Goal: Task Accomplishment & Management: Manage account settings

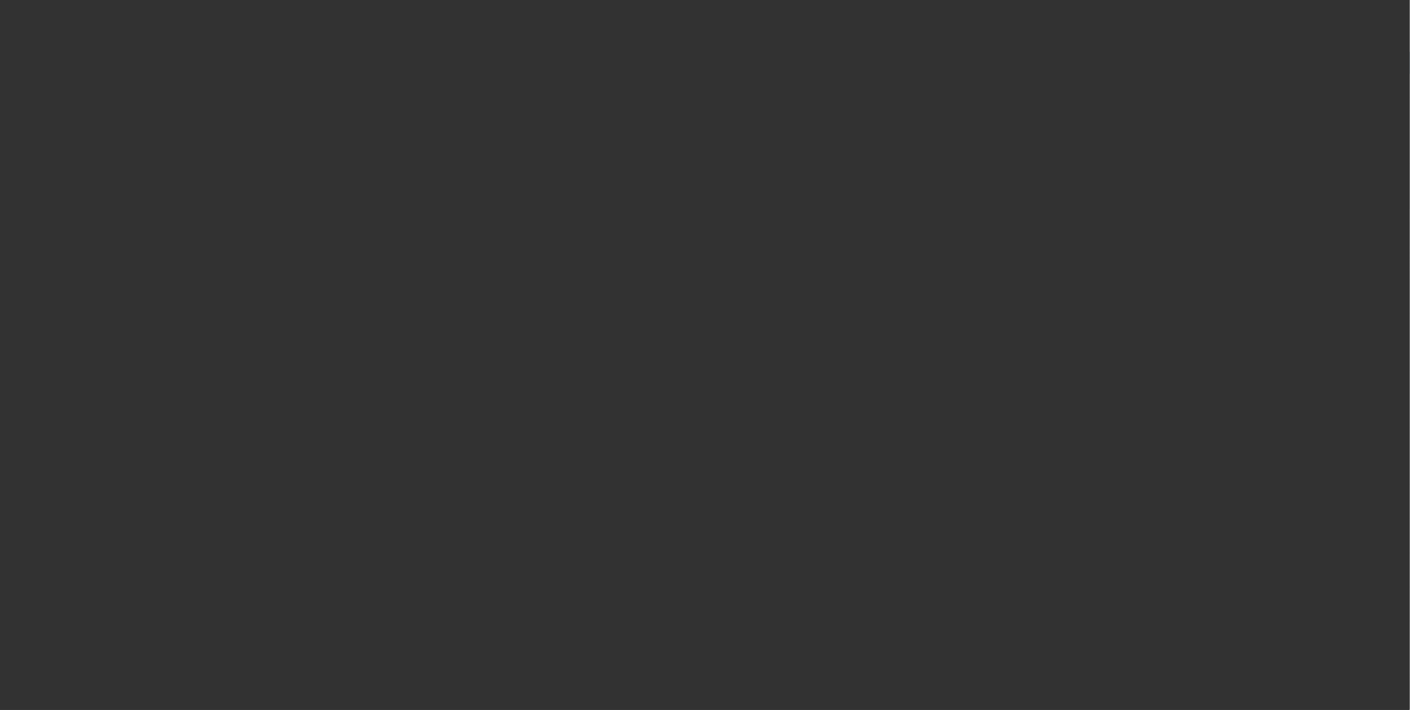
select select "0.1"
select select "0"
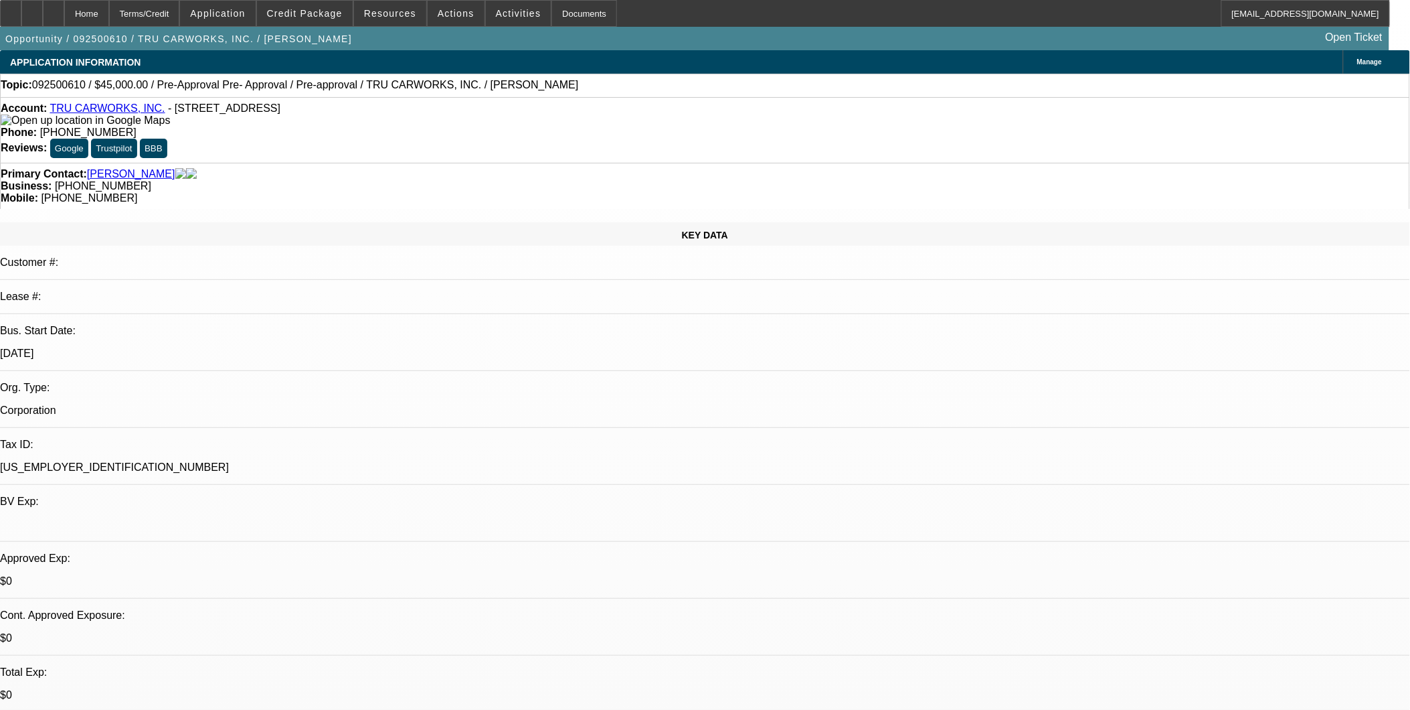
select select "1"
select select "6"
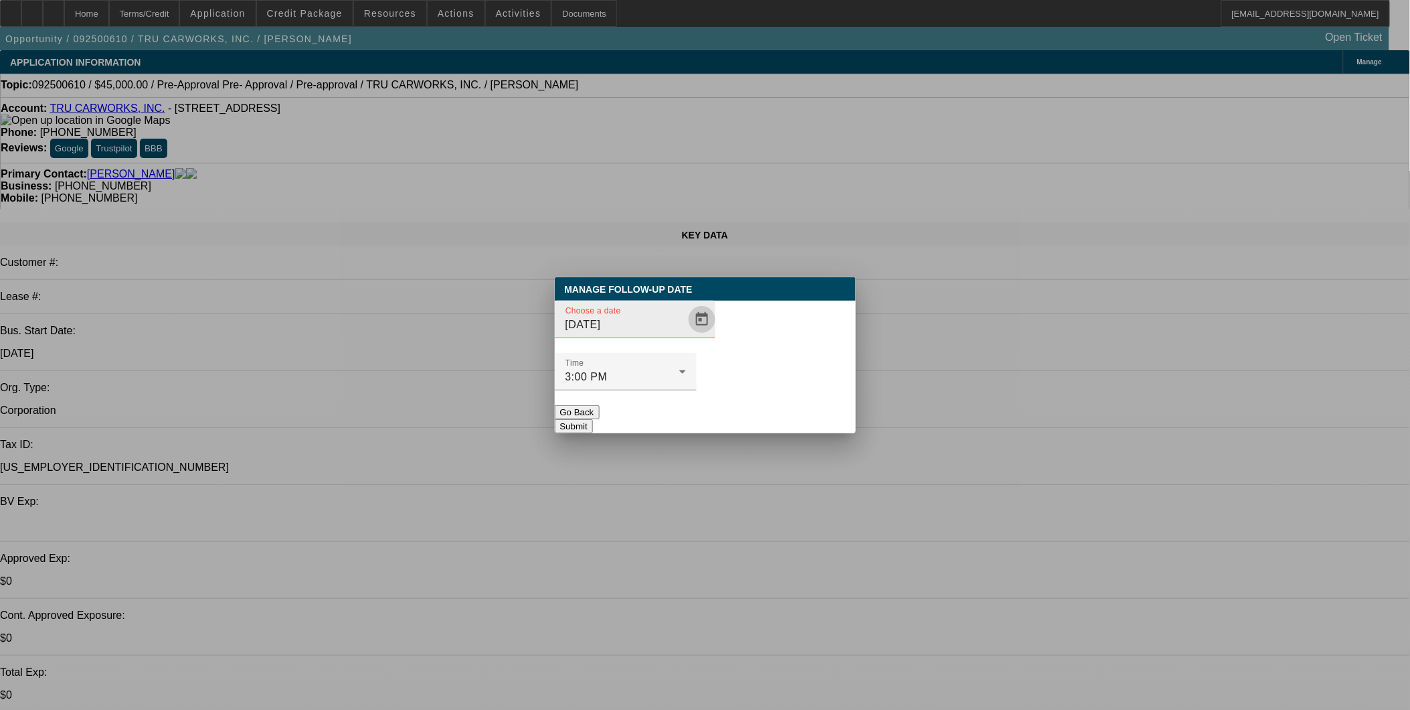
click at [686, 335] on span "Open calendar" at bounding box center [702, 319] width 32 height 32
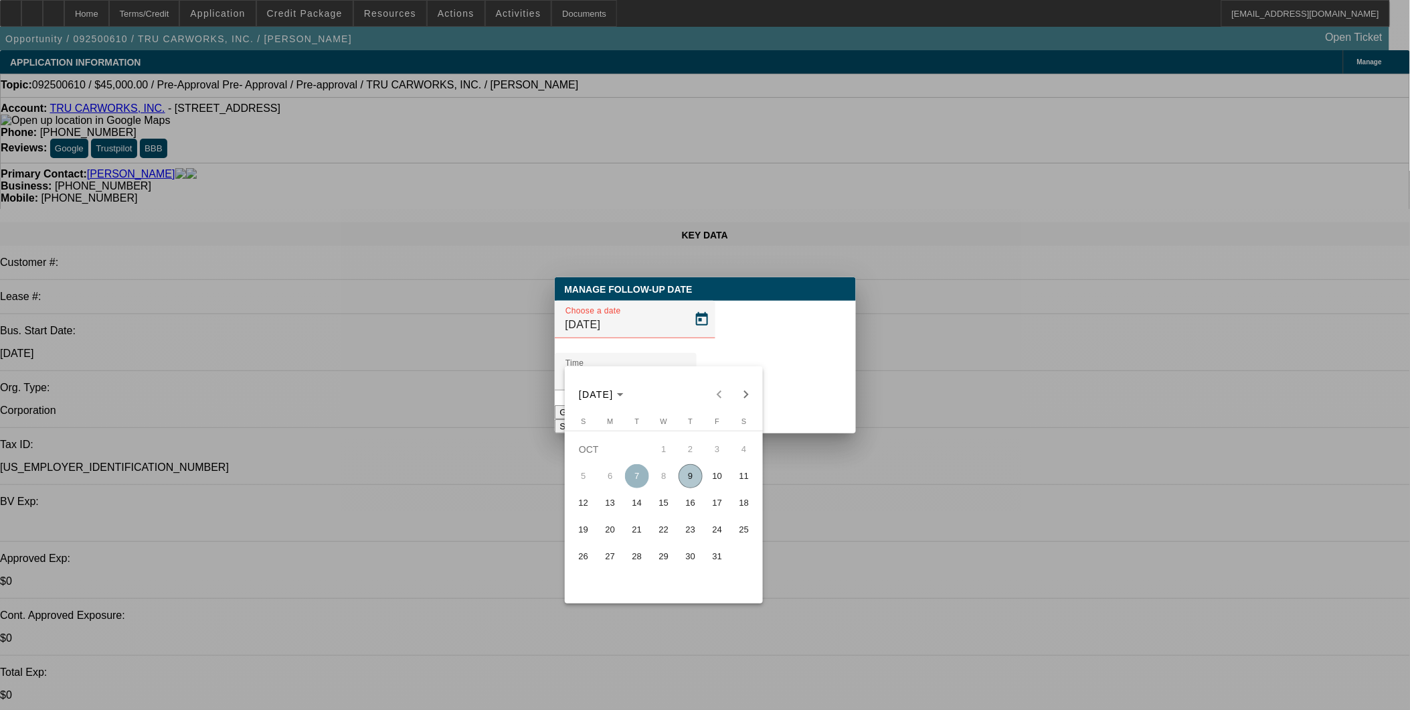
click at [690, 486] on span "9" at bounding box center [691, 476] width 24 height 24
type input "10/9/2025"
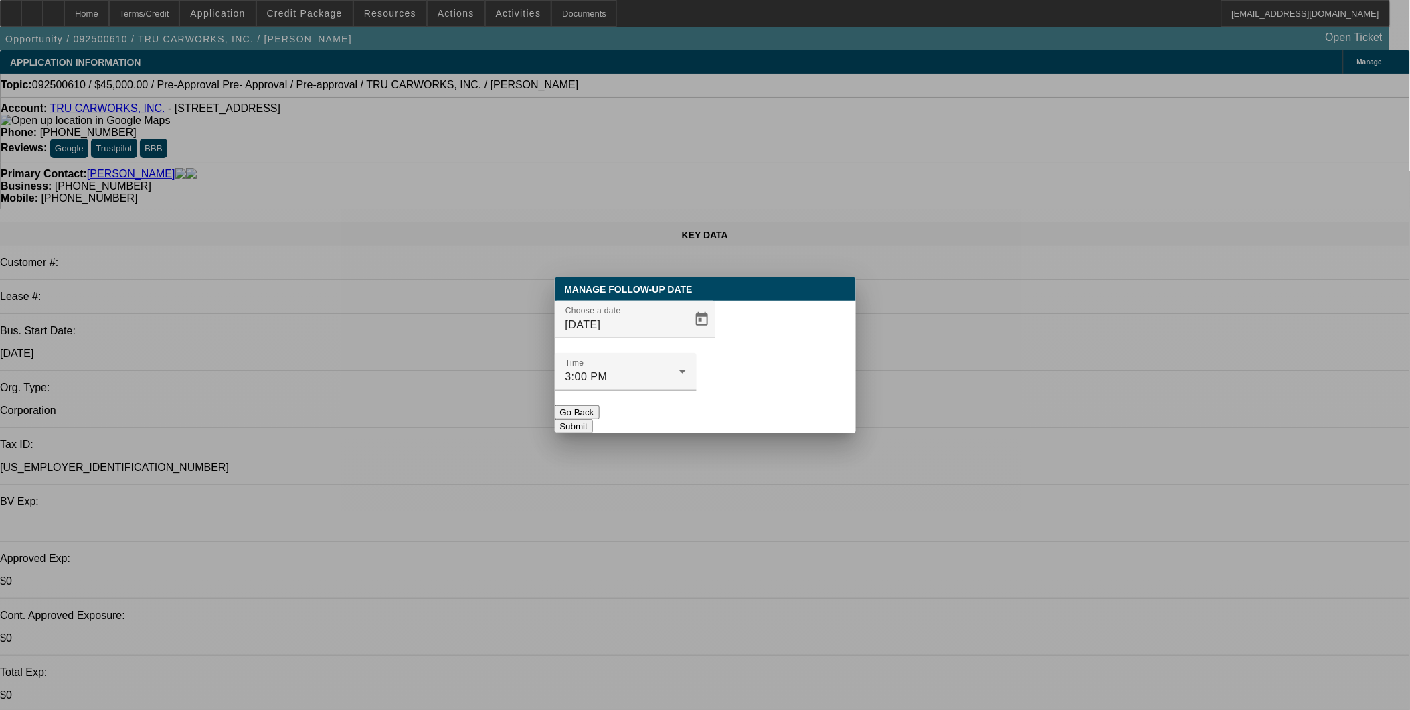
click at [593, 419] on button "Submit" at bounding box center [574, 426] width 38 height 14
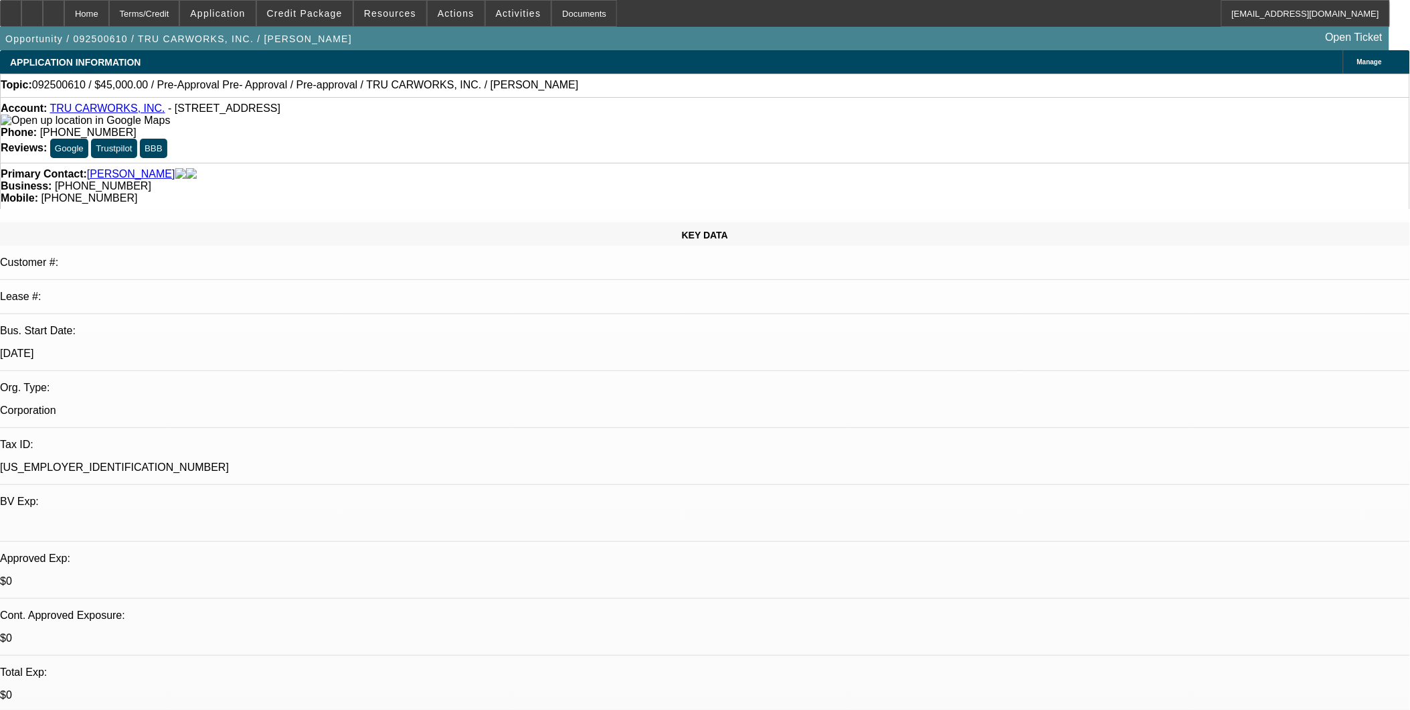
click at [91, 111] on link "TRU CARWORKS, INC." at bounding box center [107, 107] width 115 height 11
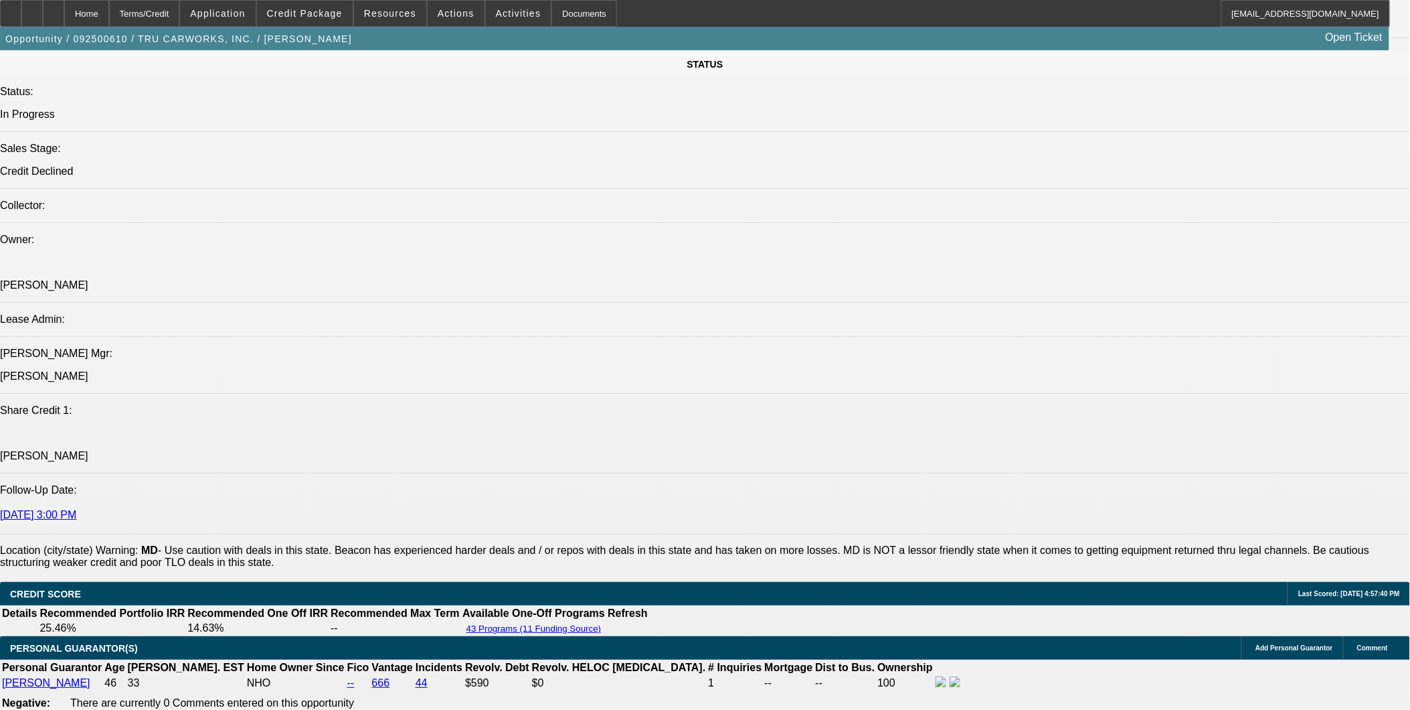
scroll to position [1562, 0]
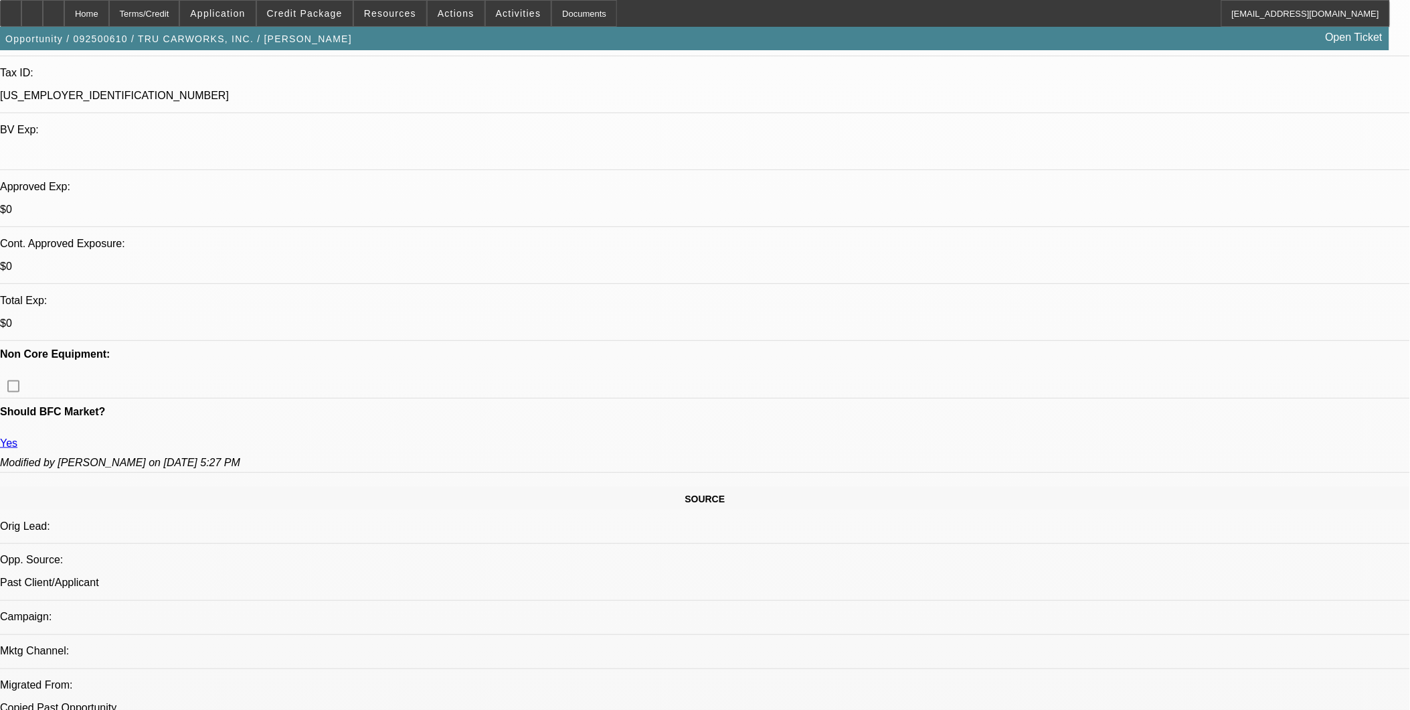
scroll to position [297, 0]
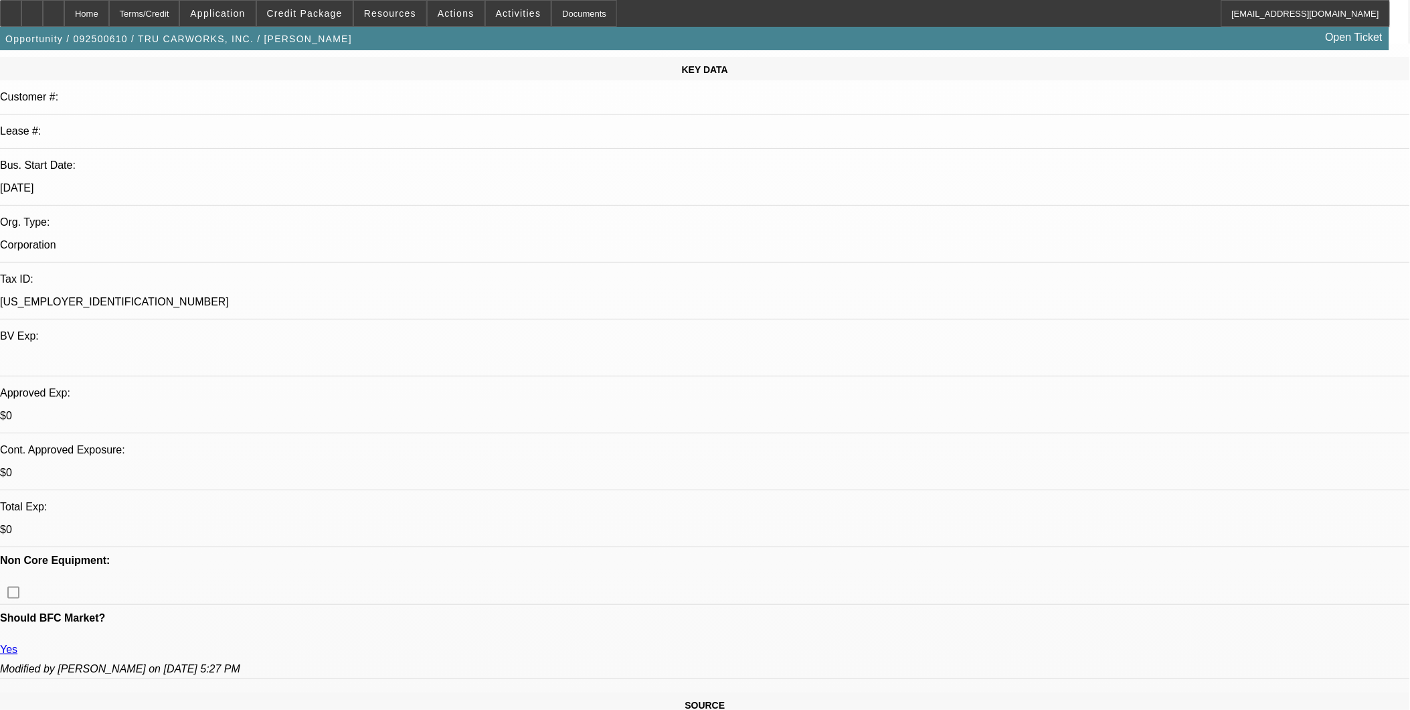
scroll to position [0, 0]
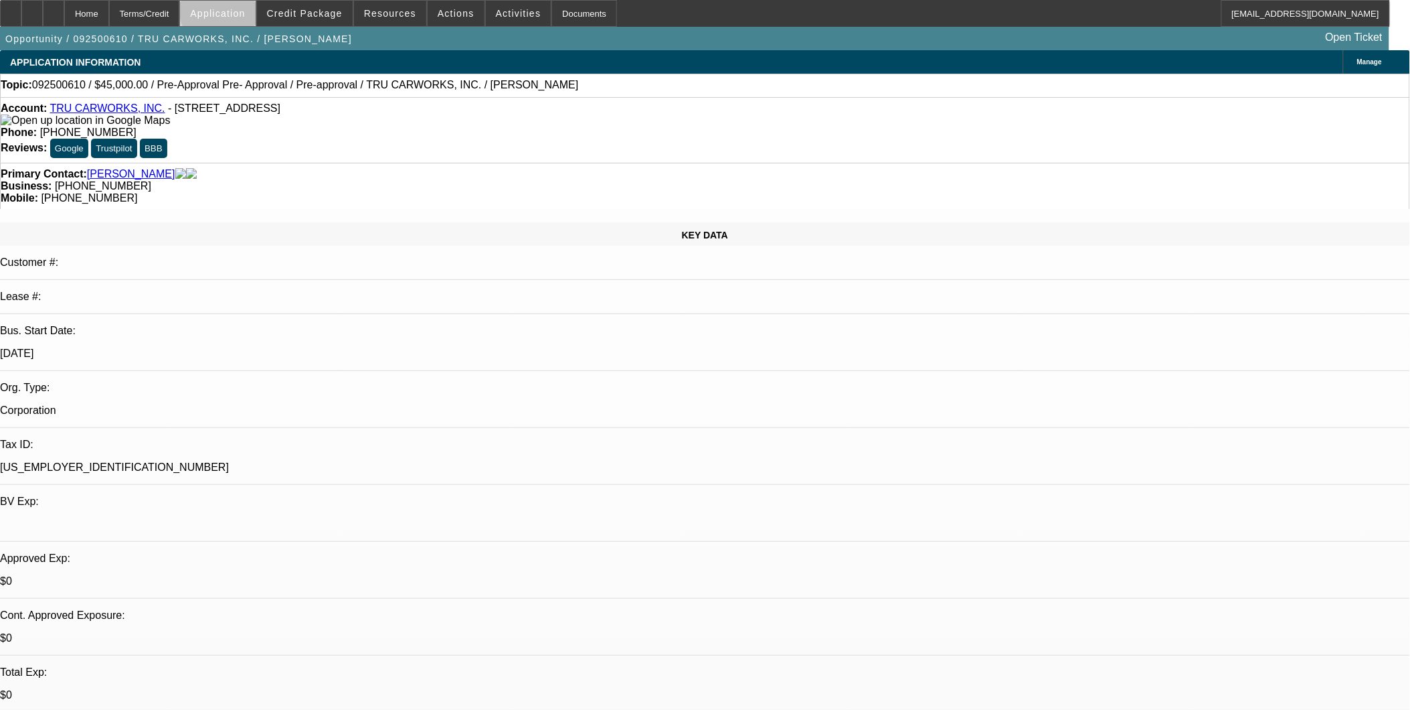
click at [245, 11] on span "Application" at bounding box center [217, 13] width 55 height 11
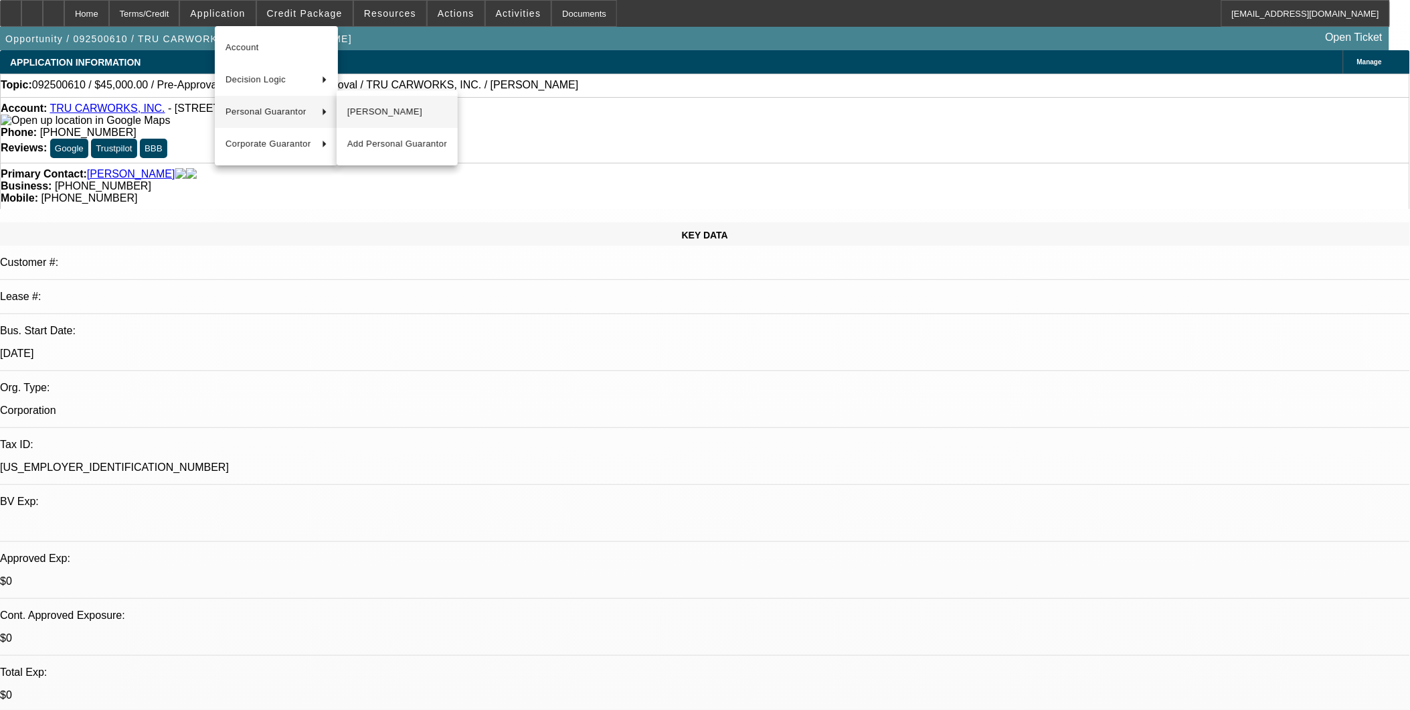
click at [357, 110] on span "Walter Watson" at bounding box center [397, 112] width 100 height 16
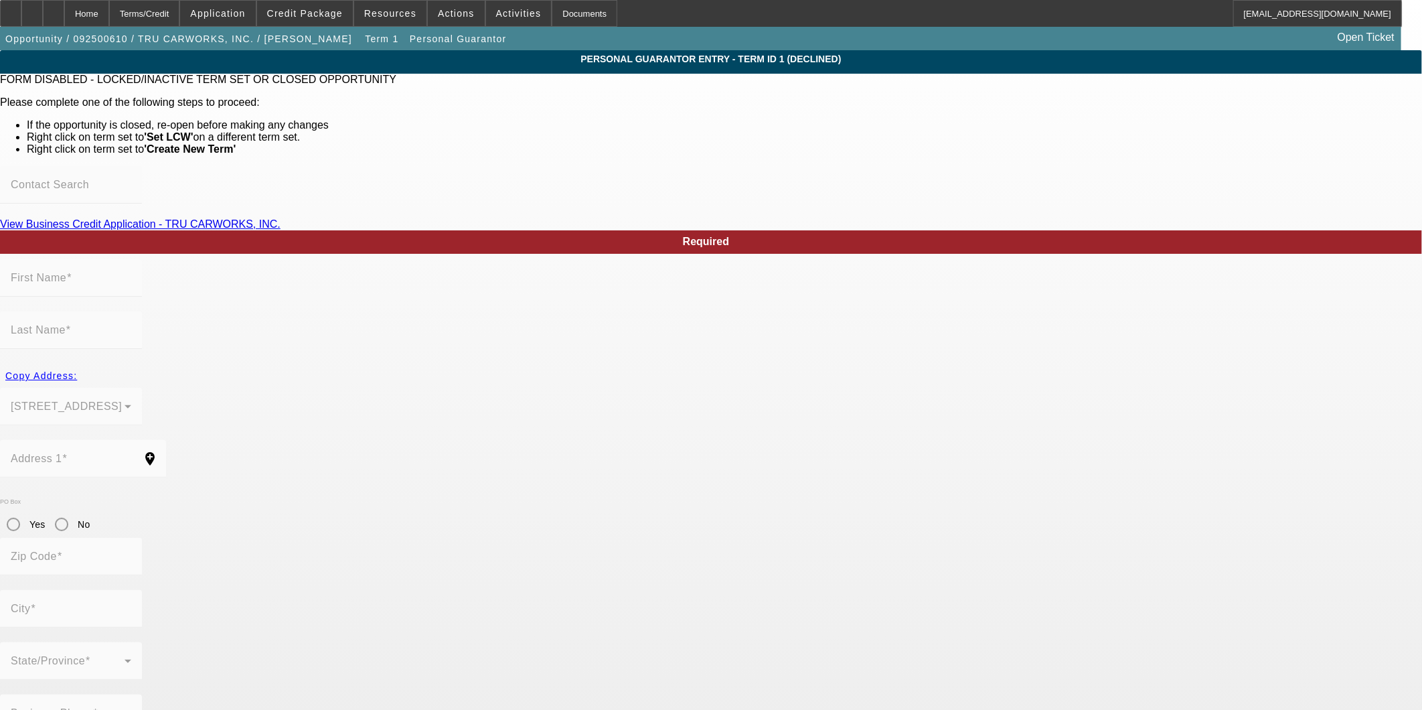
type input "Walter"
type input "Watson"
type input "6312 Old Branch Ave"
radio input "true"
type input "20748"
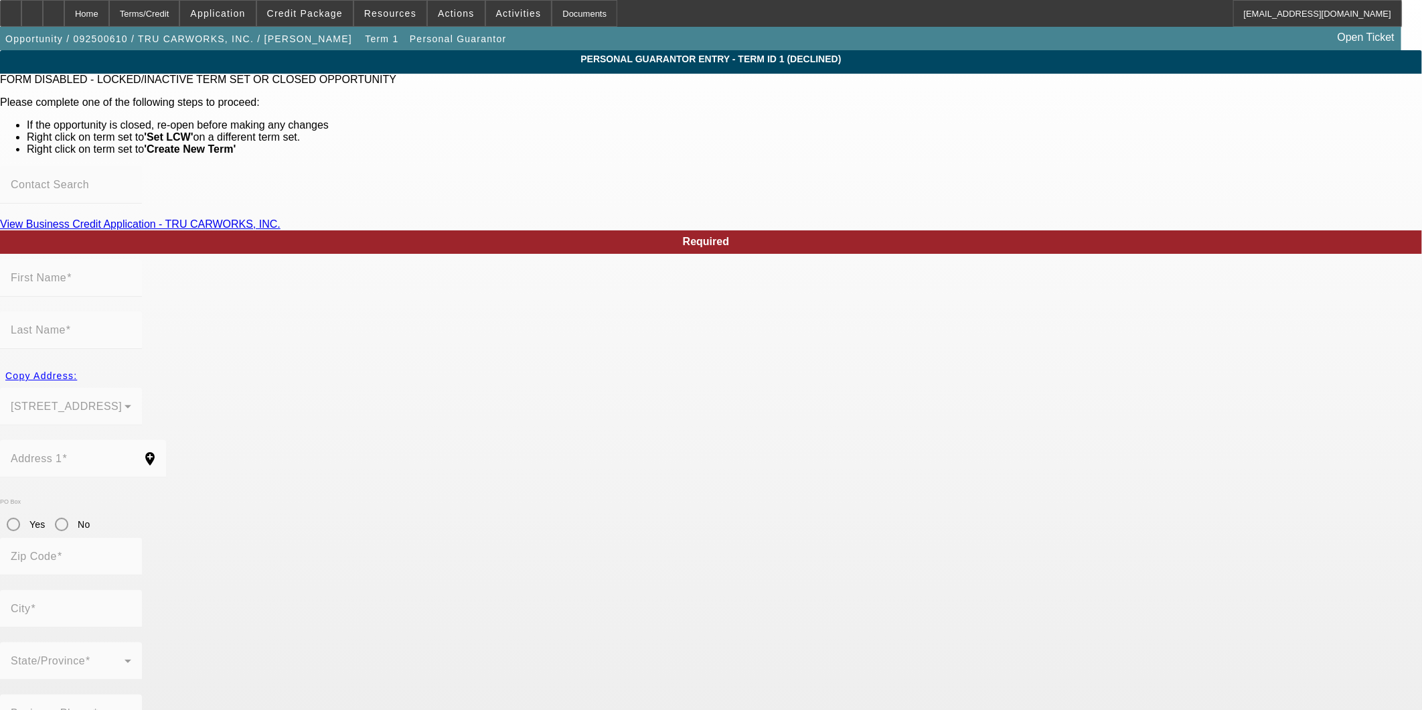
type input "Temple Hills"
type input "(202) 903-4670"
type input "100"
type input "213-19-1408"
type input "trucarworks20735@gmail.com"
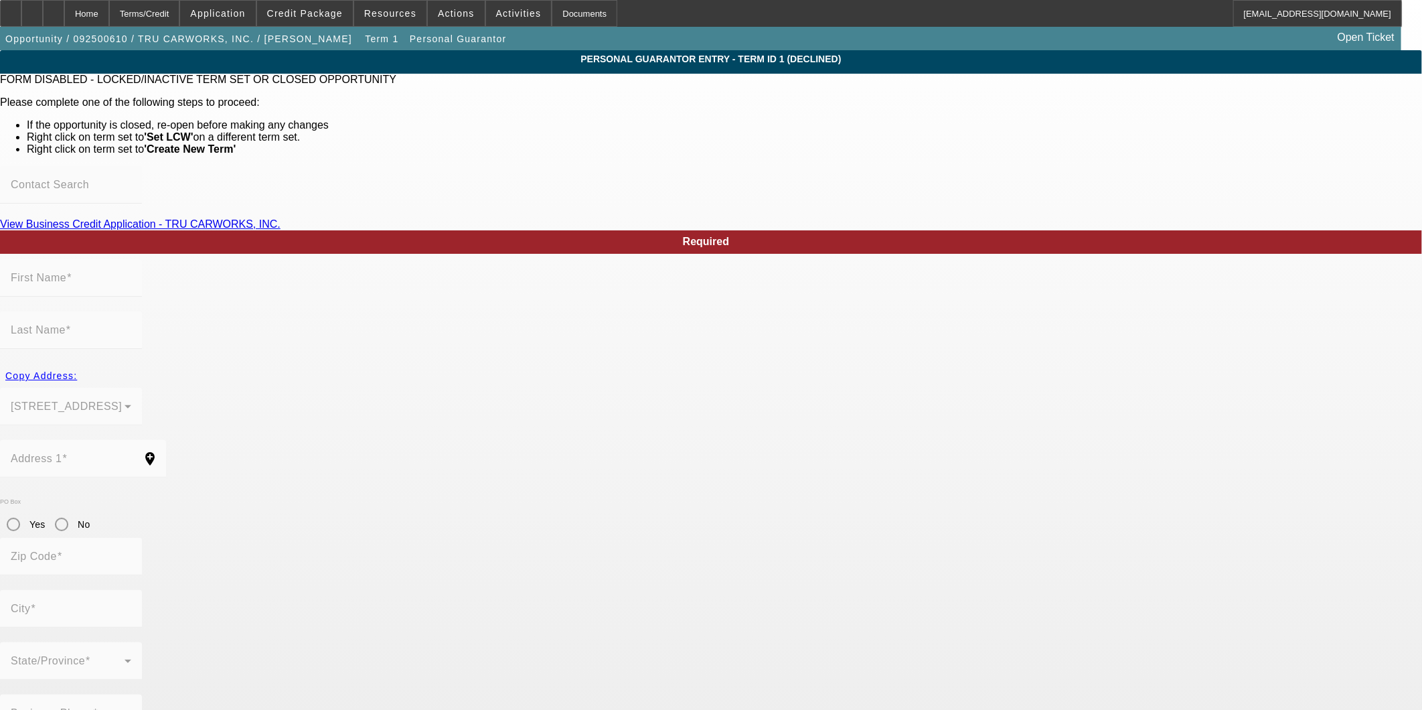
type input "(301) 449-4100"
click at [109, 9] on div "Home" at bounding box center [86, 13] width 45 height 27
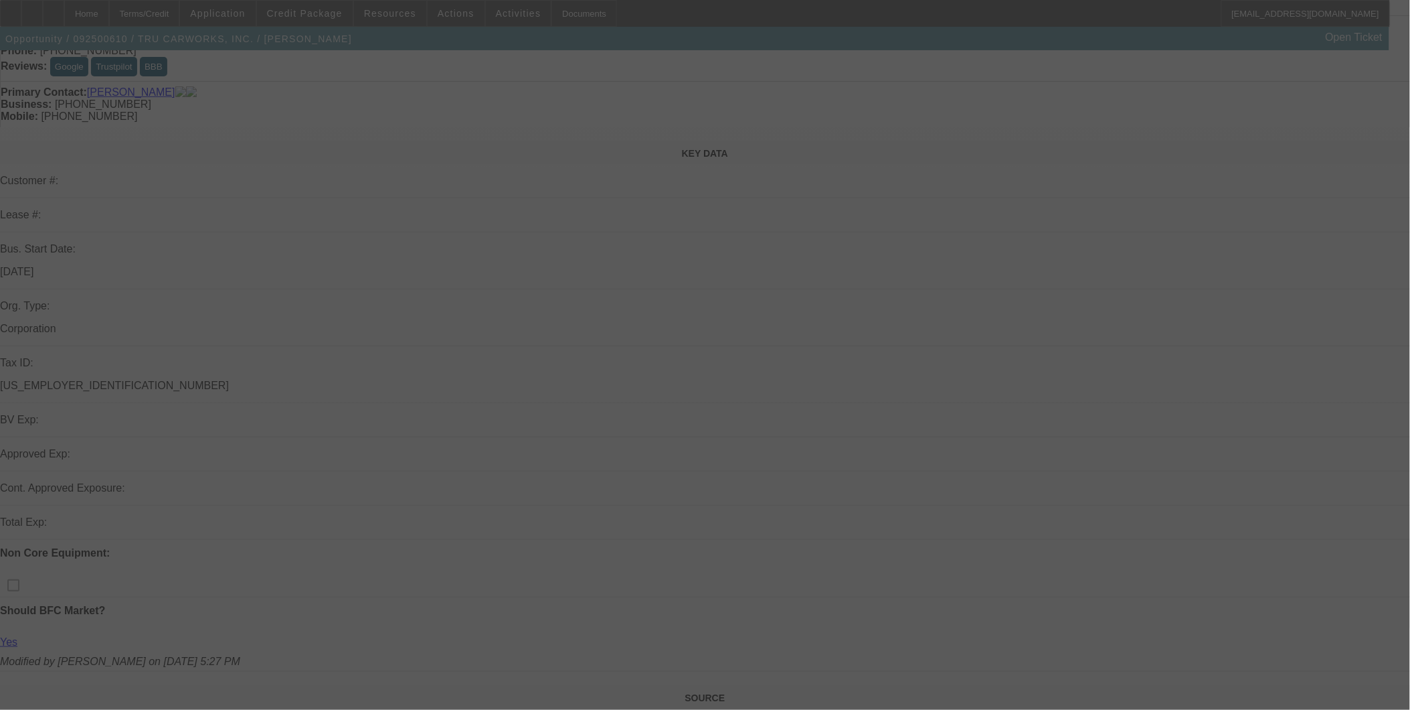
select select "0.1"
select select "0"
select select "6"
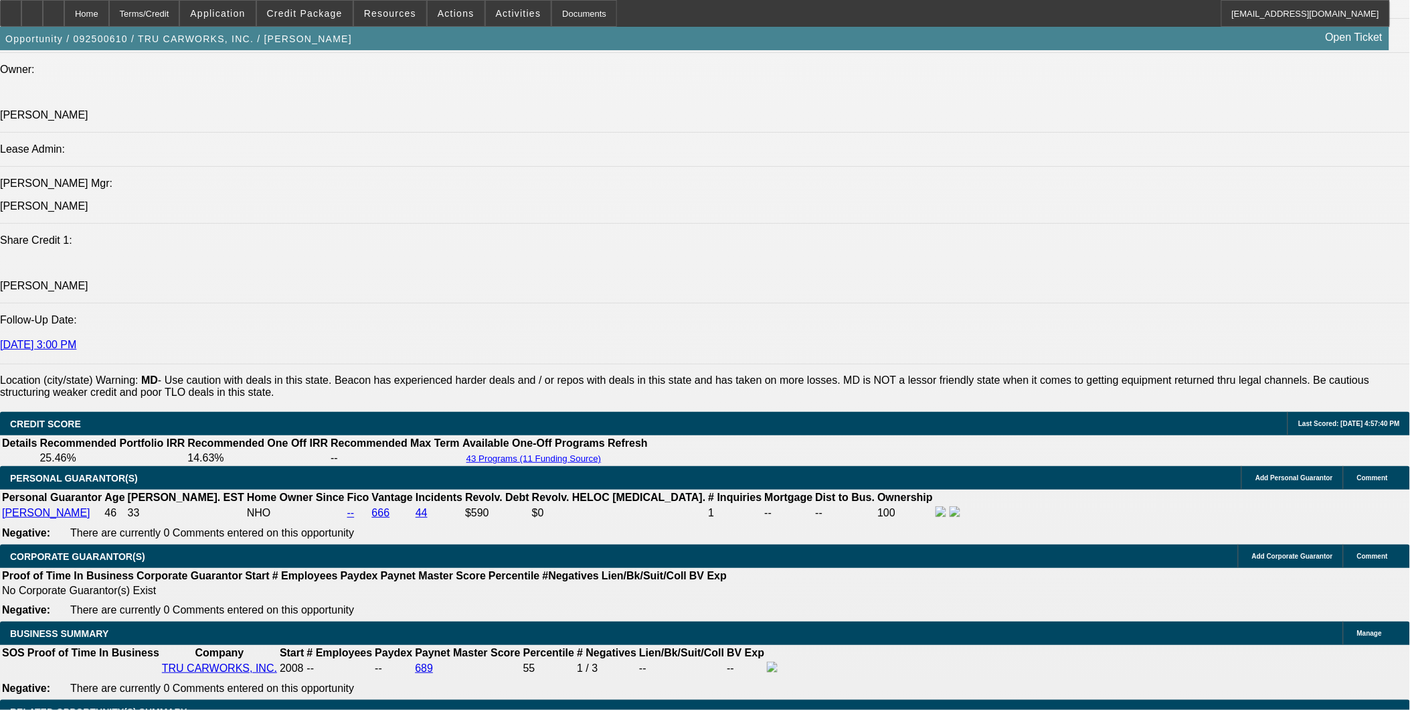
scroll to position [1616, 0]
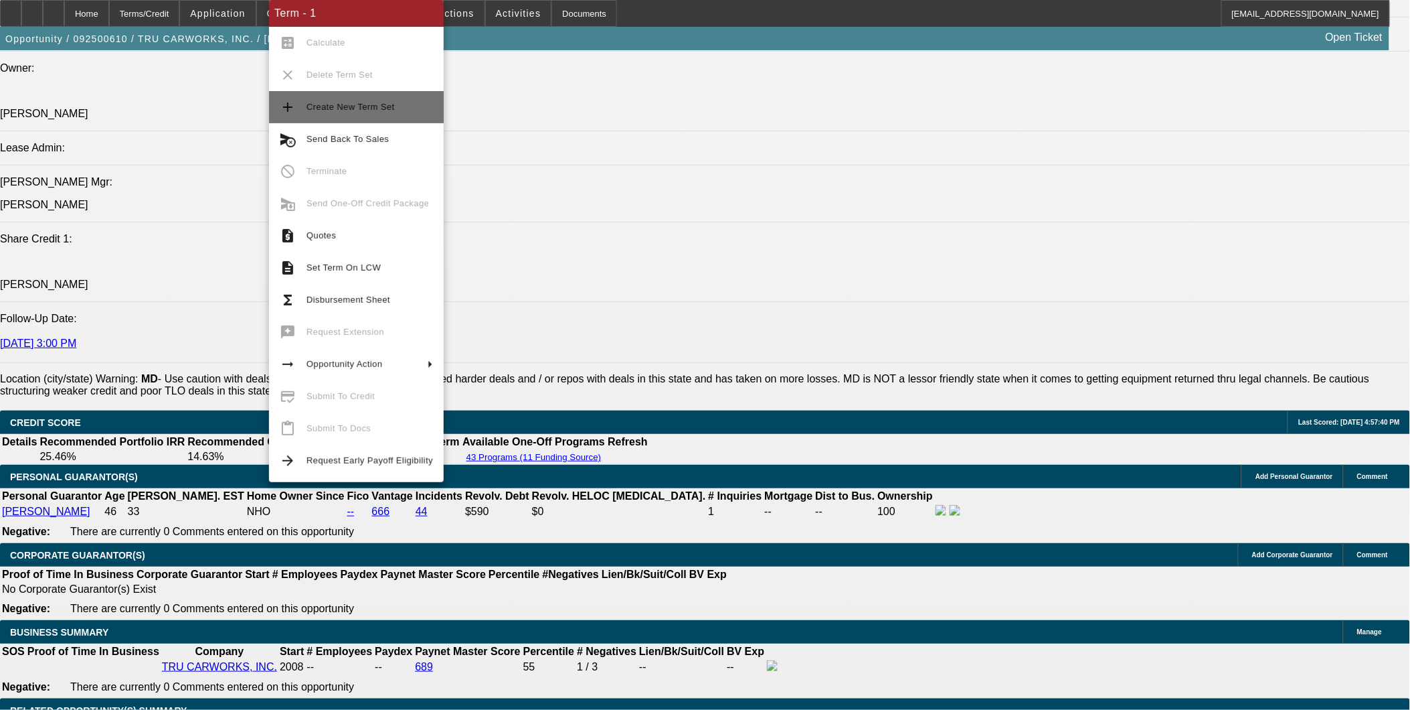
click at [391, 102] on span "Create New Term Set" at bounding box center [370, 107] width 127 height 16
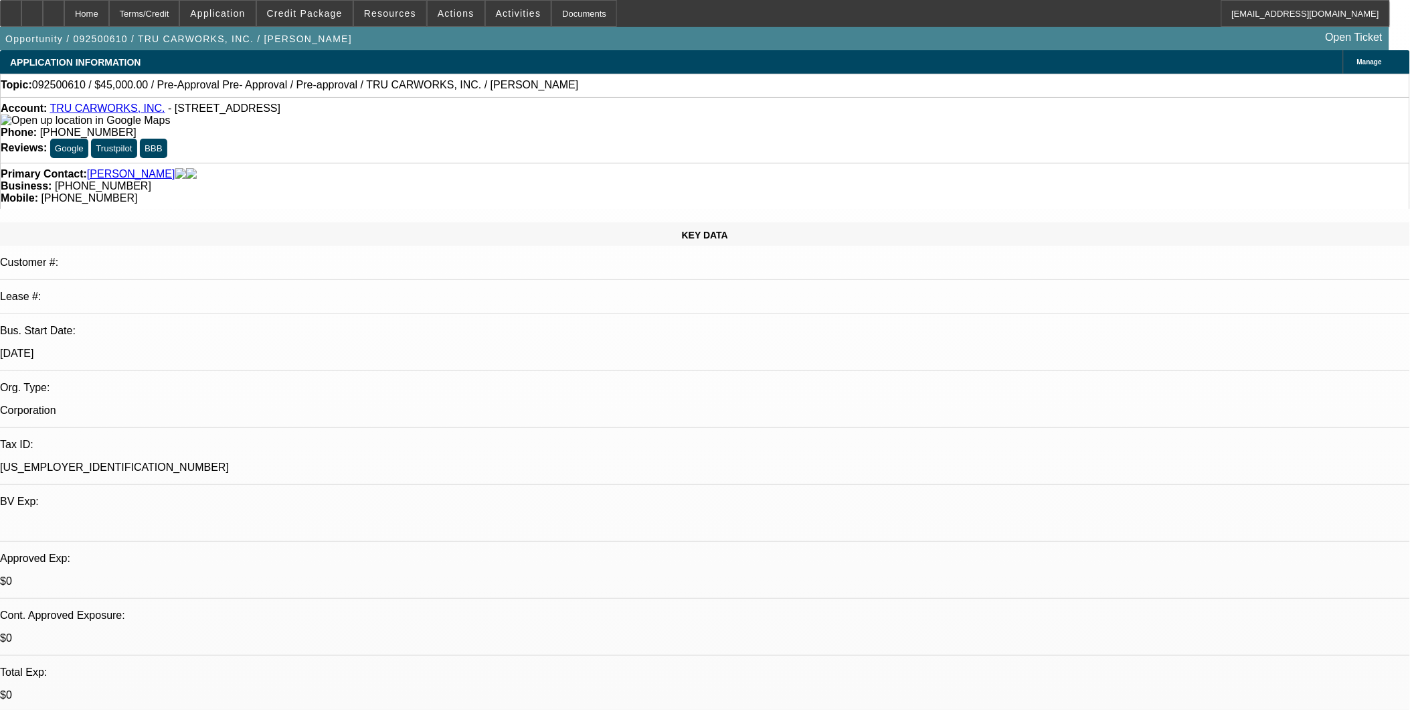
select select "0.1"
select select "0"
select select "0.1"
select select "0"
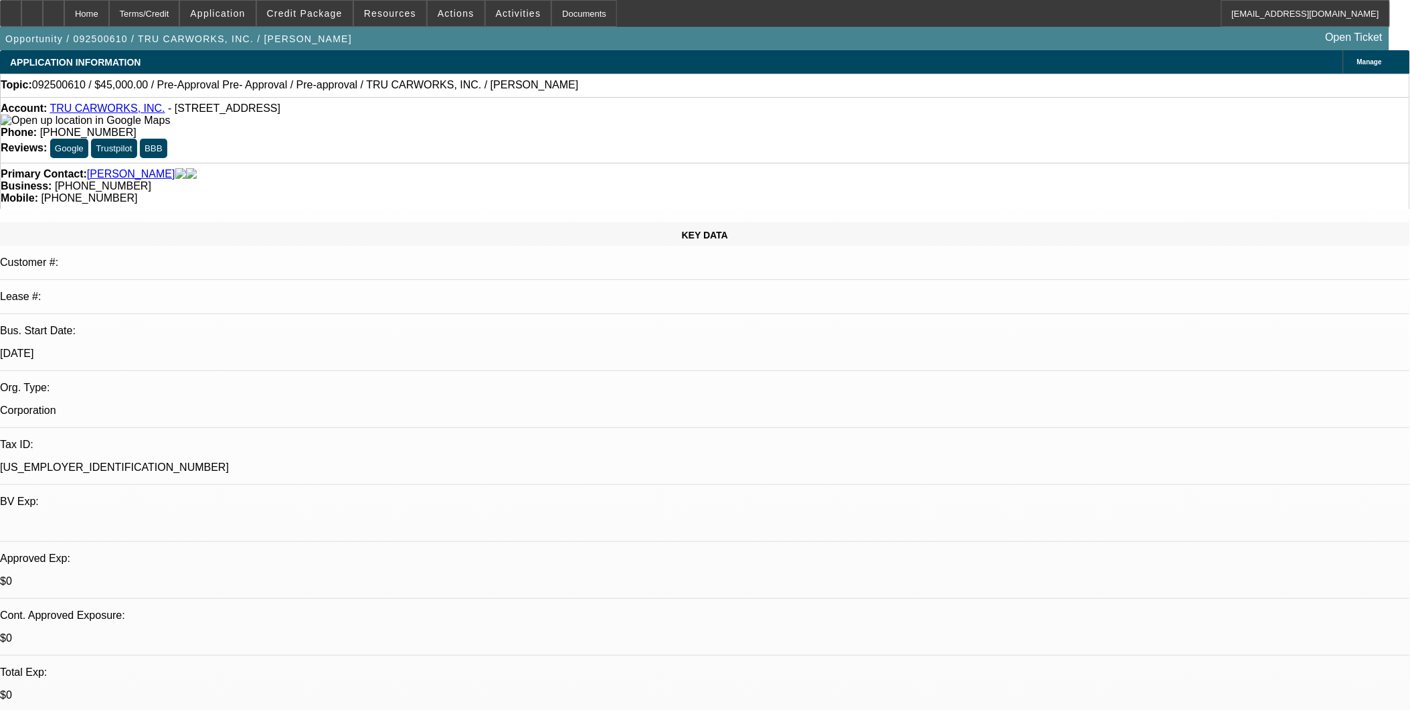
select select "0"
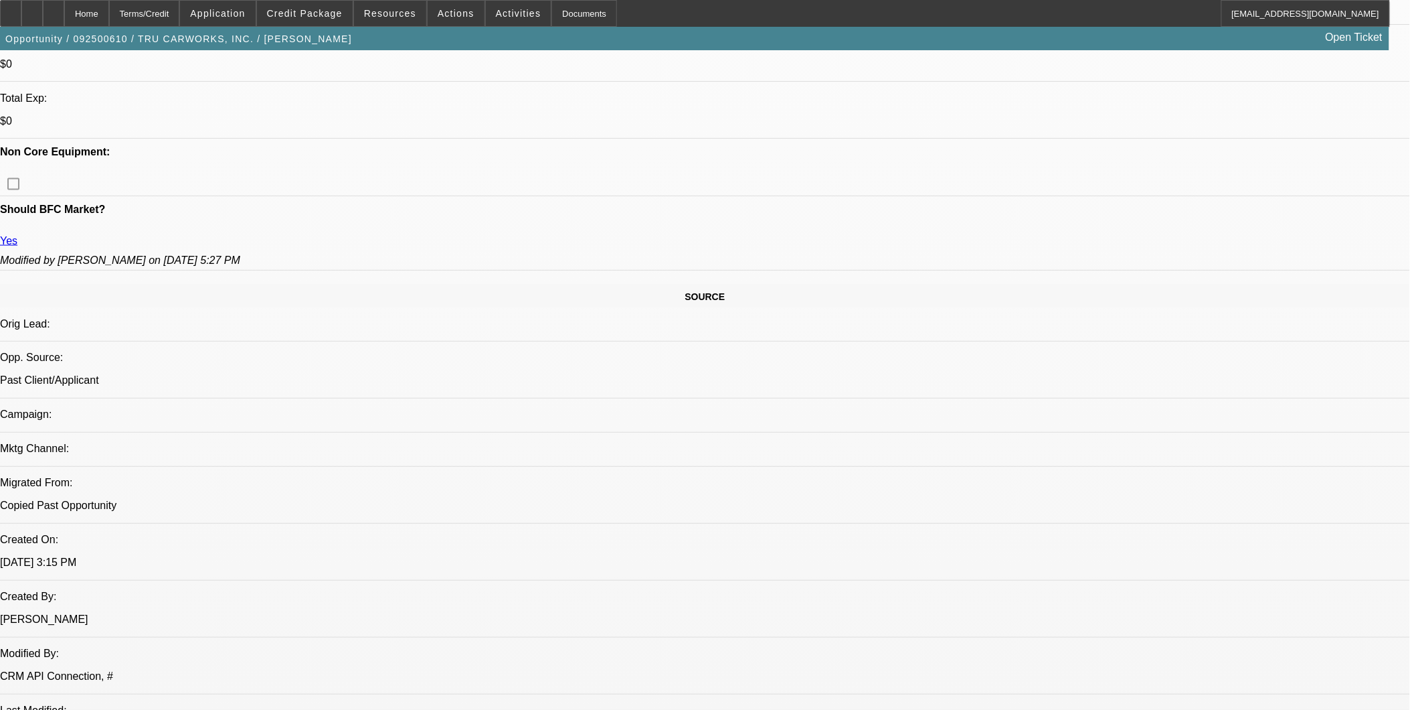
select select "1"
select select "6"
select select "1"
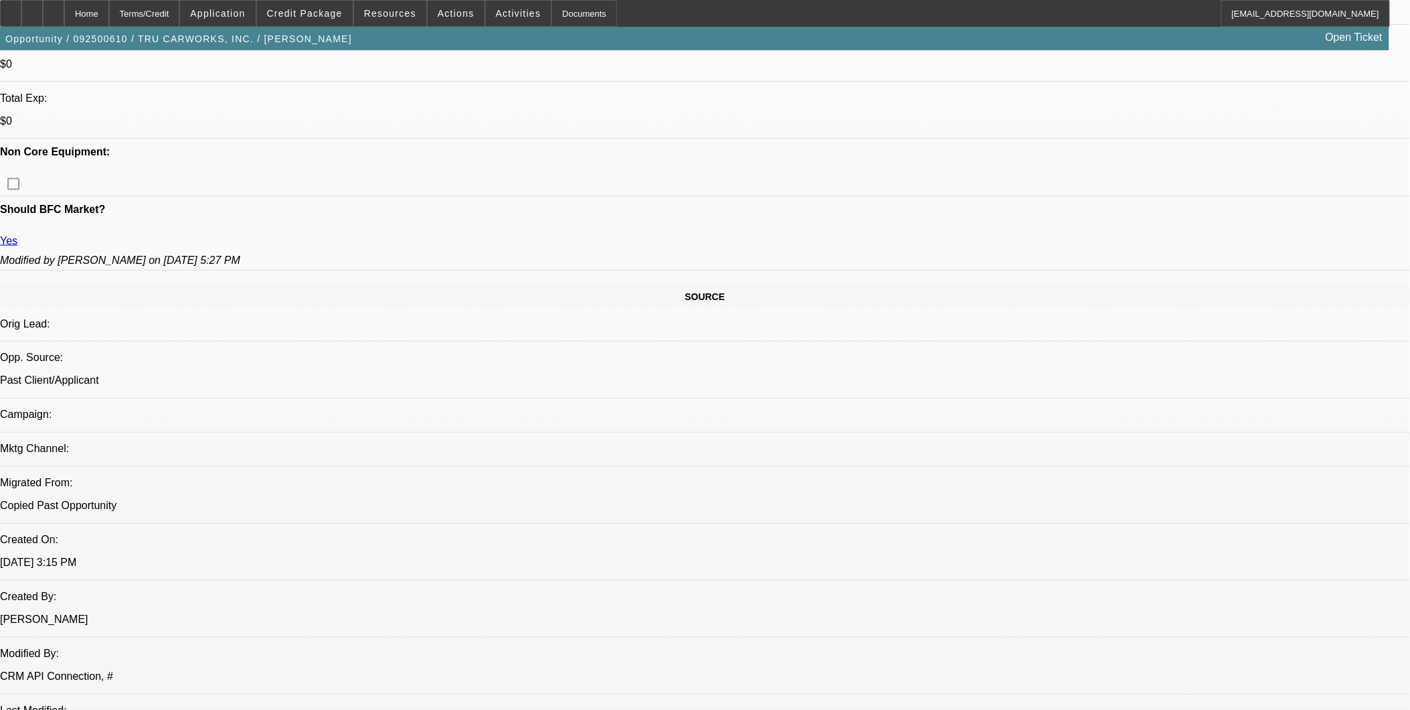
select select "6"
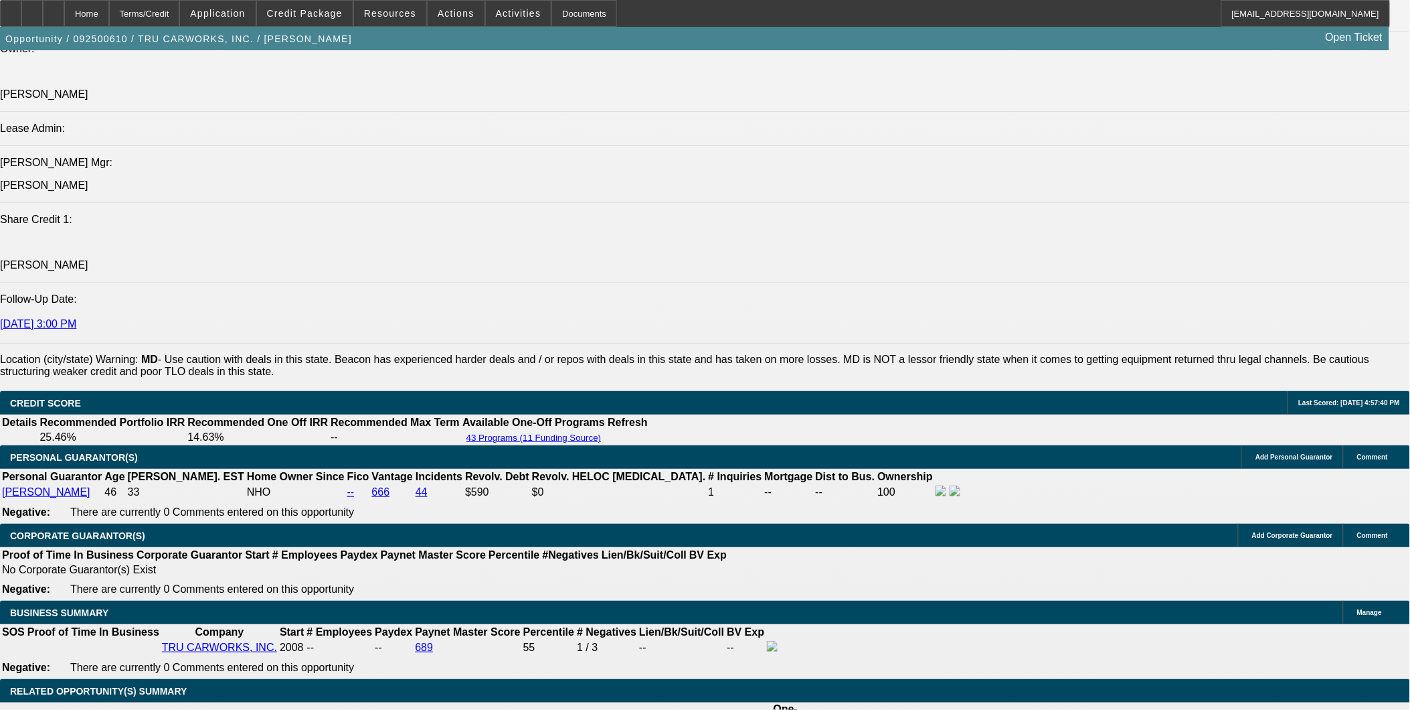
scroll to position [1581, 0]
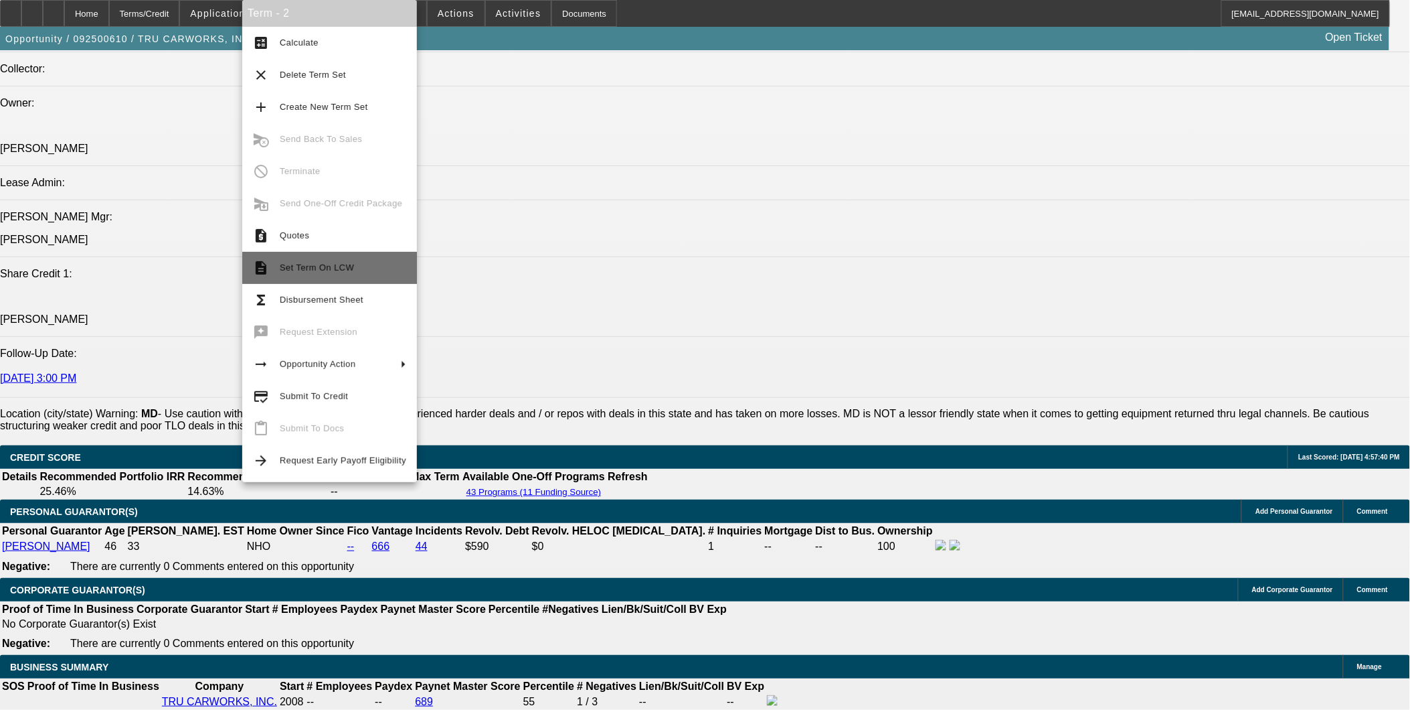
click at [347, 258] on button "description Set Term On LCW" at bounding box center [329, 268] width 175 height 32
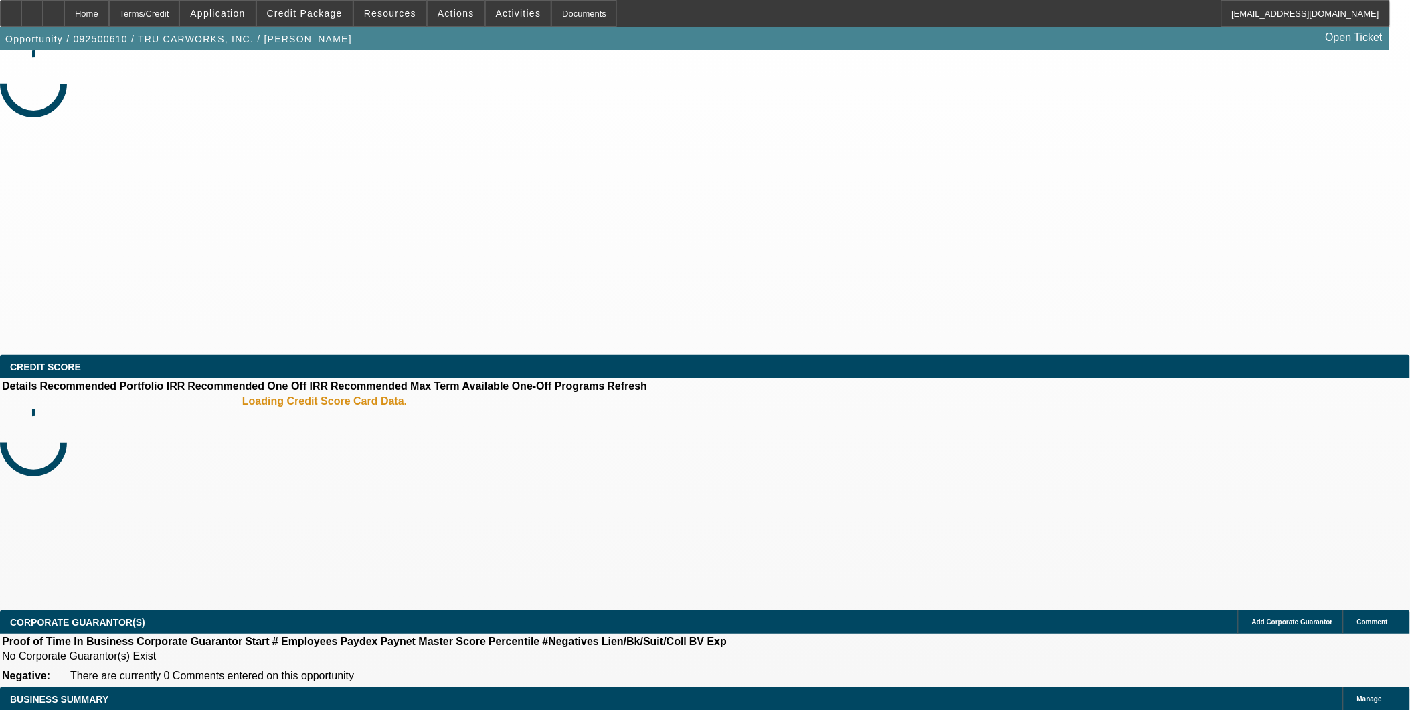
select select "0.1"
select select "0"
select select "0.1"
select select "0"
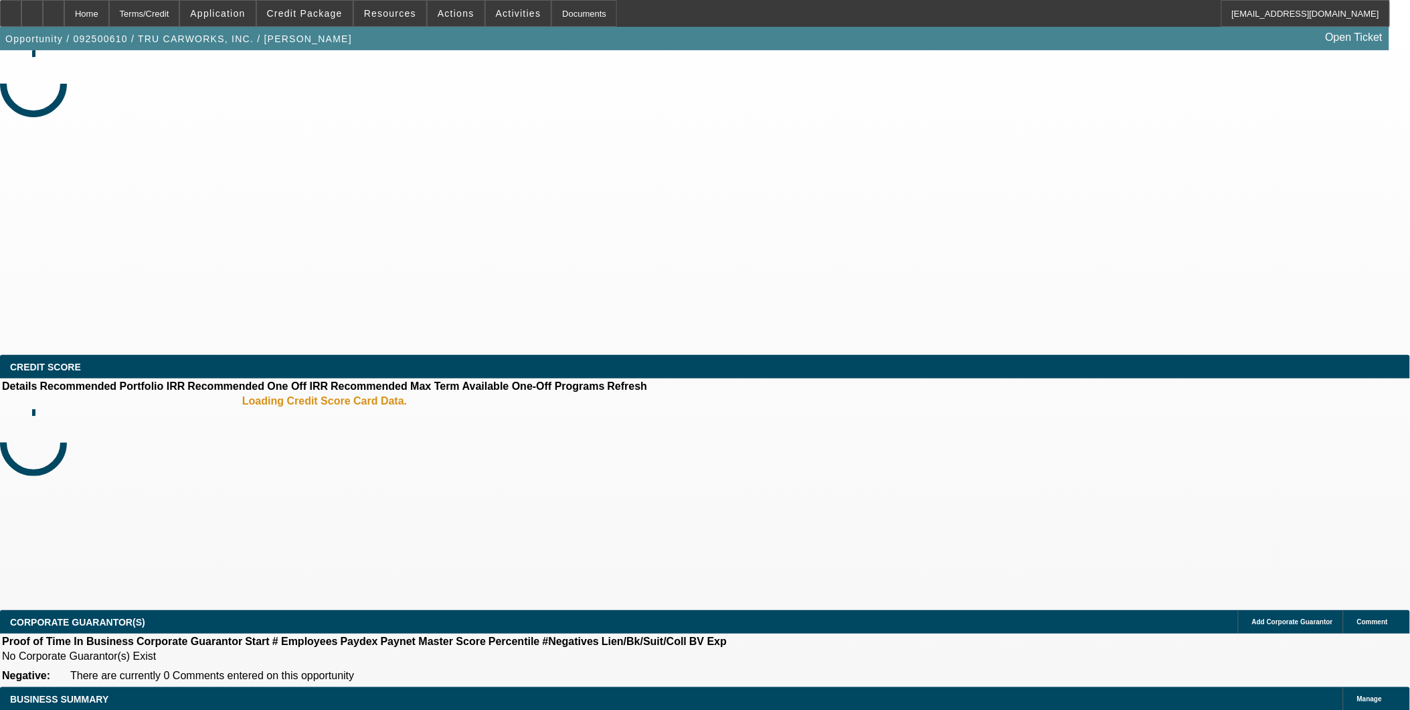
select select "0"
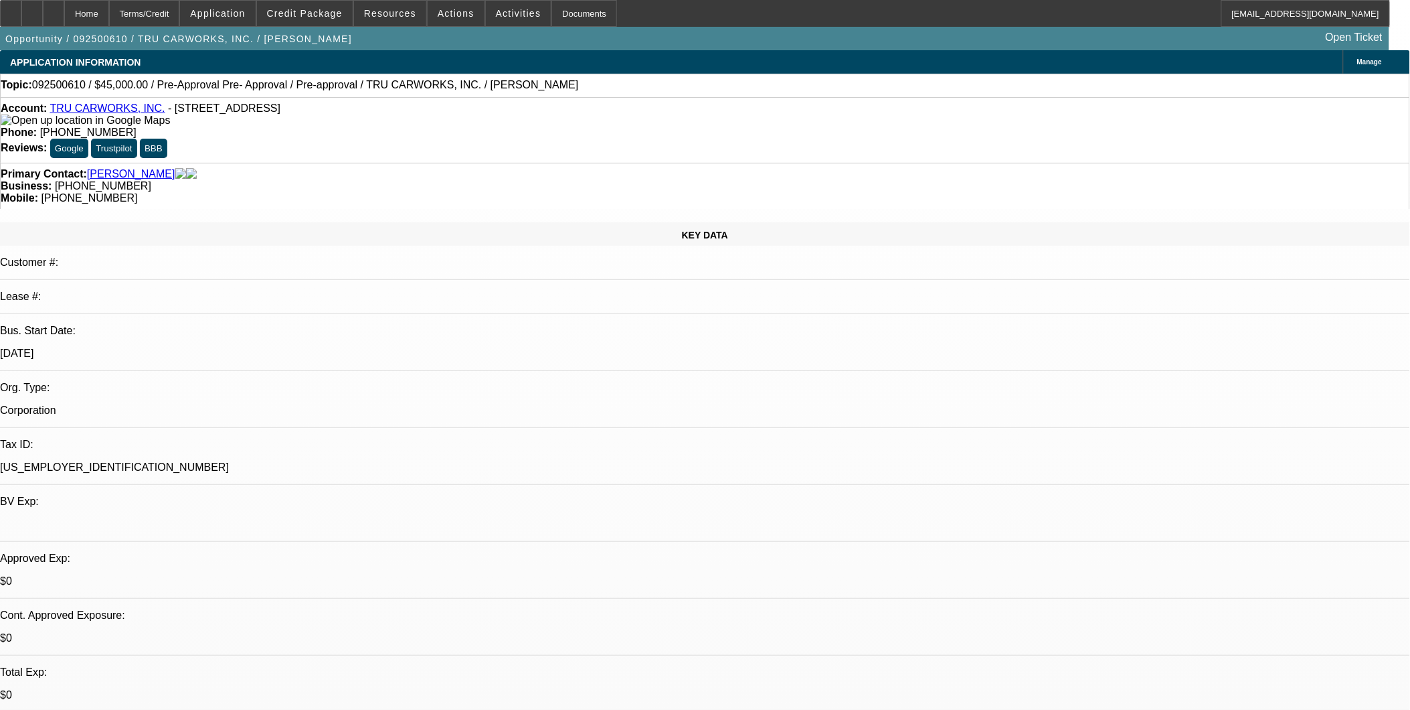
select select "1"
select select "6"
select select "1"
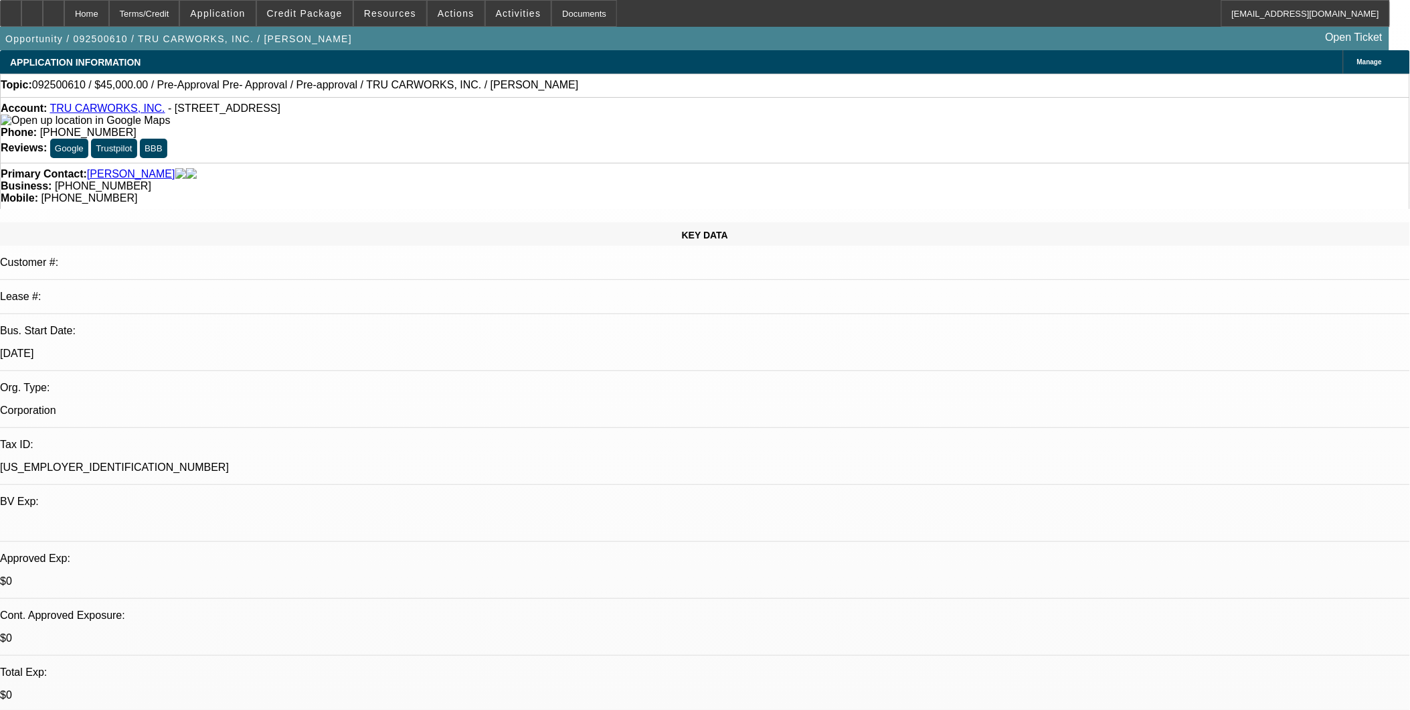
select select "6"
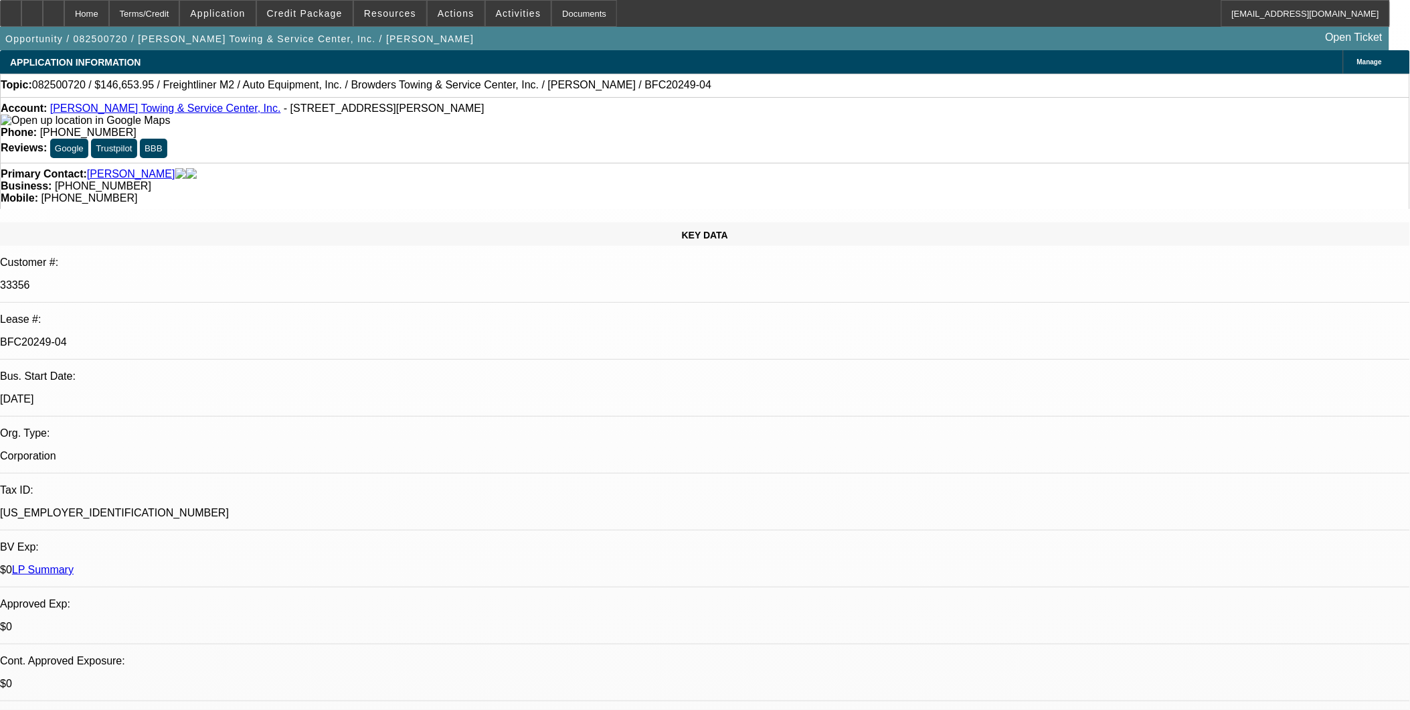
select select "0"
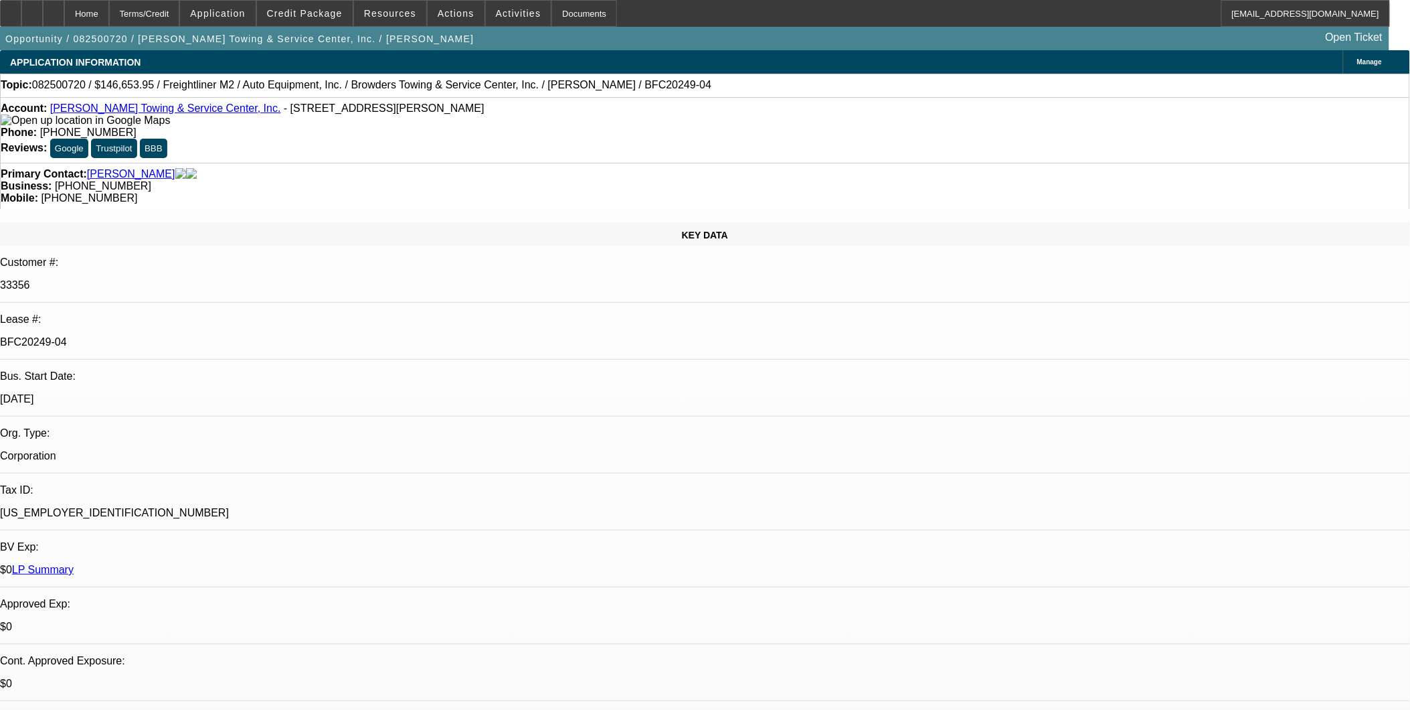
select select "0"
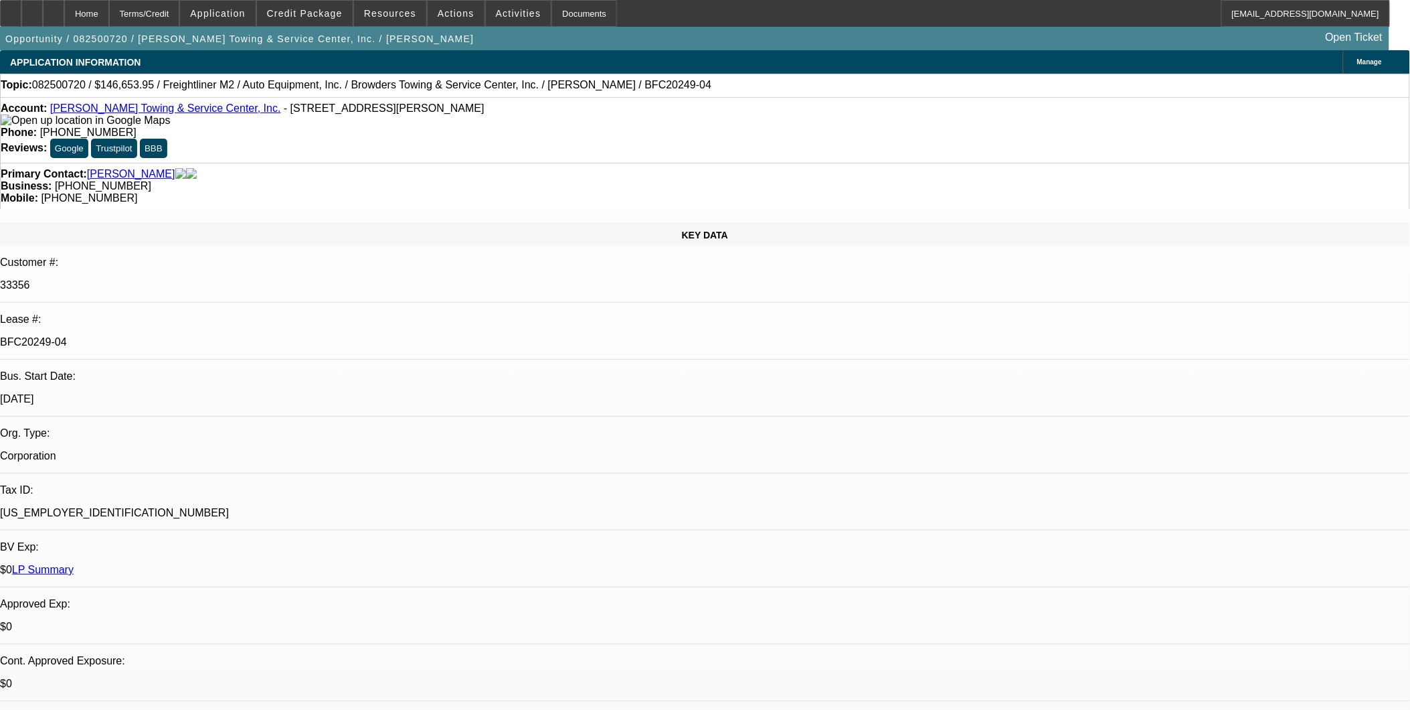
select select "0"
select select "1"
select select "2"
select select "6"
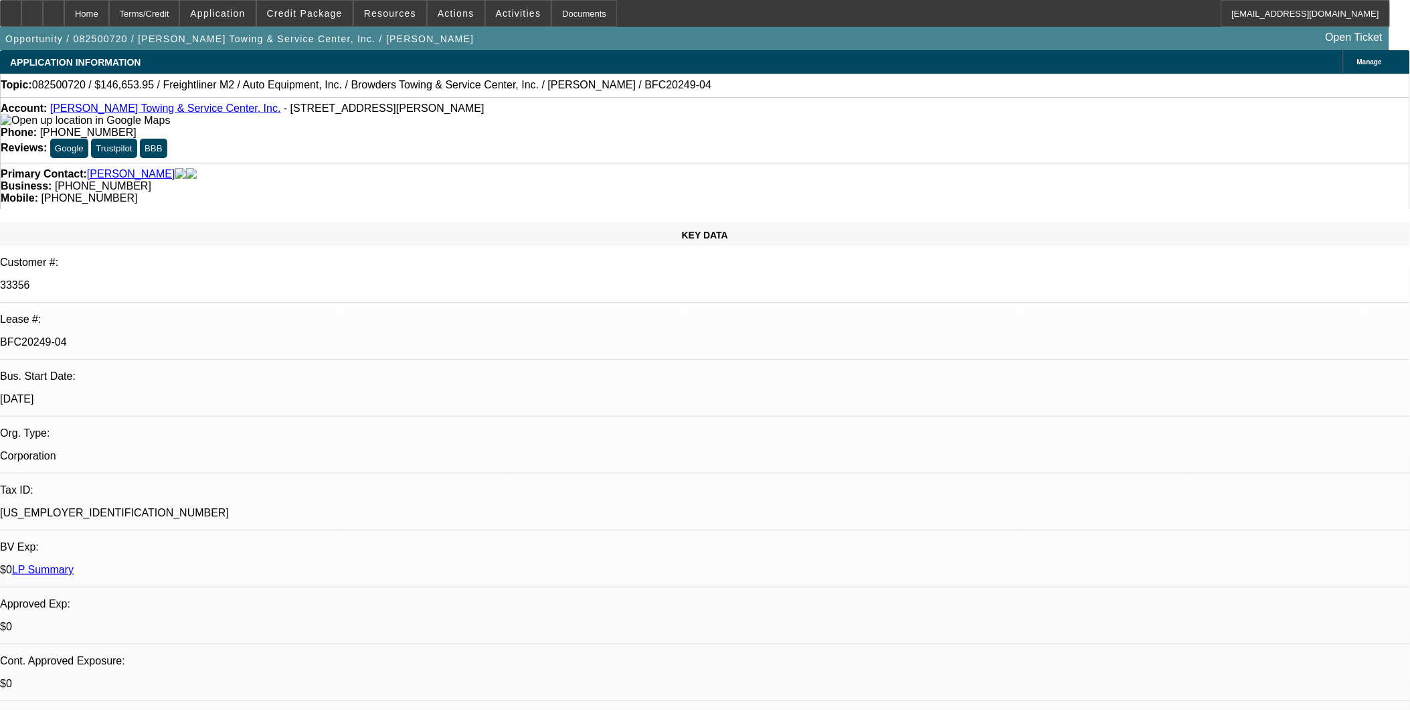
select select "1"
select select "2"
select select "6"
select select "1"
select select "2"
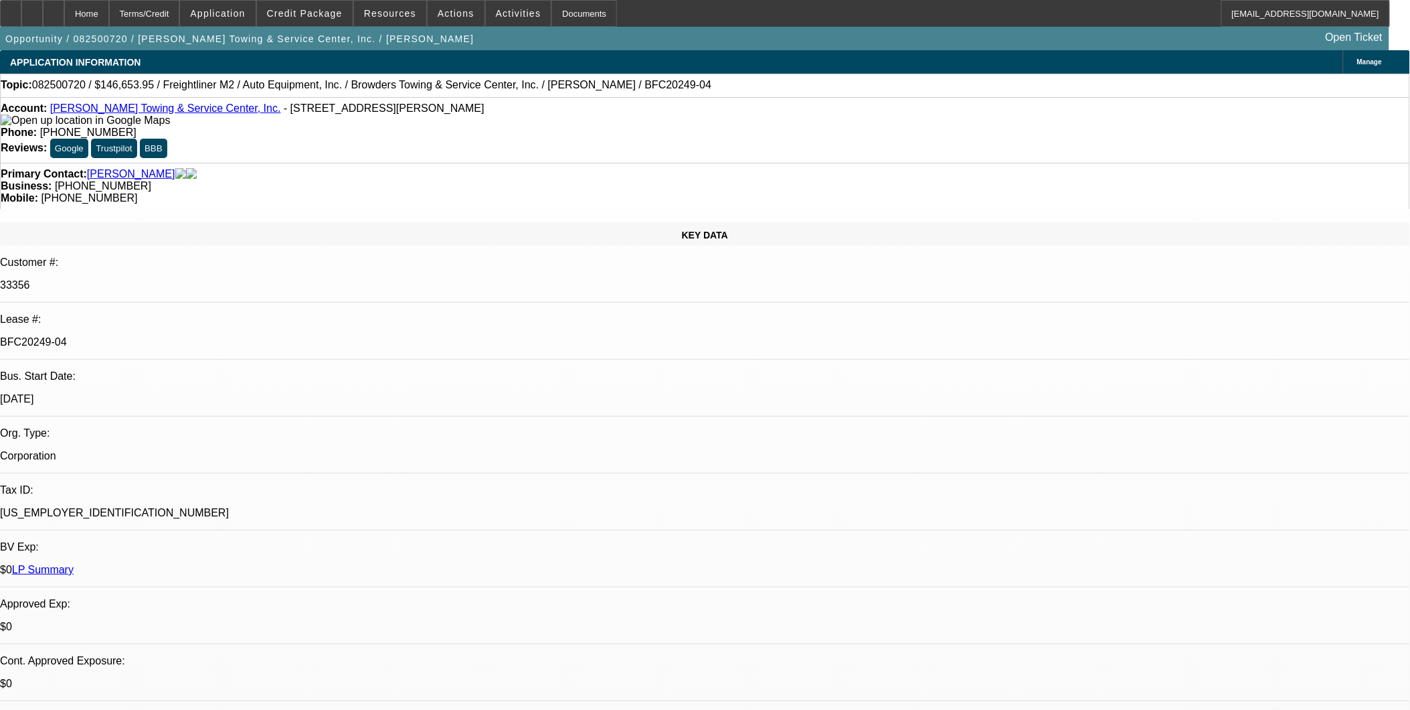
select select "6"
select select "1"
select select "2"
select select "6"
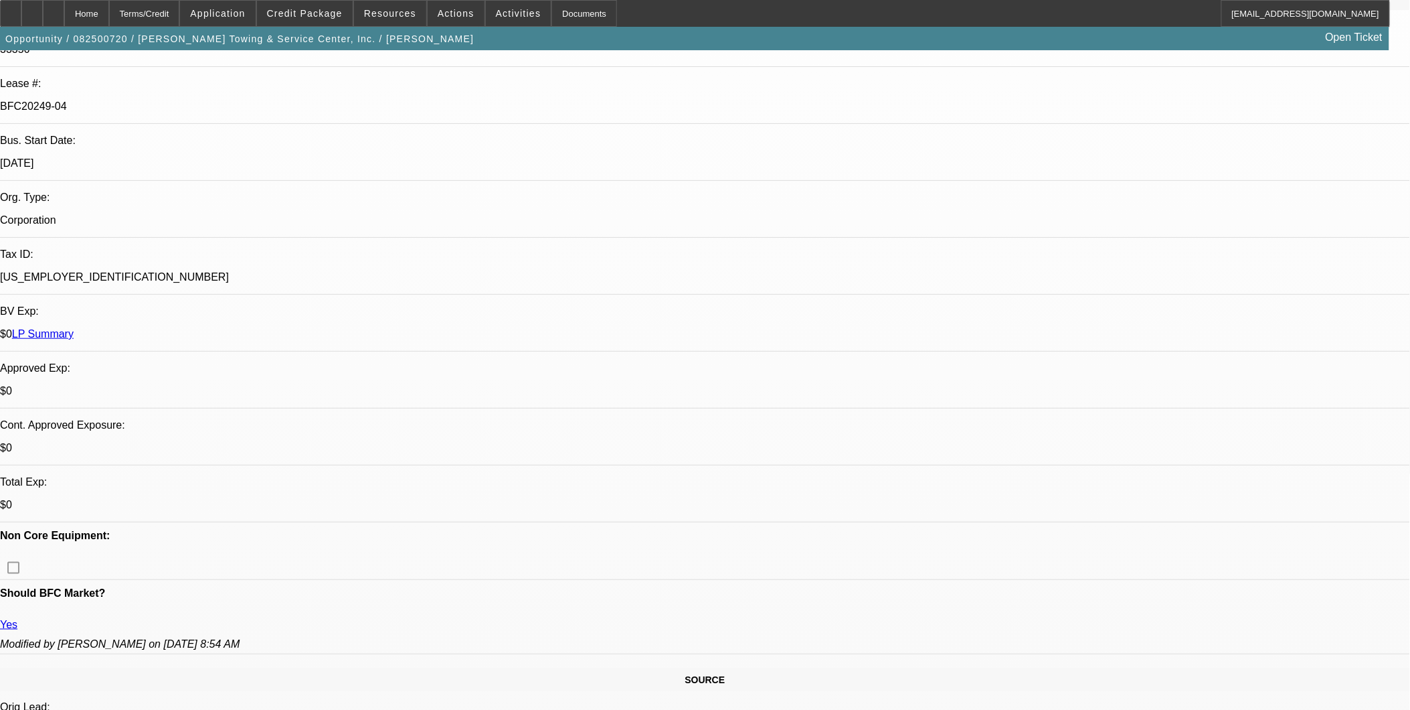
scroll to position [446, 0]
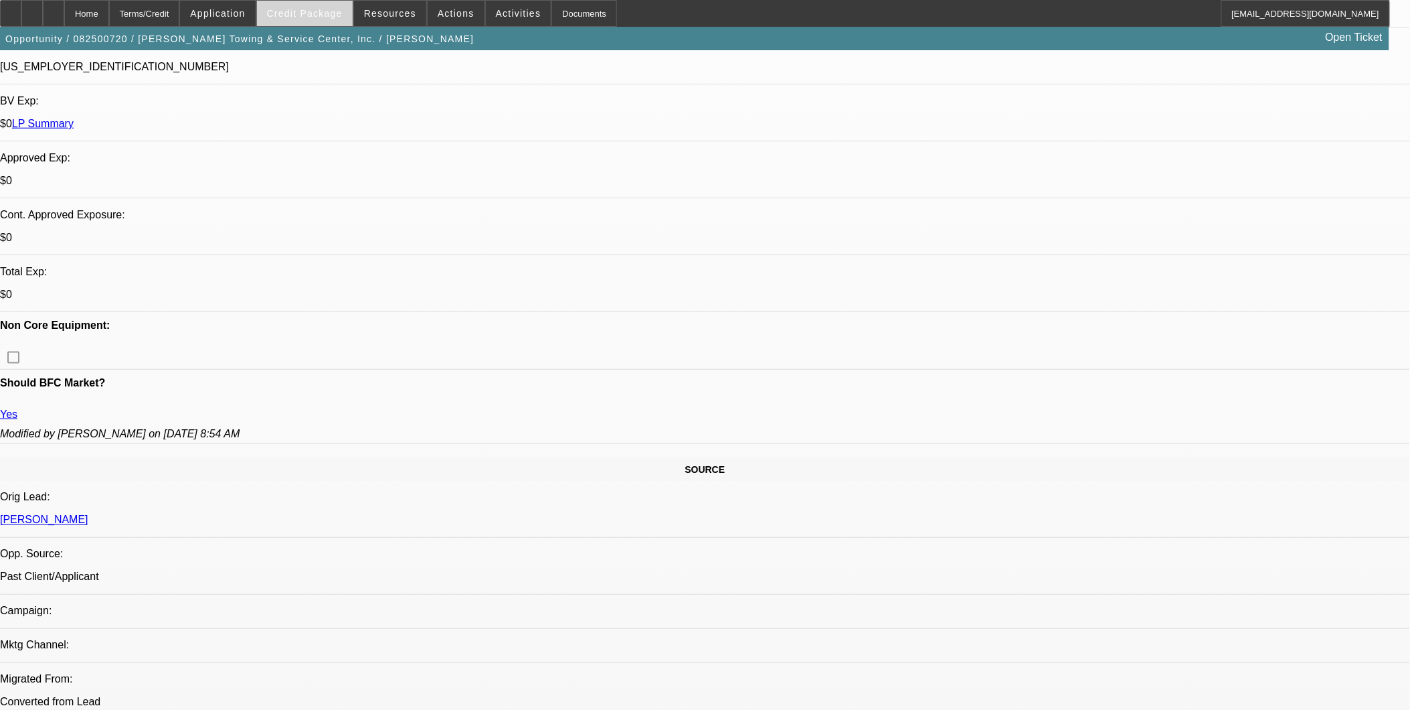
click at [311, 3] on span at bounding box center [305, 13] width 96 height 32
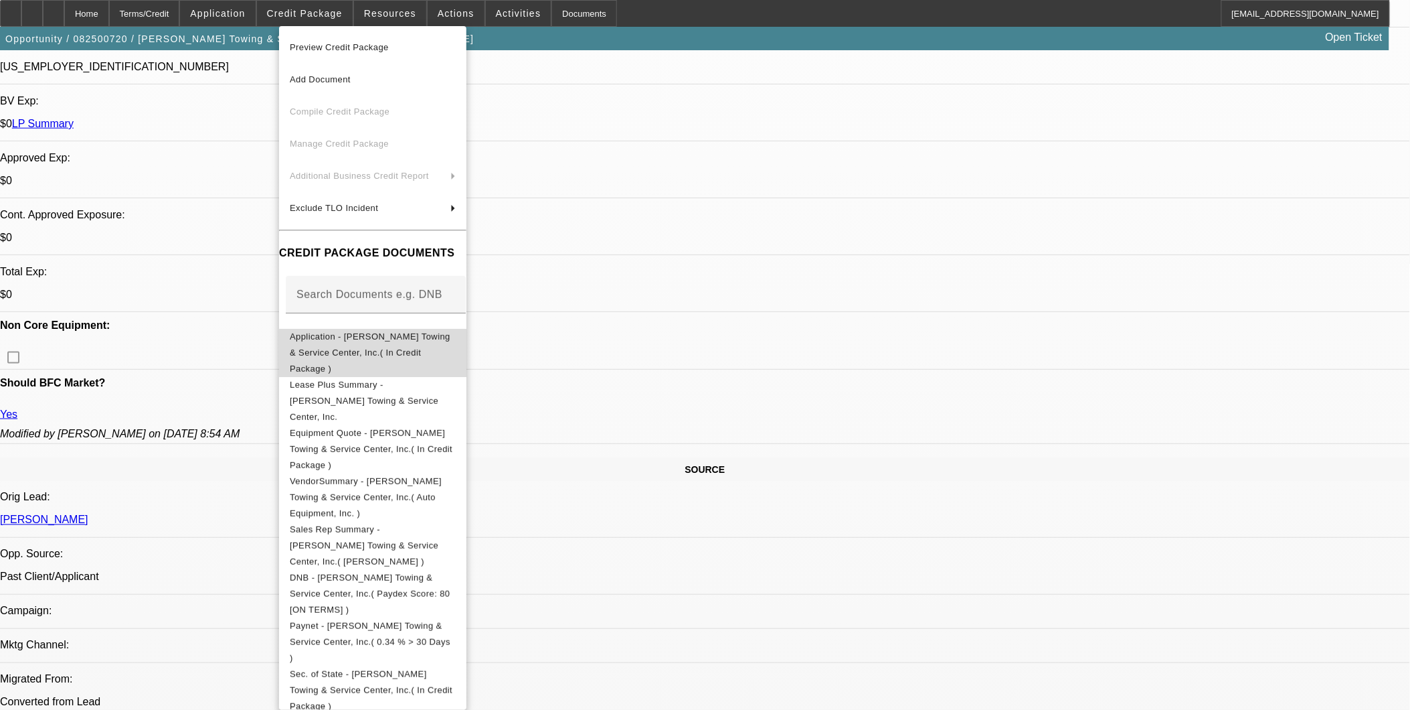
click at [399, 343] on span "Application - Browder's Towing & Service Center, Inc.( In Credit Package )" at bounding box center [370, 352] width 161 height 42
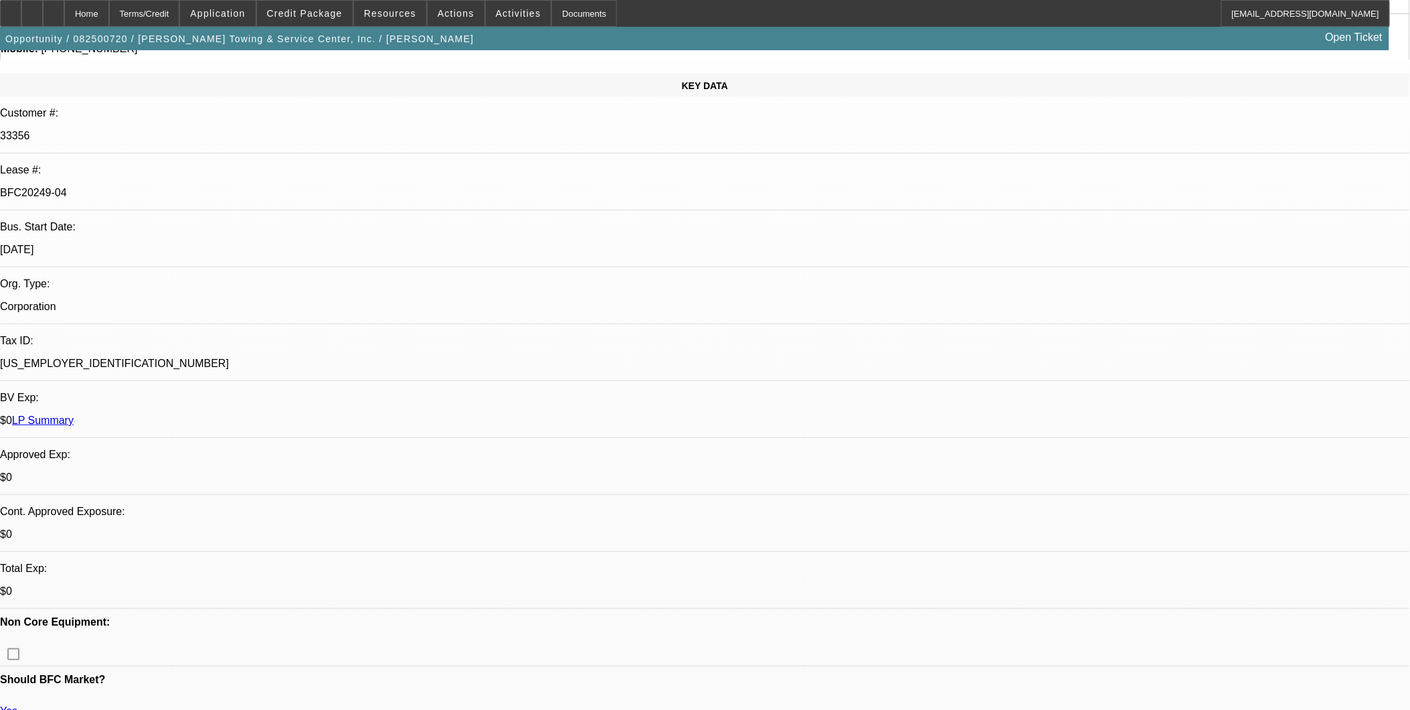
scroll to position [149, 0]
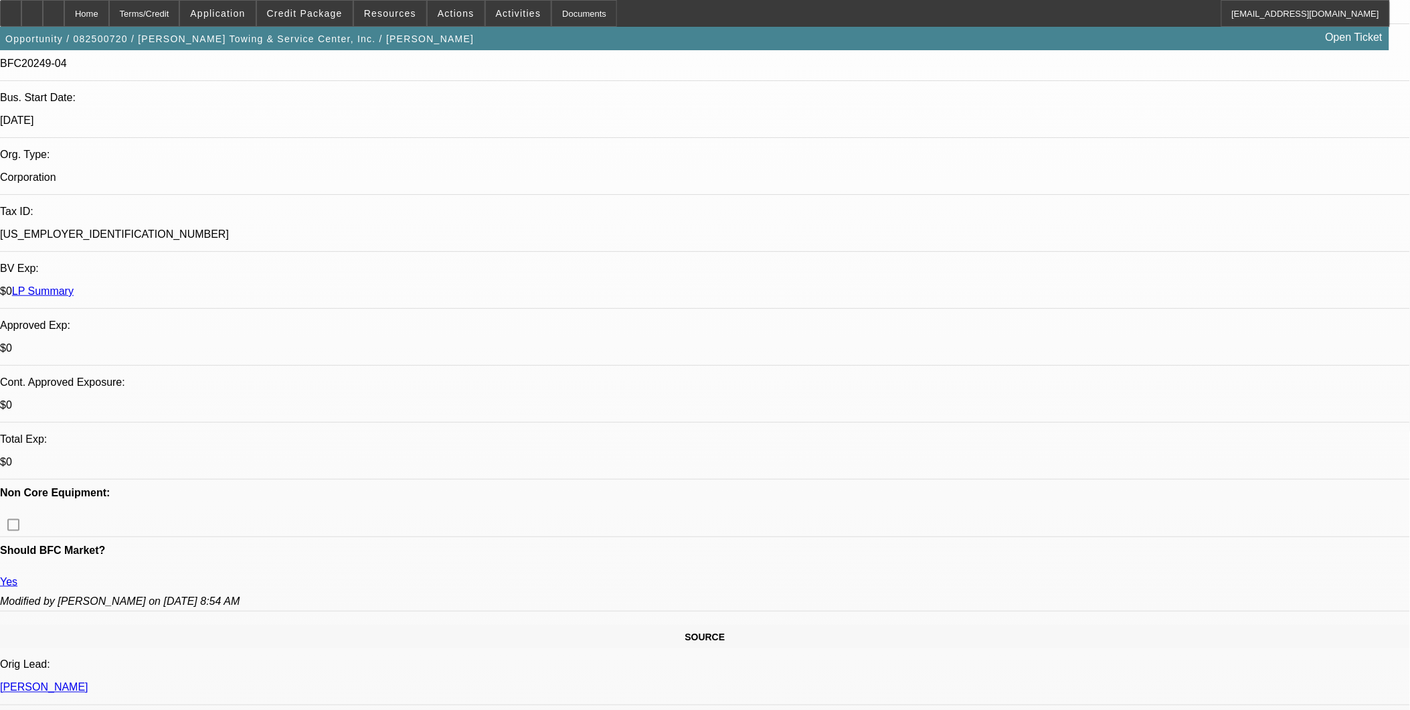
scroll to position [223, 0]
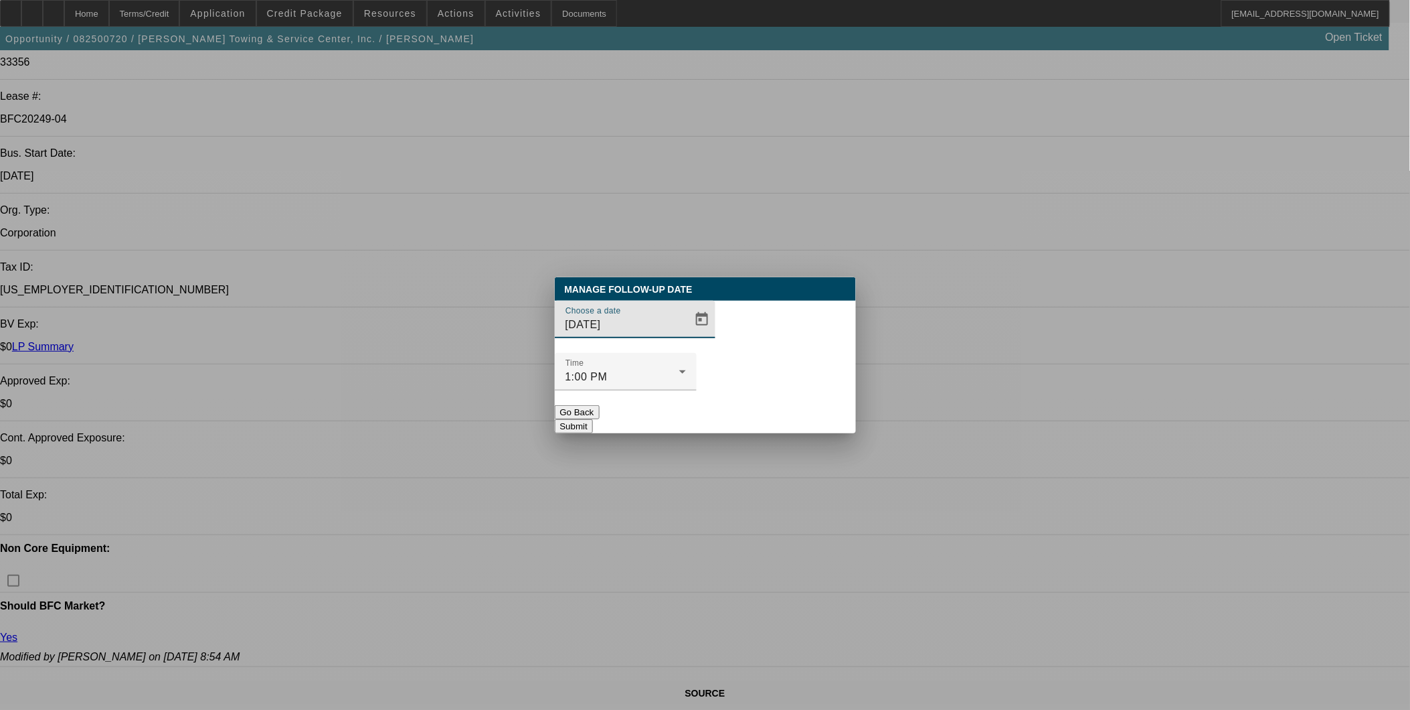
scroll to position [0, 0]
click at [686, 335] on span "Open calendar" at bounding box center [702, 319] width 32 height 32
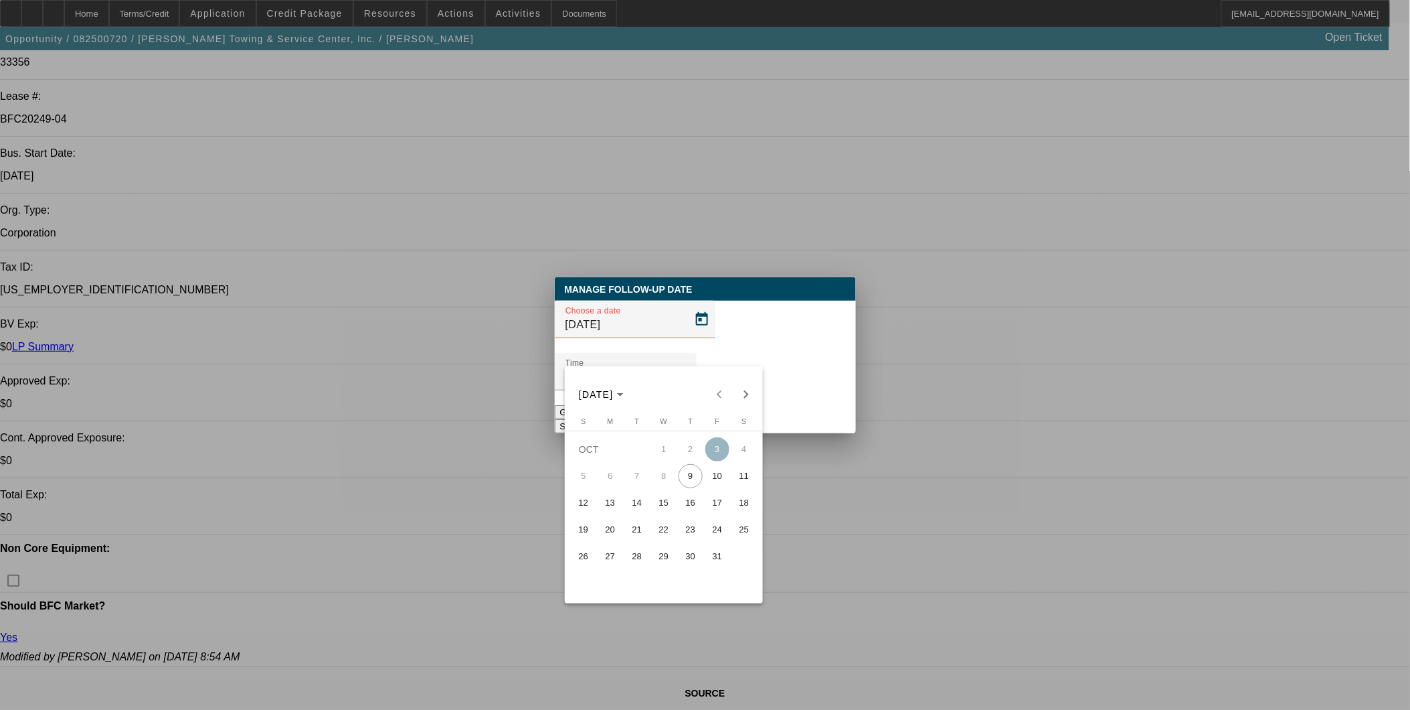
click at [718, 485] on span "10" at bounding box center [718, 476] width 24 height 24
type input "10/10/2025"
click at [593, 419] on button "Submit" at bounding box center [574, 426] width 38 height 14
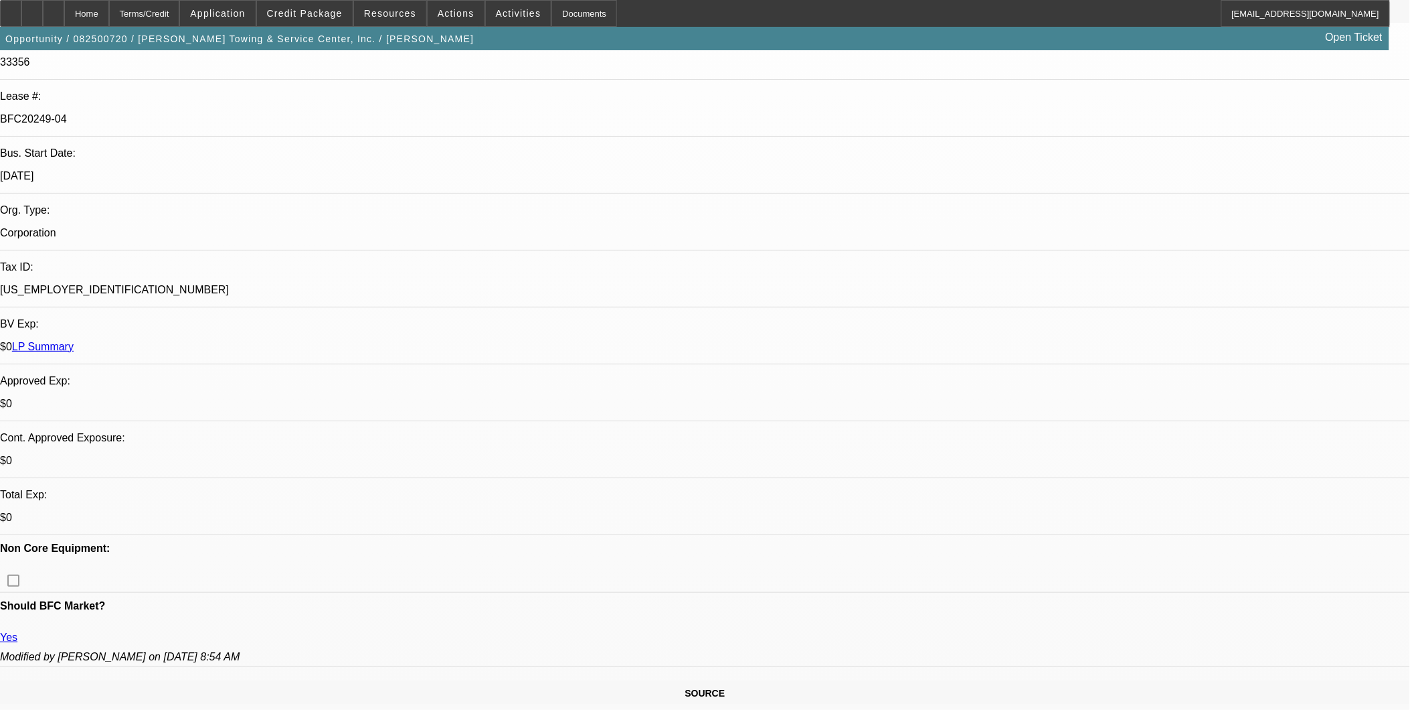
scroll to position [223, 0]
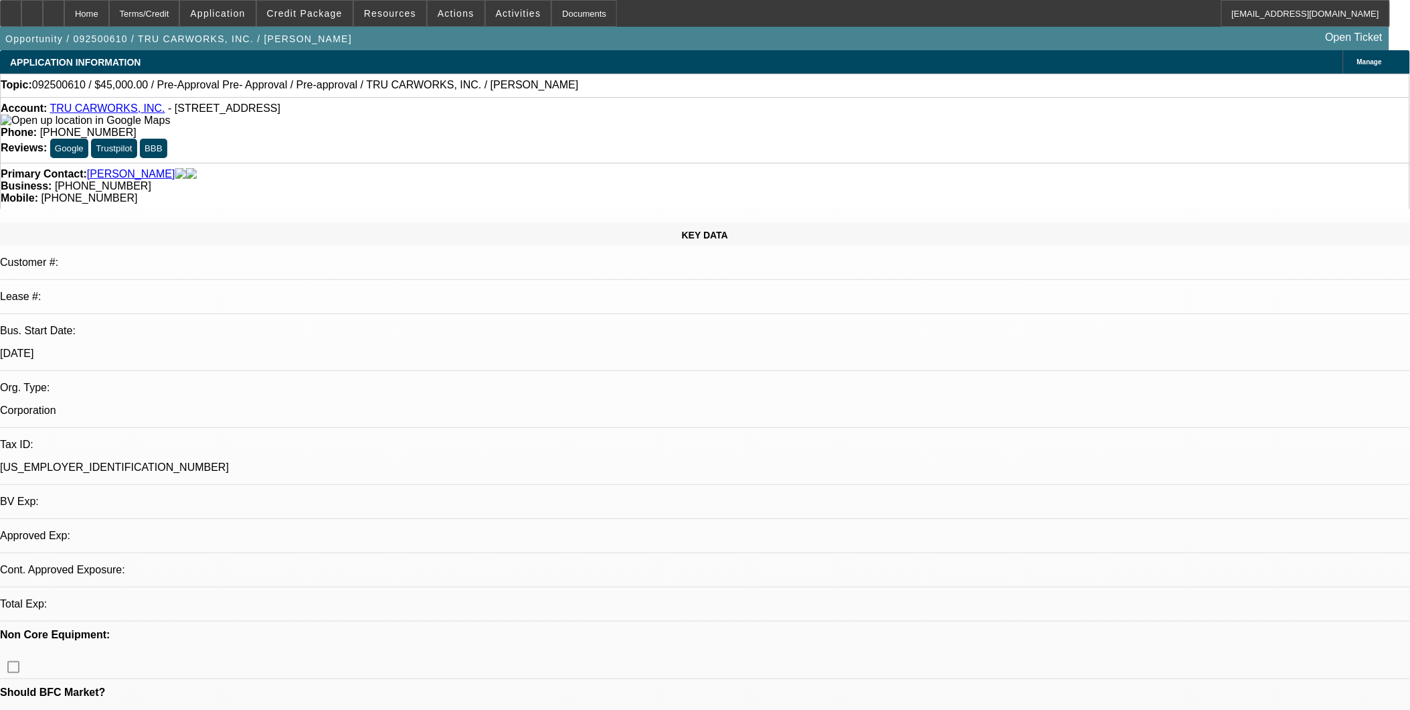
select select "0.1"
select select "0"
select select "0.1"
select select "0"
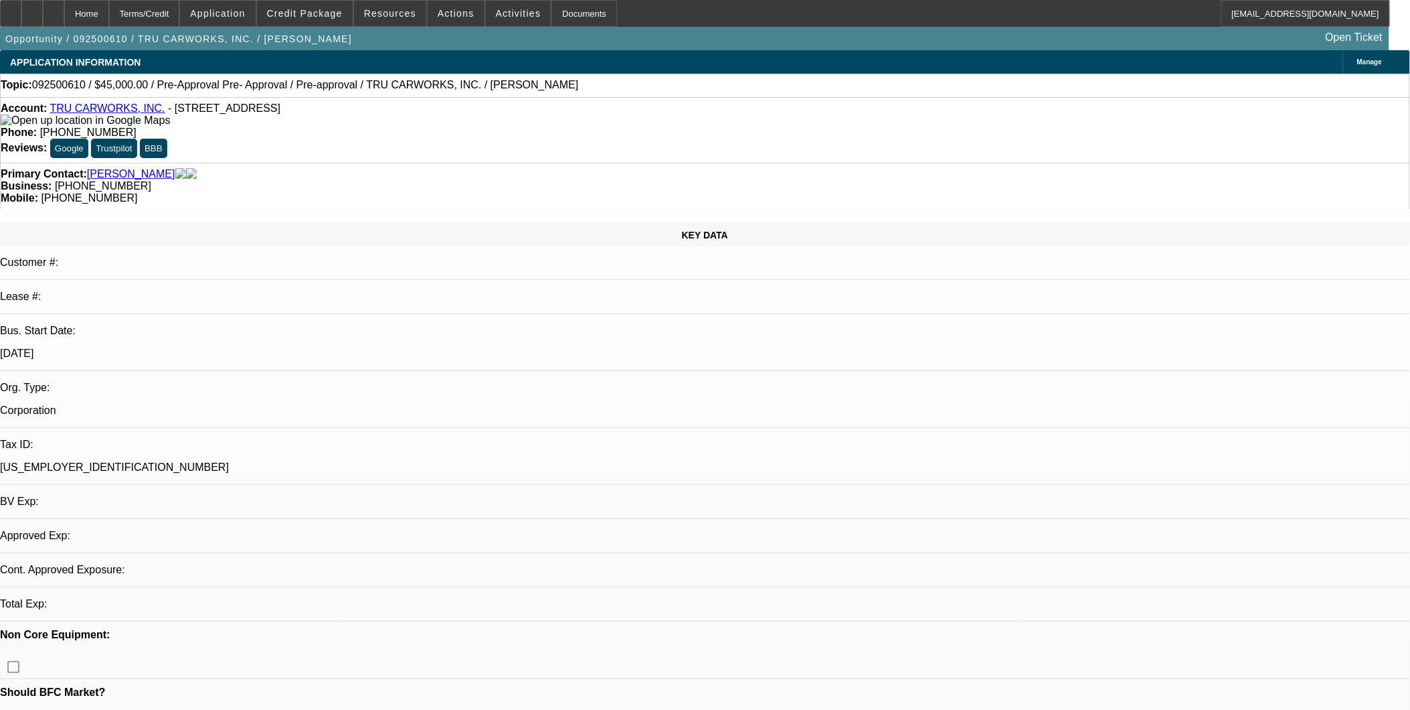
select select "0"
select select "1"
select select "6"
select select "1"
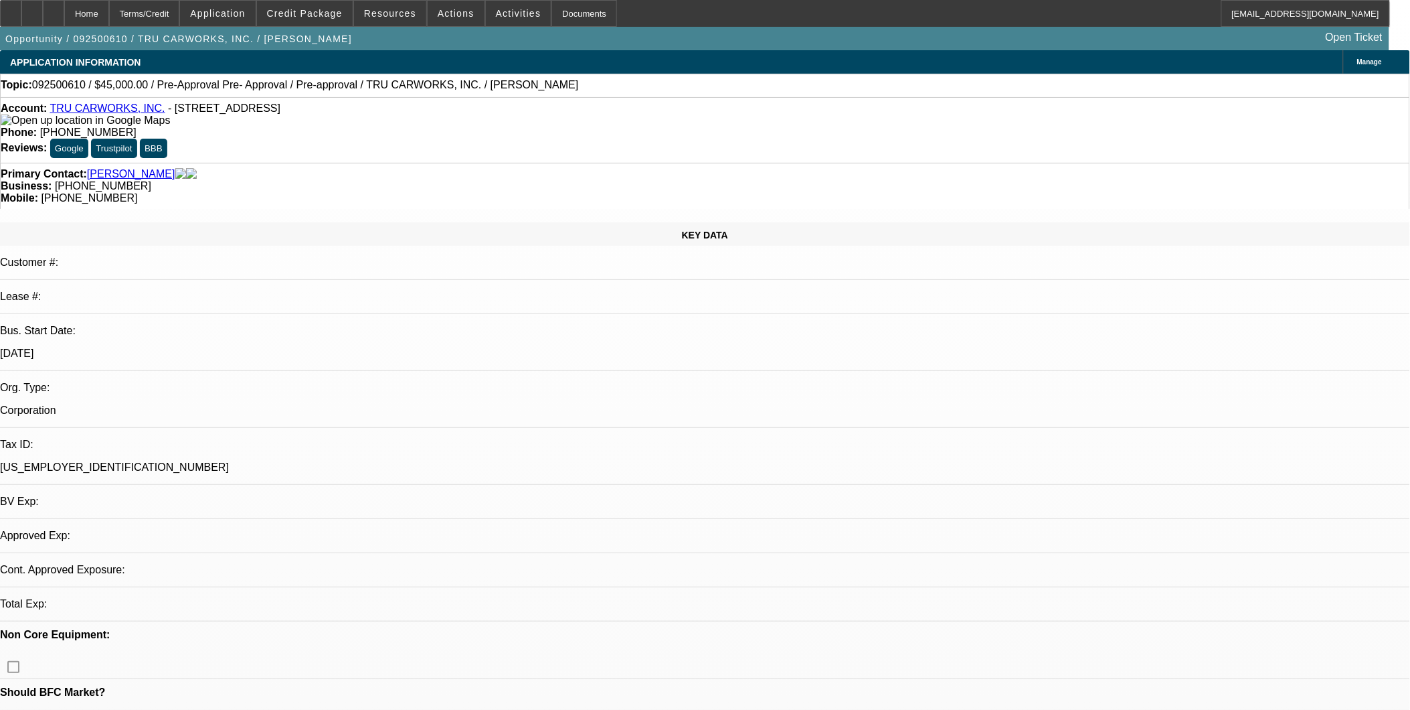
select select "1"
select select "6"
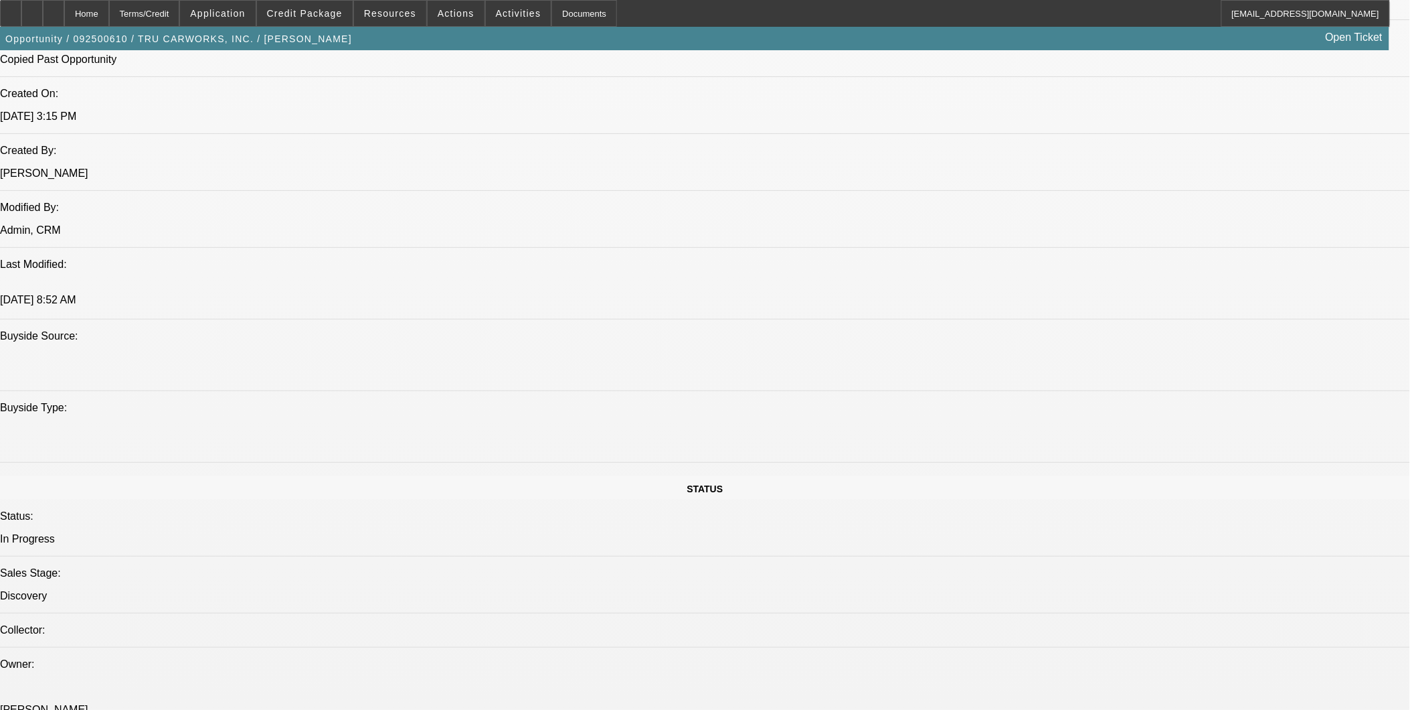
drag, startPoint x: 953, startPoint y: 442, endPoint x: 1188, endPoint y: 463, distance: 236.5
copy div "10/7:called, vm. If [PERSON_NAME] gets some sort of resolution of his Cherry te…"
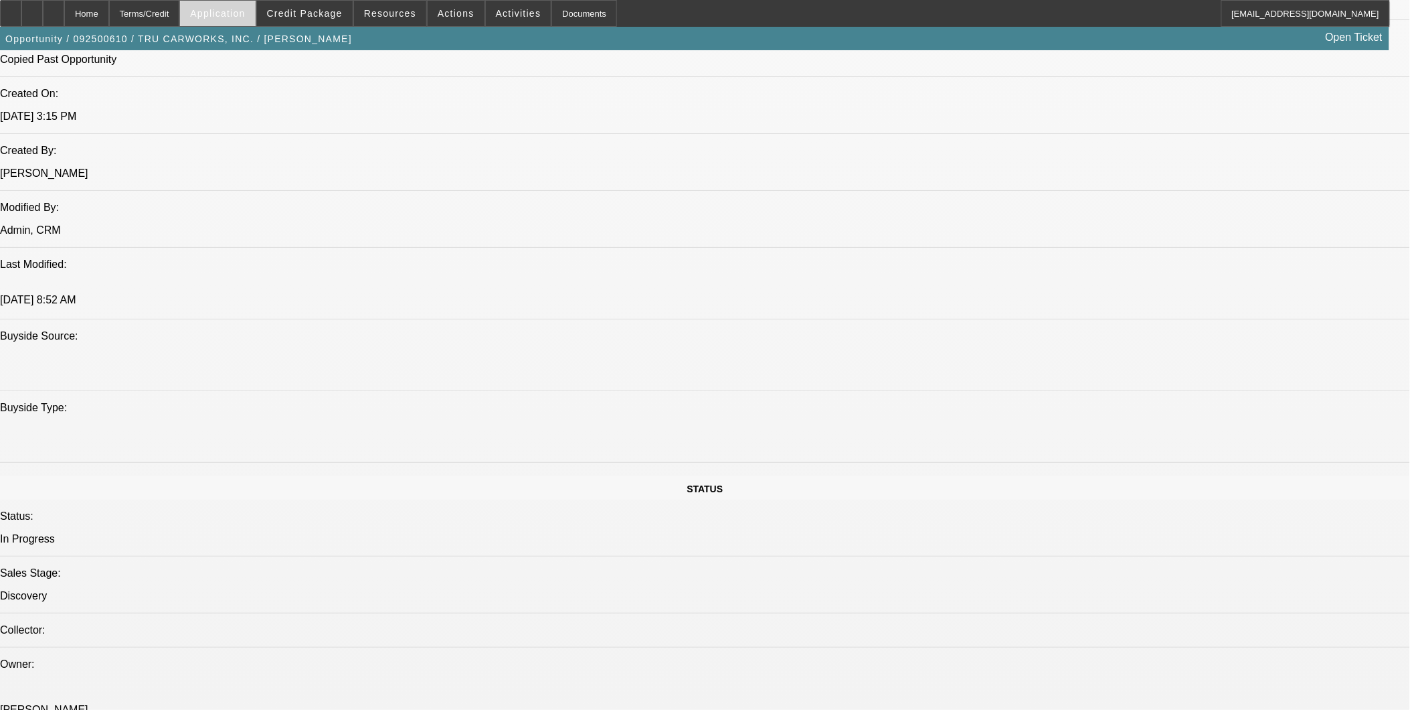
click at [253, 7] on span at bounding box center [217, 13] width 75 height 32
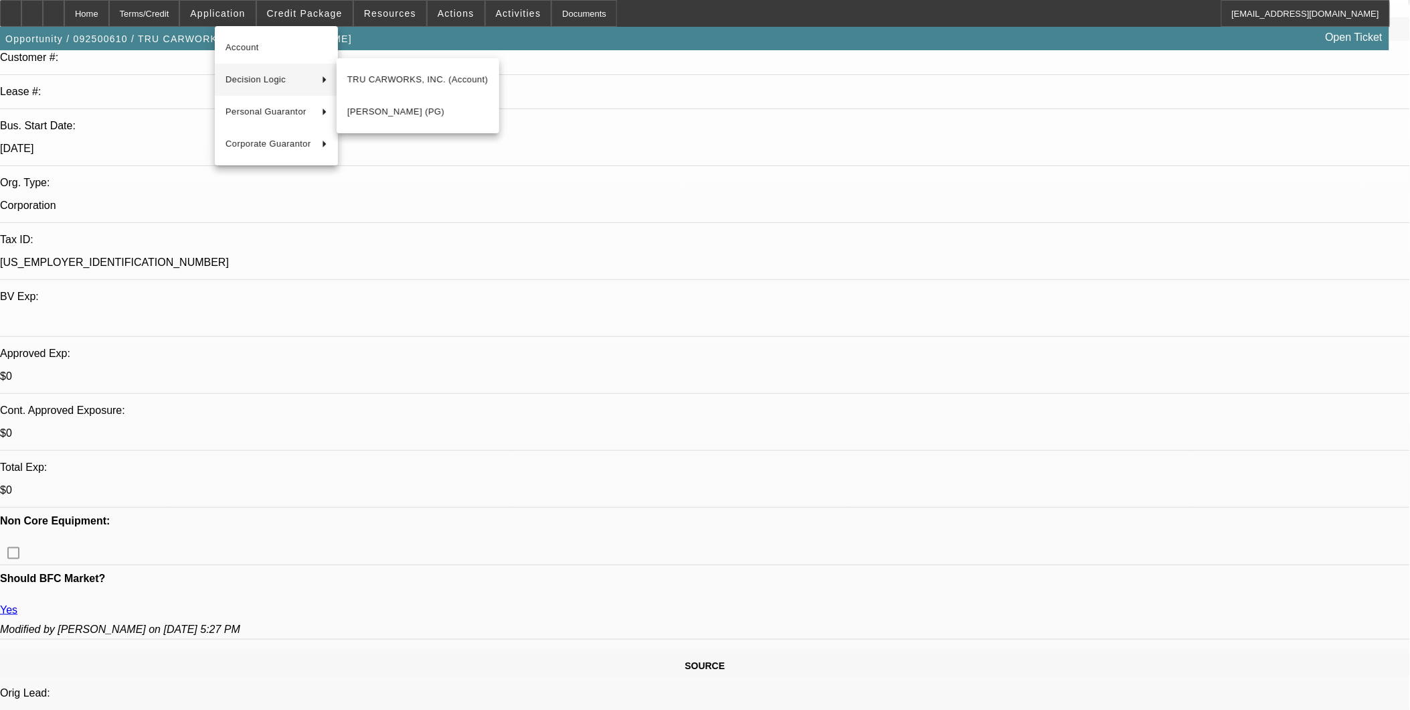
scroll to position [202, 0]
click at [815, 129] on div at bounding box center [705, 355] width 1410 height 710
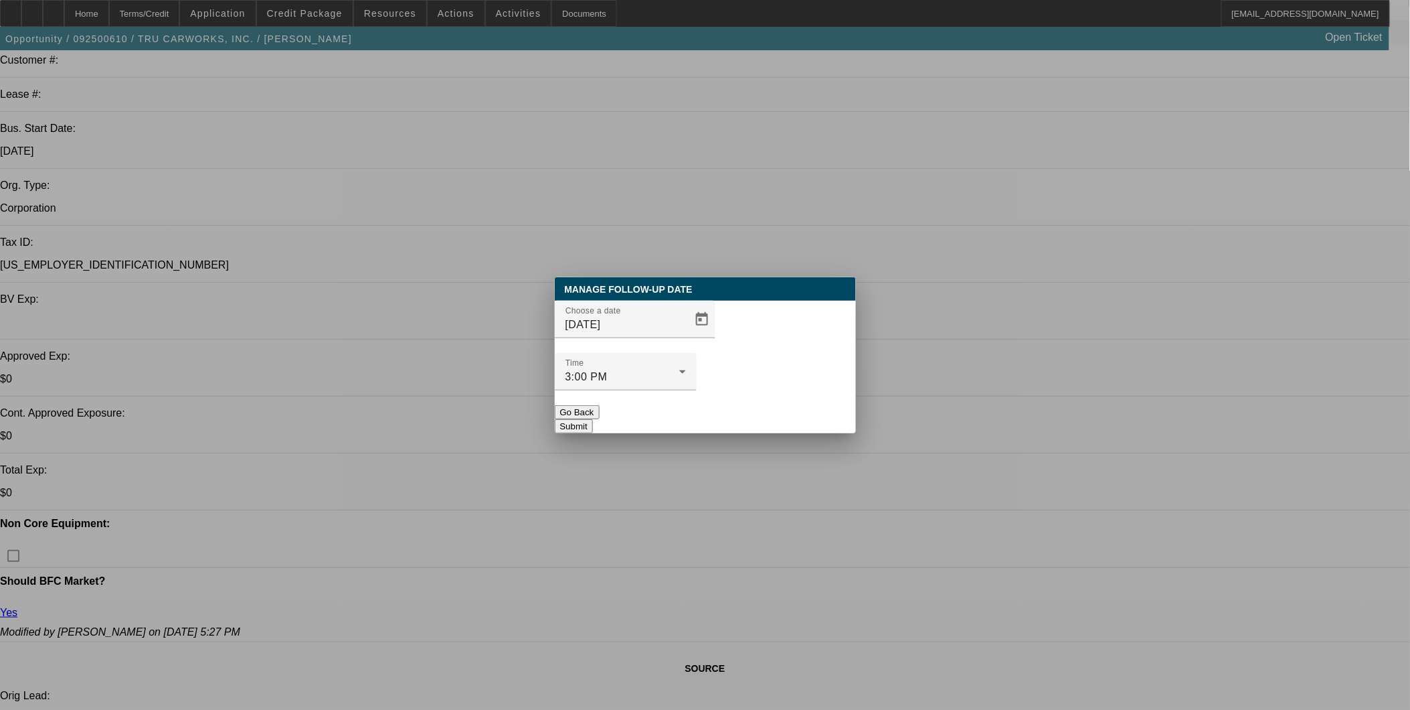
scroll to position [0, 0]
click at [686, 335] on span "Open calendar" at bounding box center [702, 319] width 32 height 32
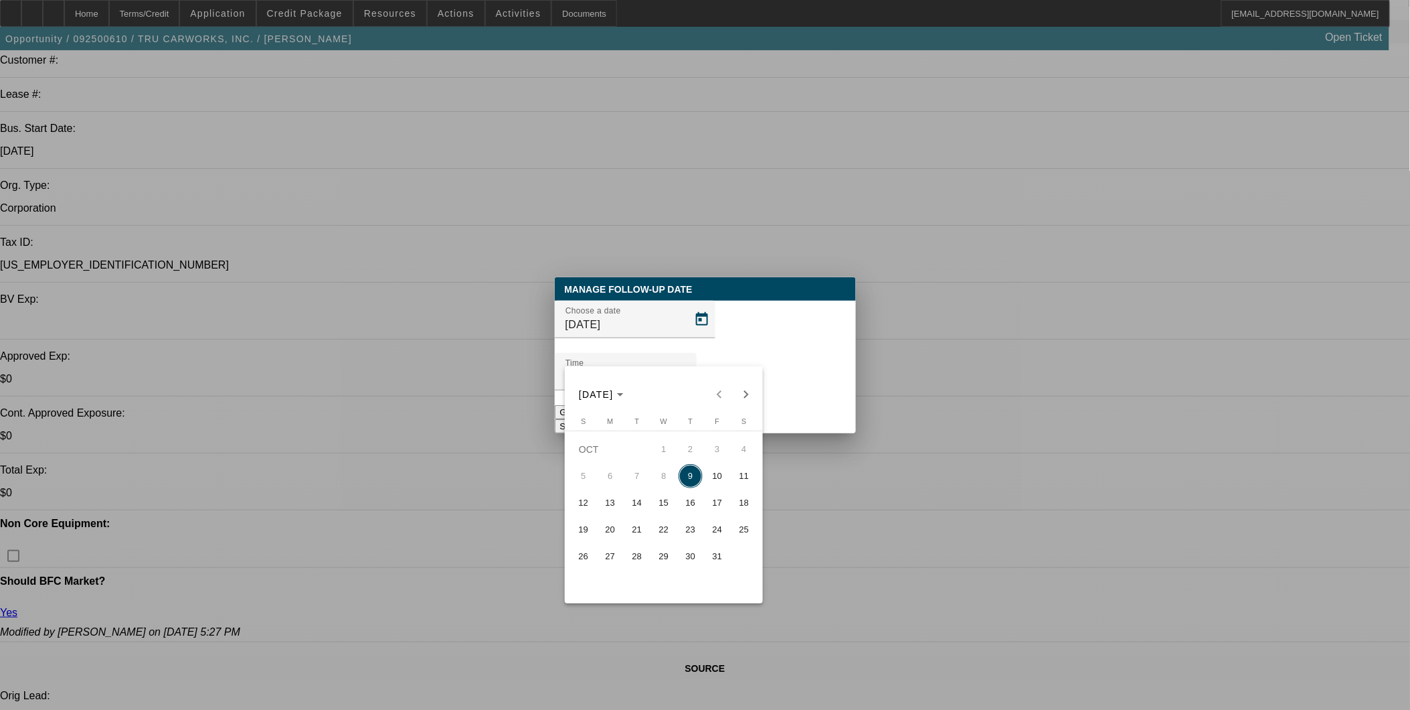
click at [691, 535] on span "23" at bounding box center [691, 529] width 24 height 24
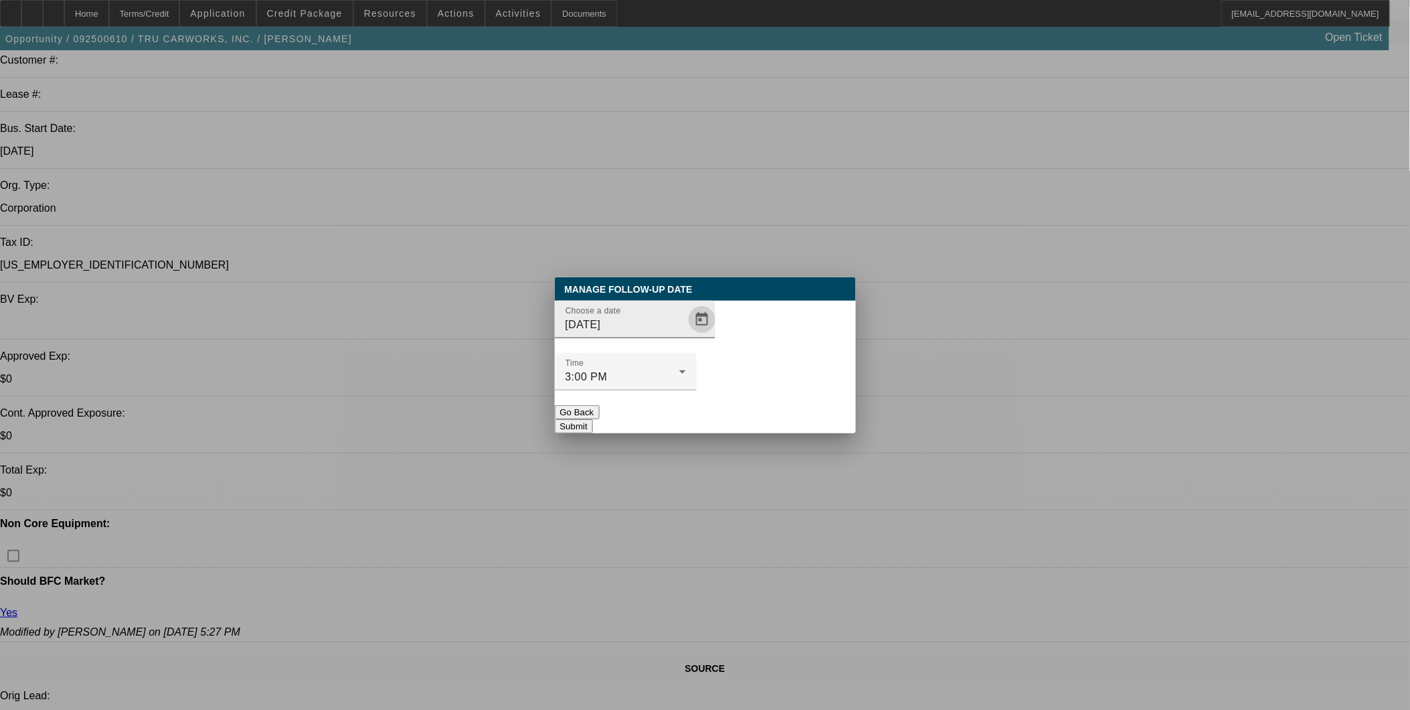
click at [686, 335] on span "Open calendar" at bounding box center [702, 319] width 32 height 32
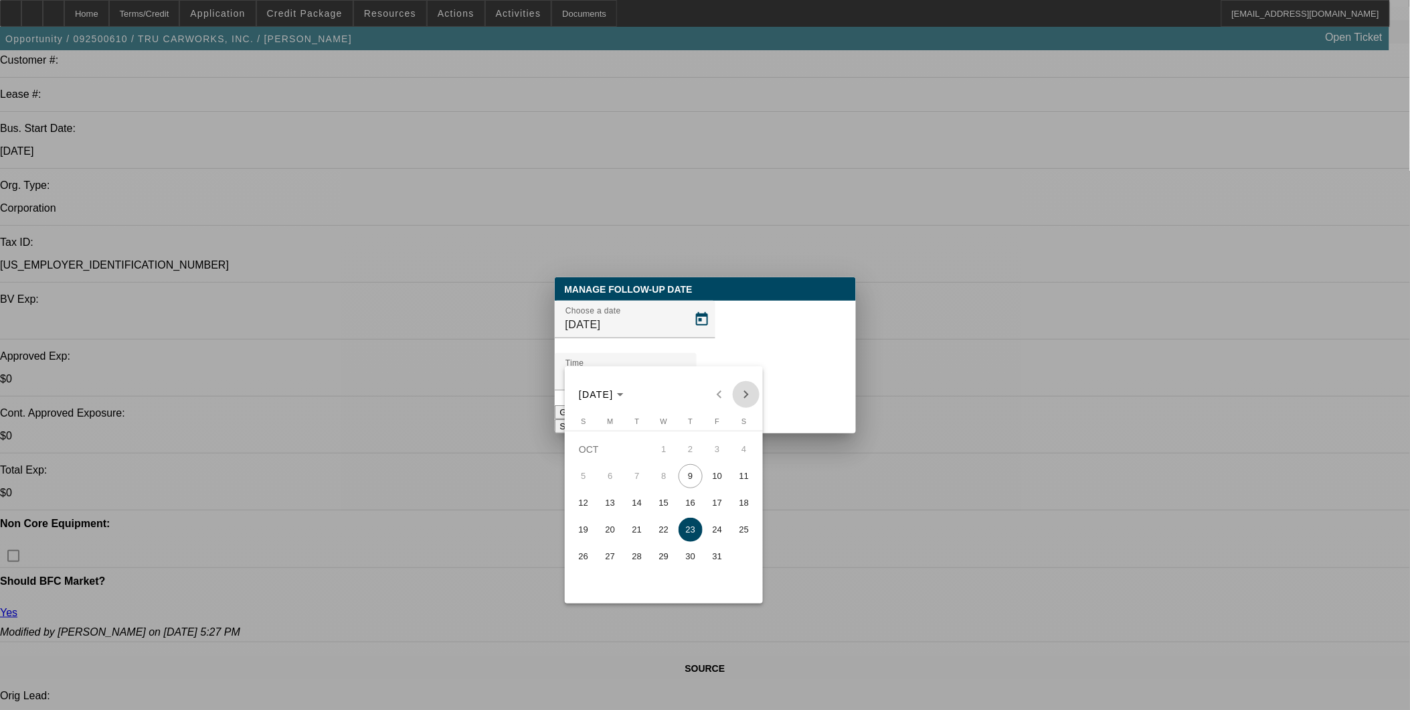
click at [740, 395] on span "Next month" at bounding box center [746, 394] width 27 height 27
click at [714, 478] on span "7" at bounding box center [718, 476] width 24 height 24
type input "11/7/2025"
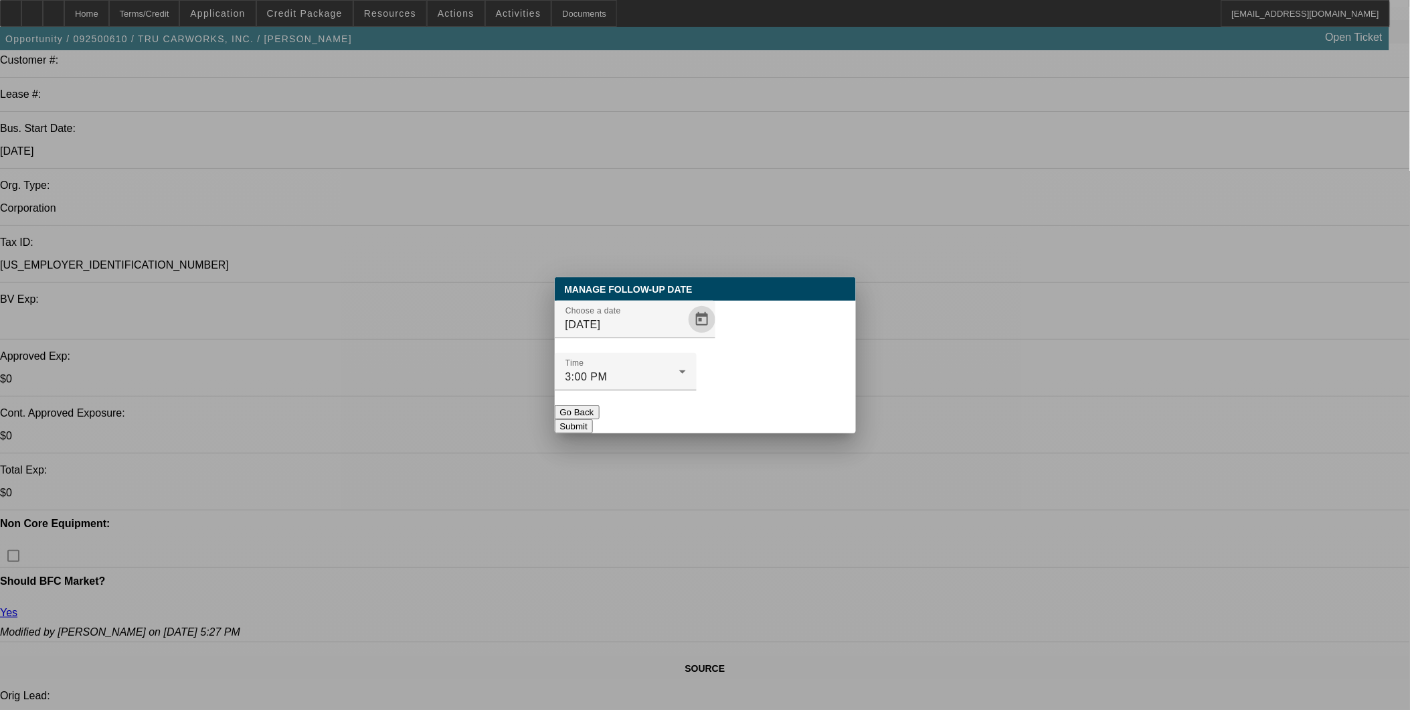
click at [593, 419] on button "Submit" at bounding box center [574, 426] width 38 height 14
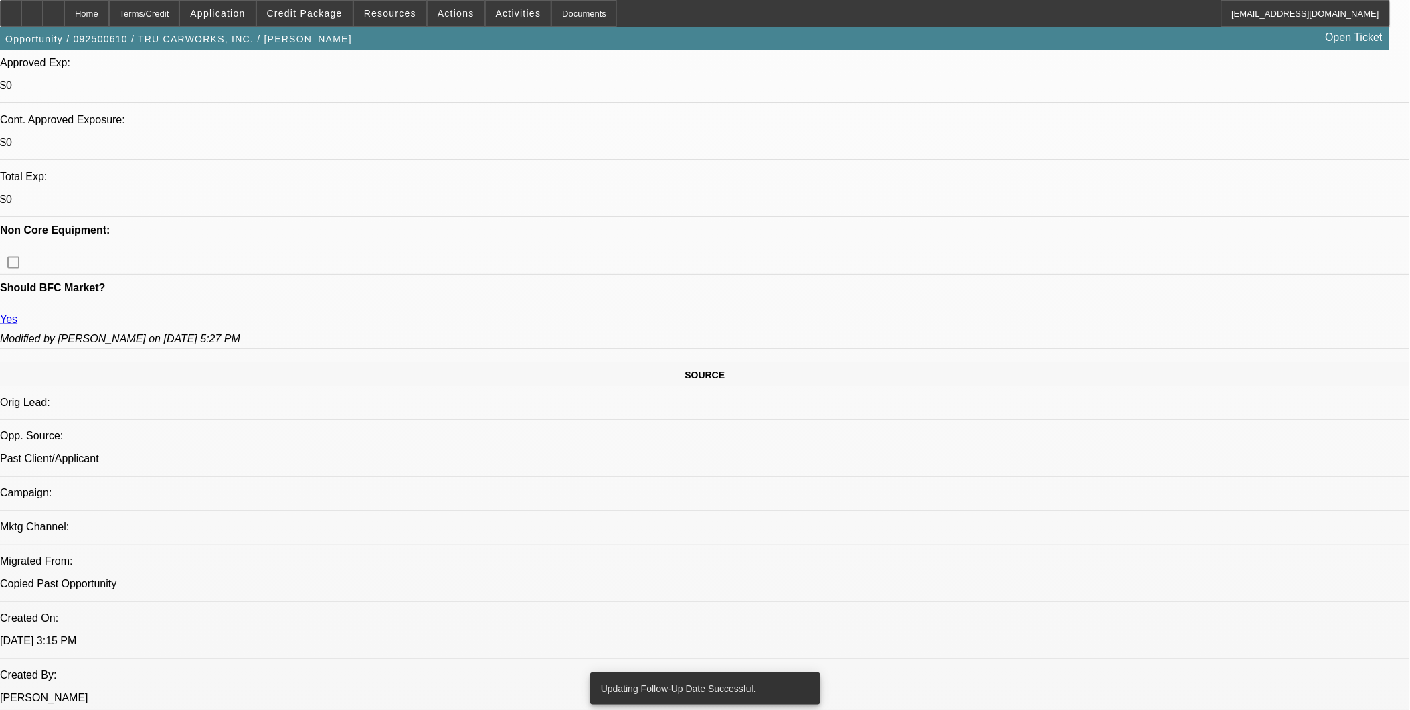
scroll to position [499, 0]
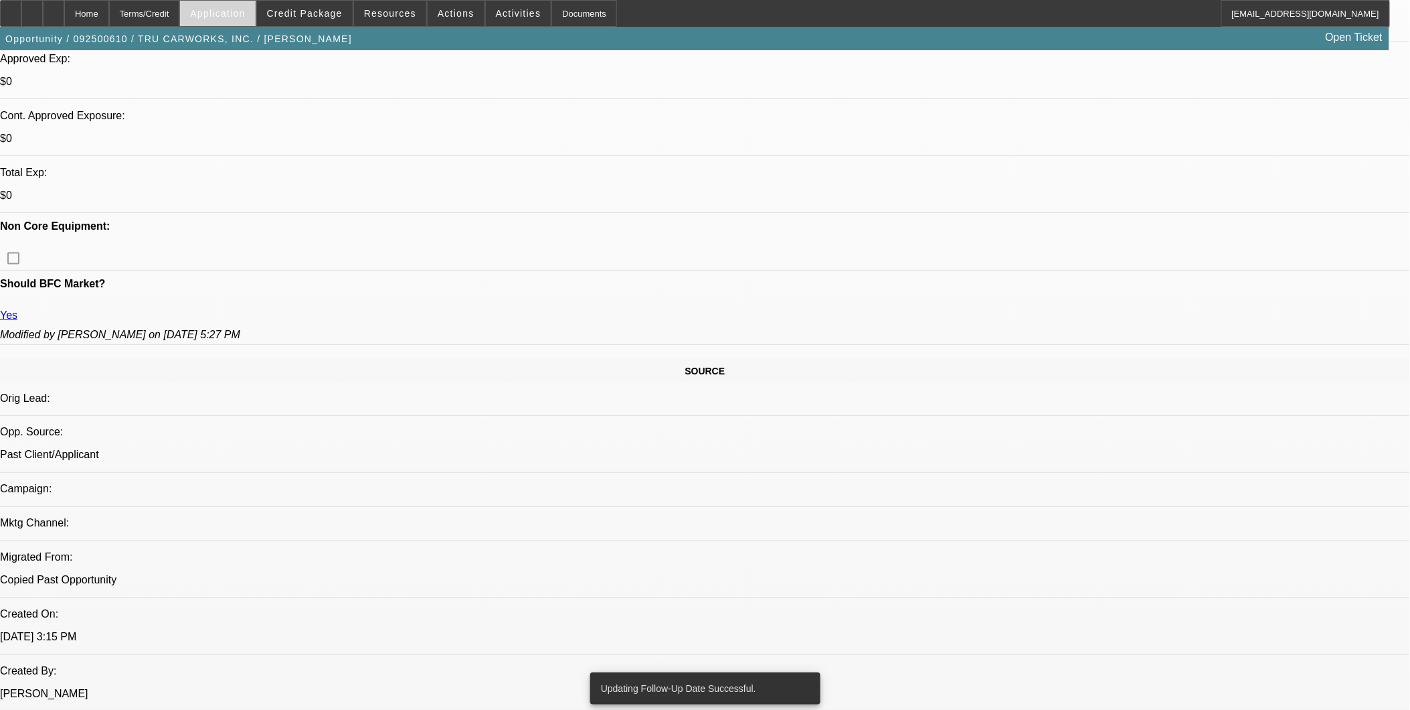
drag, startPoint x: 264, startPoint y: 11, endPoint x: 270, endPoint y: 12, distance: 6.8
click at [245, 11] on span "Application" at bounding box center [217, 13] width 55 height 11
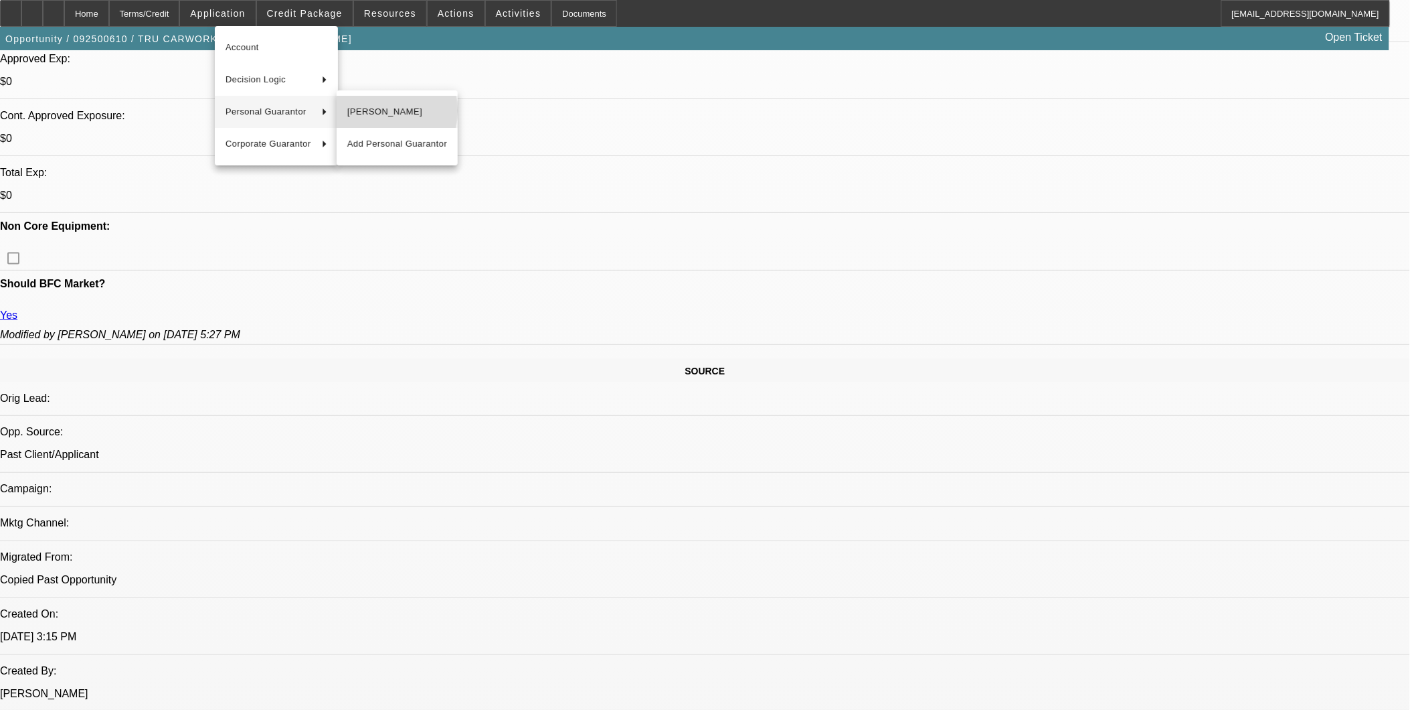
click at [367, 110] on span "Walter Watson" at bounding box center [397, 112] width 100 height 16
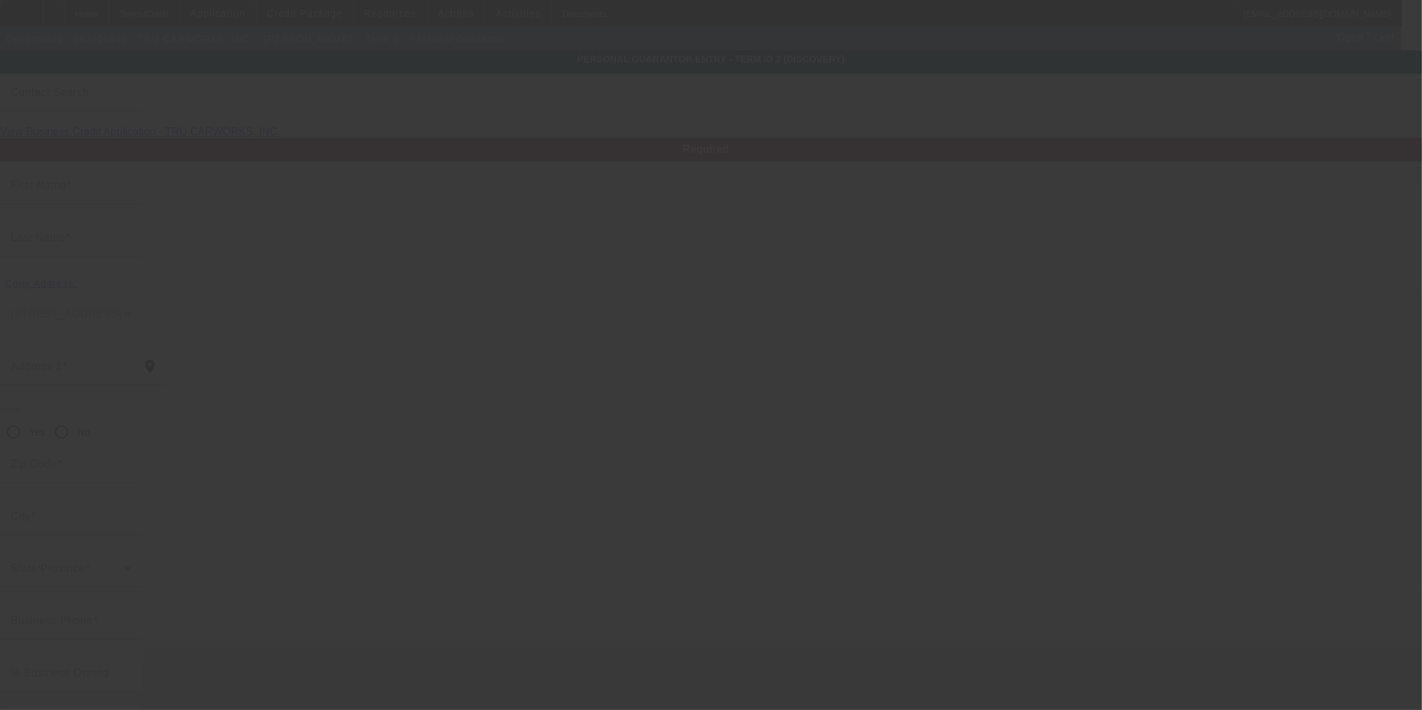
type input "Walter"
type input "Watson"
type input "6312 Old Branch Ave"
radio input "true"
type input "20748"
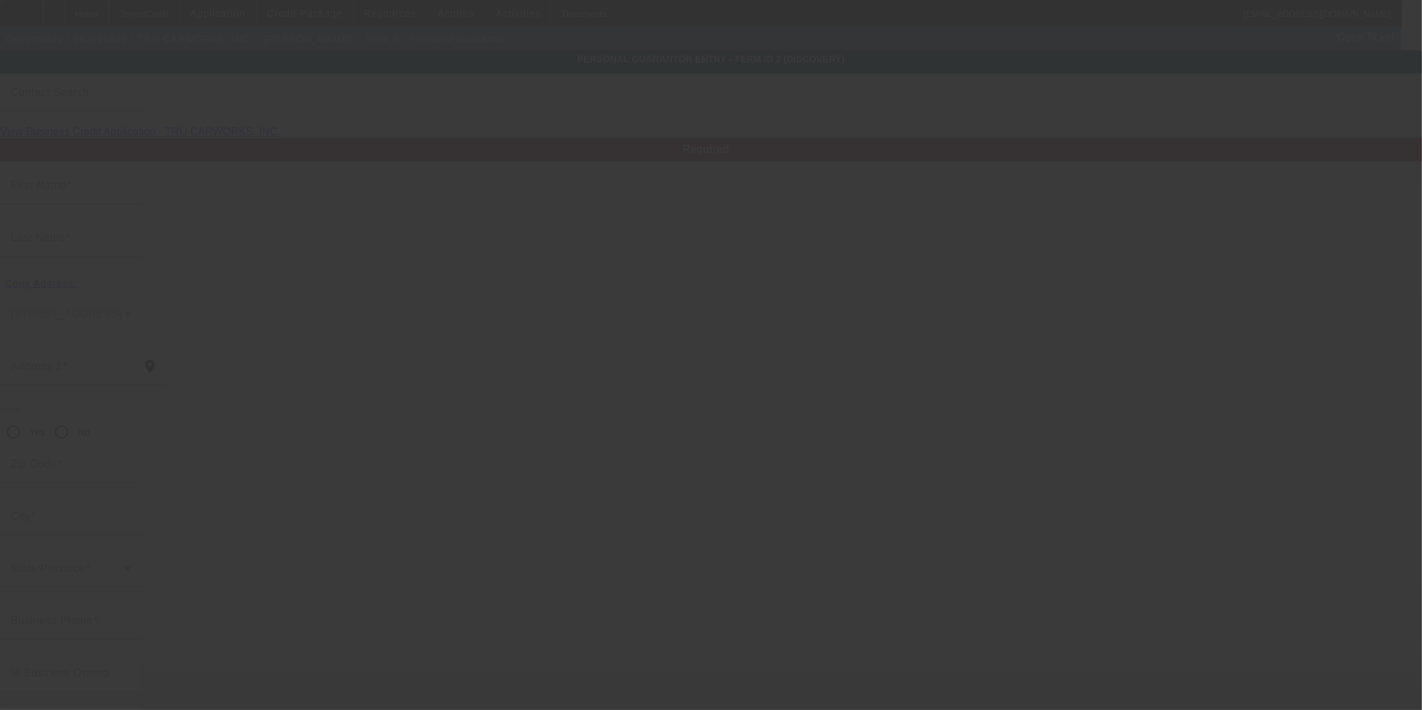
type input "Temple Hills"
type input "(202) 903-4670"
type input "100"
type input "213-19-1408"
type input "trucarworks20735@gmail.com"
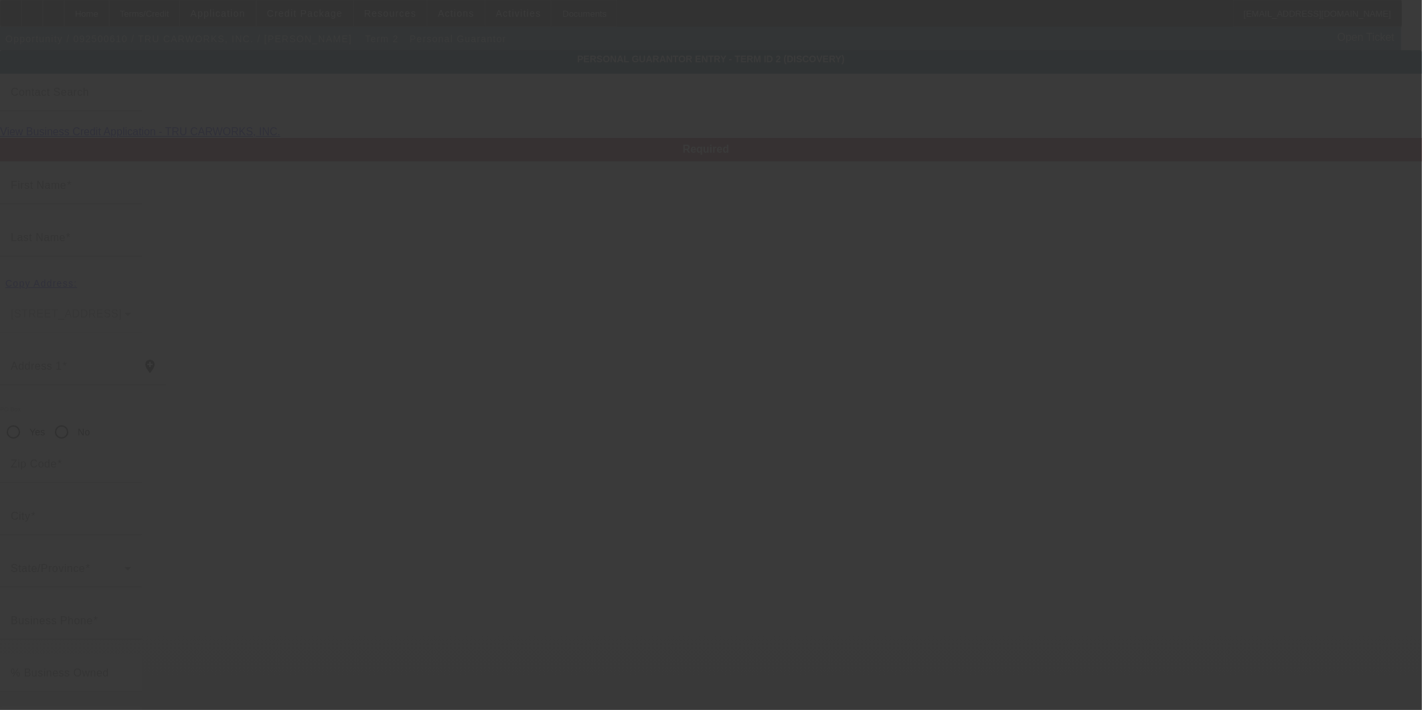
type input "(301) 449-4100"
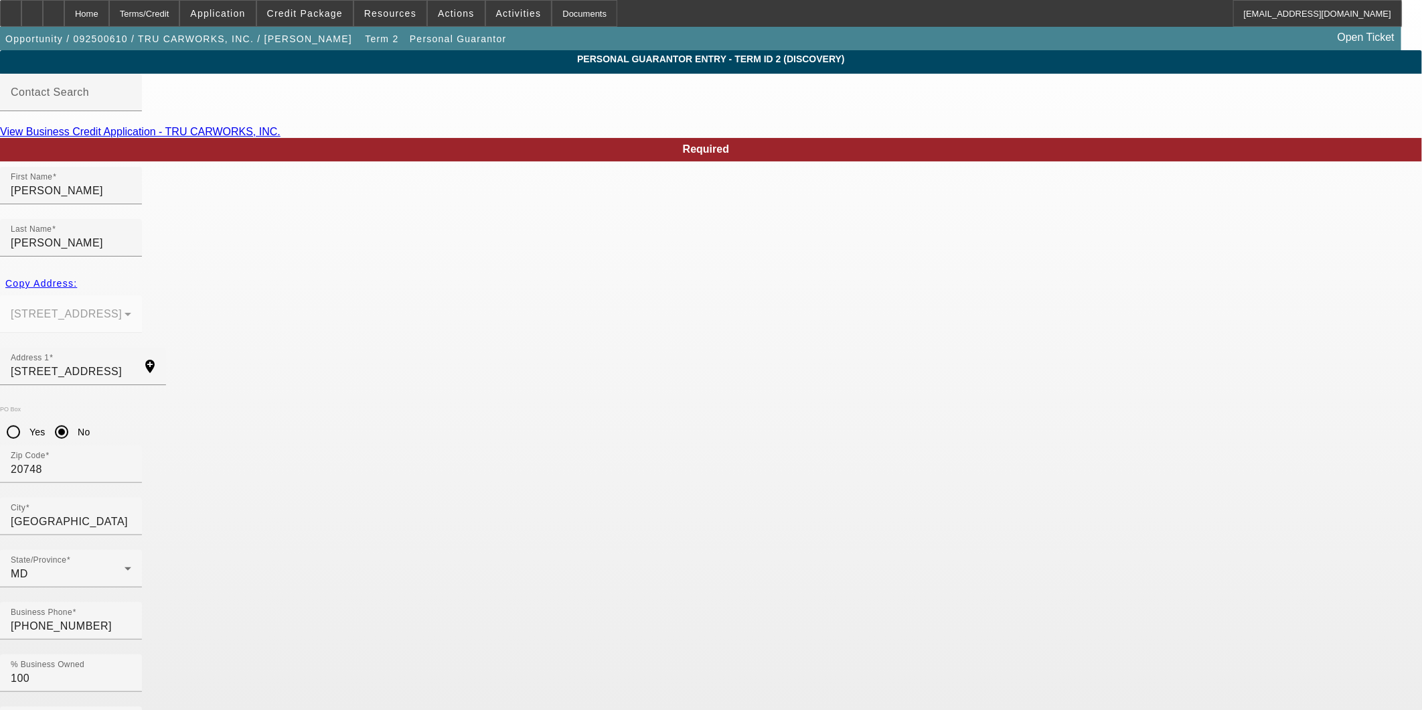
type input "trucarworks20735@gmail.co"
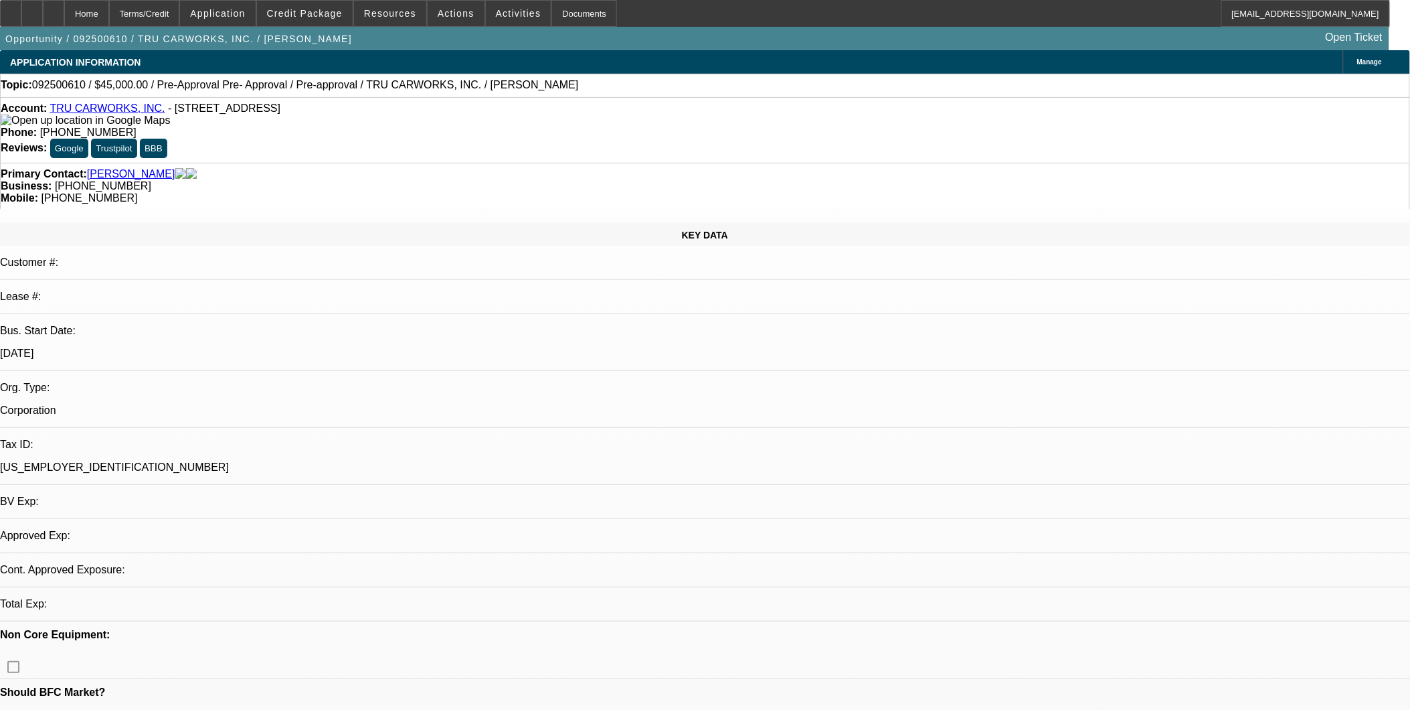
select select "0.1"
select select "0"
select select "6"
select select "0.1"
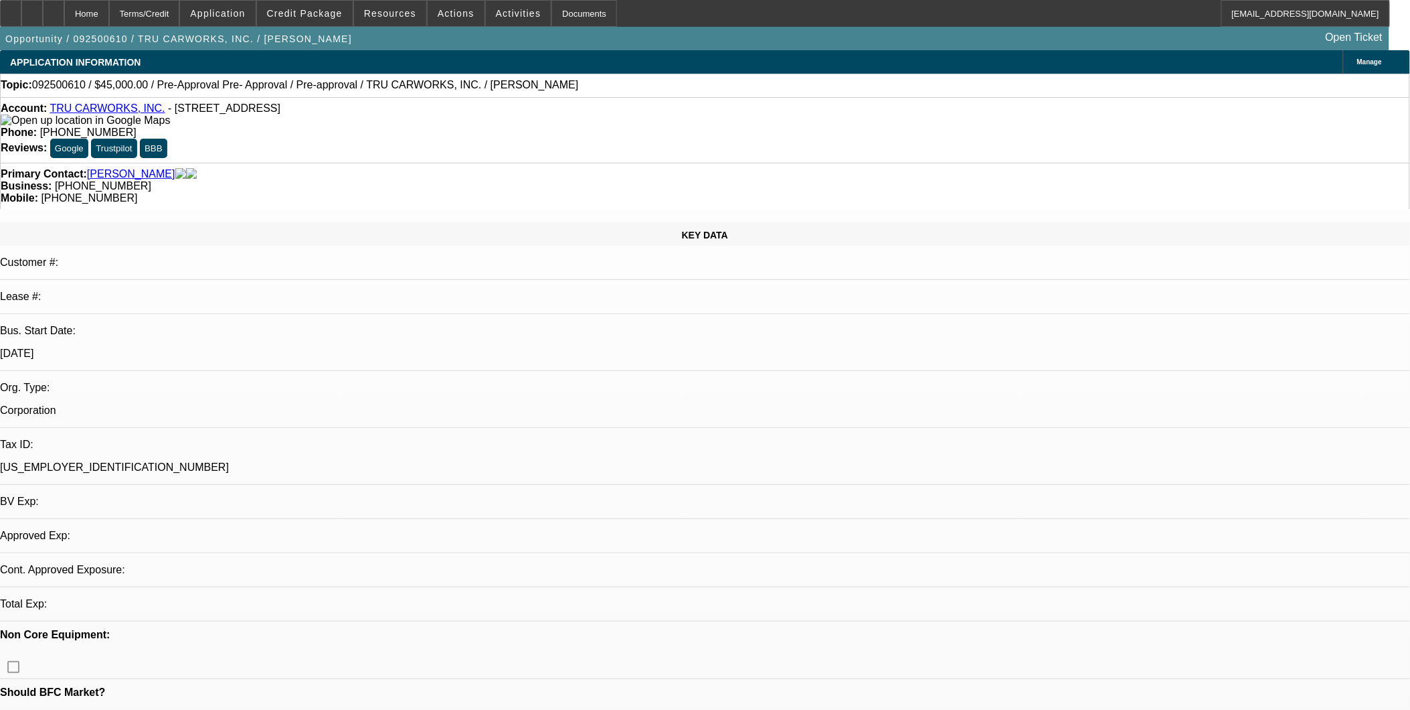
select select "0"
select select "6"
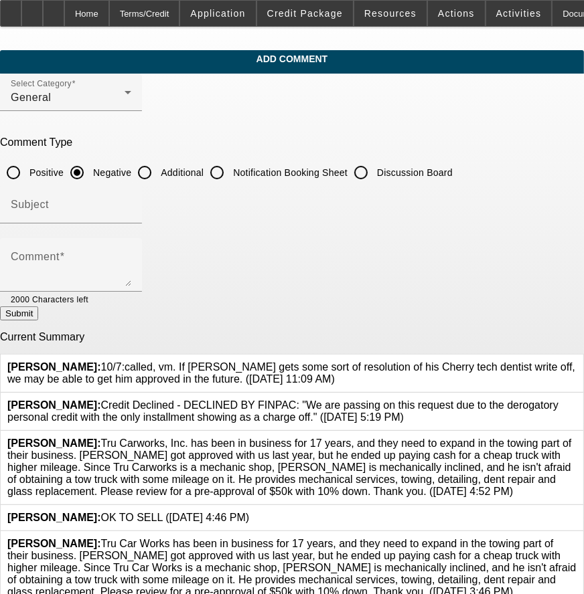
click at [158, 173] on input "Additional" at bounding box center [144, 172] width 27 height 27
radio input "true"
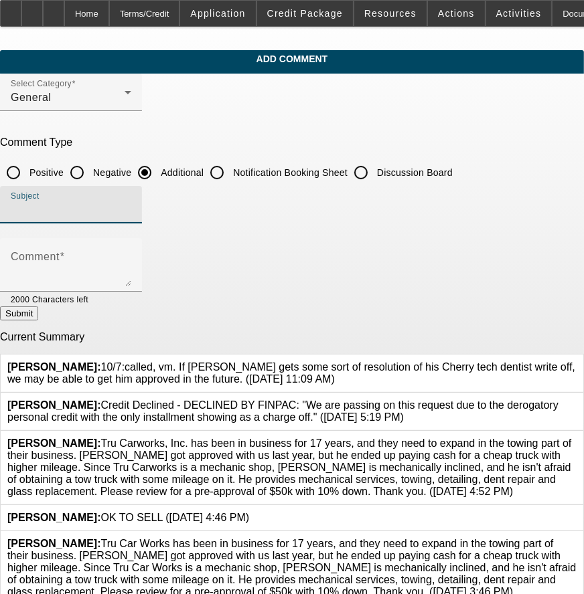
click at [131, 202] on input "Subject" at bounding box center [71, 210] width 120 height 16
type input "Notes"
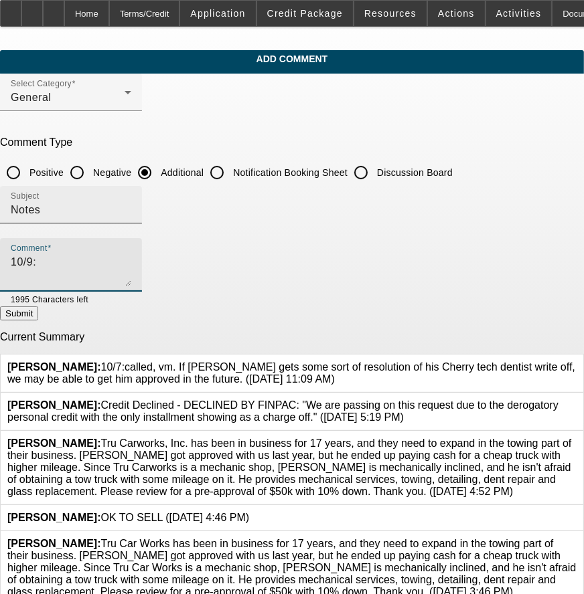
paste textarea "10/7:called, vm. If [PERSON_NAME] gets some sort of resolution of his Cherry te…"
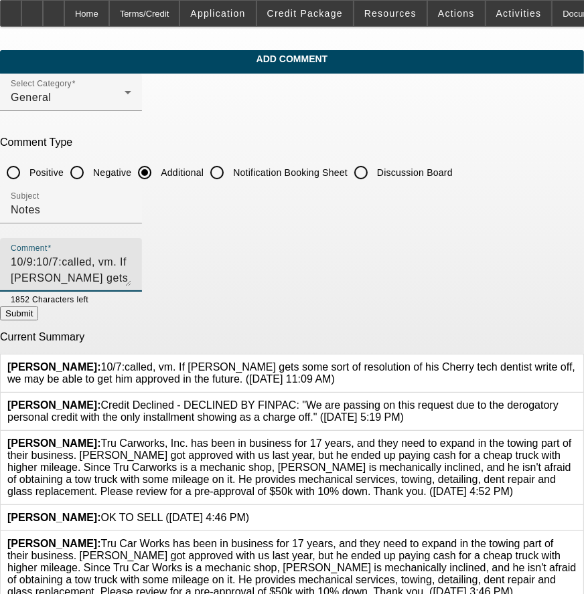
click at [85, 259] on textarea "10/9:10/7:called, vm. If [PERSON_NAME] gets some sort of resolution of his Cher…" at bounding box center [71, 270] width 120 height 32
type textarea "10/9:Spoke with [PERSON_NAME], let him know that we cant approve him with his w…"
click at [38, 318] on button "Submit" at bounding box center [19, 314] width 38 height 14
radio input "true"
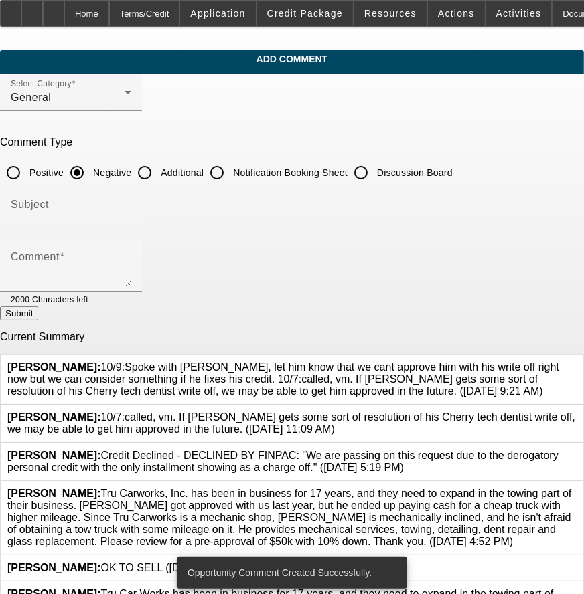
click at [576, 412] on icon at bounding box center [576, 412] width 0 height 0
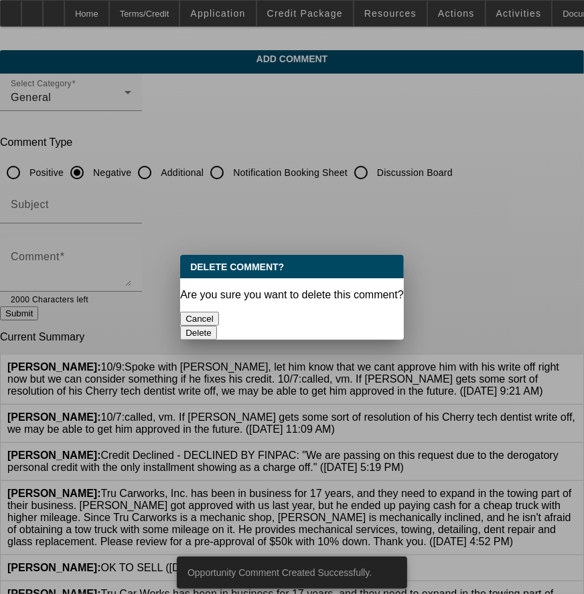
click at [217, 326] on button "Delete" at bounding box center [198, 333] width 37 height 14
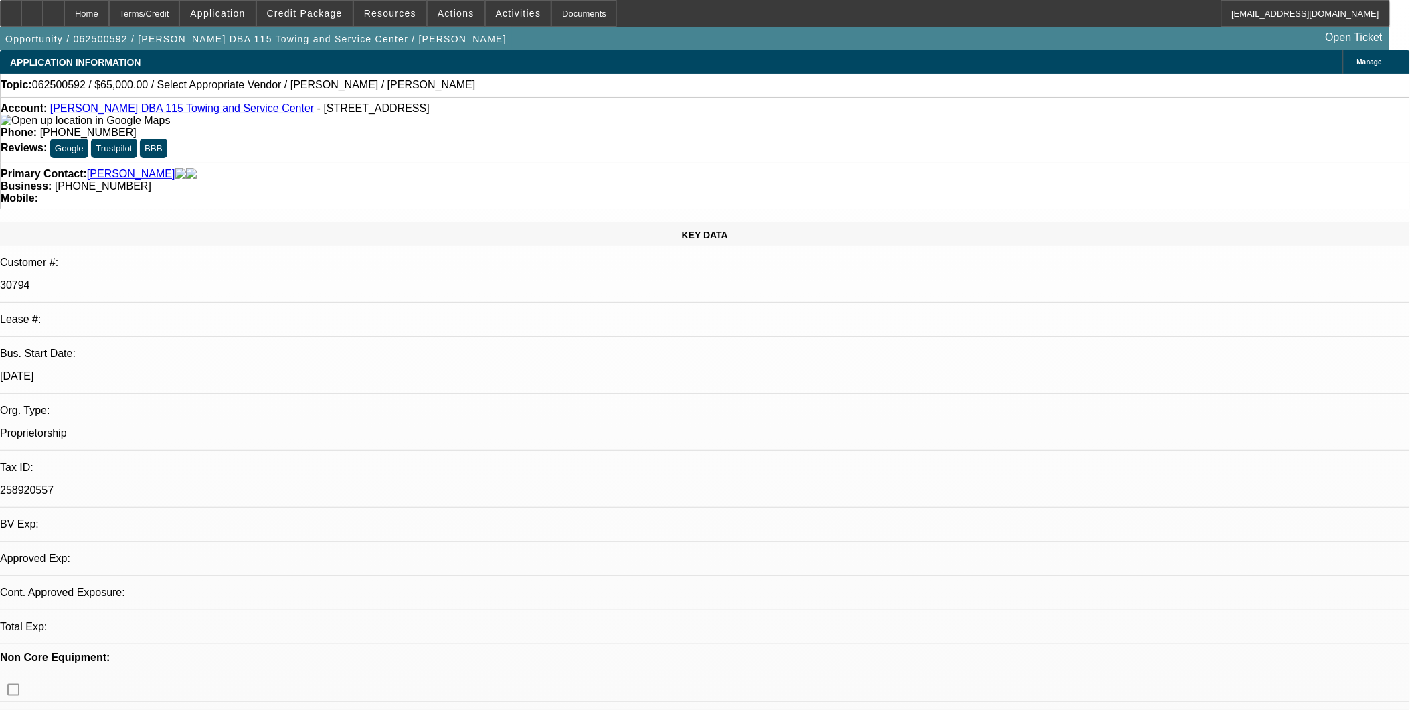
select select "0"
select select "2"
select select "0.1"
select select "4"
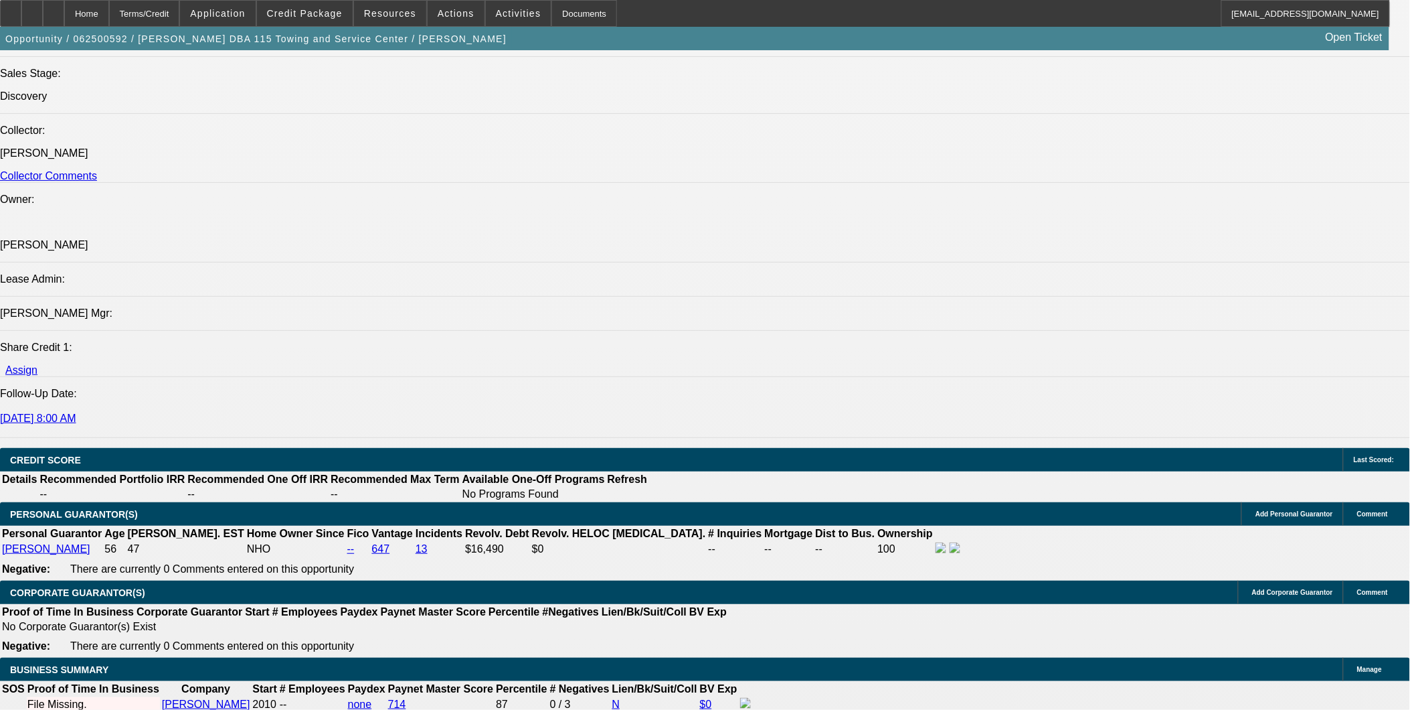
scroll to position [1562, 0]
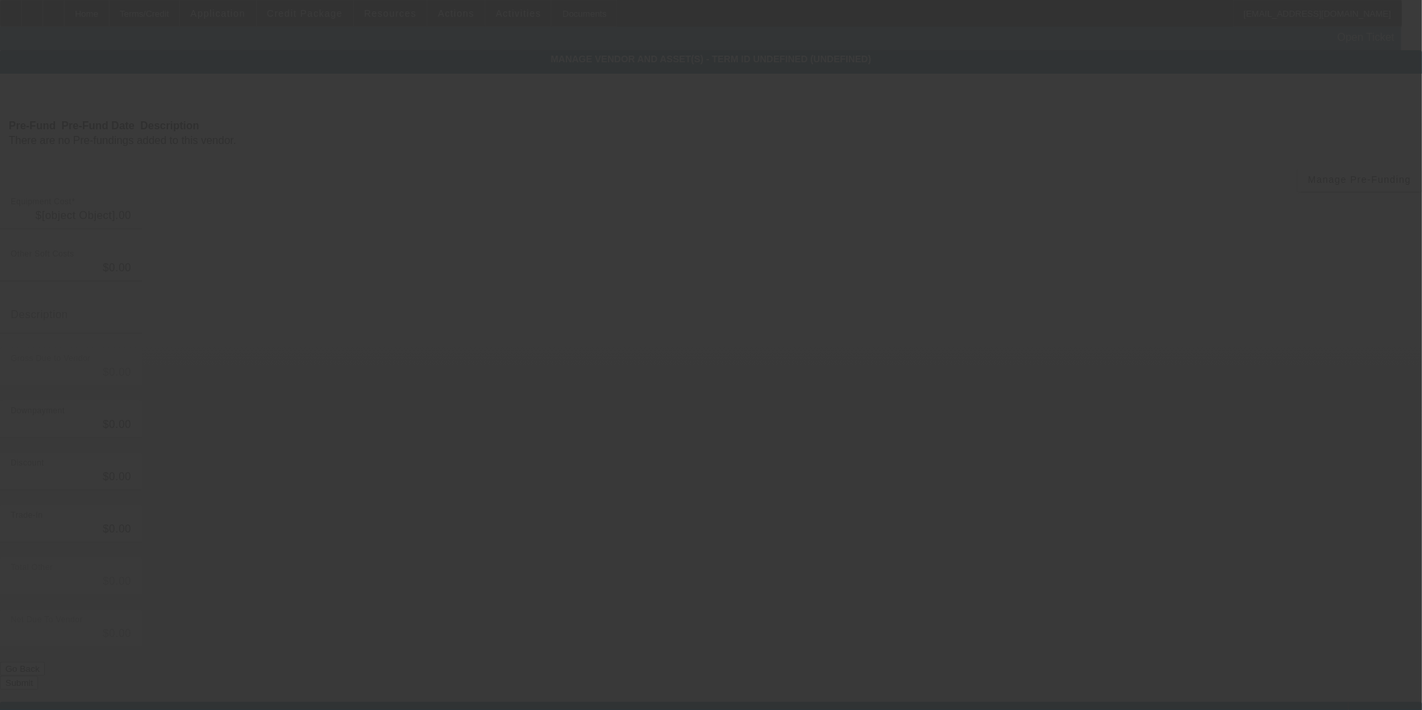
type input "$65,000.00"
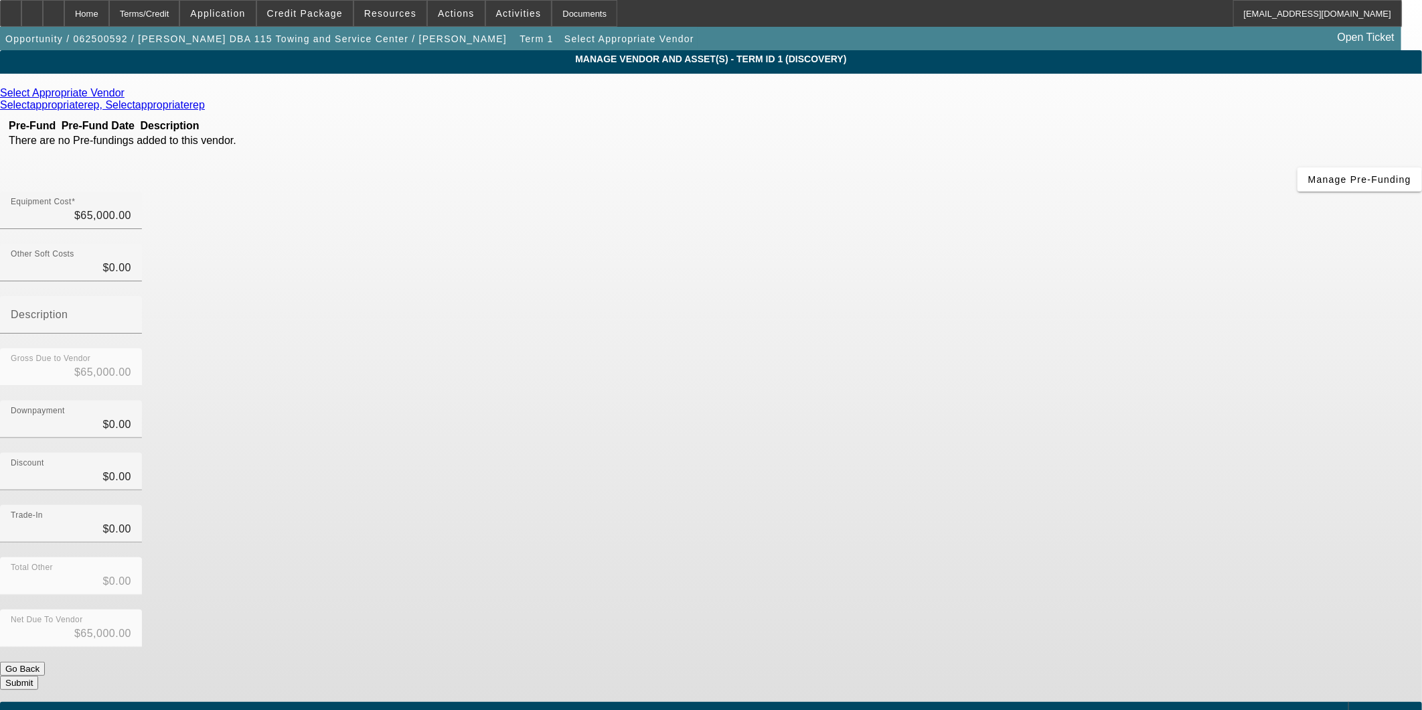
click at [443, 97] on div "Select Appropriate Vendor" at bounding box center [711, 93] width 1422 height 12
click at [128, 96] on icon at bounding box center [128, 92] width 0 height 11
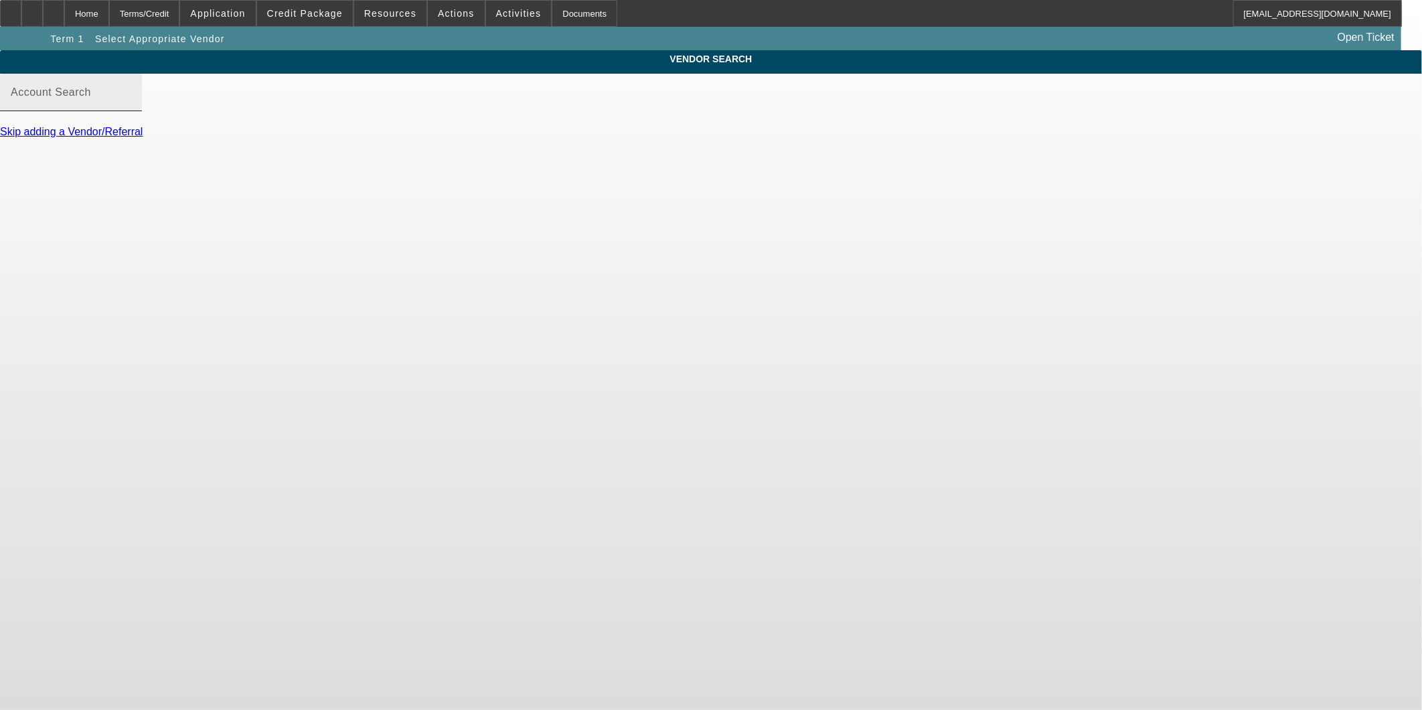
click at [131, 106] on input "Account Search" at bounding box center [71, 98] width 120 height 16
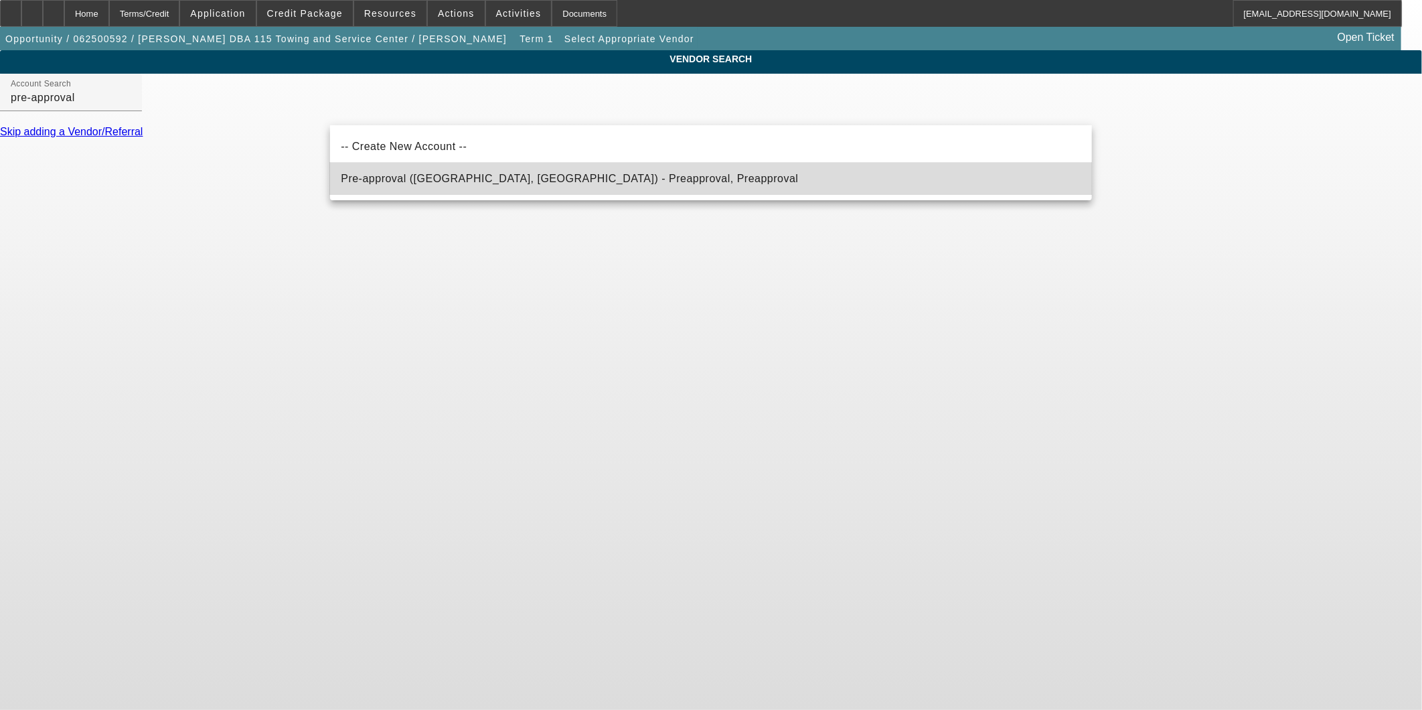
click at [558, 184] on span "Pre-approval ([GEOGRAPHIC_DATA], [GEOGRAPHIC_DATA]) - Preapproval, Preapproval" at bounding box center [569, 179] width 457 height 16
type input "Pre-approval ([GEOGRAPHIC_DATA], [GEOGRAPHIC_DATA]) - Preapproval, Preapproval"
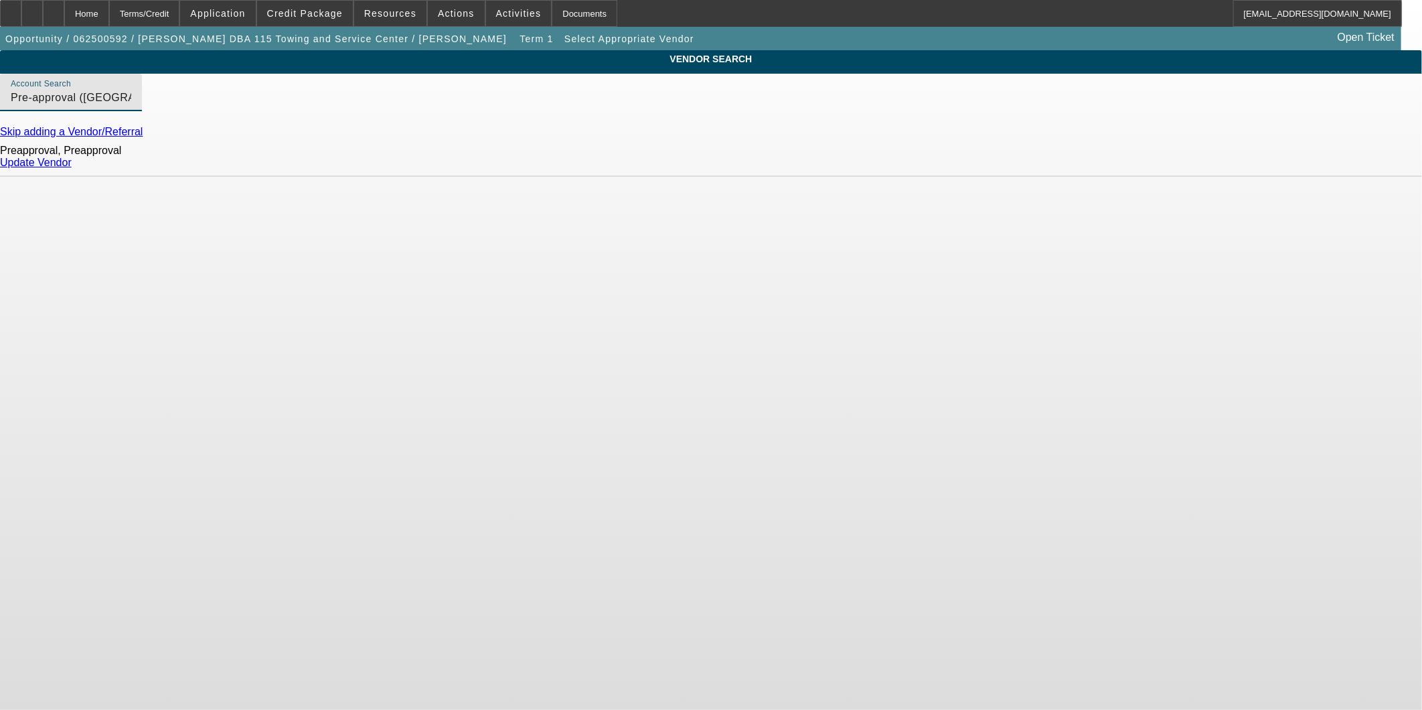
click at [1054, 169] on div "Update Vendor" at bounding box center [711, 163] width 1422 height 12
click at [72, 168] on link "Update Vendor" at bounding box center [36, 162] width 72 height 11
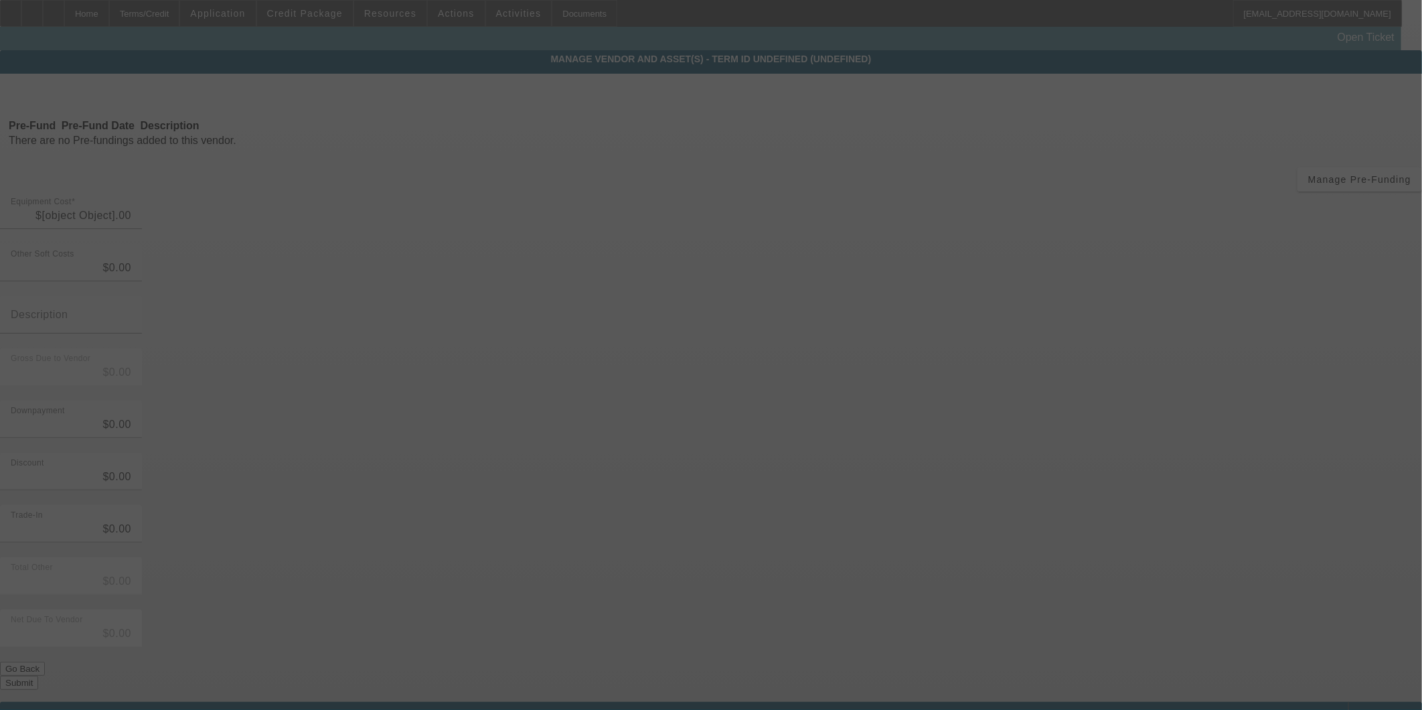
type input "$65,000.00"
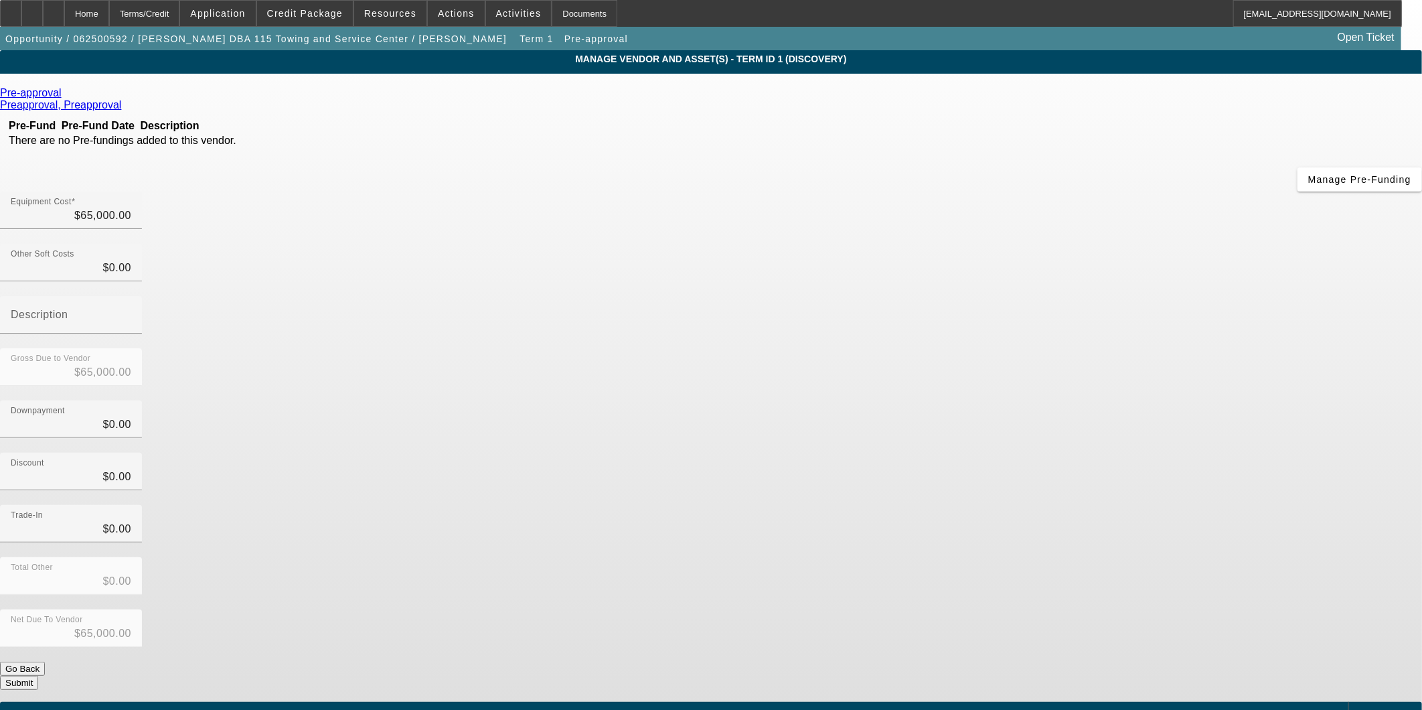
click at [1362, 709] on span "Add Equipment" at bounding box center [1387, 713] width 50 height 7
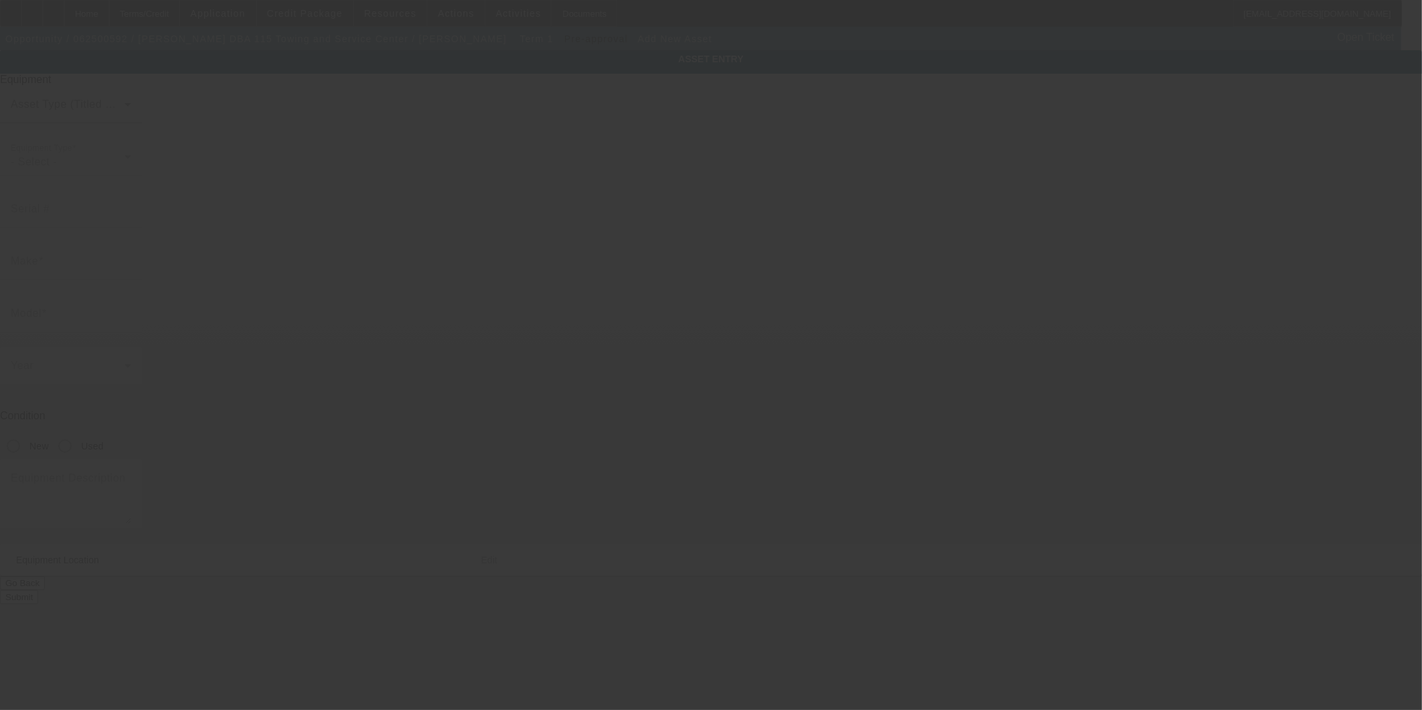
type input "[STREET_ADDRESS]"
type input "[GEOGRAPHIC_DATA]"
type input "30523"
type input "Habersham"
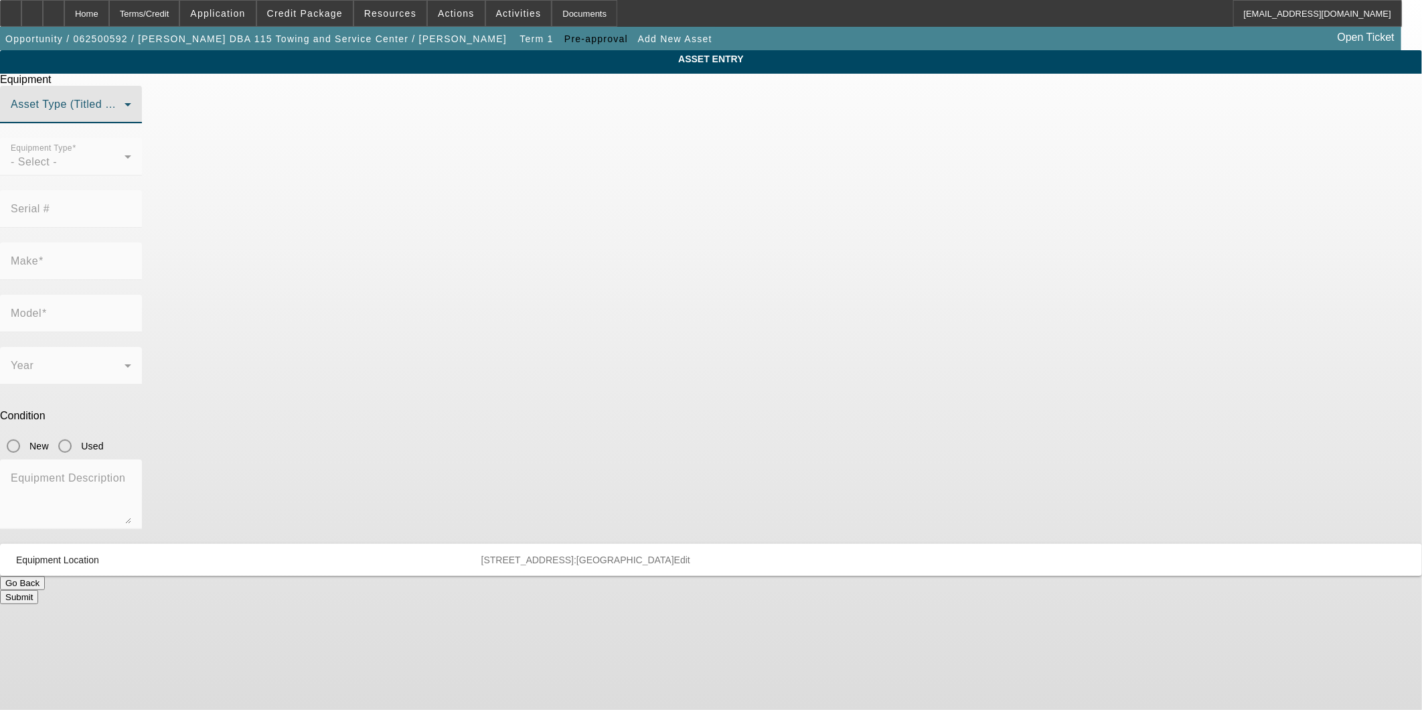
click at [125, 118] on span at bounding box center [68, 110] width 114 height 16
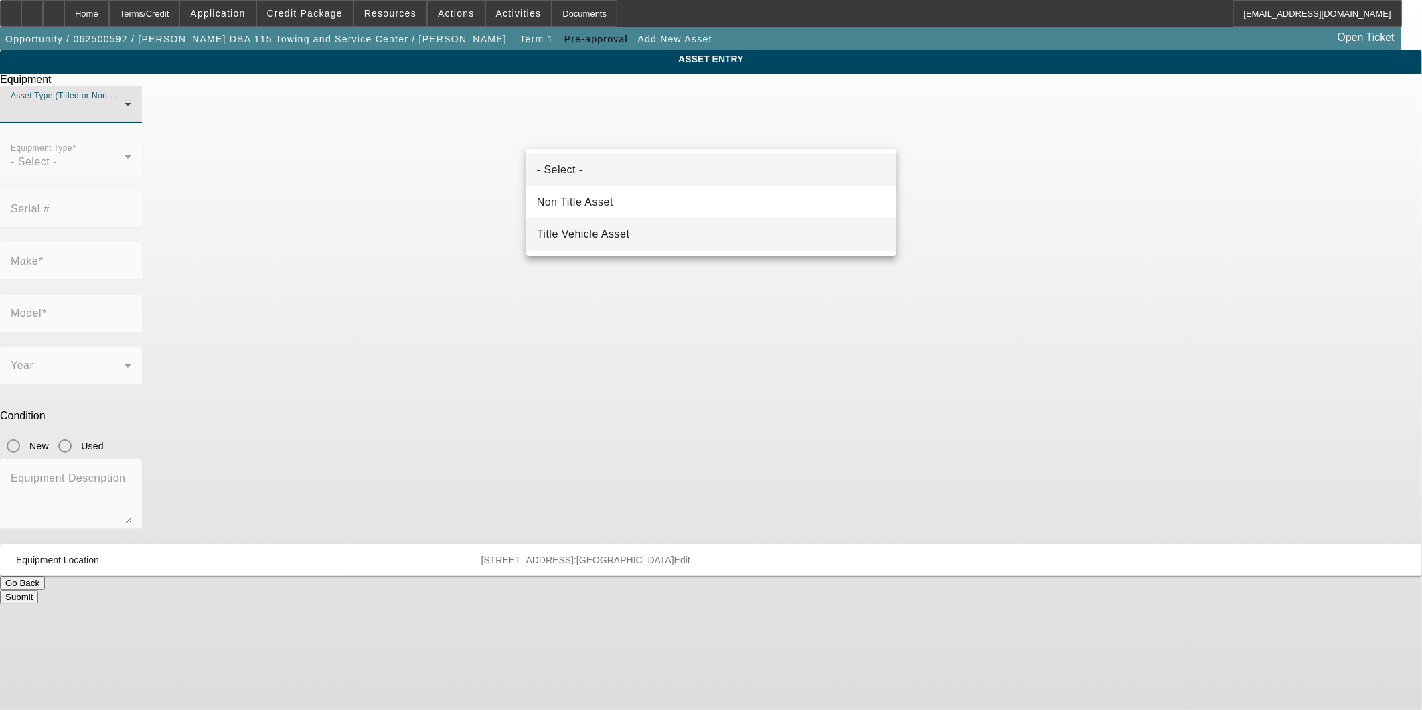
click at [616, 221] on mat-option "Title Vehicle Asset" at bounding box center [711, 234] width 370 height 32
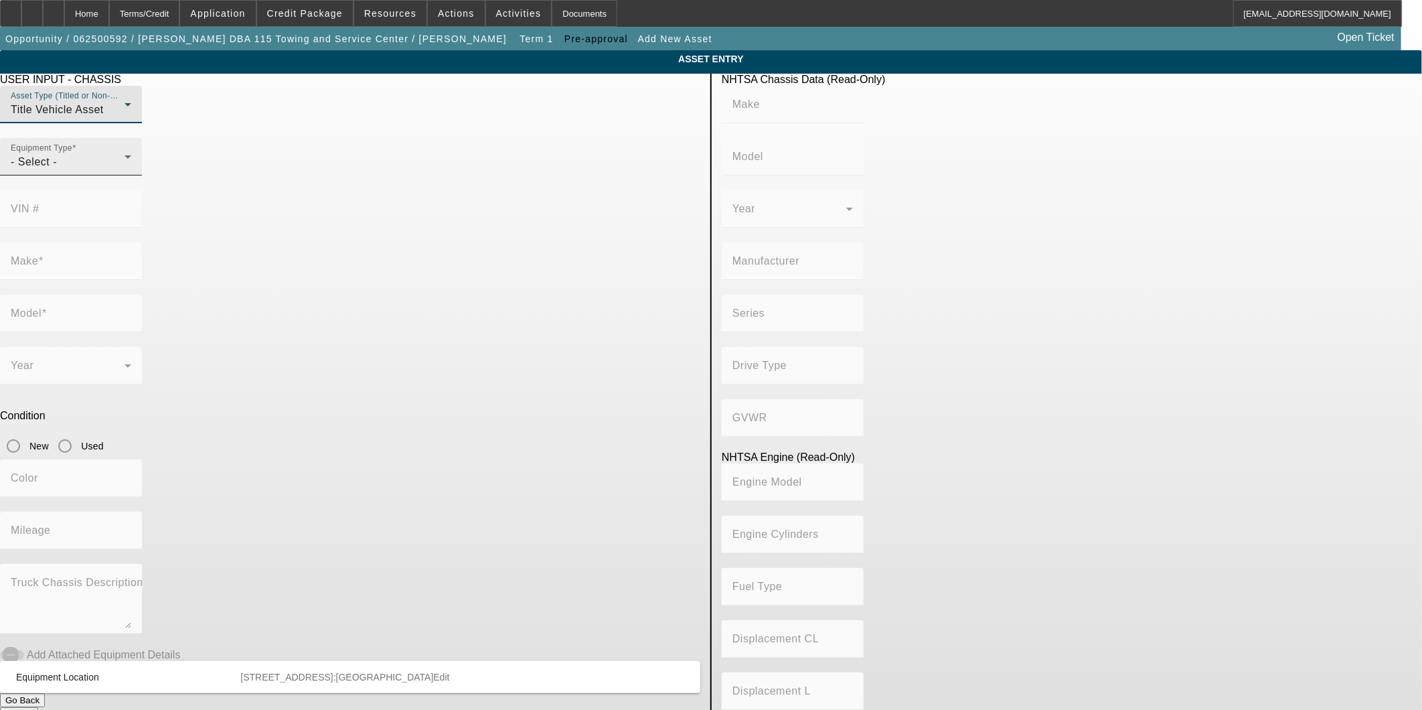
click at [125, 170] on div "- Select -" at bounding box center [68, 162] width 114 height 16
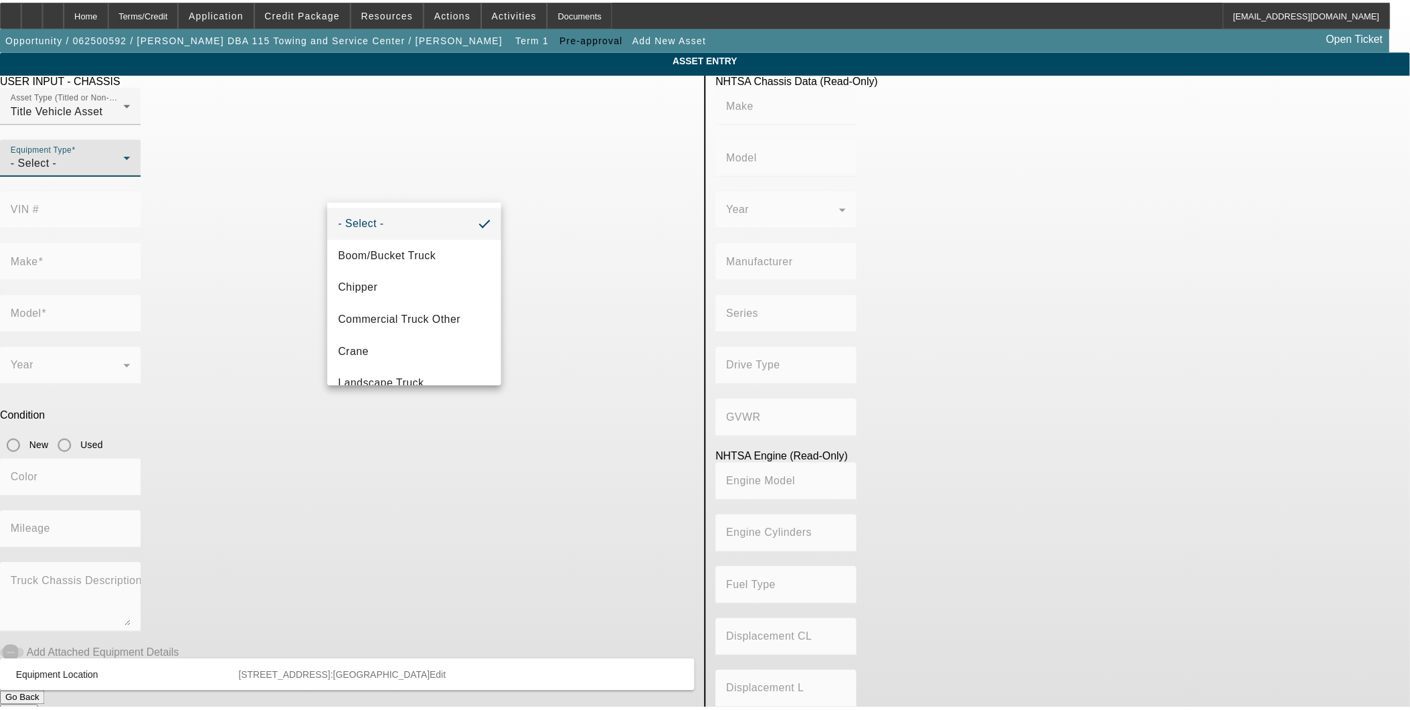
scroll to position [110, 0]
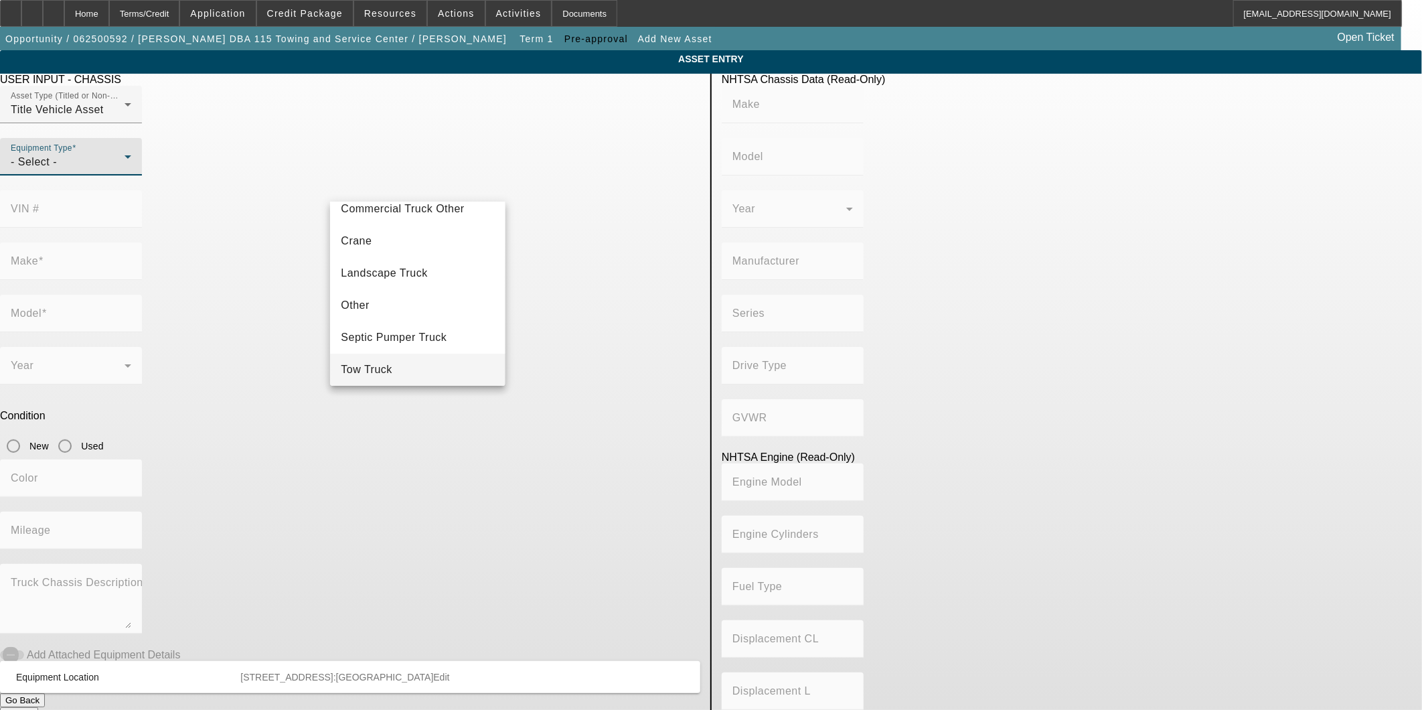
click at [404, 363] on mat-option "Tow Truck" at bounding box center [417, 369] width 175 height 32
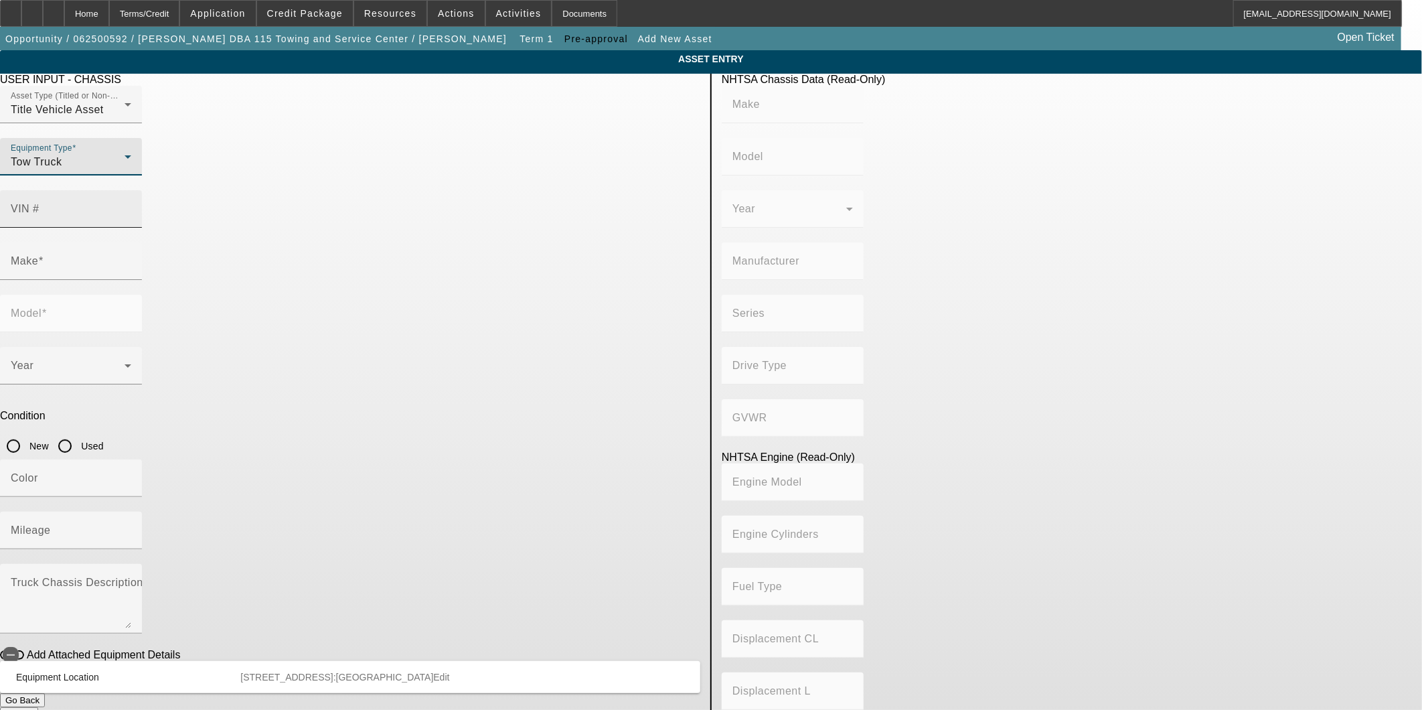
click at [131, 206] on input "VIN #" at bounding box center [71, 214] width 120 height 16
type input "2npkhm6x7pm817937"
type input "PETERBILT"
type input "536"
type input "PETERBILT MOTORS COMPANY"
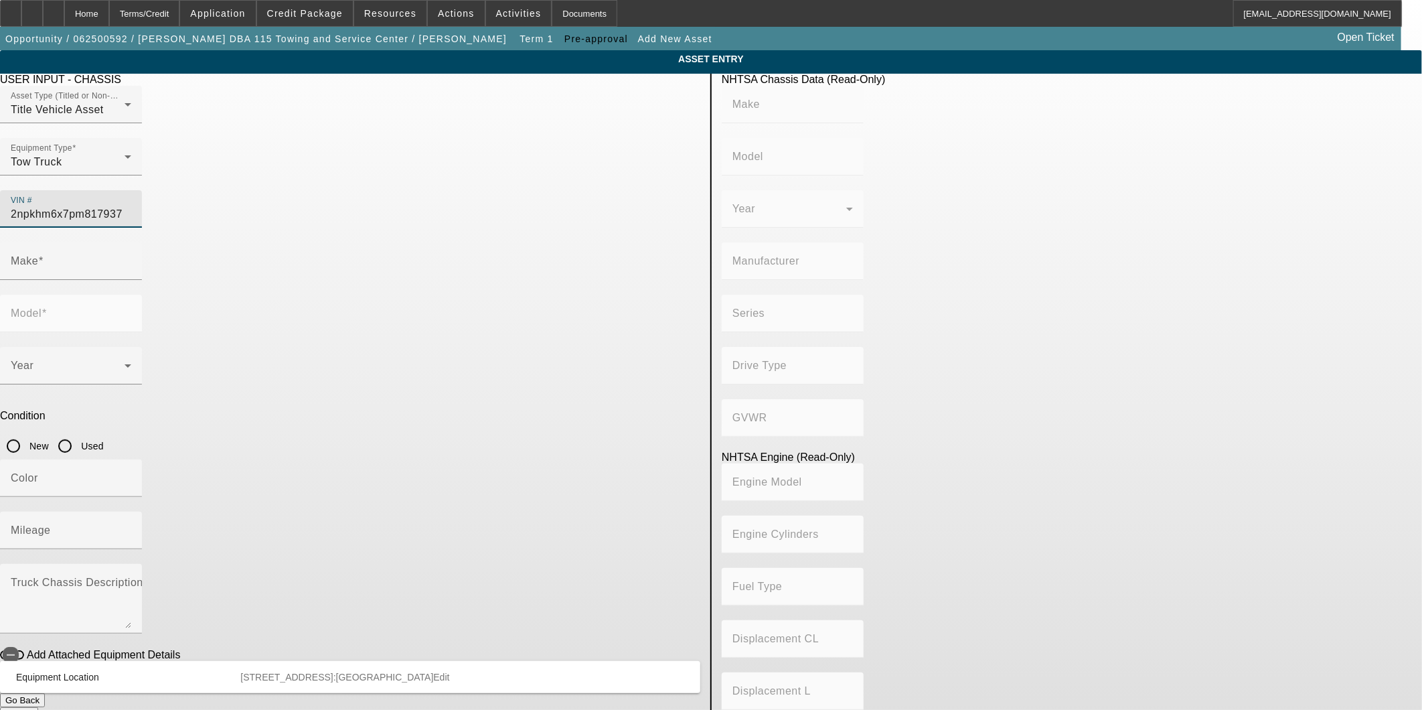
type input "4x2"
type input "Class 6: 19,501 - 26,000 lb (8,845 - 11,794 kg)"
type input "PX-6/PX-7"
type input "PETERBILT"
type input "536"
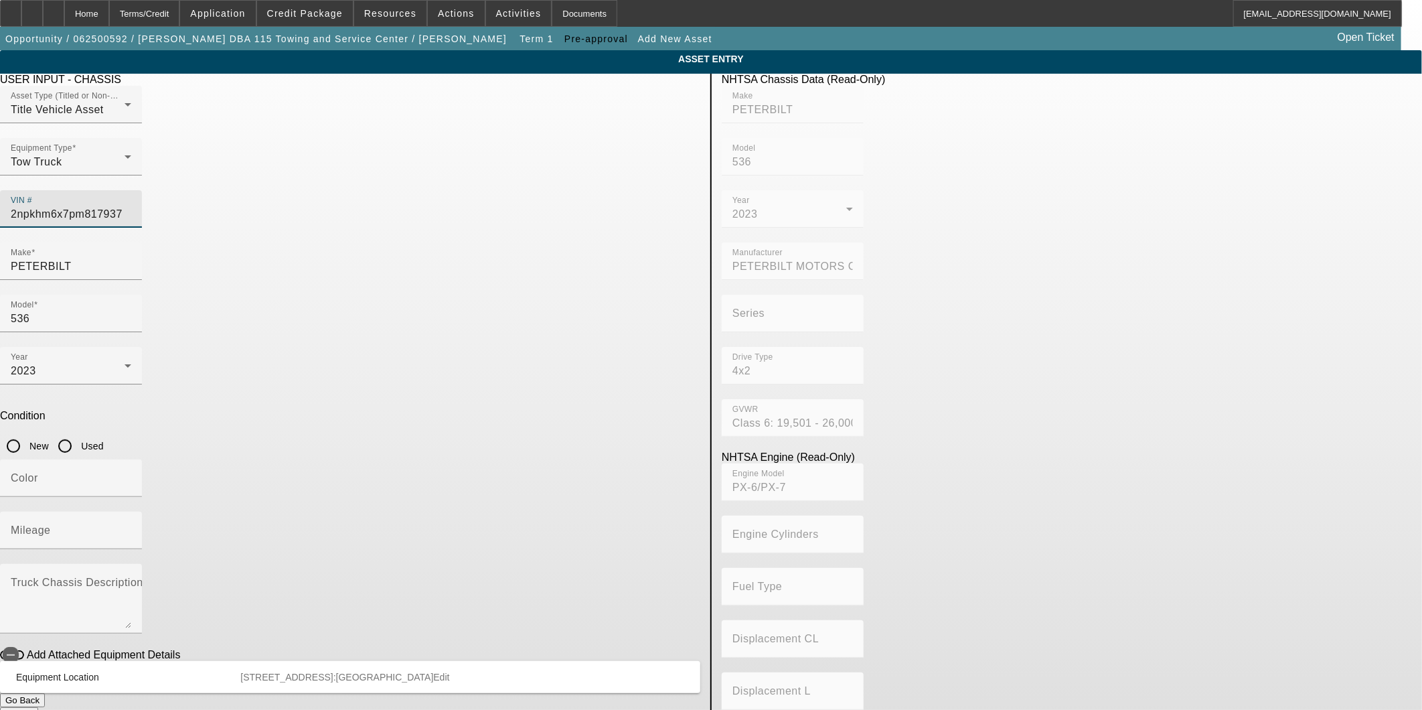
type input "[US_VEHICLE_IDENTIFICATION_NUMBER]"
click at [789, 463] on div "Engine Model" at bounding box center [792, 481] width 120 height 37
type input "PETERBILT"
type input "536"
type input "PETERBILT MOTORS COMPANY"
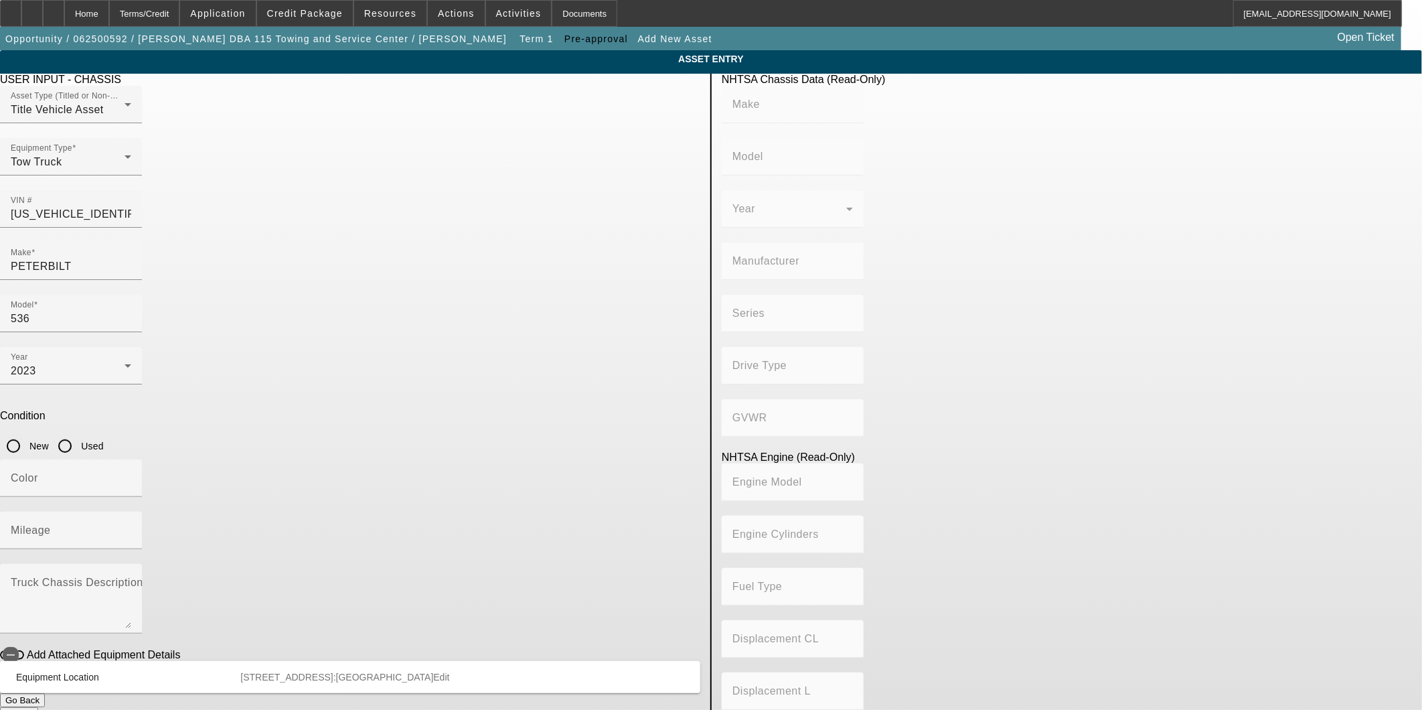
type input "4x2"
type input "Class 6: 19,501 - 26,000 lb (8,845 - 11,794 kg)"
type input "PX-6/PX-7"
click at [45, 693] on button "Go Back" at bounding box center [22, 700] width 45 height 14
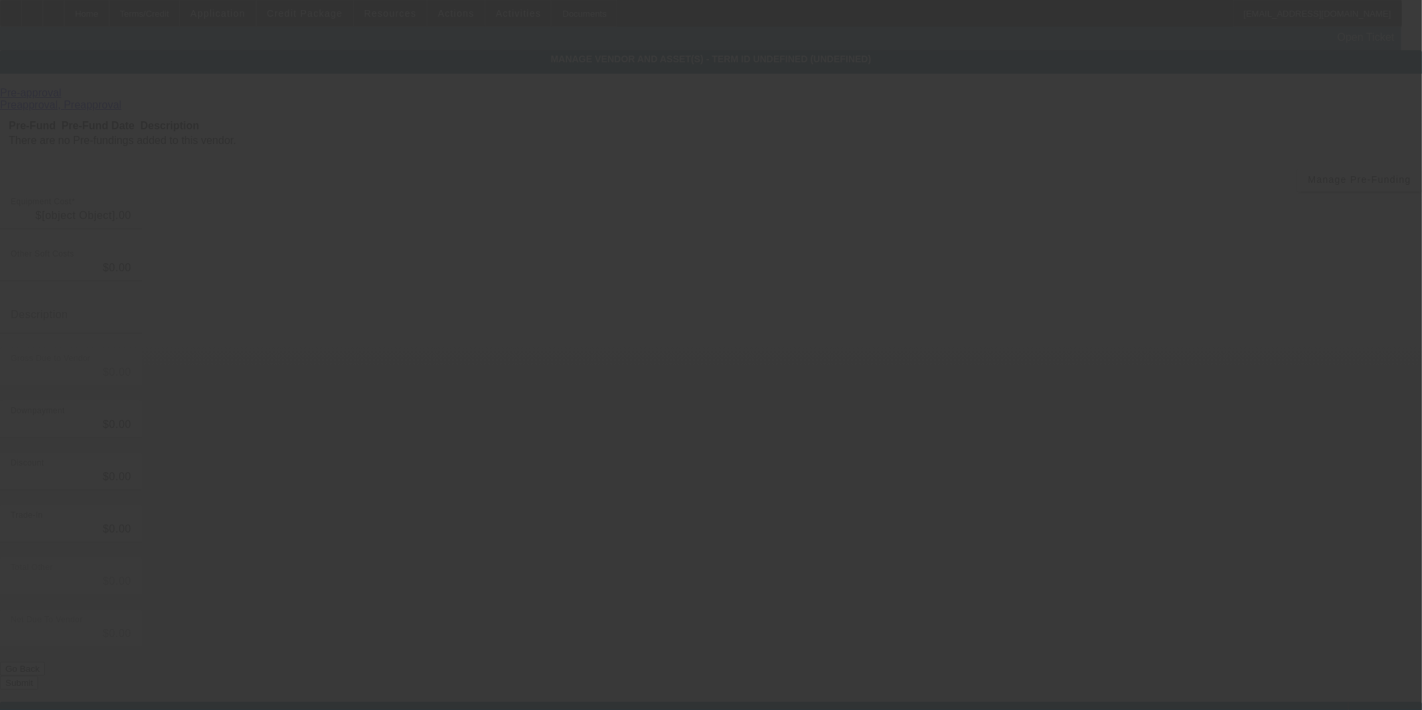
type input "$65,000.00"
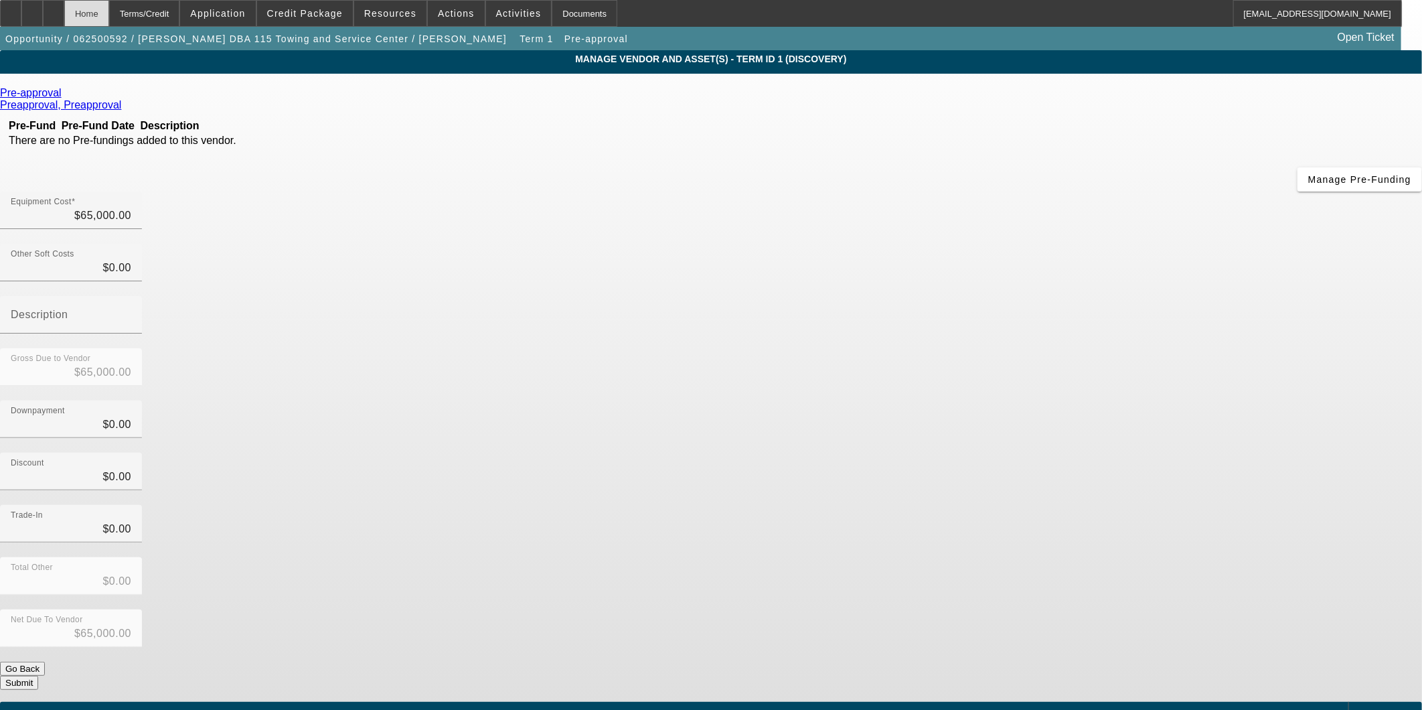
click at [109, 8] on div "Home" at bounding box center [86, 13] width 45 height 27
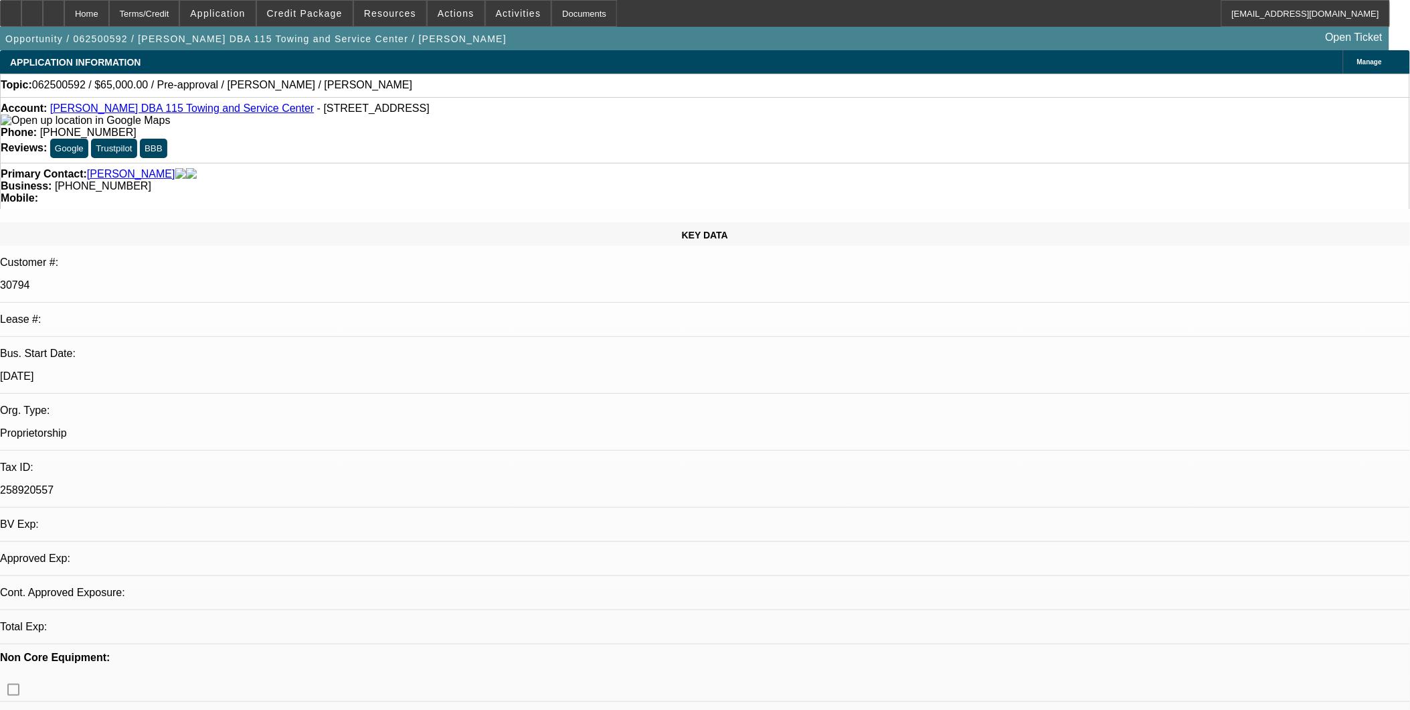
select select "0"
select select "2"
select select "0.1"
select select "4"
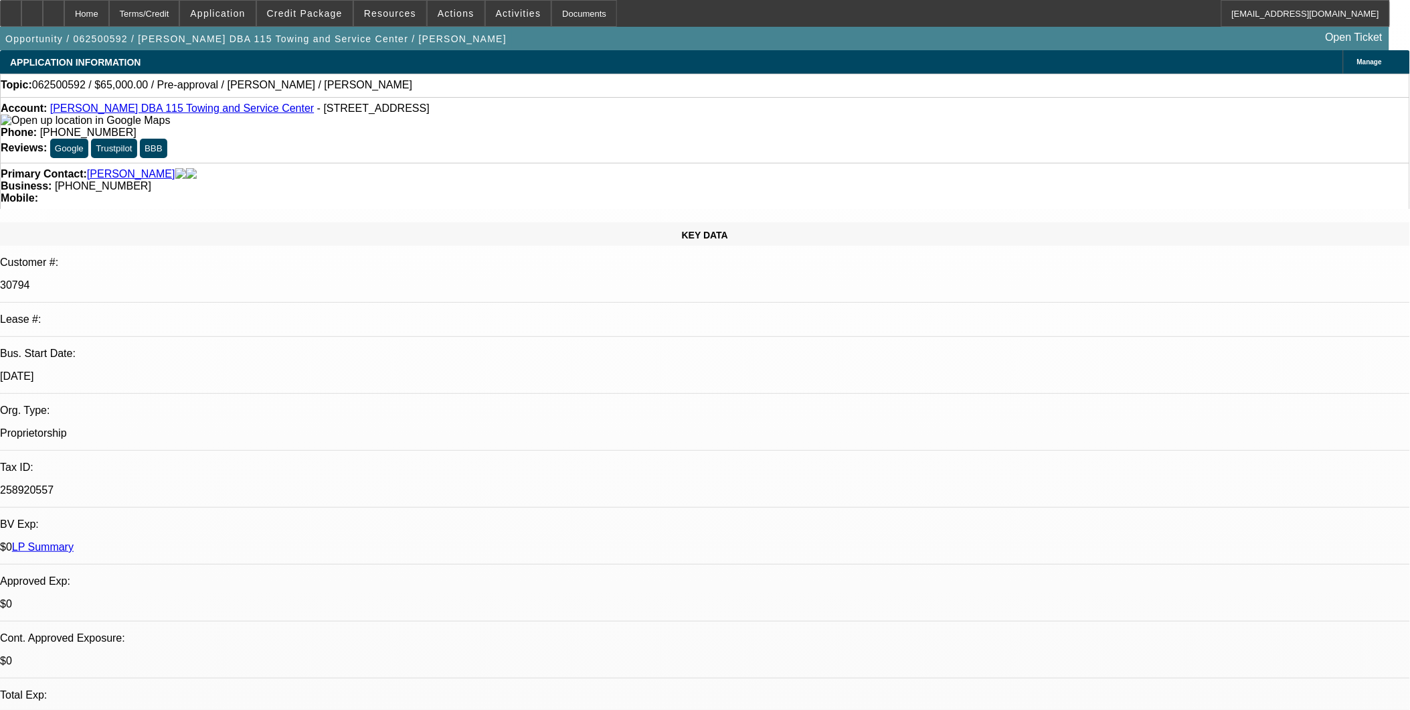
drag, startPoint x: 880, startPoint y: 656, endPoint x: 871, endPoint y: 656, distance: 8.7
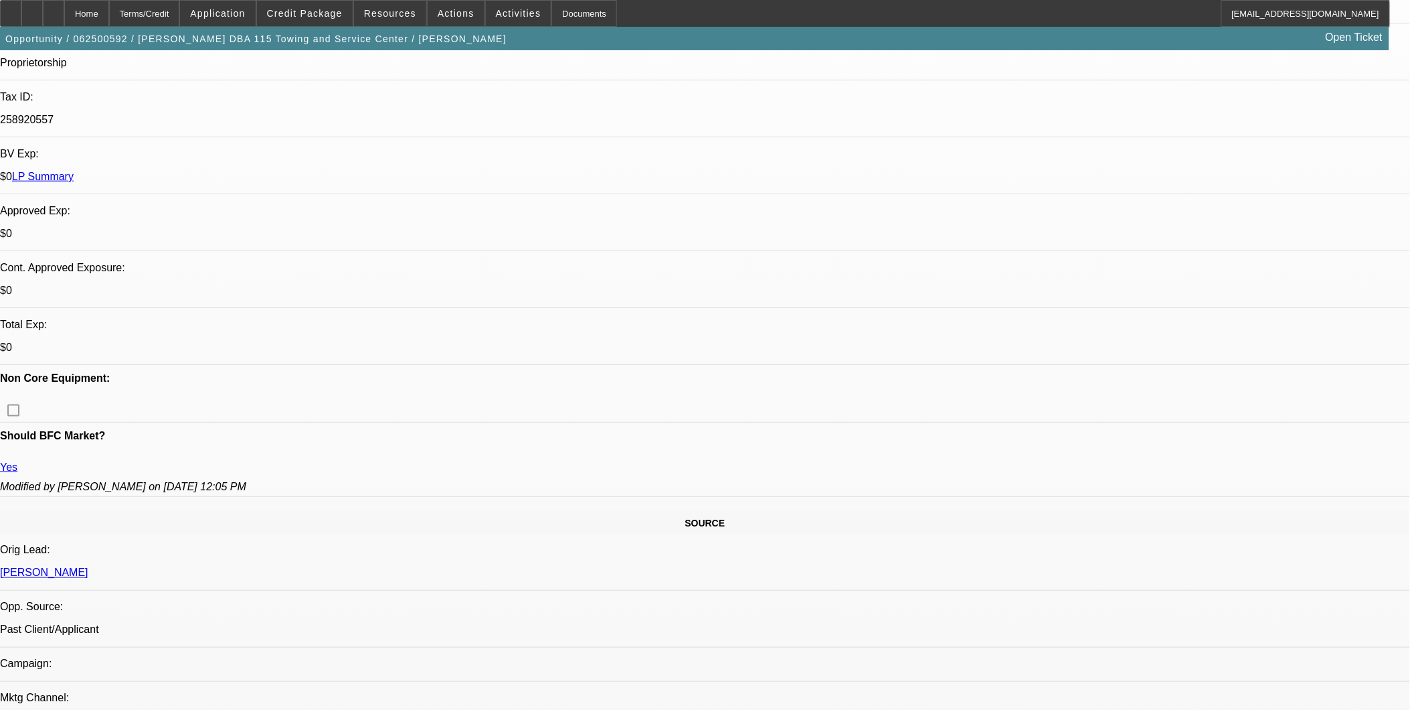
scroll to position [372, 0]
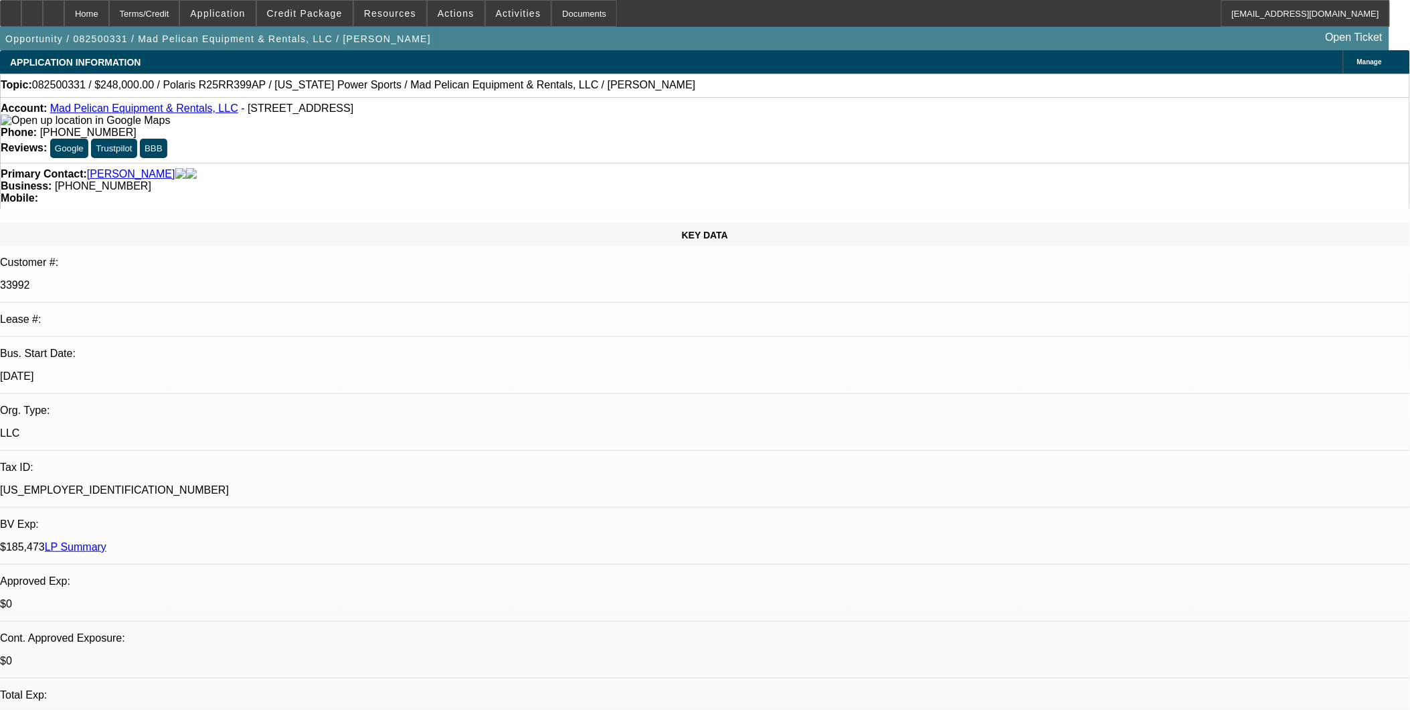
select select "0"
select select "2"
select select "0"
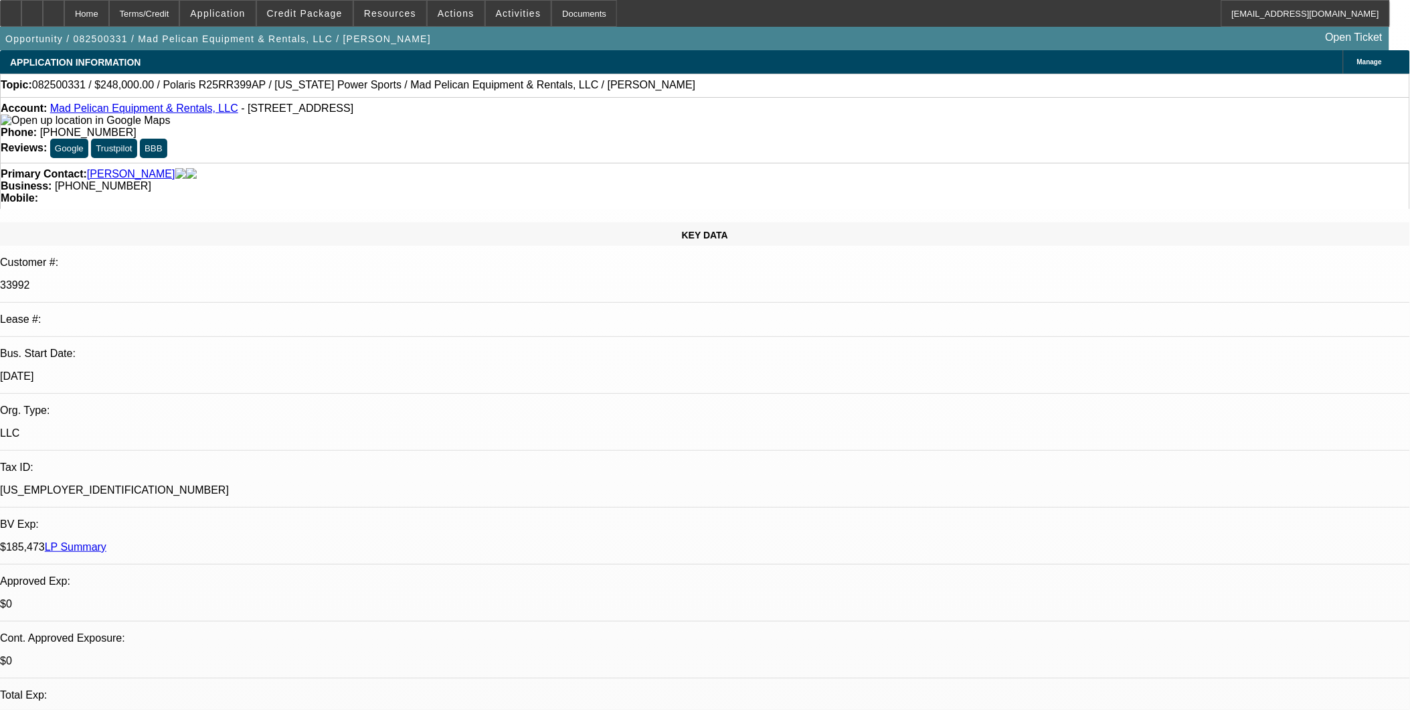
select select "0"
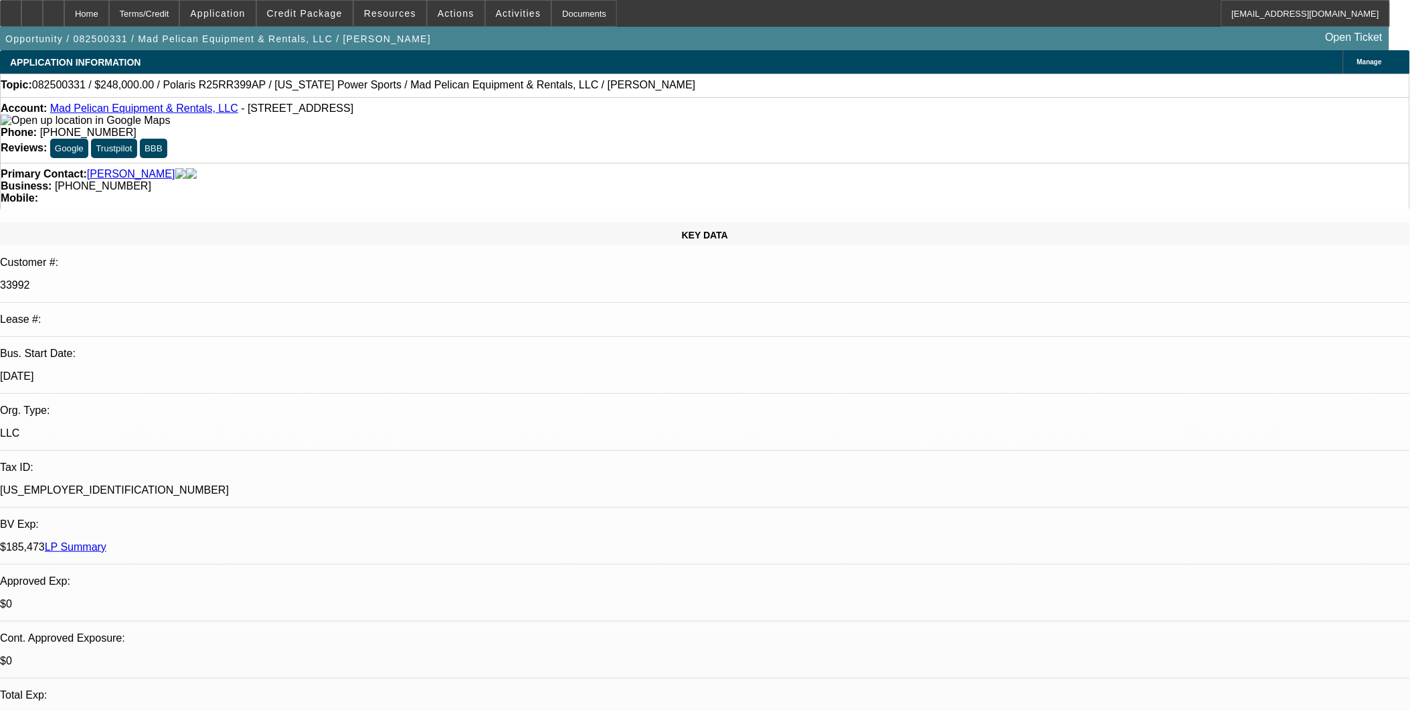
select select "0"
select select "1"
select select "2"
select select "6"
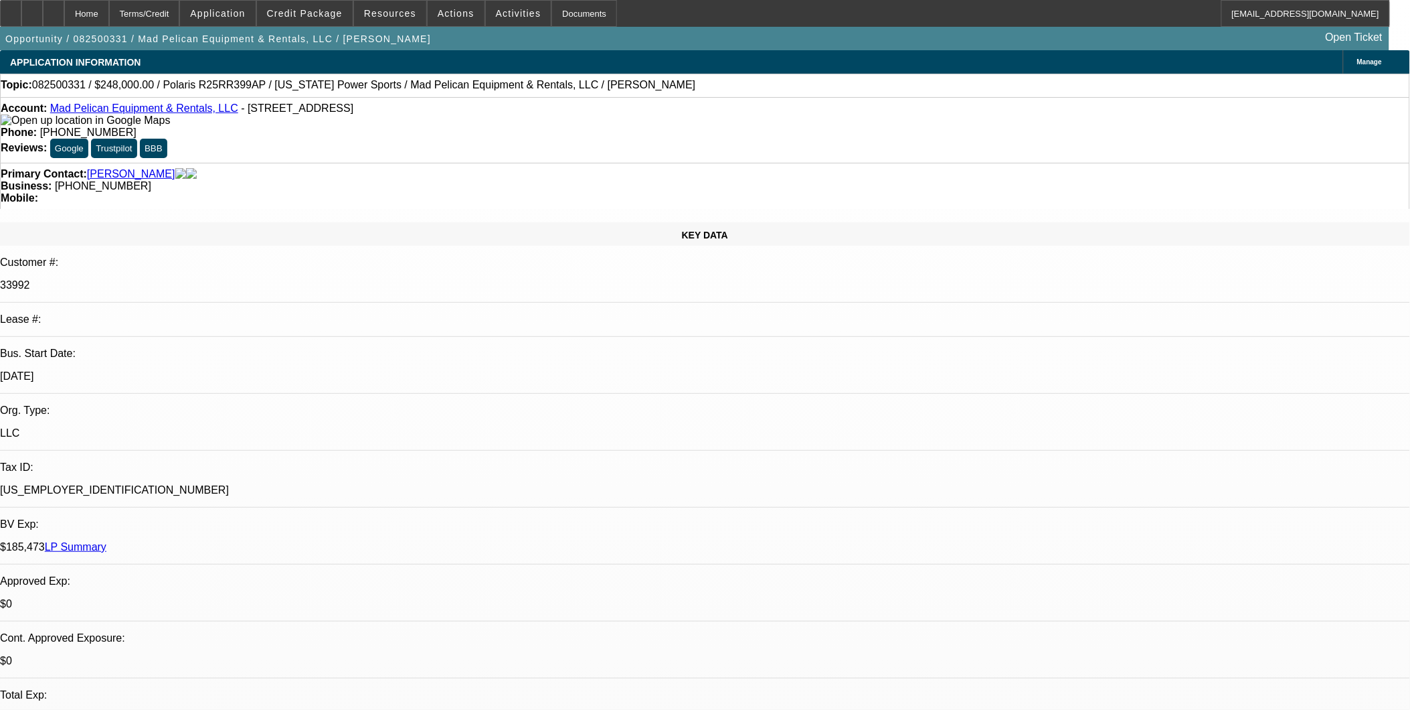
select select "1"
select select "3"
select select "6"
select select "1"
select select "3"
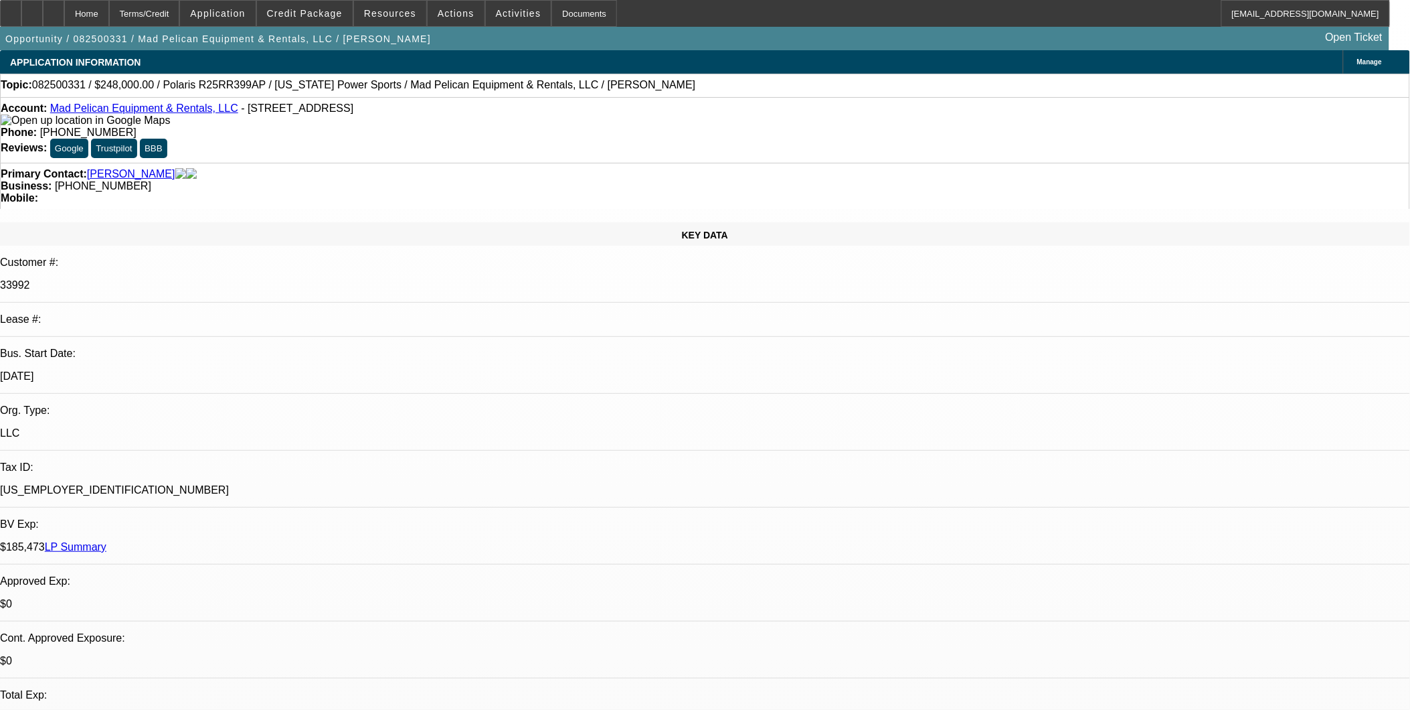
select select "6"
select select "1"
select select "3"
select select "6"
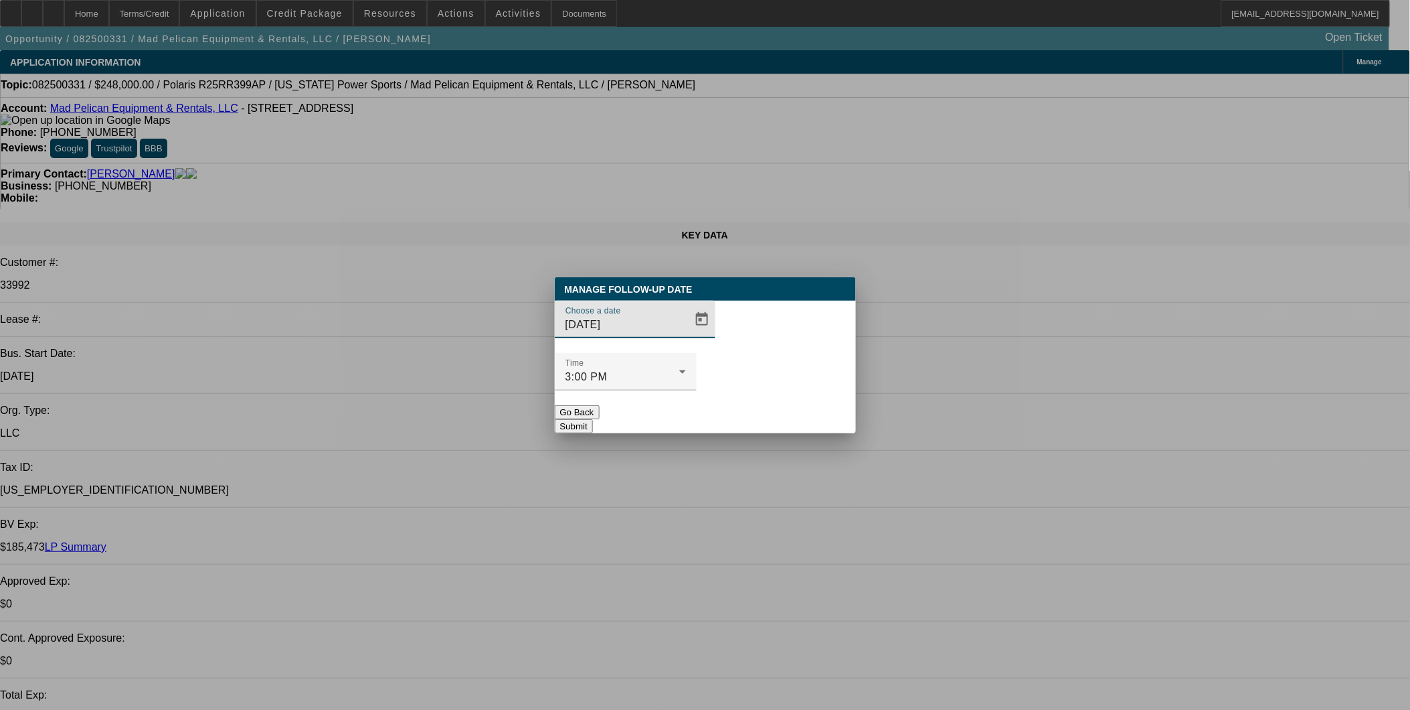
click at [600, 405] on button "Go Back" at bounding box center [577, 412] width 45 height 14
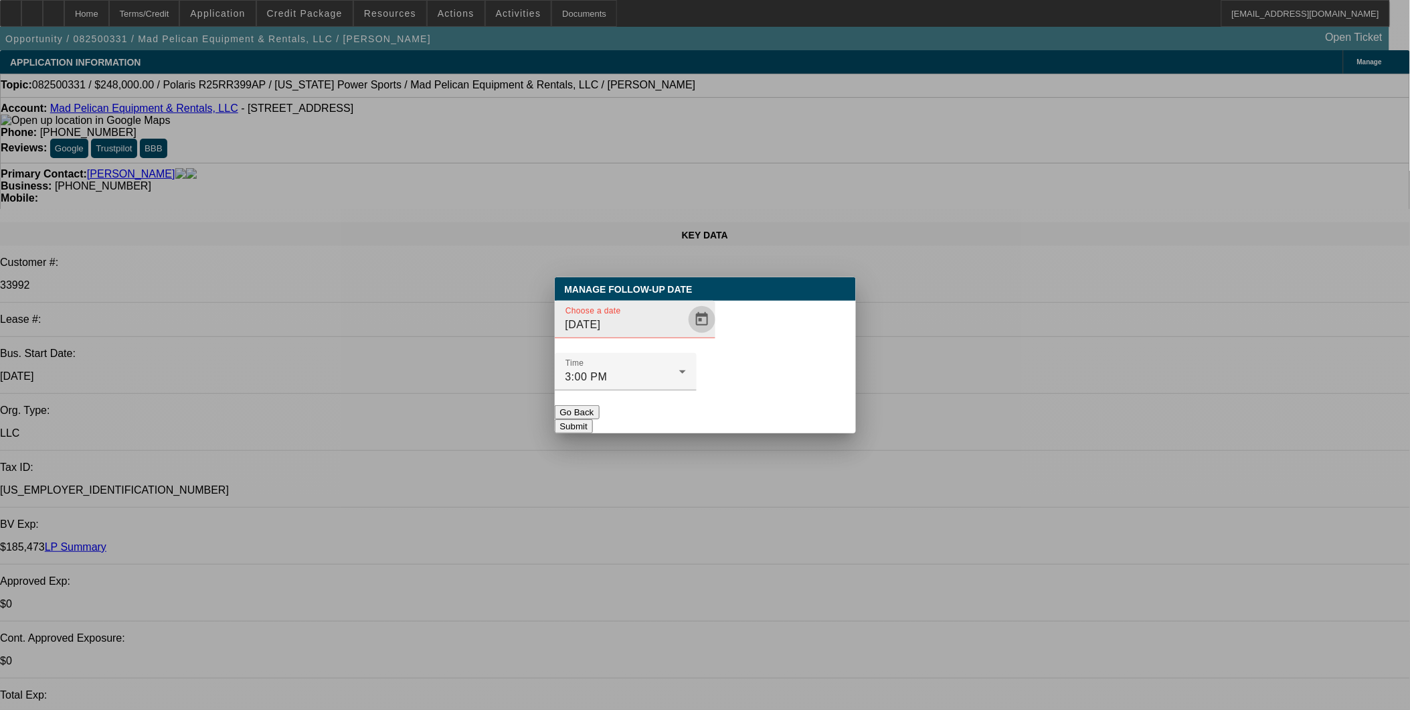
click at [686, 335] on span "Open calendar" at bounding box center [702, 319] width 32 height 32
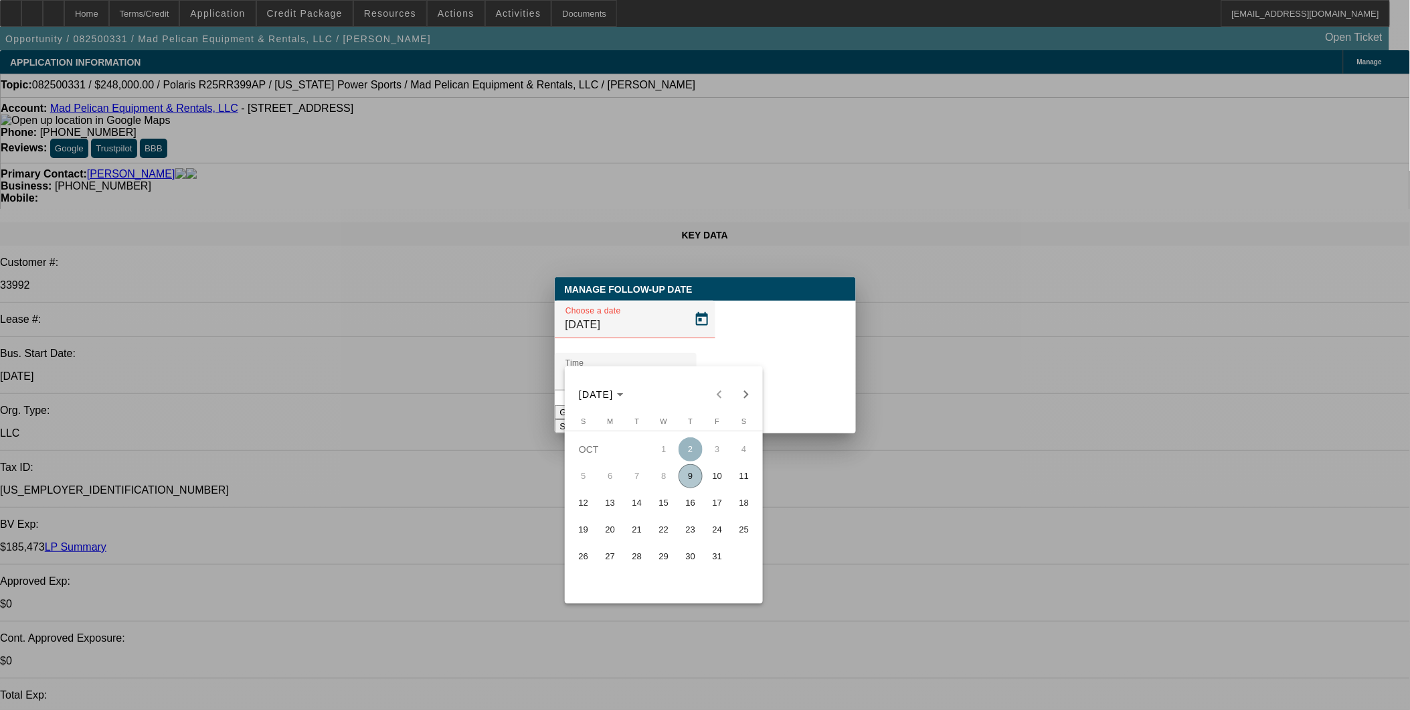
click at [725, 500] on span "17" at bounding box center [718, 503] width 24 height 24
type input "10/17/2025"
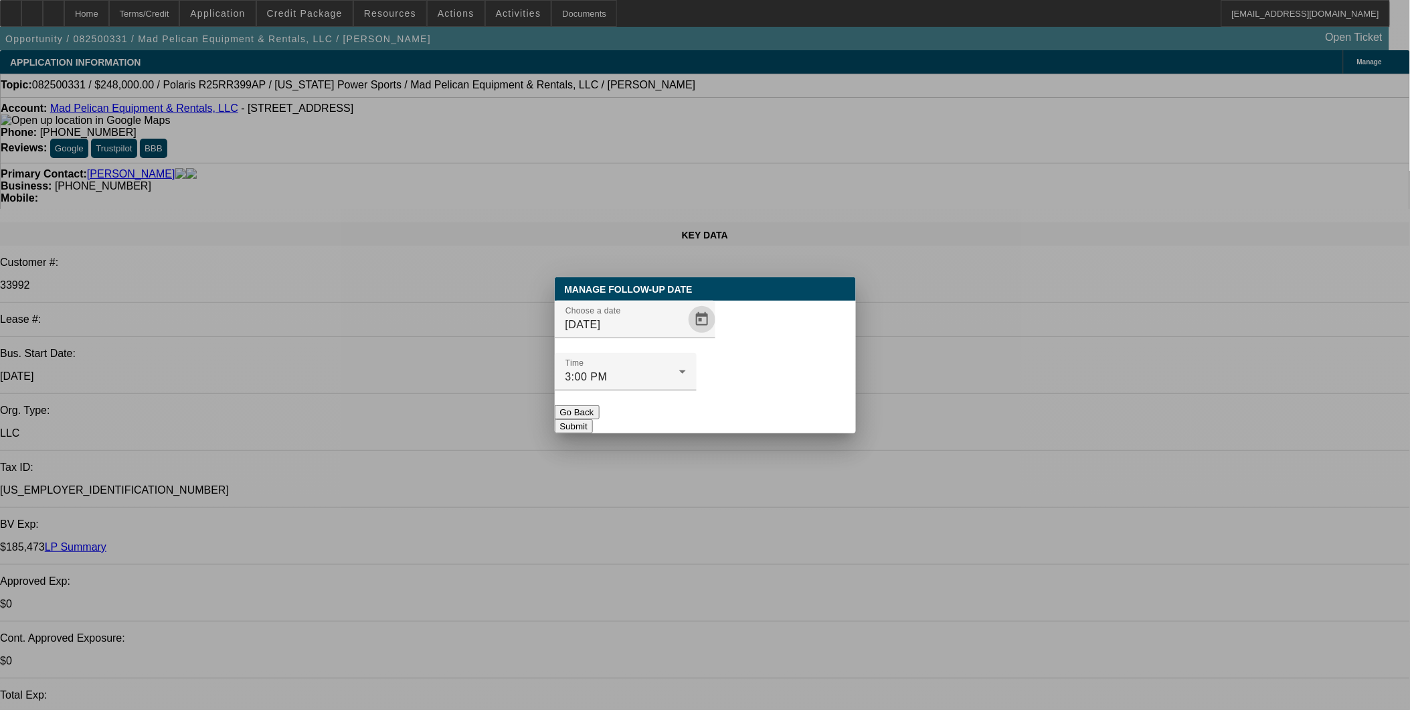
click at [593, 419] on button "Submit" at bounding box center [574, 426] width 38 height 14
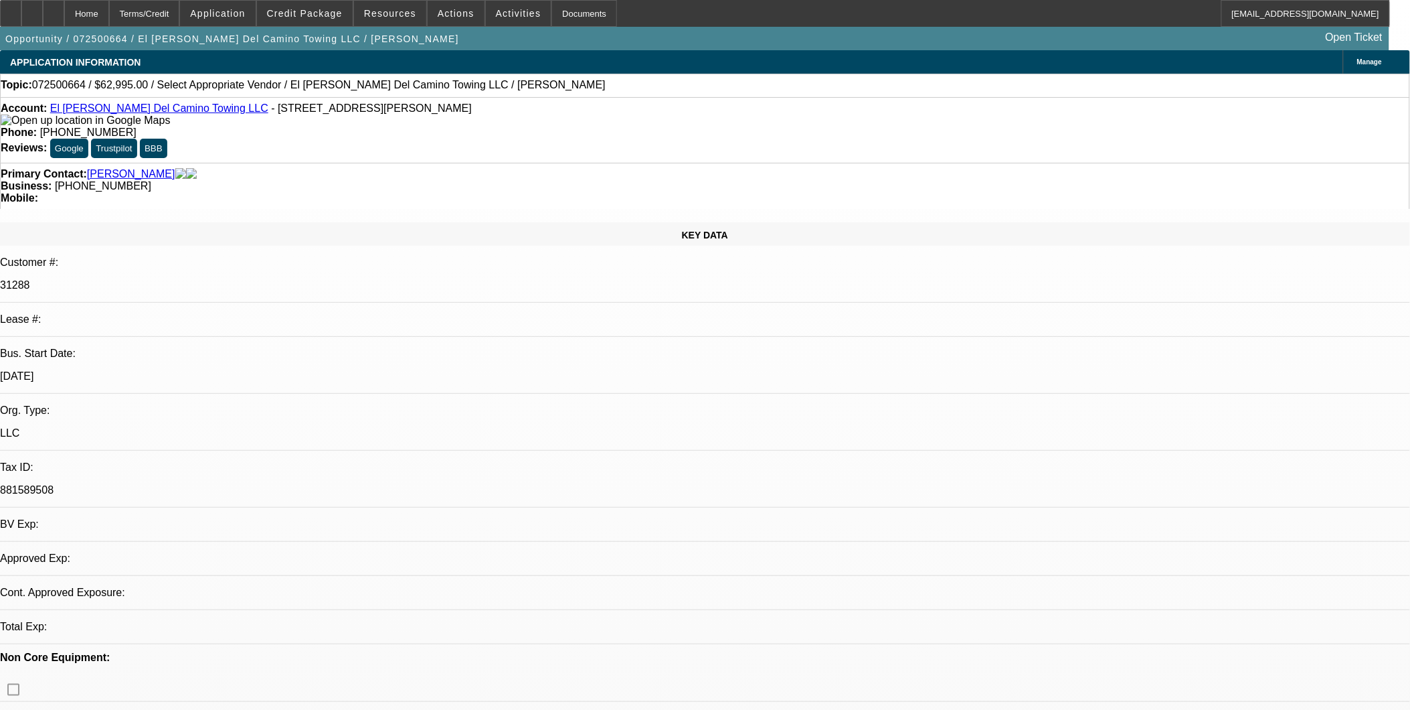
select select "0"
select select "2"
select select "0.1"
select select "1"
select select "2"
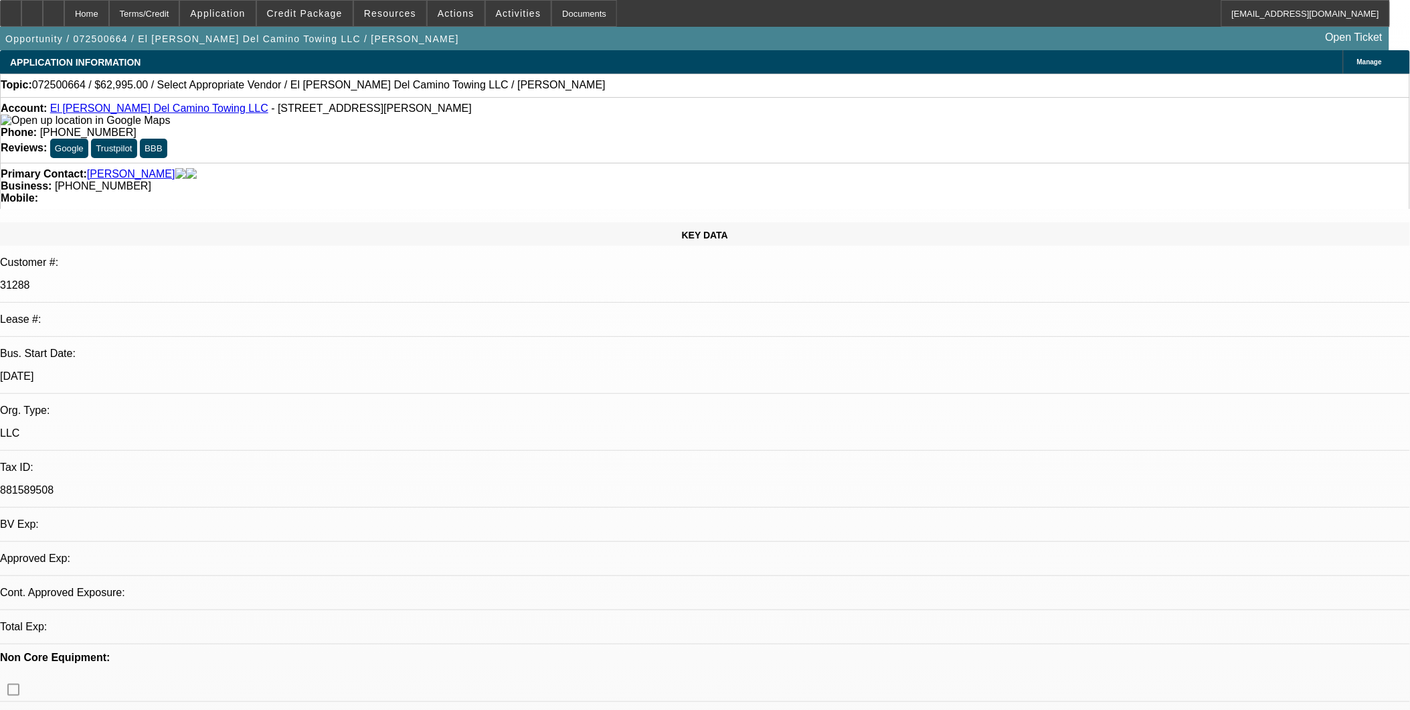
select select "4"
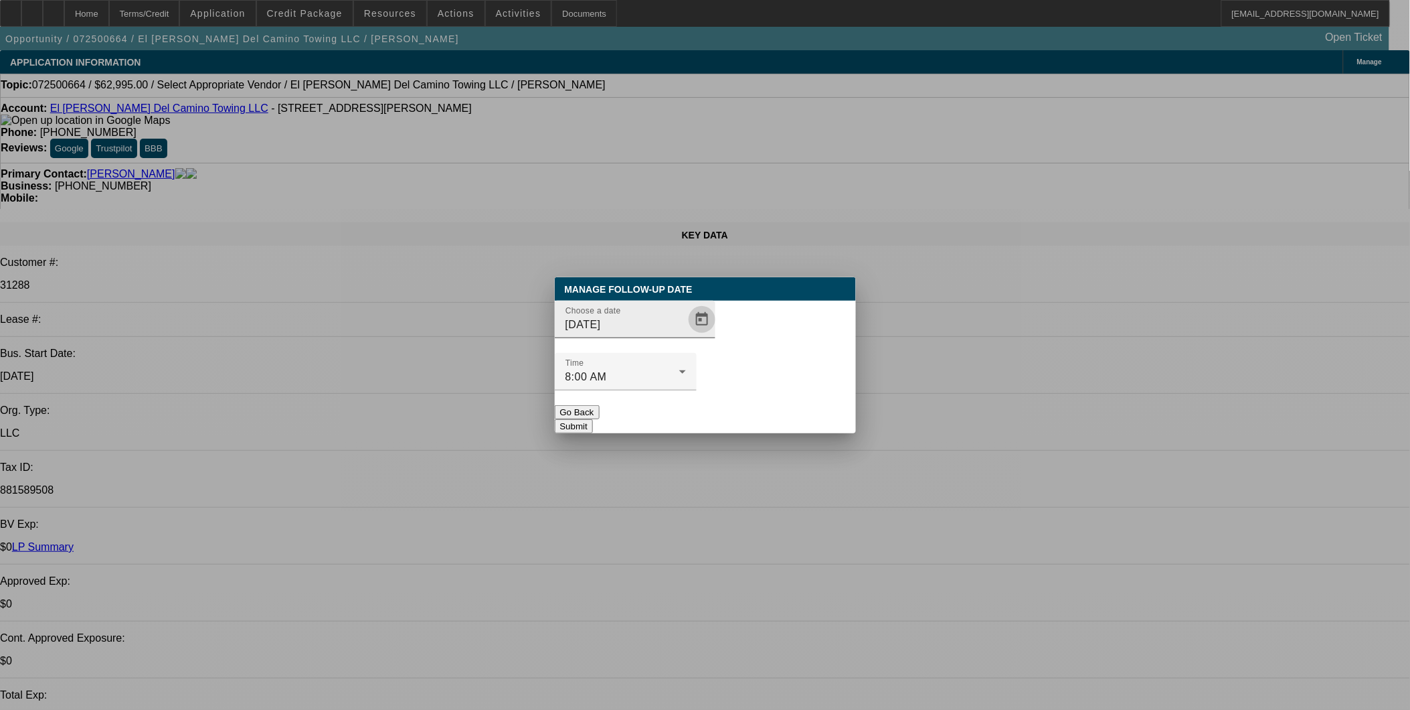
click at [686, 335] on span "Open calendar" at bounding box center [702, 319] width 32 height 32
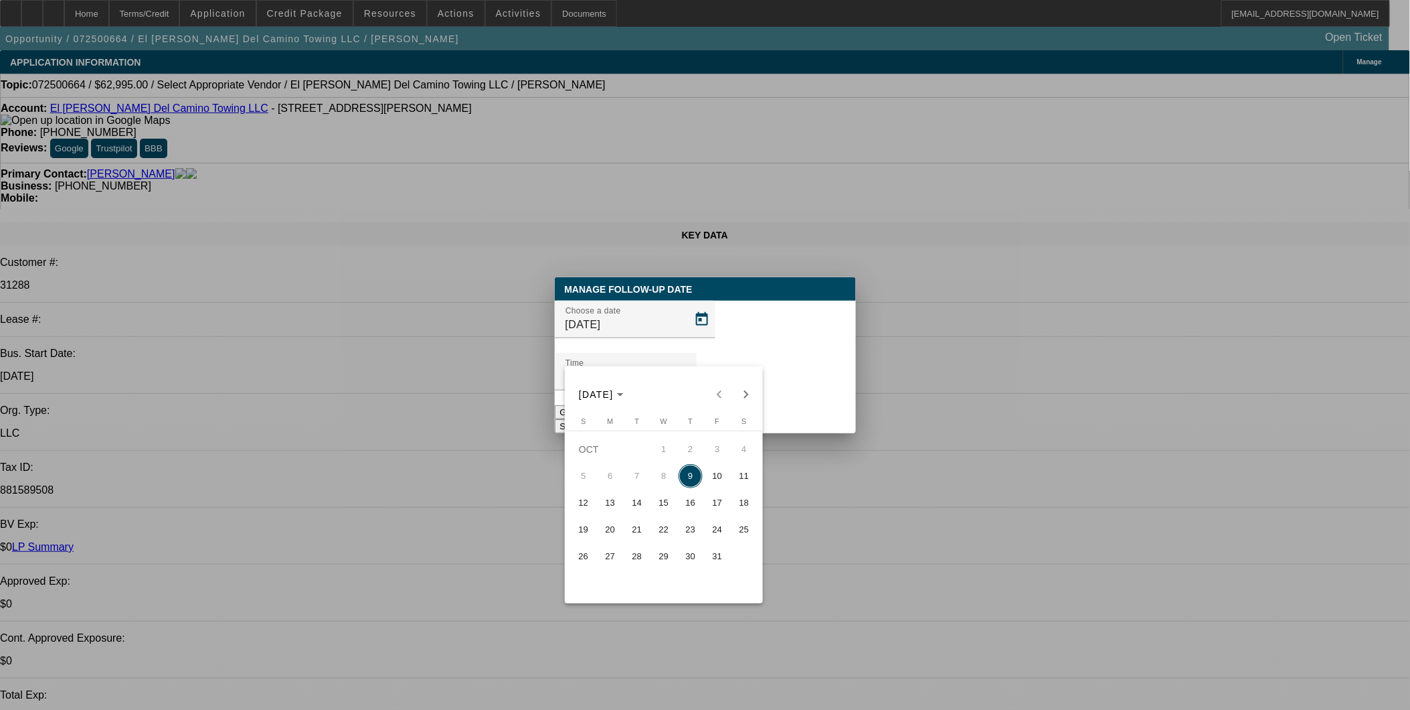
click at [712, 479] on span "10" at bounding box center [718, 476] width 24 height 24
type input "[DATE]"
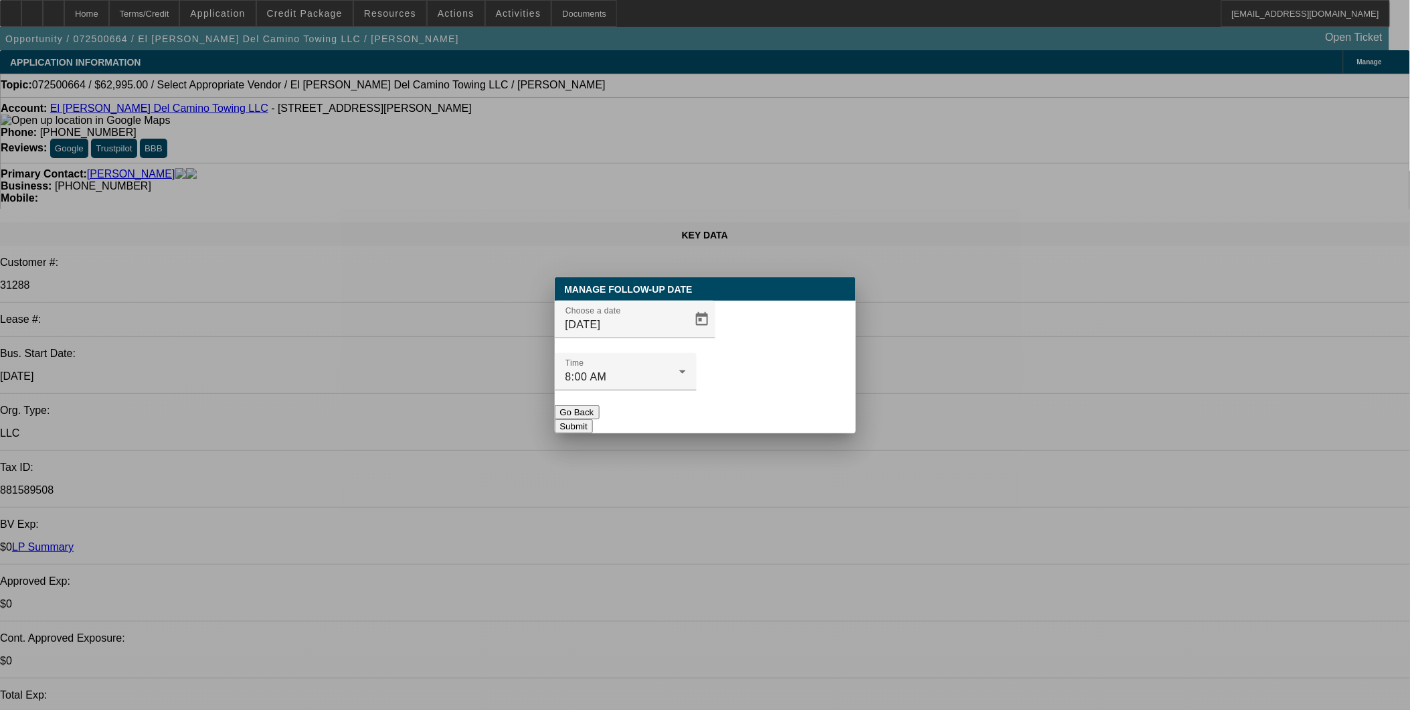
click at [593, 419] on button "Submit" at bounding box center [574, 426] width 38 height 14
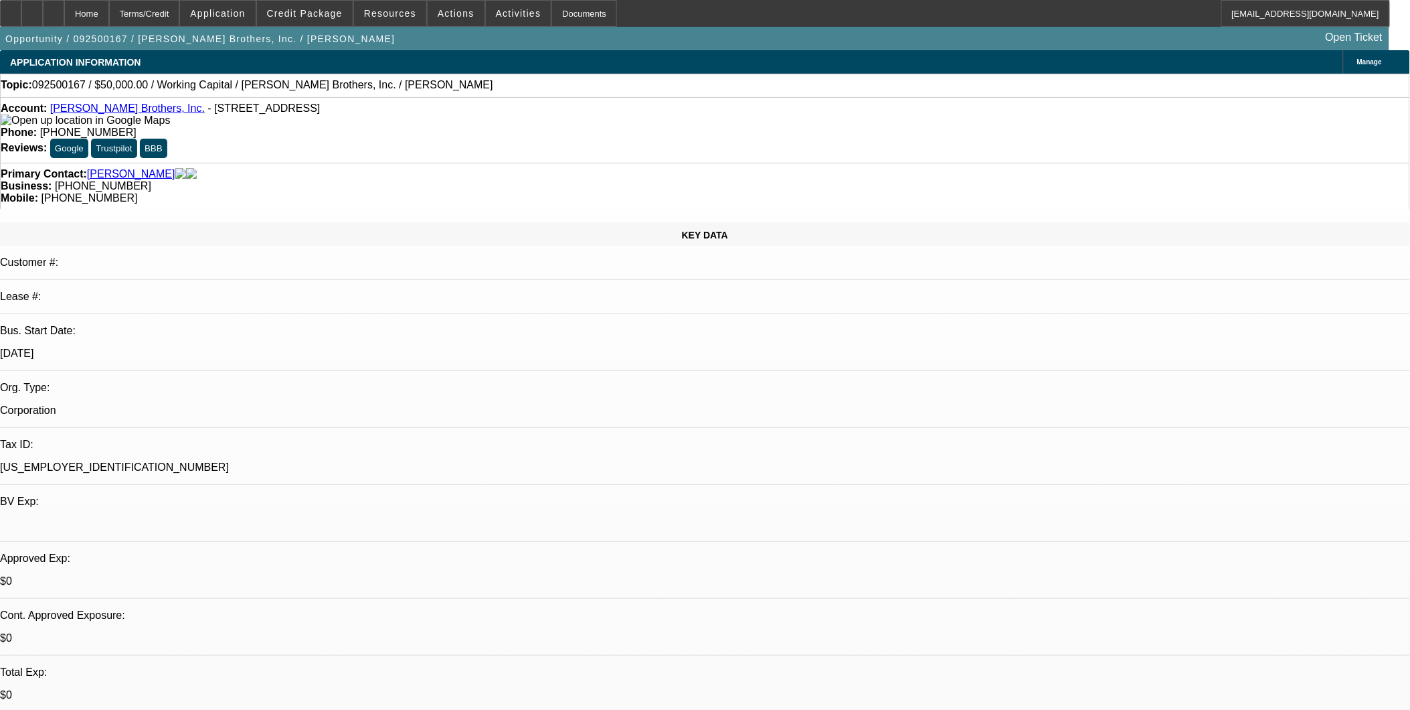
select select "0"
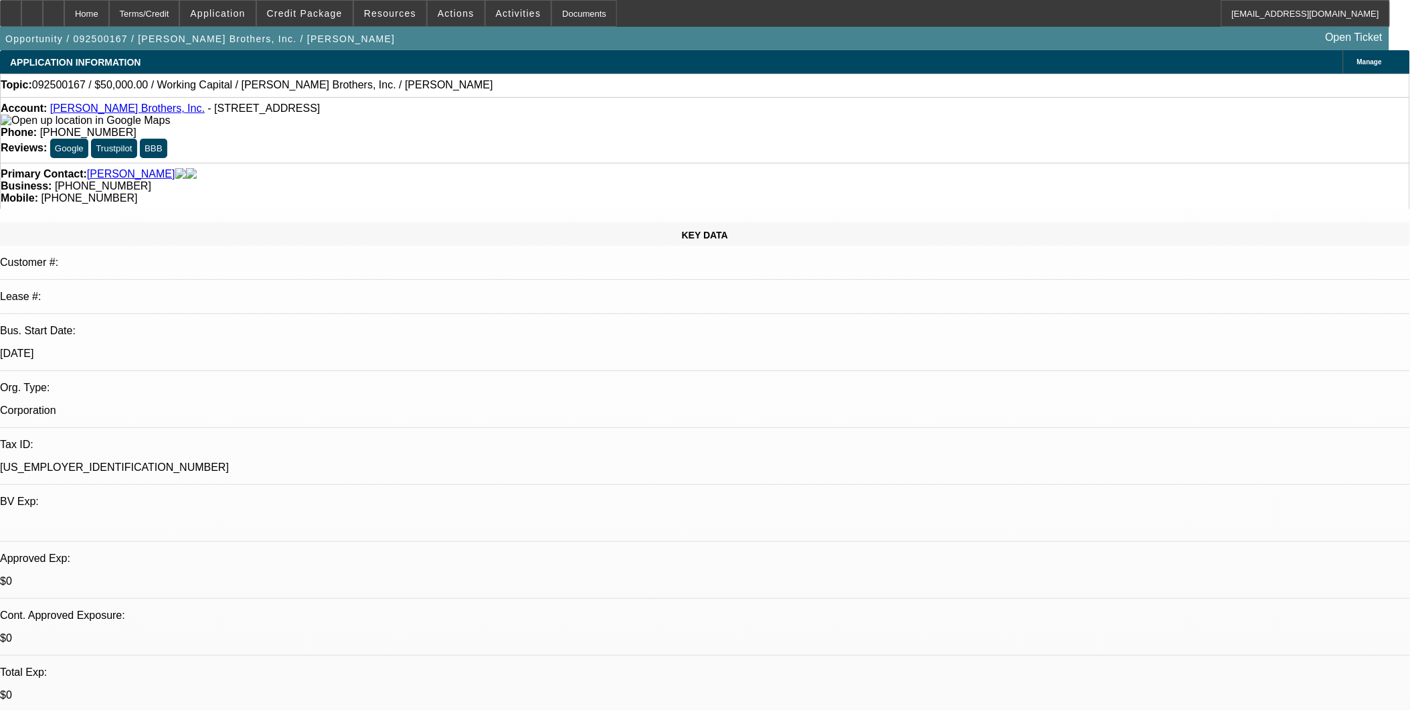
select select "0"
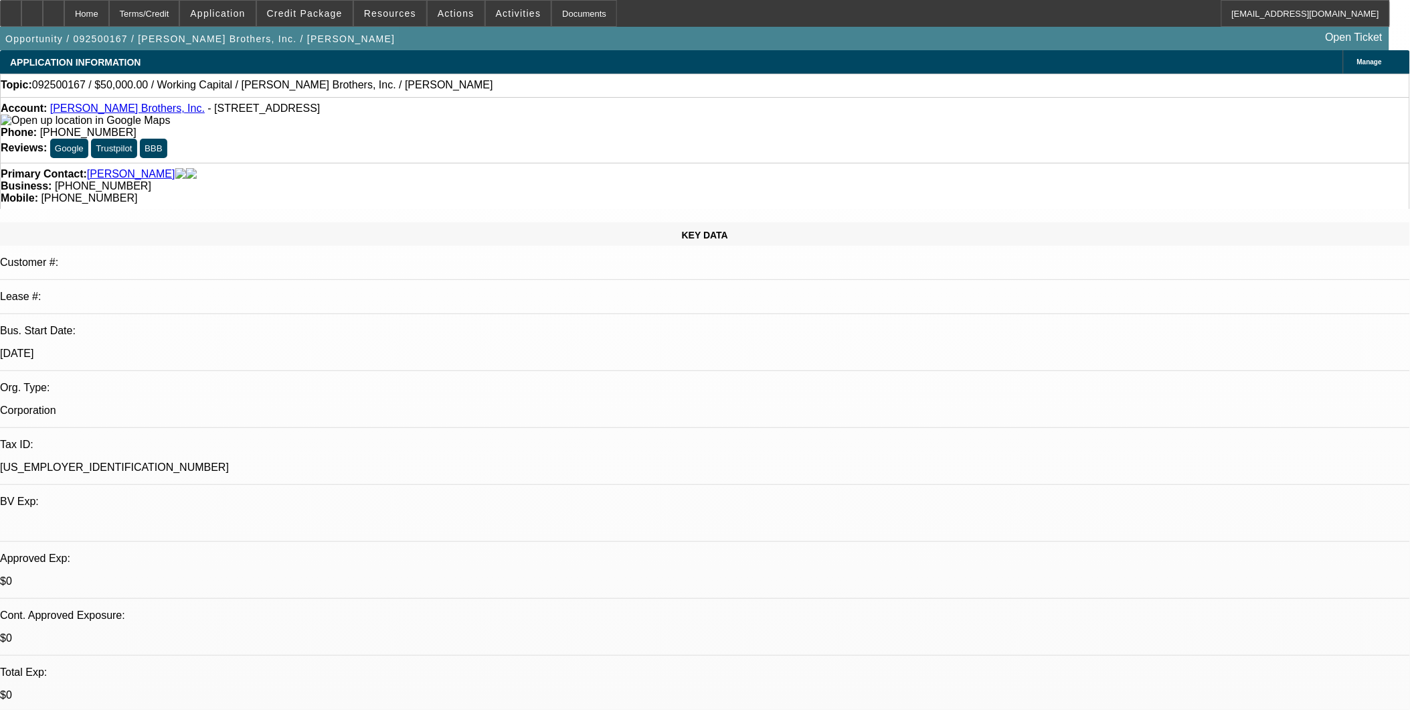
select select "0"
select select "1"
select select "2"
select select "6"
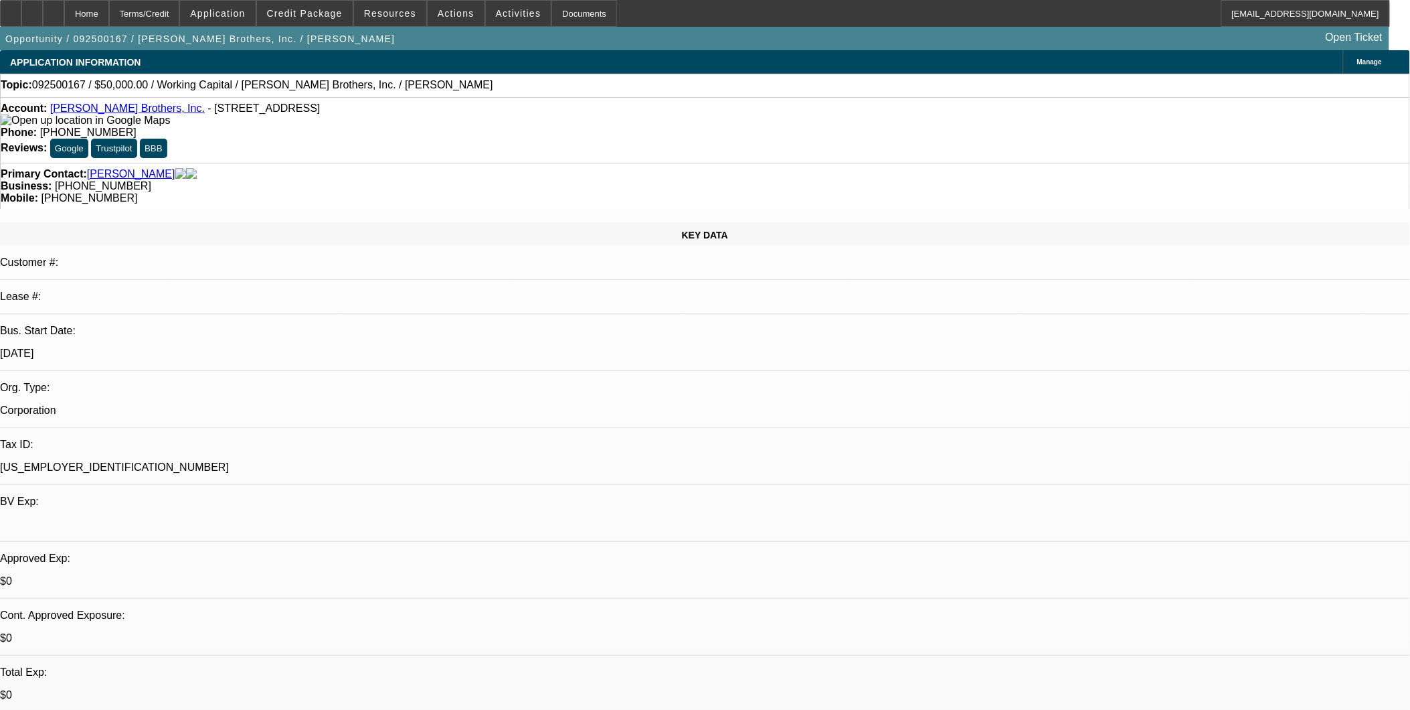
select select "1"
select select "2"
select select "6"
select select "1"
select select "2"
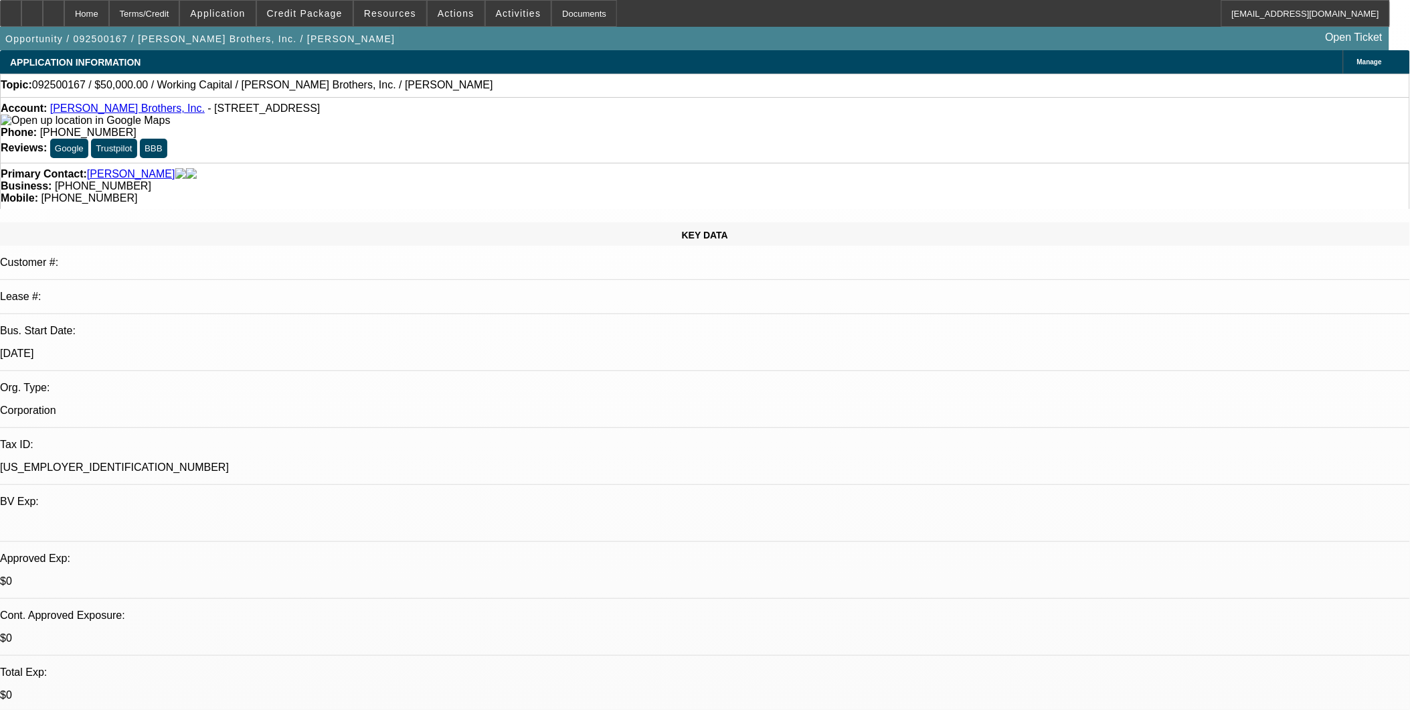
select select "6"
select select "1"
select select "2"
select select "6"
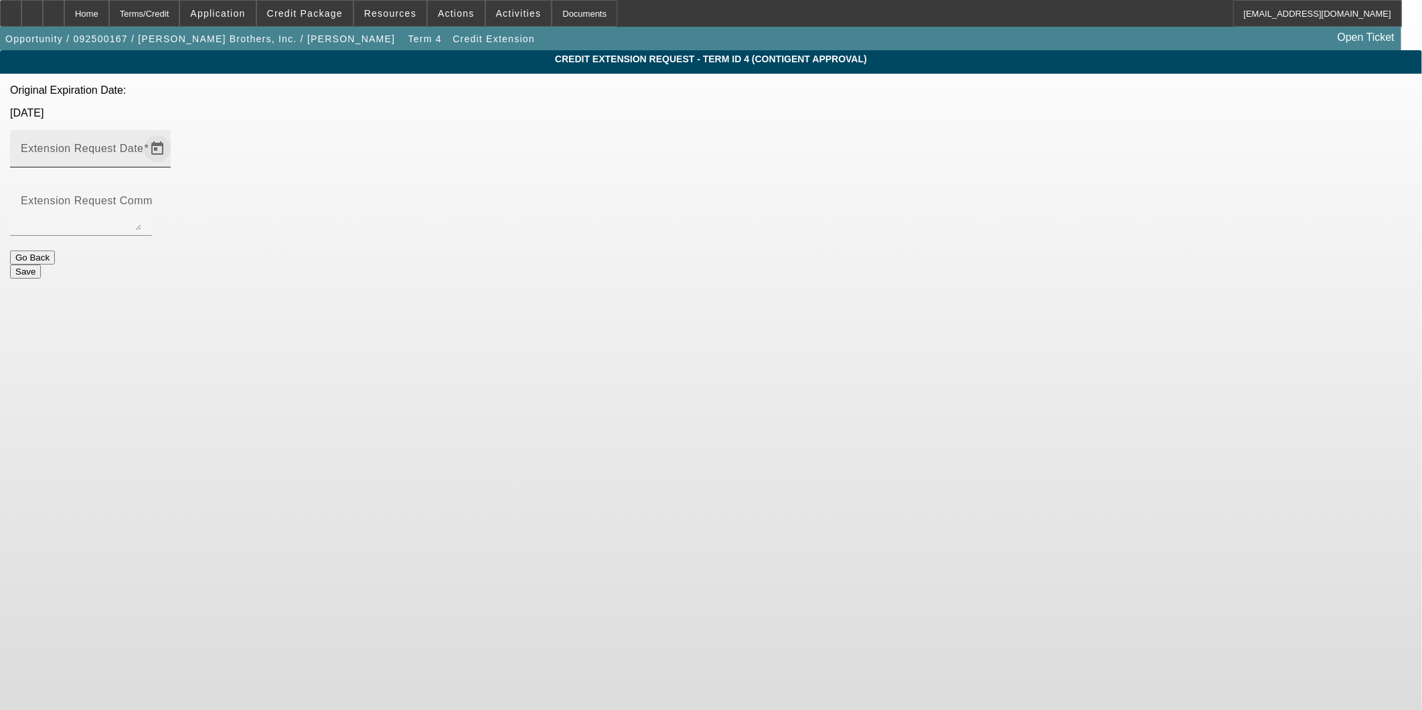
click at [173, 133] on span "Open calendar" at bounding box center [157, 149] width 32 height 32
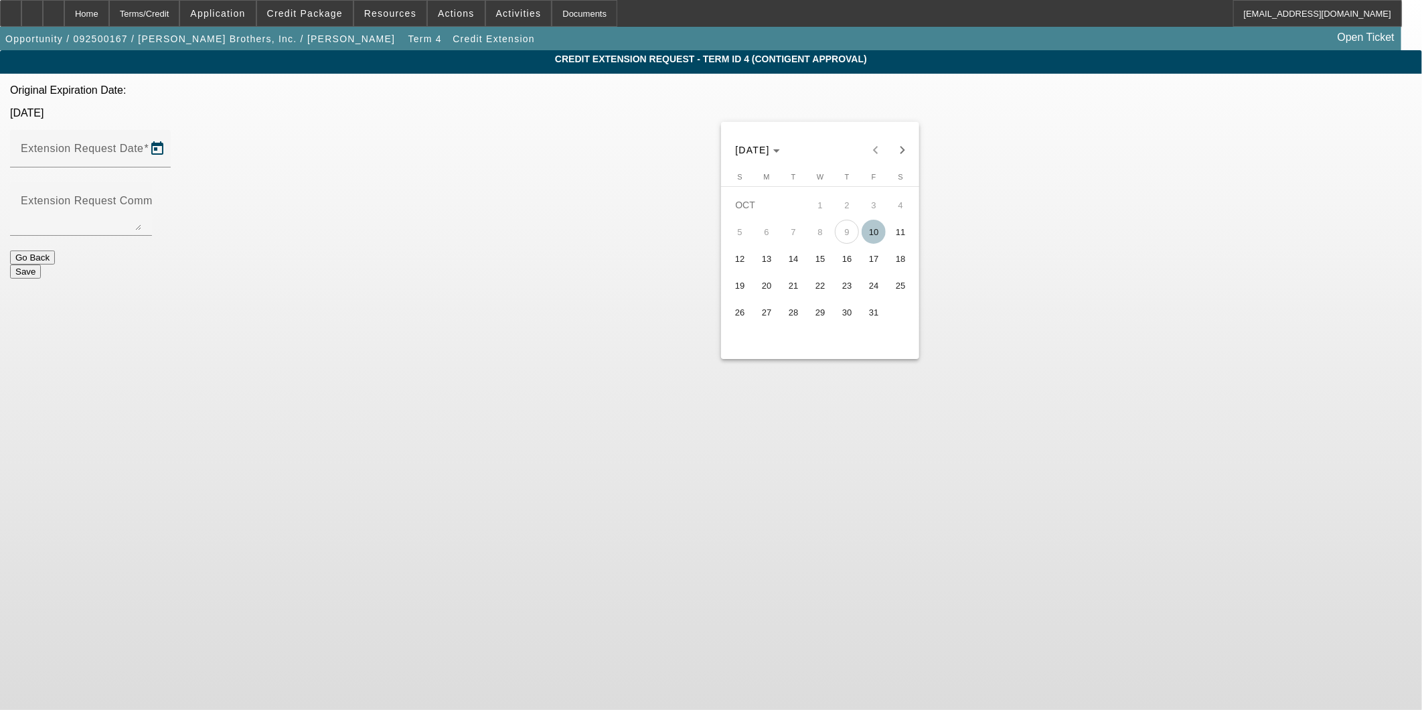
click at [869, 270] on span "17" at bounding box center [873, 258] width 24 height 24
type input "10/17/2025"
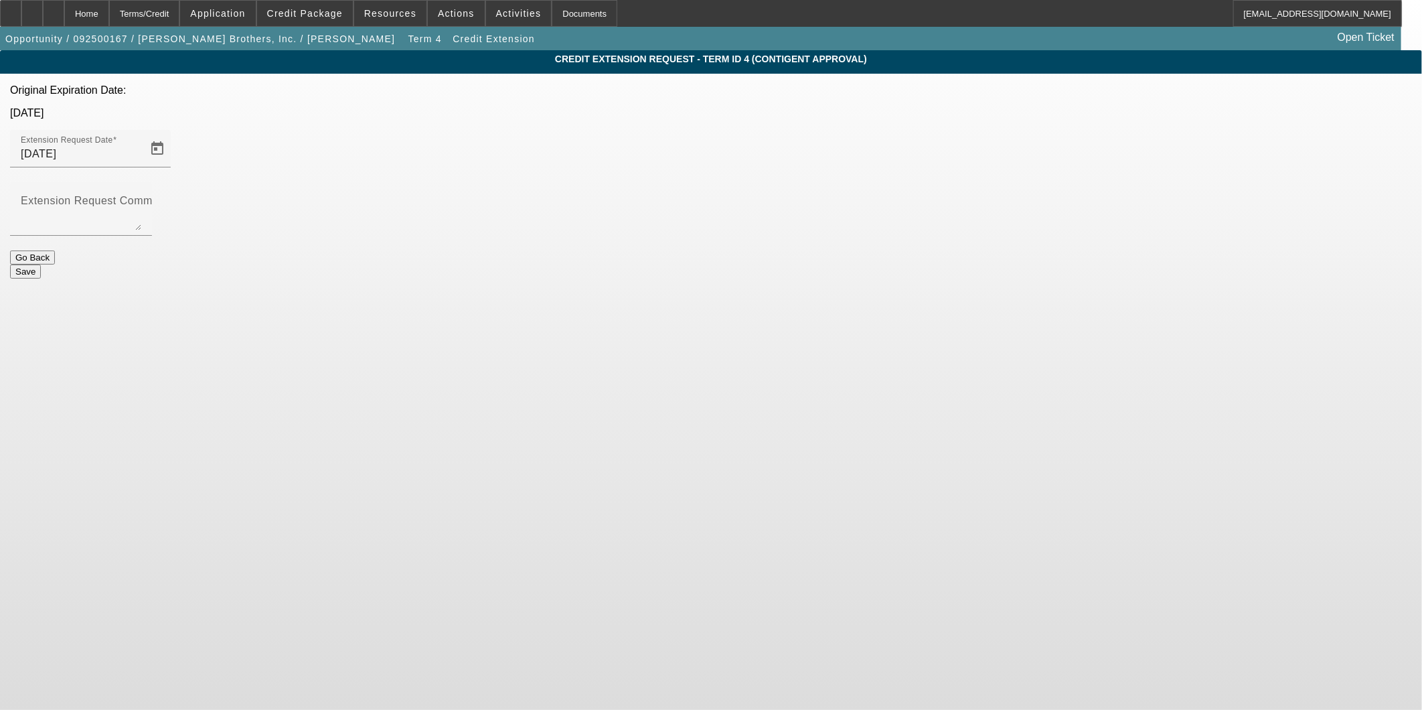
click at [55, 250] on button "Go Back" at bounding box center [32, 257] width 45 height 14
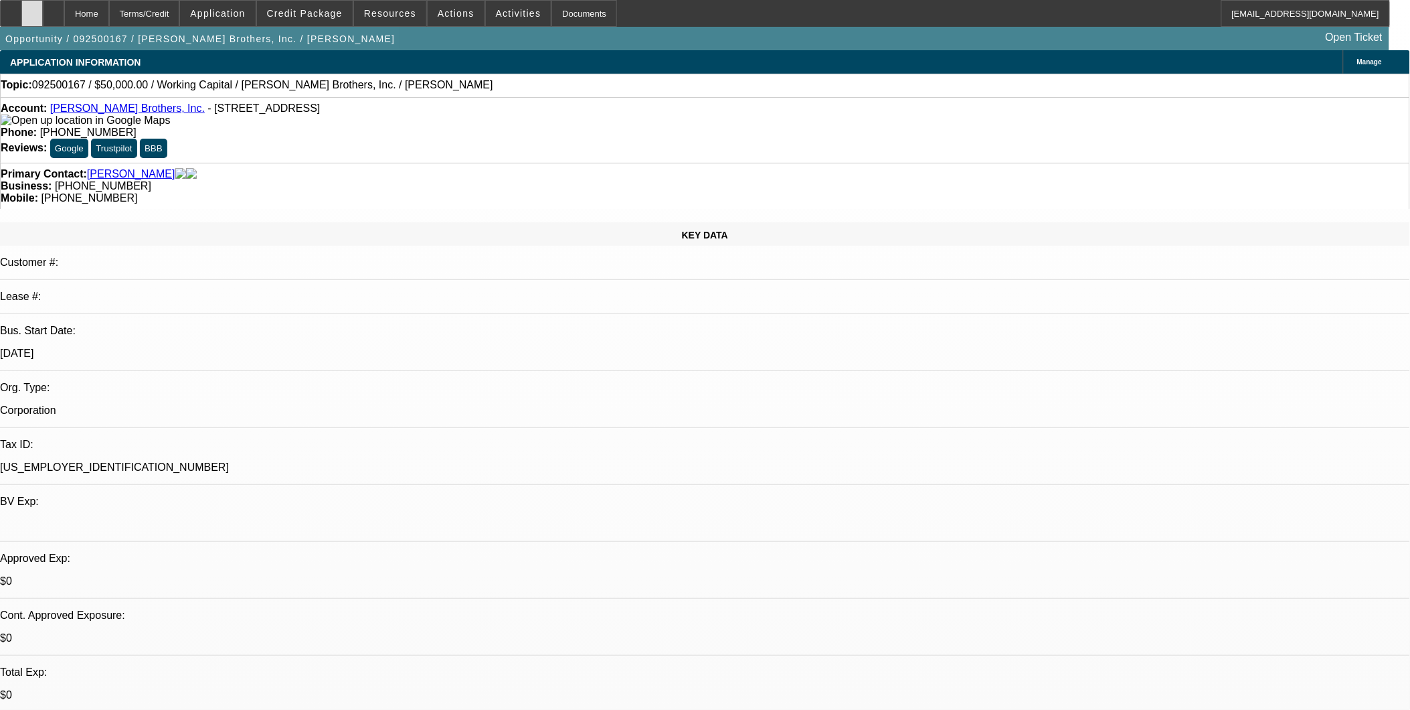
select select "0"
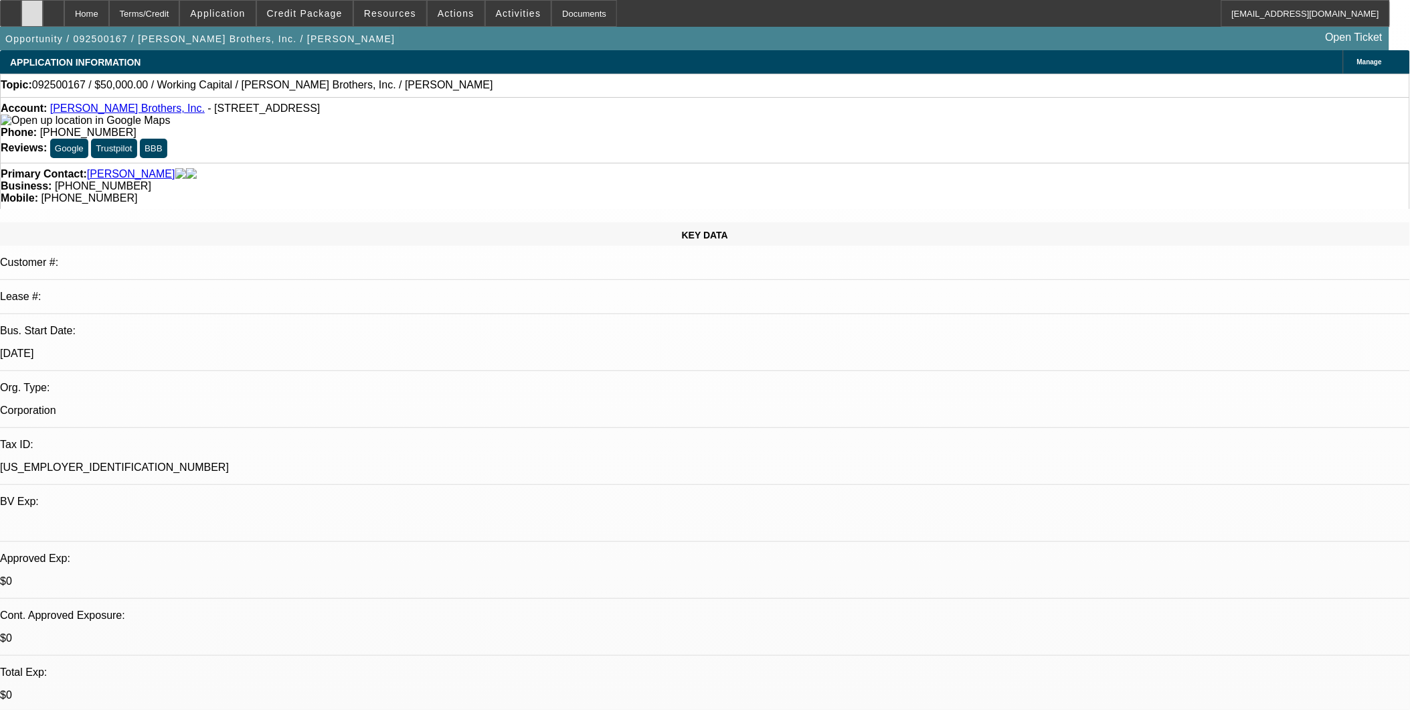
select select "0"
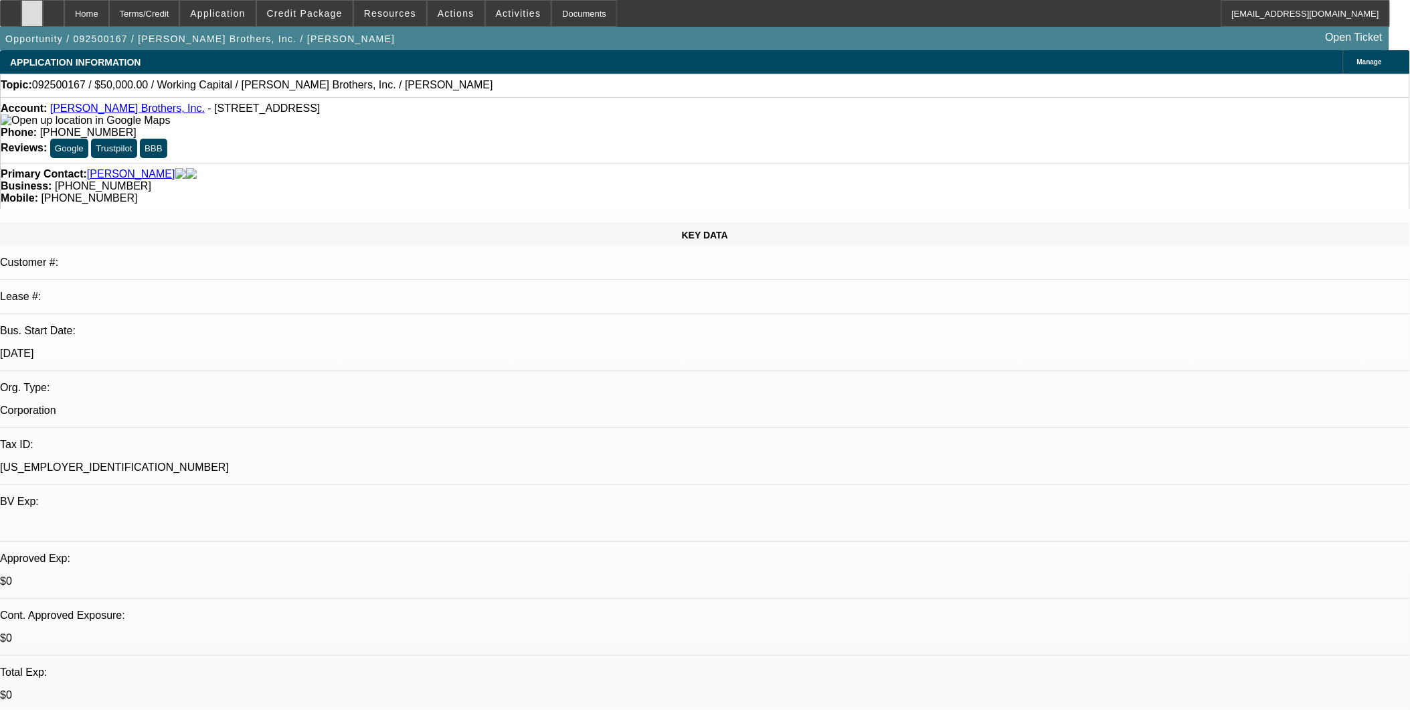
select select "0"
select select "1"
select select "2"
select select "6"
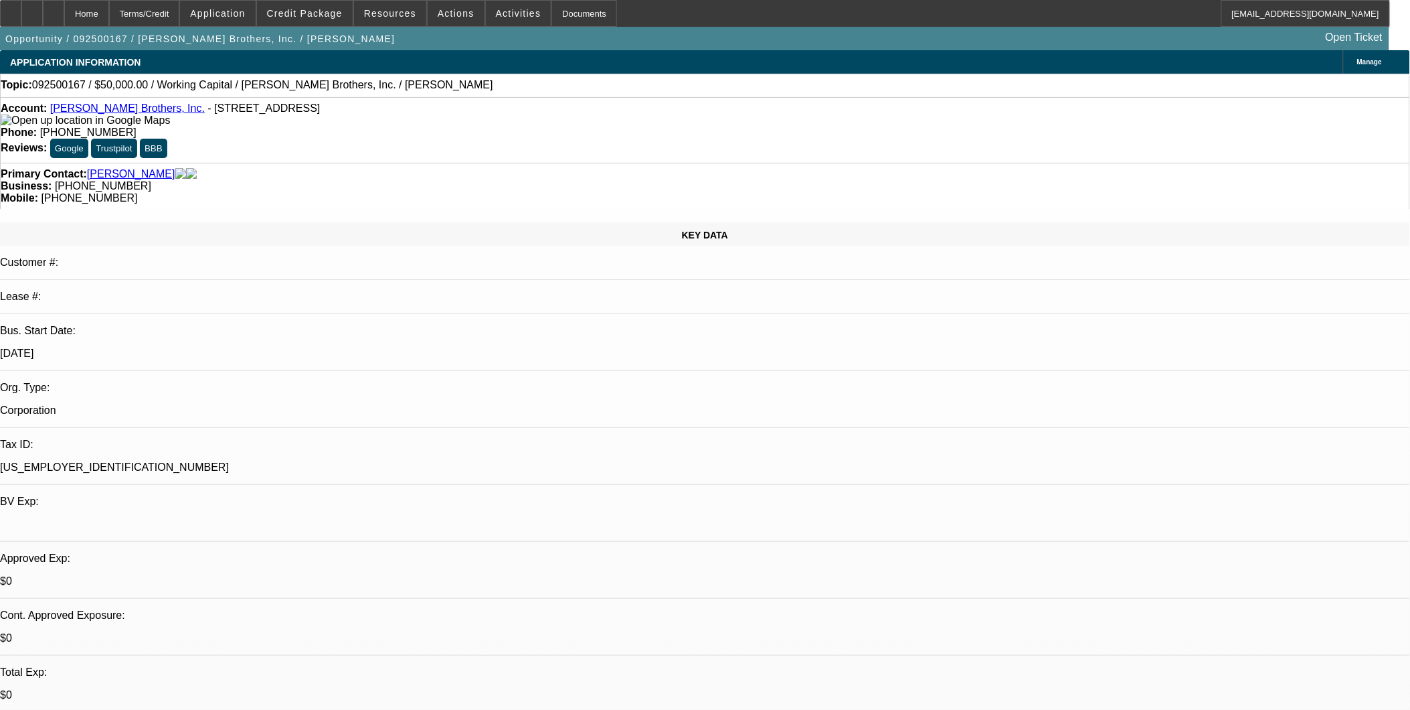
select select "1"
select select "2"
select select "6"
select select "1"
select select "2"
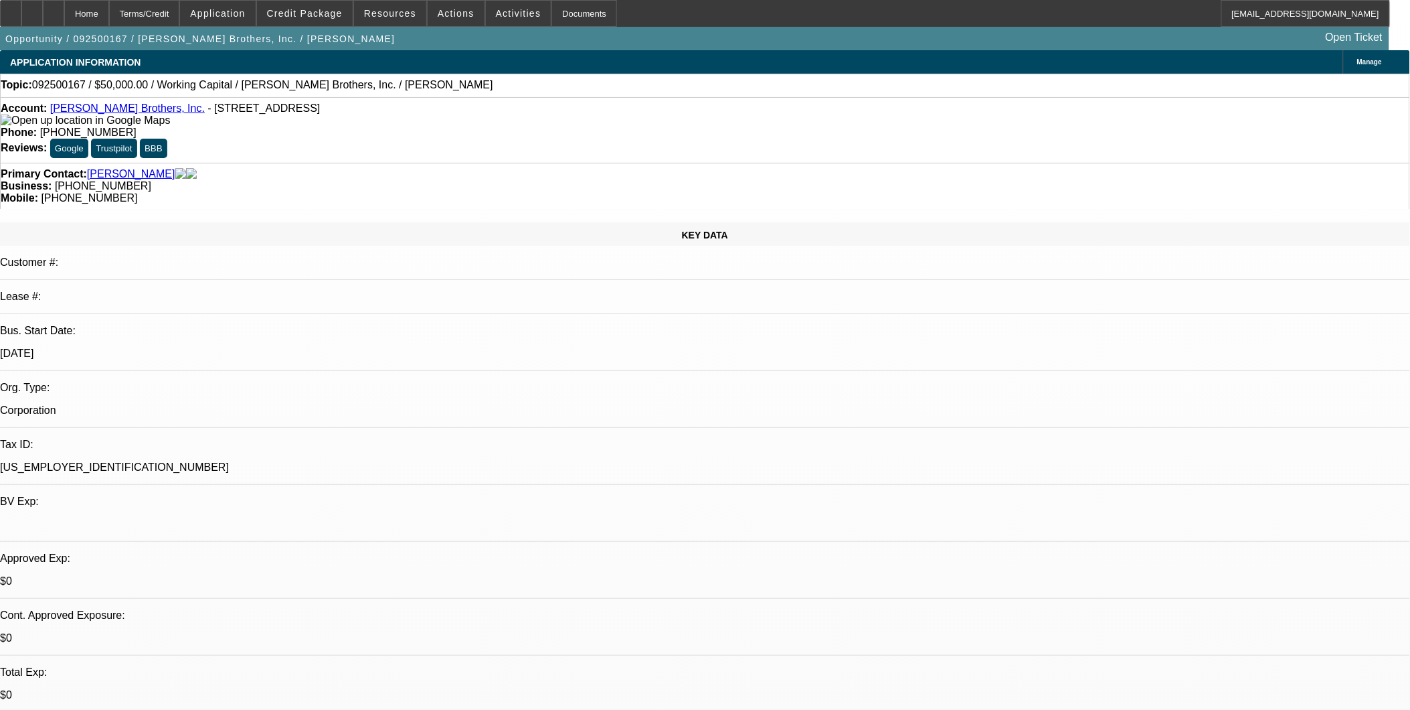
select select "6"
select select "1"
select select "2"
select select "6"
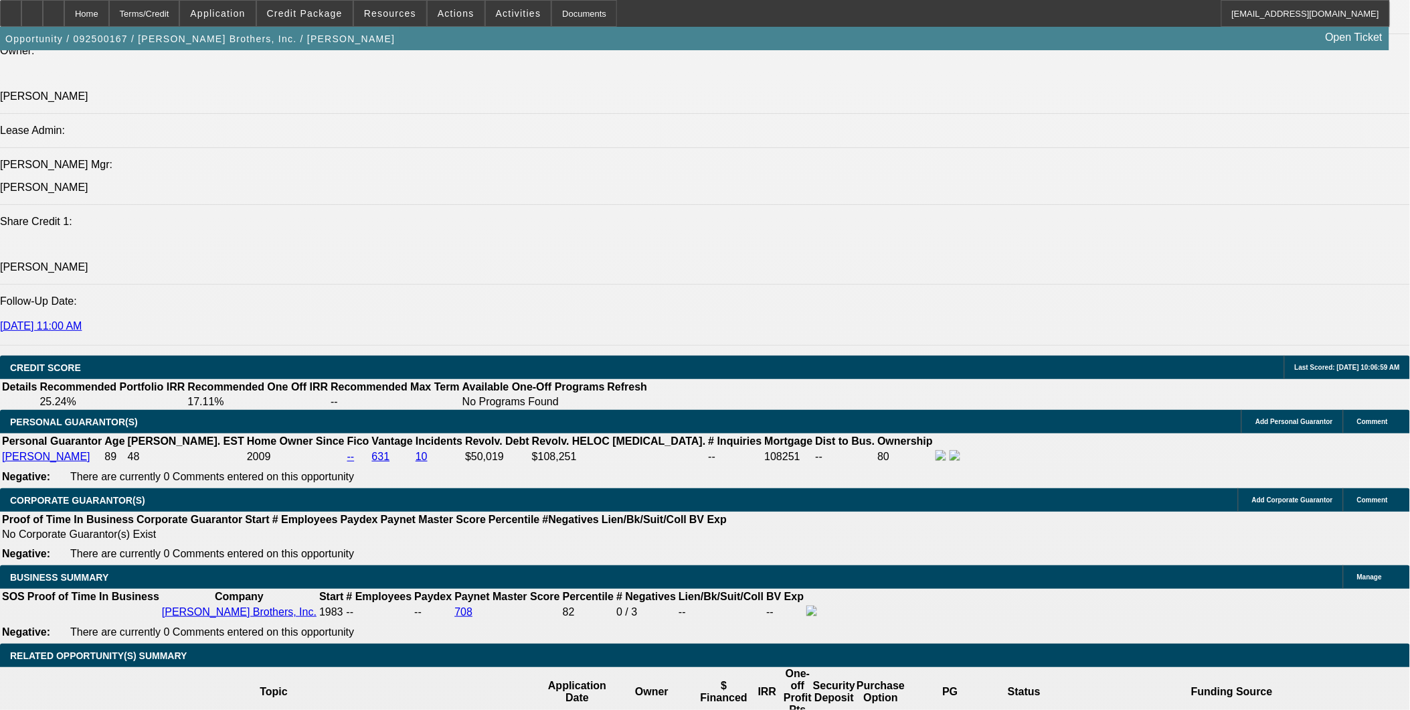
scroll to position [1636, 0]
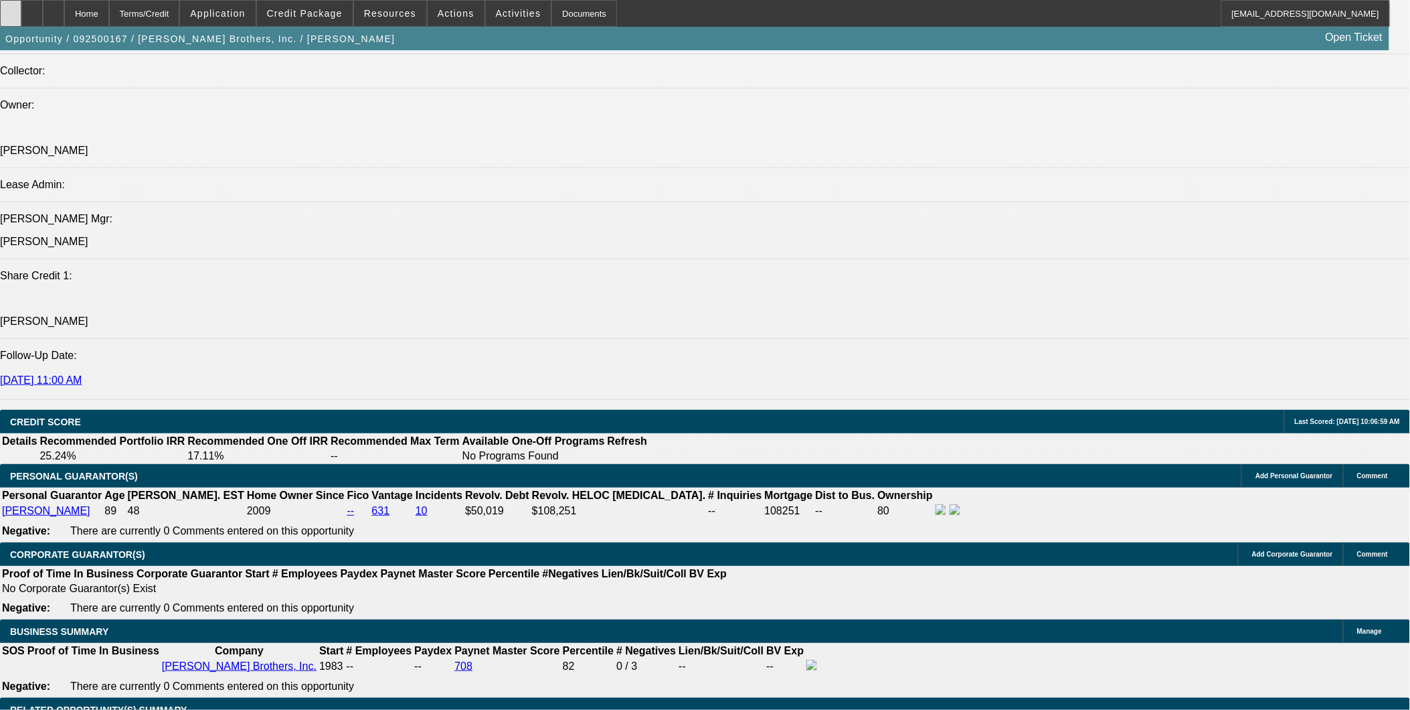
click at [21, 11] on div at bounding box center [10, 13] width 21 height 27
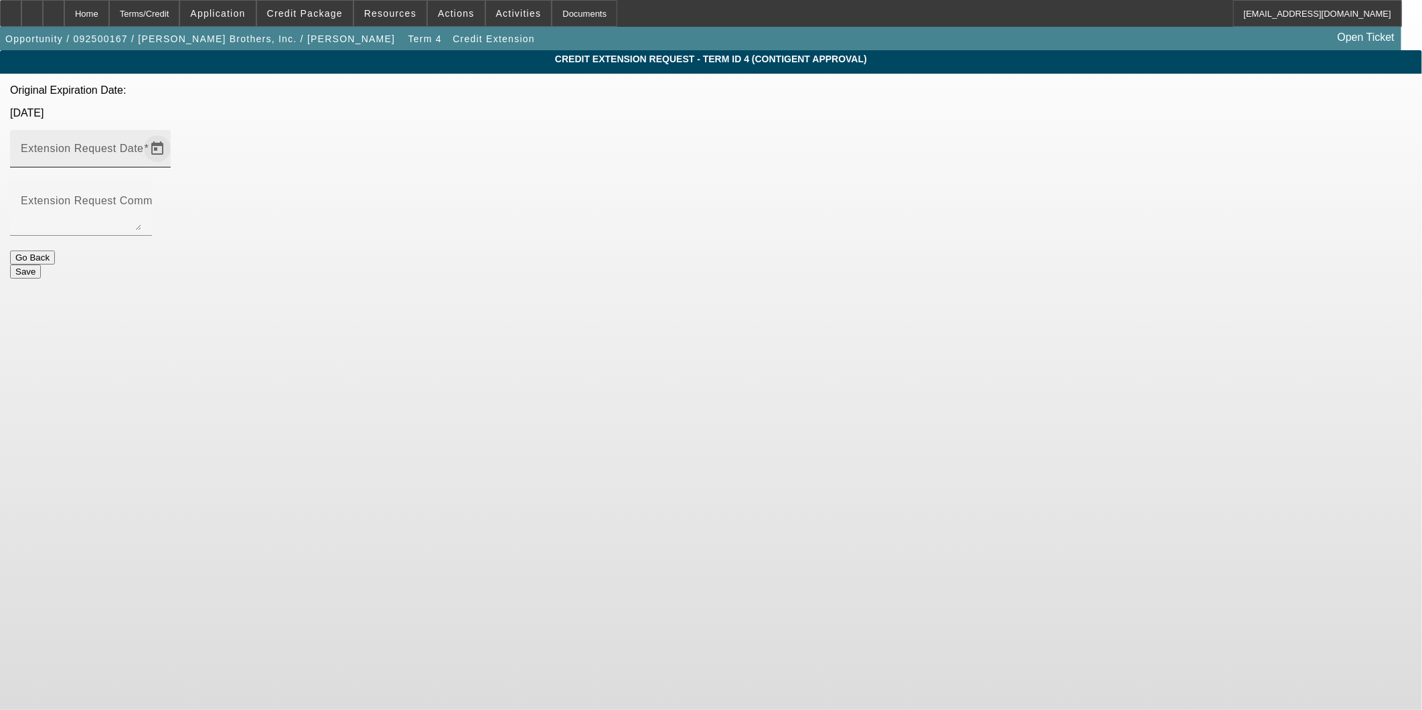
click at [173, 133] on span "Open calendar" at bounding box center [157, 149] width 32 height 32
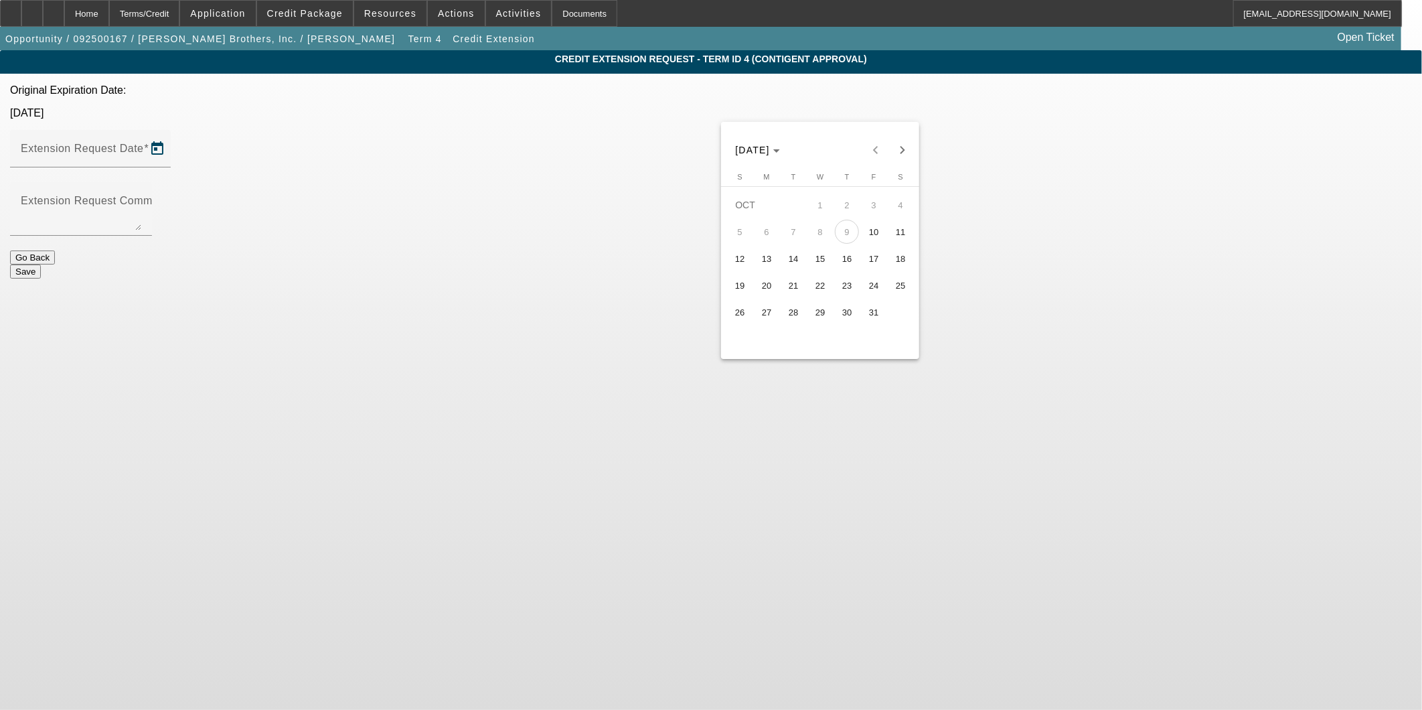
click at [876, 291] on span "24" at bounding box center [873, 285] width 24 height 24
type input "[DATE]"
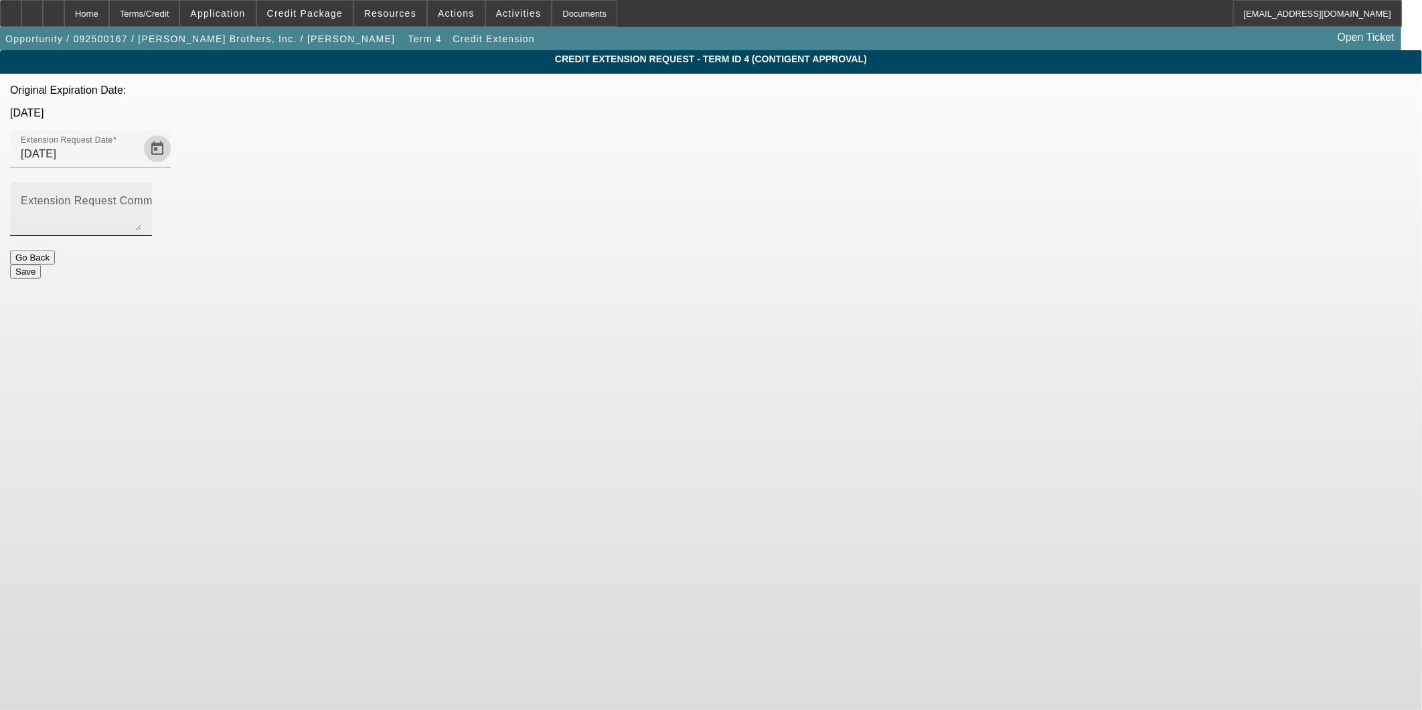
click at [141, 198] on textarea "Extension Request Comment" at bounding box center [81, 214] width 120 height 32
type textarea "Channel is still waiting to hear back"
click at [41, 264] on button "Save" at bounding box center [25, 271] width 31 height 14
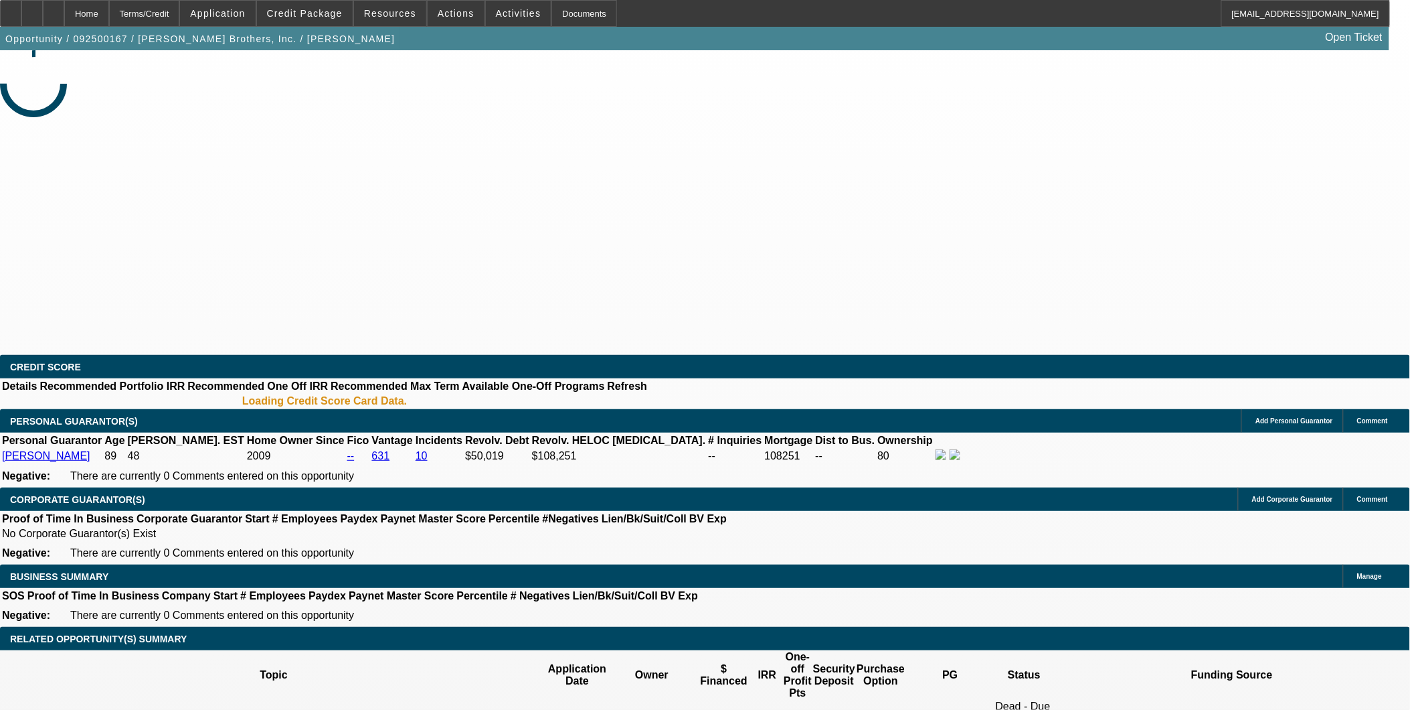
select select "0"
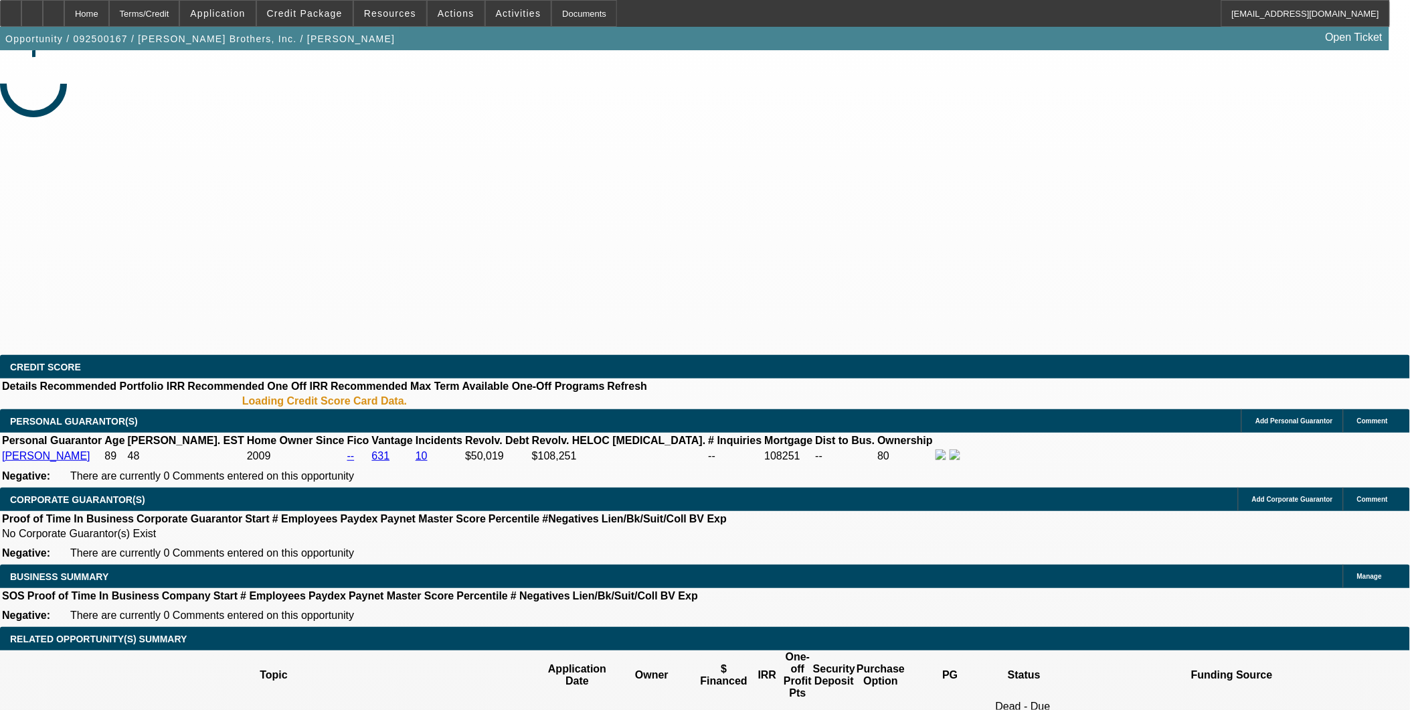
select select "0"
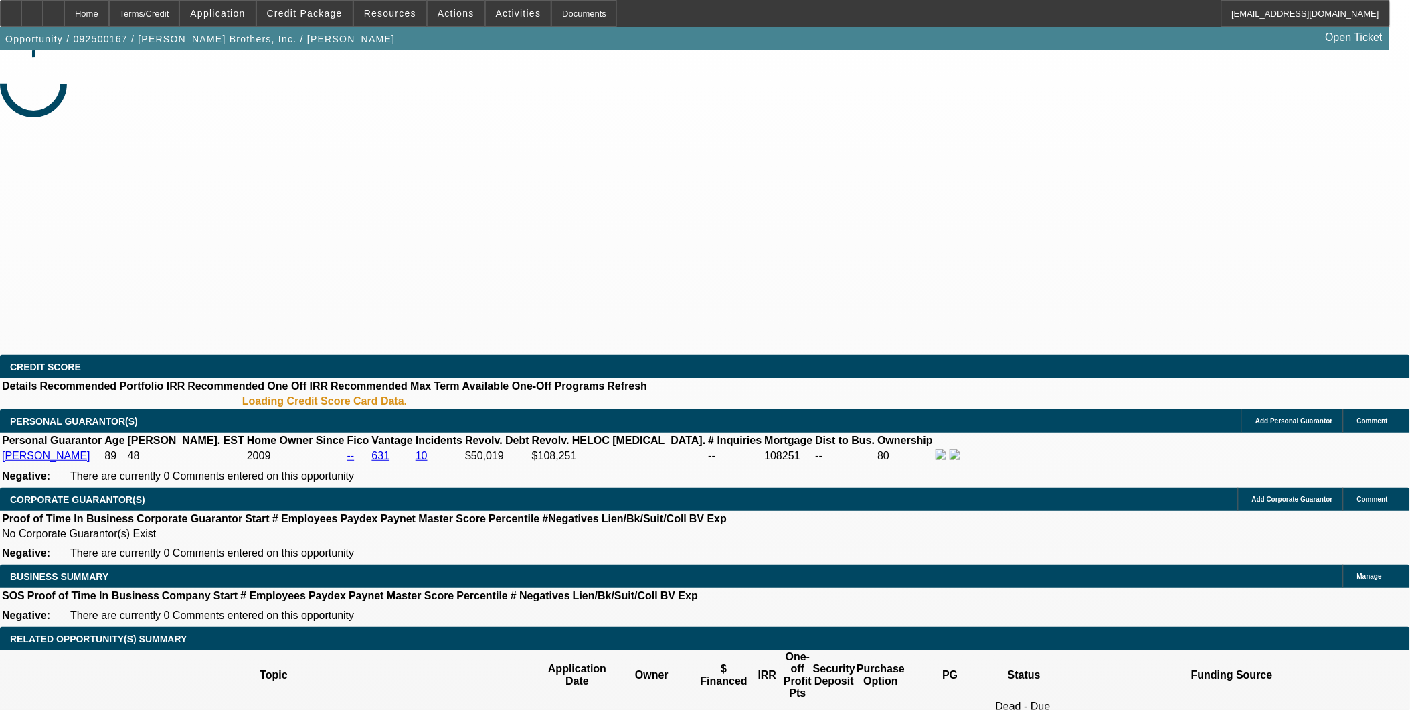
select select "0"
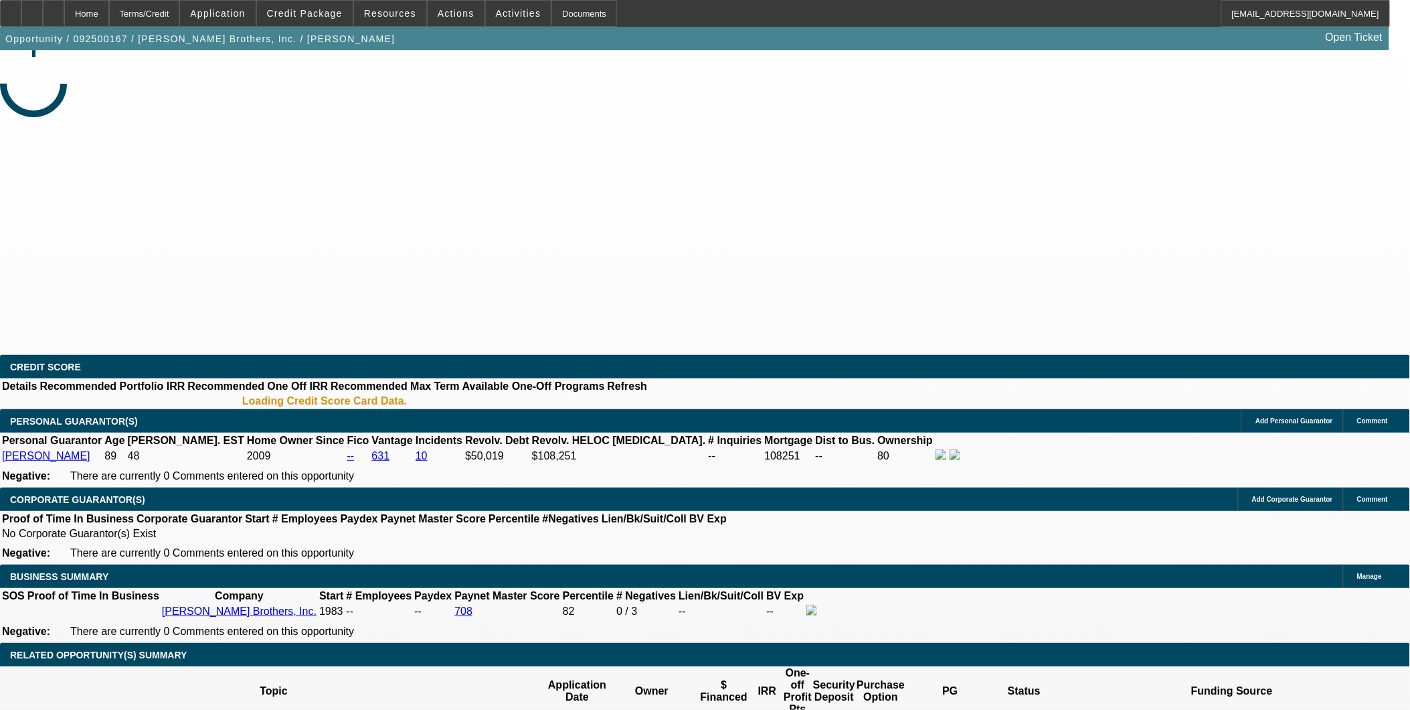
select select "1"
select select "2"
select select "6"
select select "1"
select select "2"
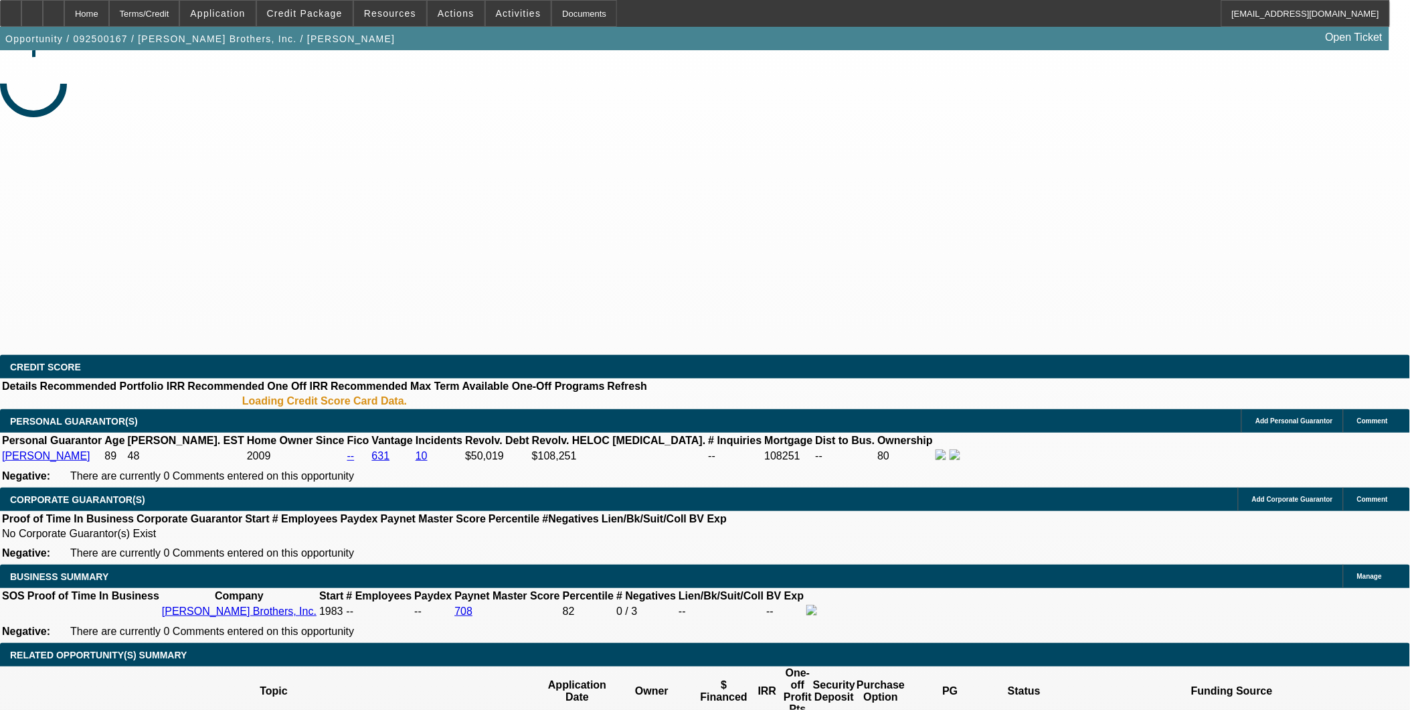
select select "6"
select select "1"
select select "2"
select select "6"
select select "1"
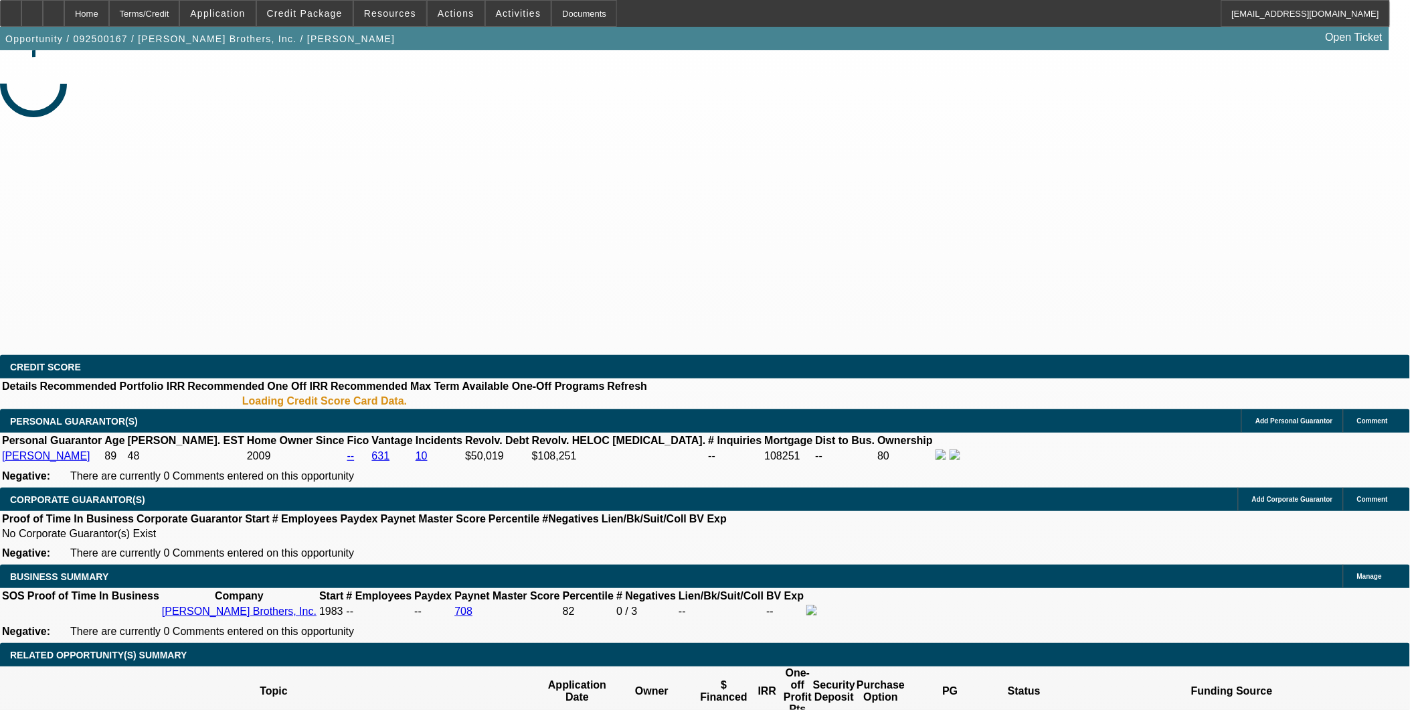
select select "2"
select select "6"
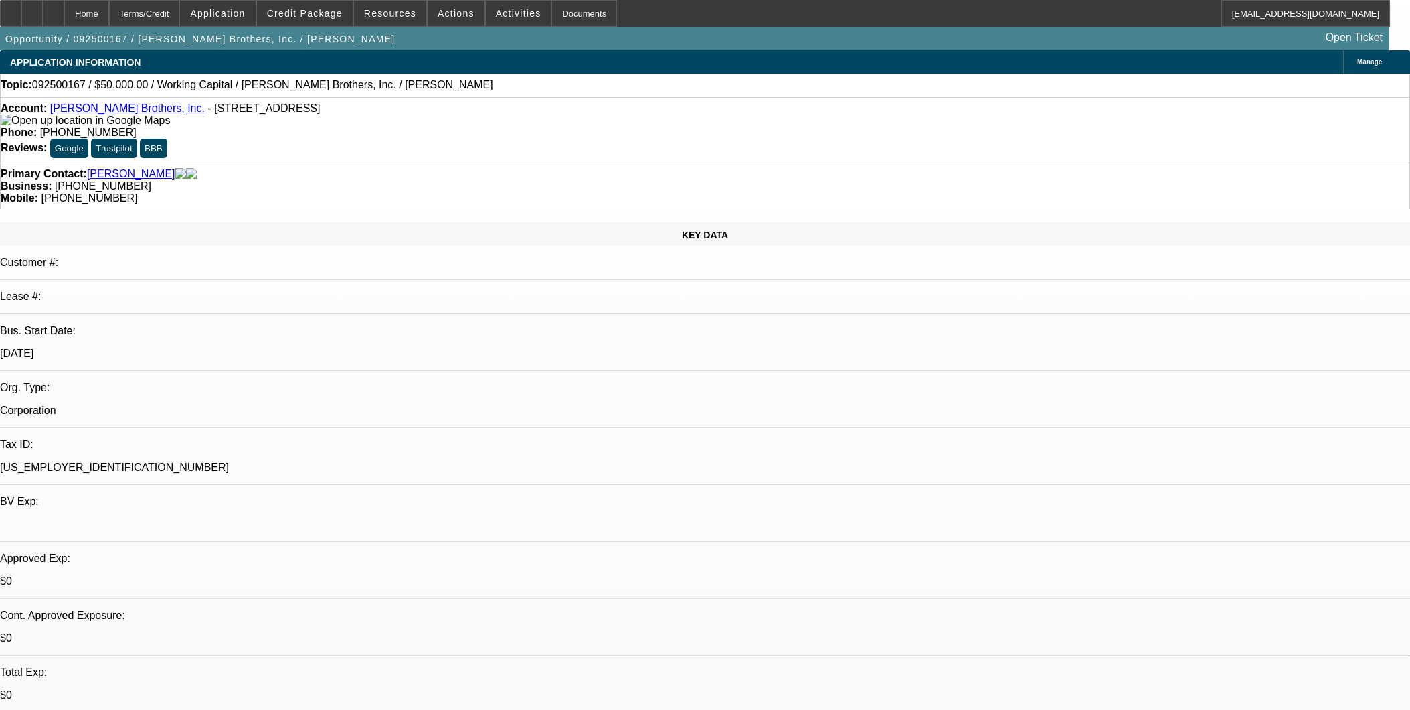
select select "0"
select select "2"
select select "0"
select select "6"
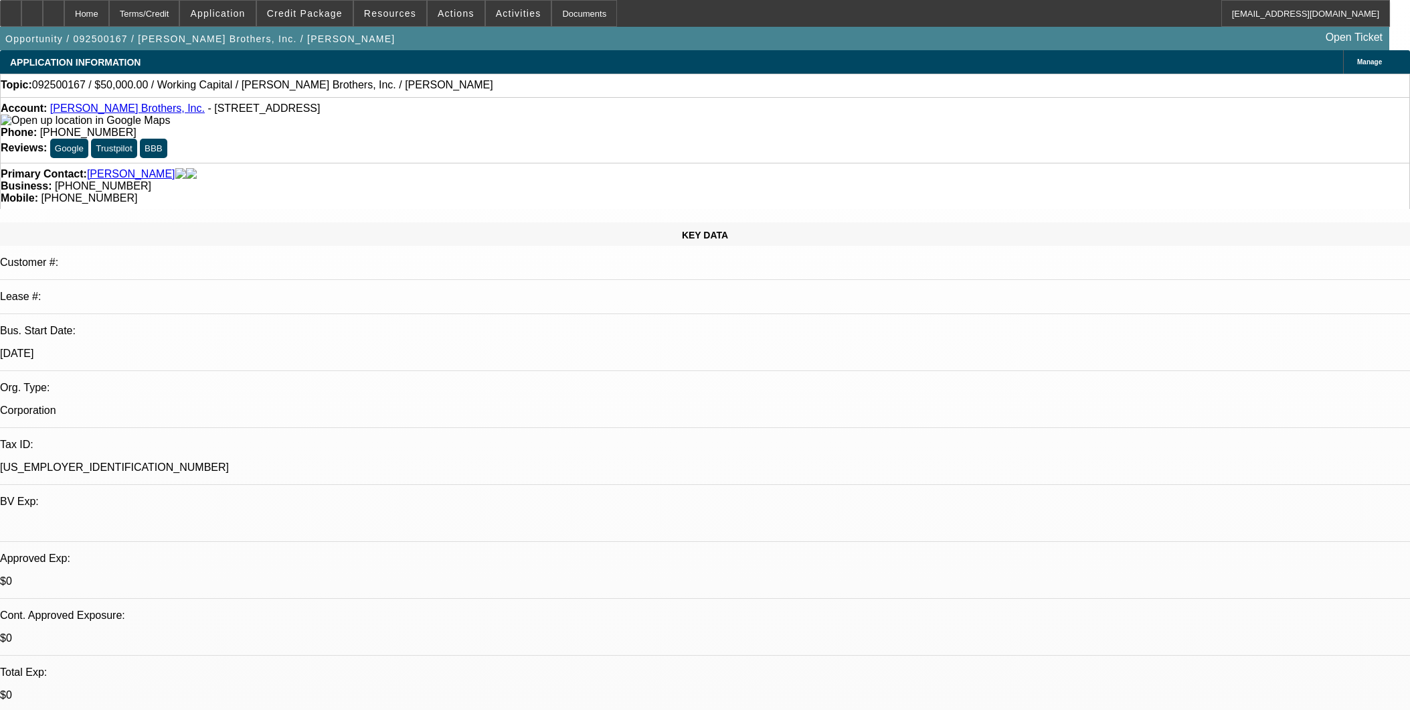
select select "0"
select select "2"
select select "0"
select select "6"
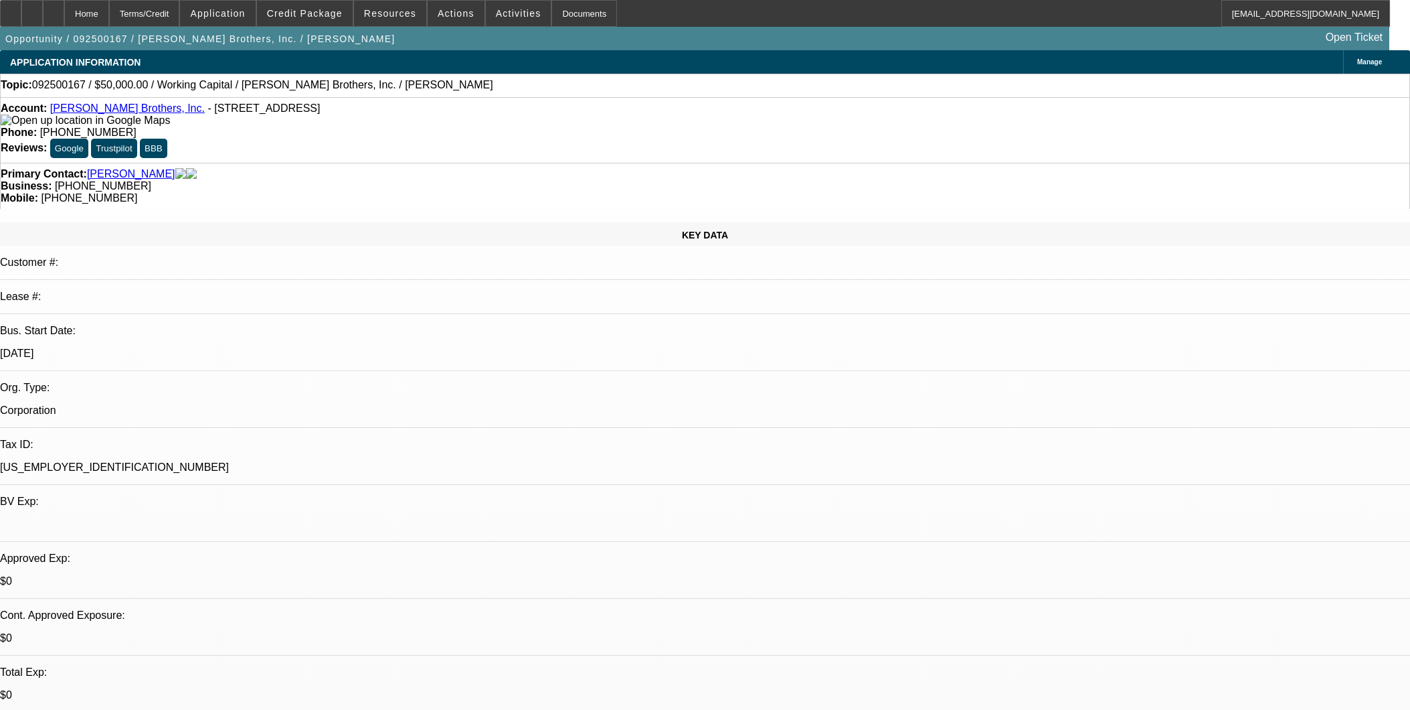
select select "0"
select select "2"
select select "0"
select select "6"
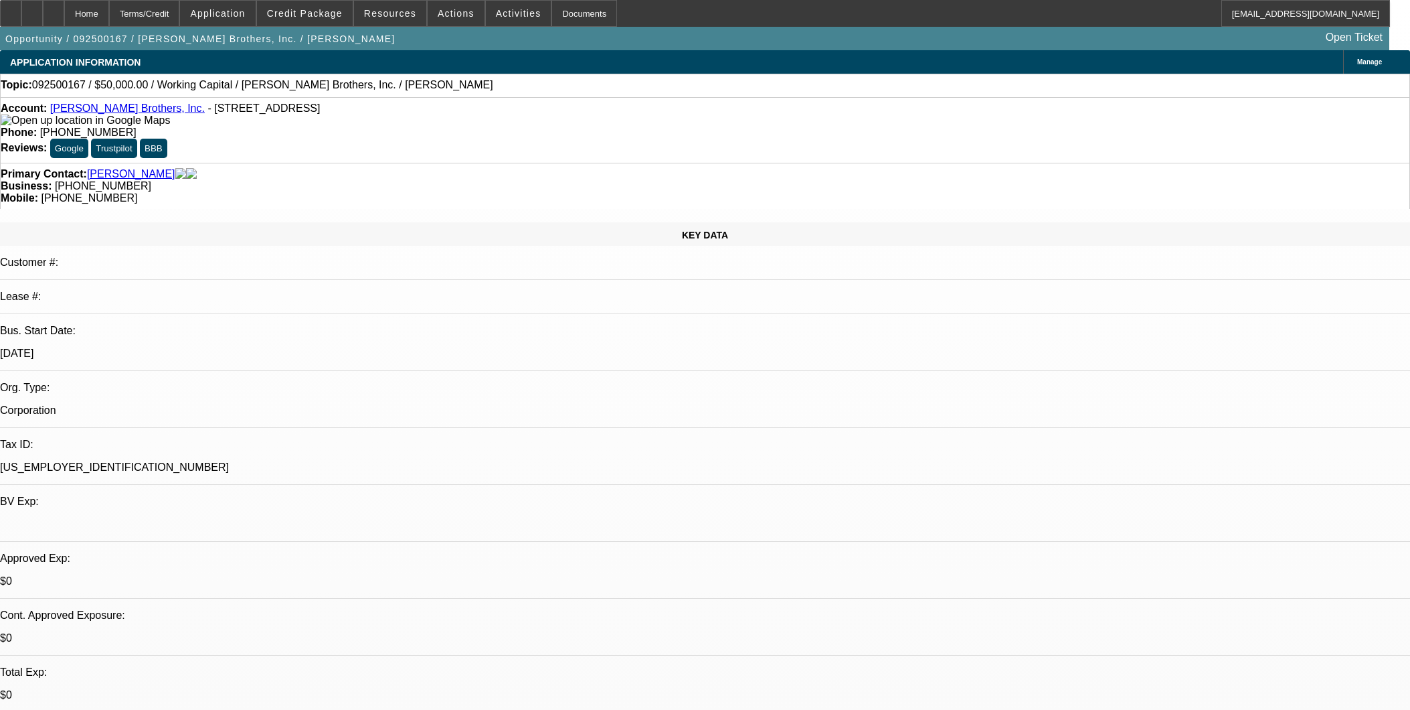
select select "0"
select select "2"
select select "0"
select select "6"
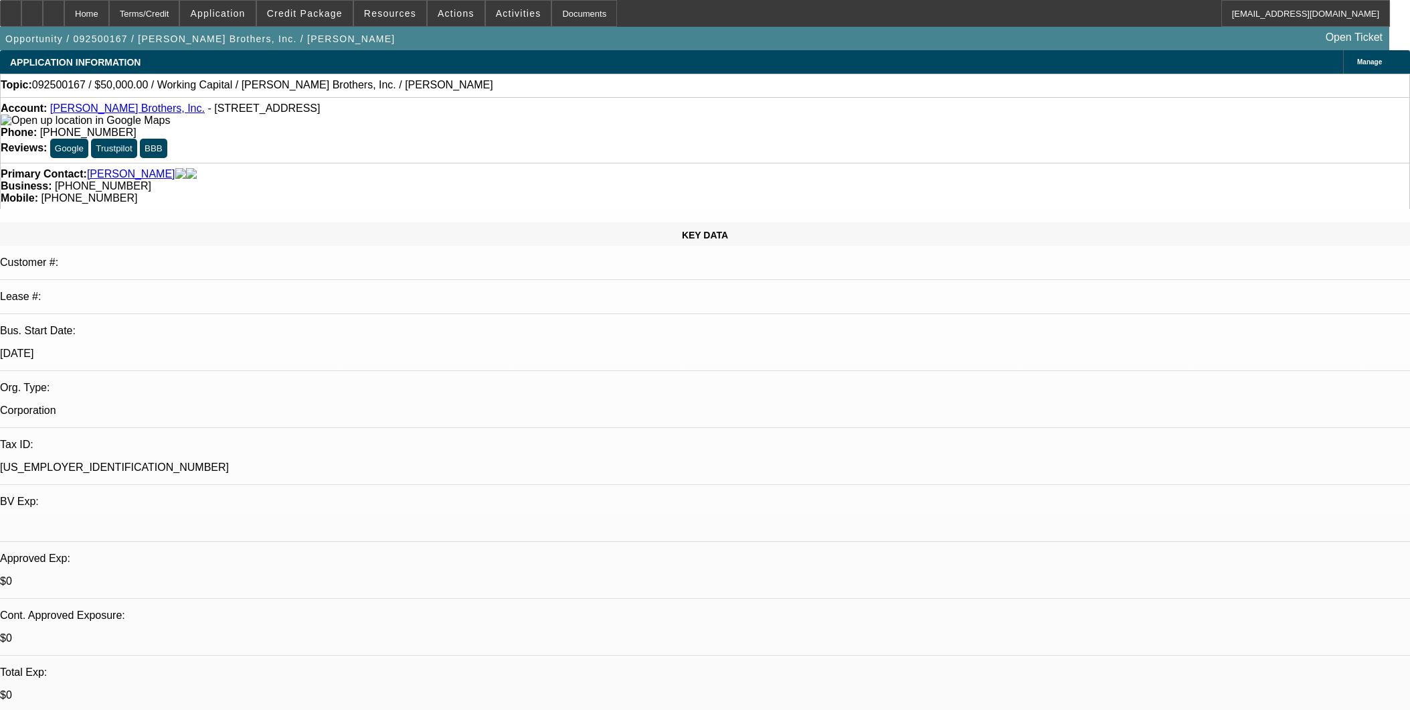
scroll to position [1636, 0]
select select "0.1"
select select "0"
select select "6"
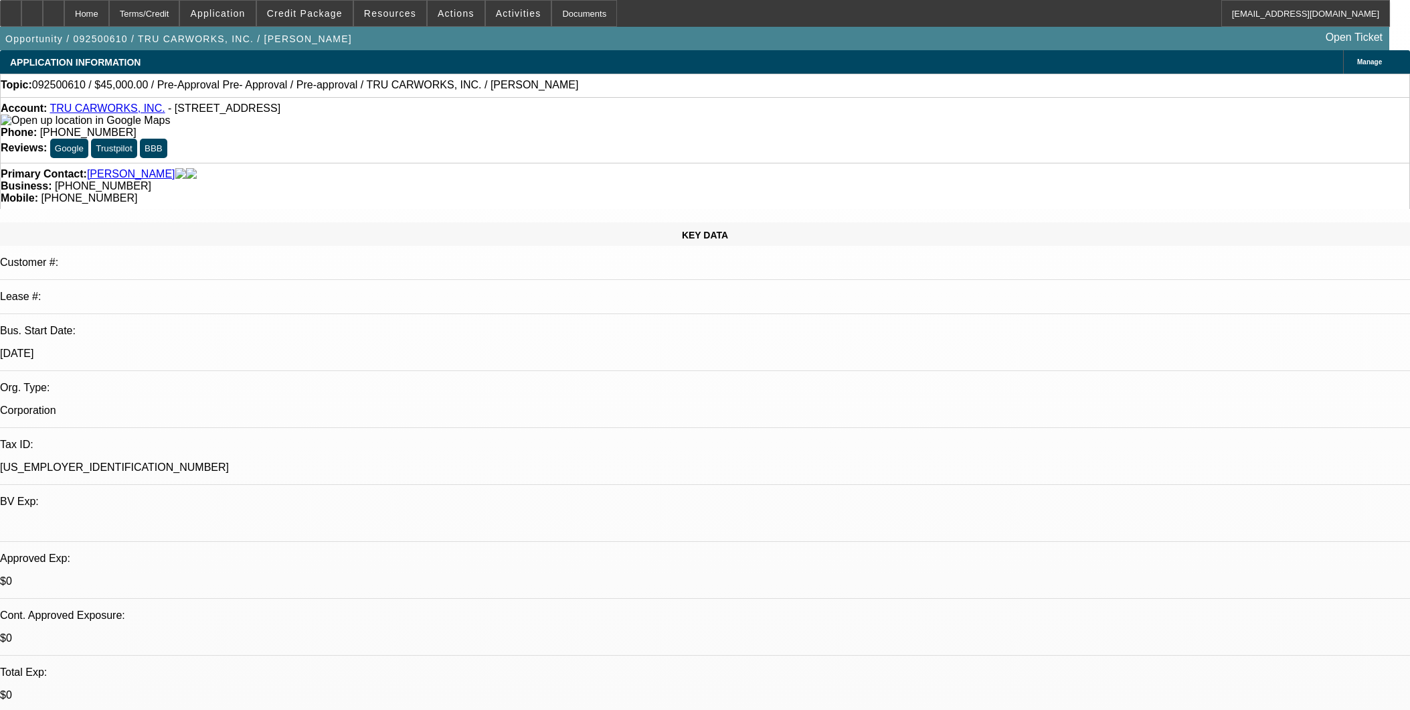
select select "0.1"
select select "0"
select select "6"
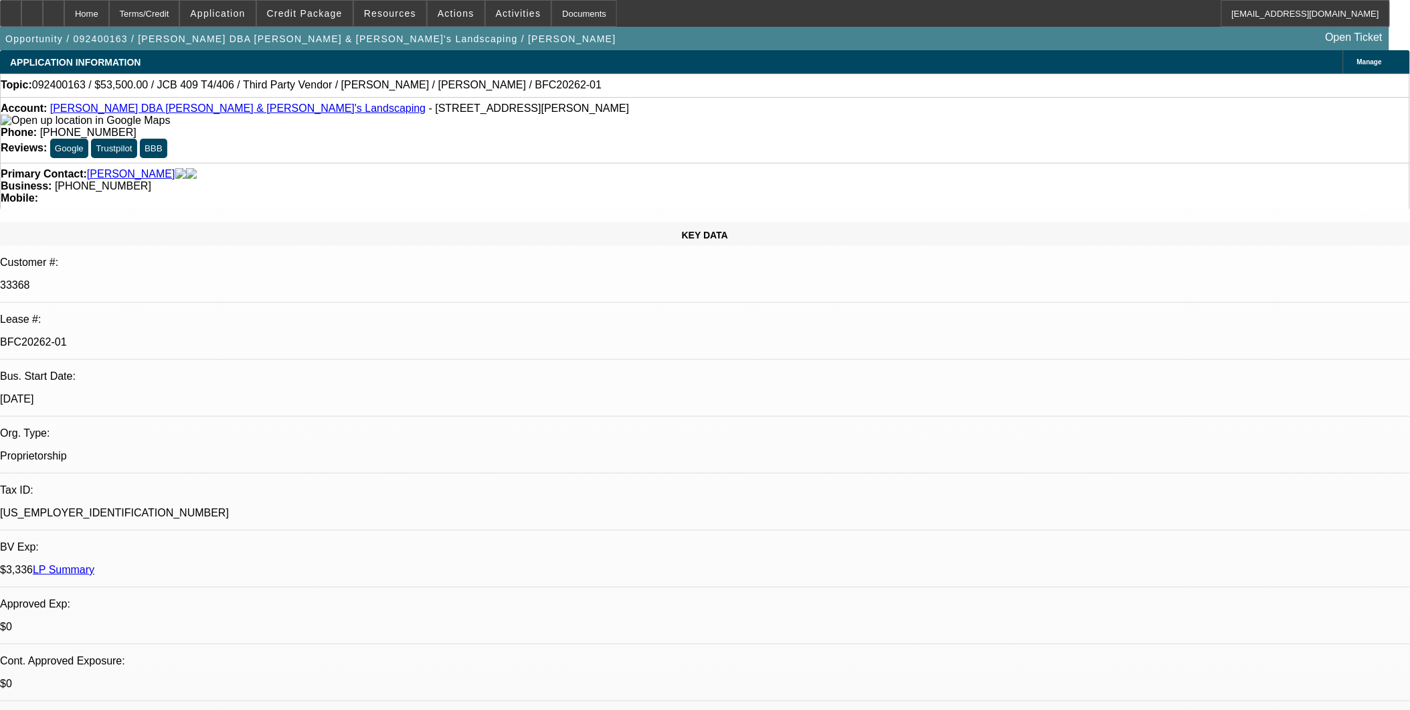
select select "0"
select select "0.1"
select select "0"
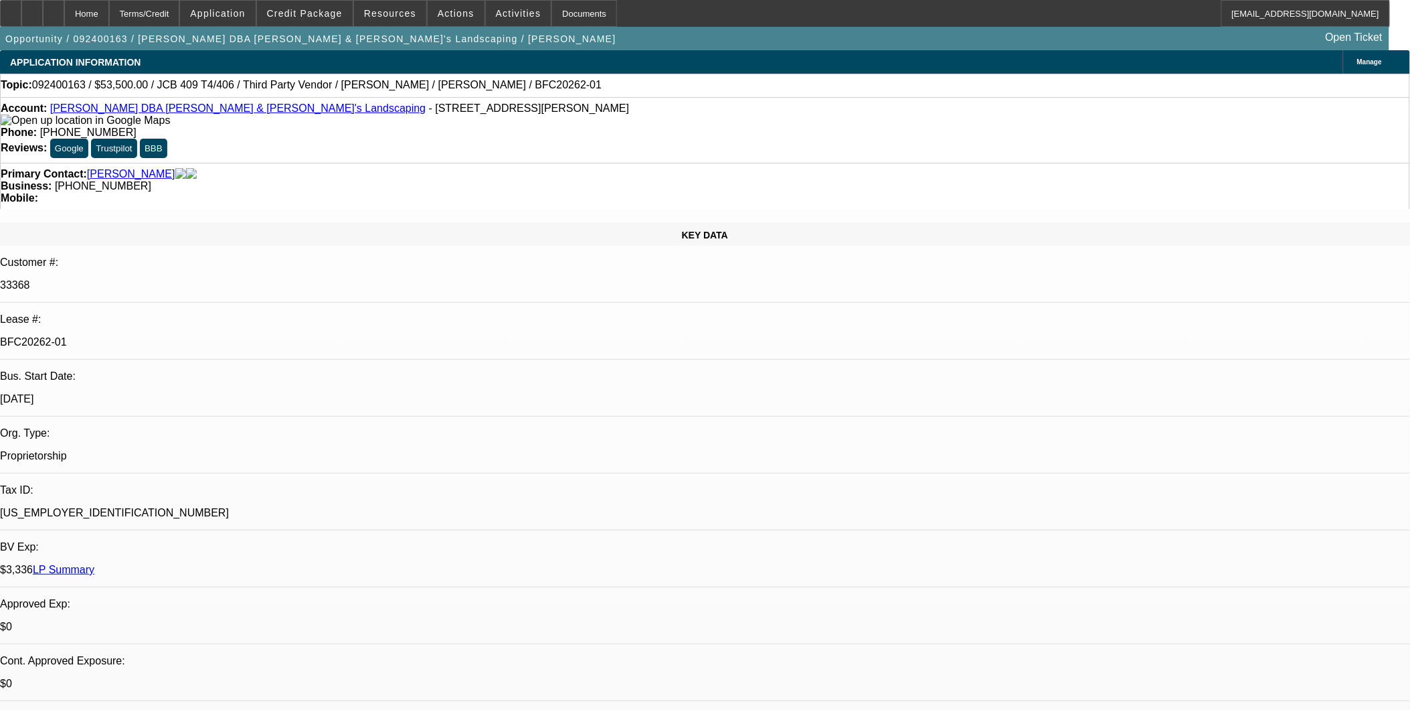
select select "0.1"
select select "0"
select select "0.1"
select select "0"
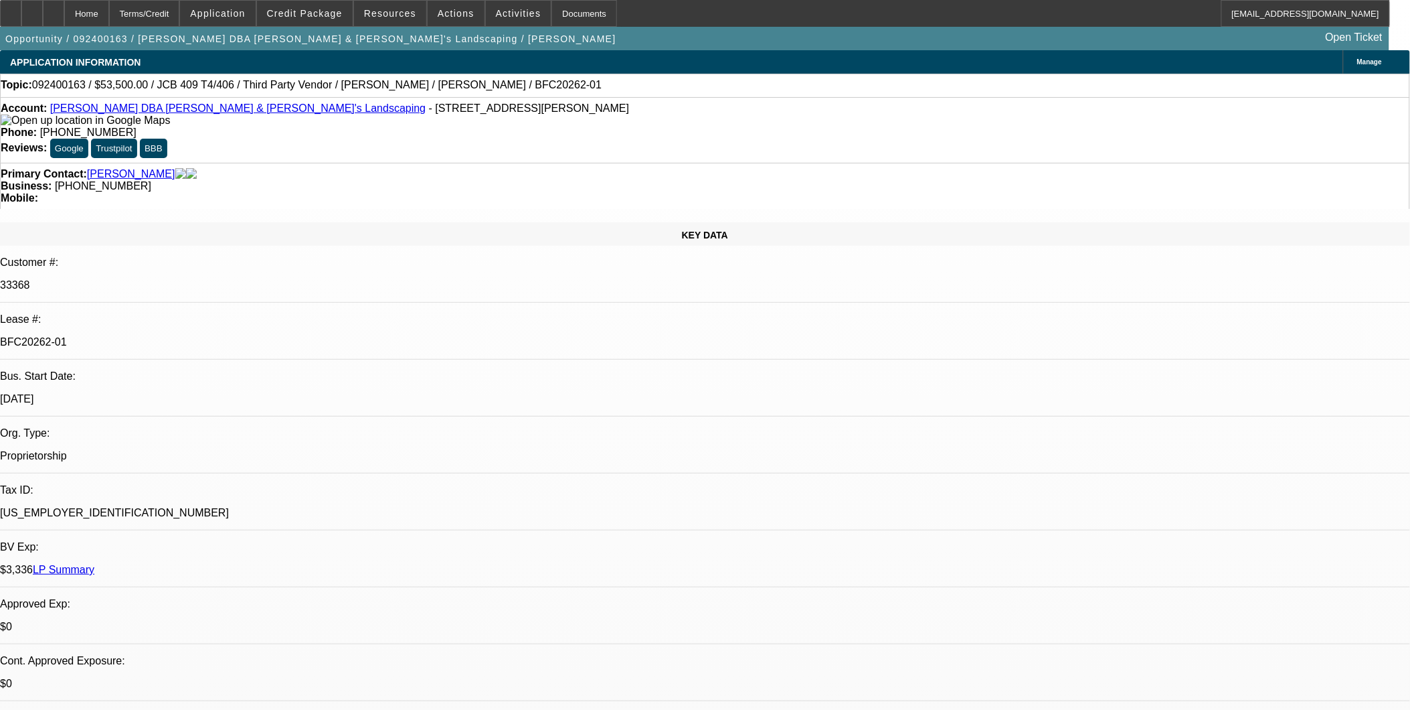
select select "0"
select select "0.1"
select select "1"
select select "4"
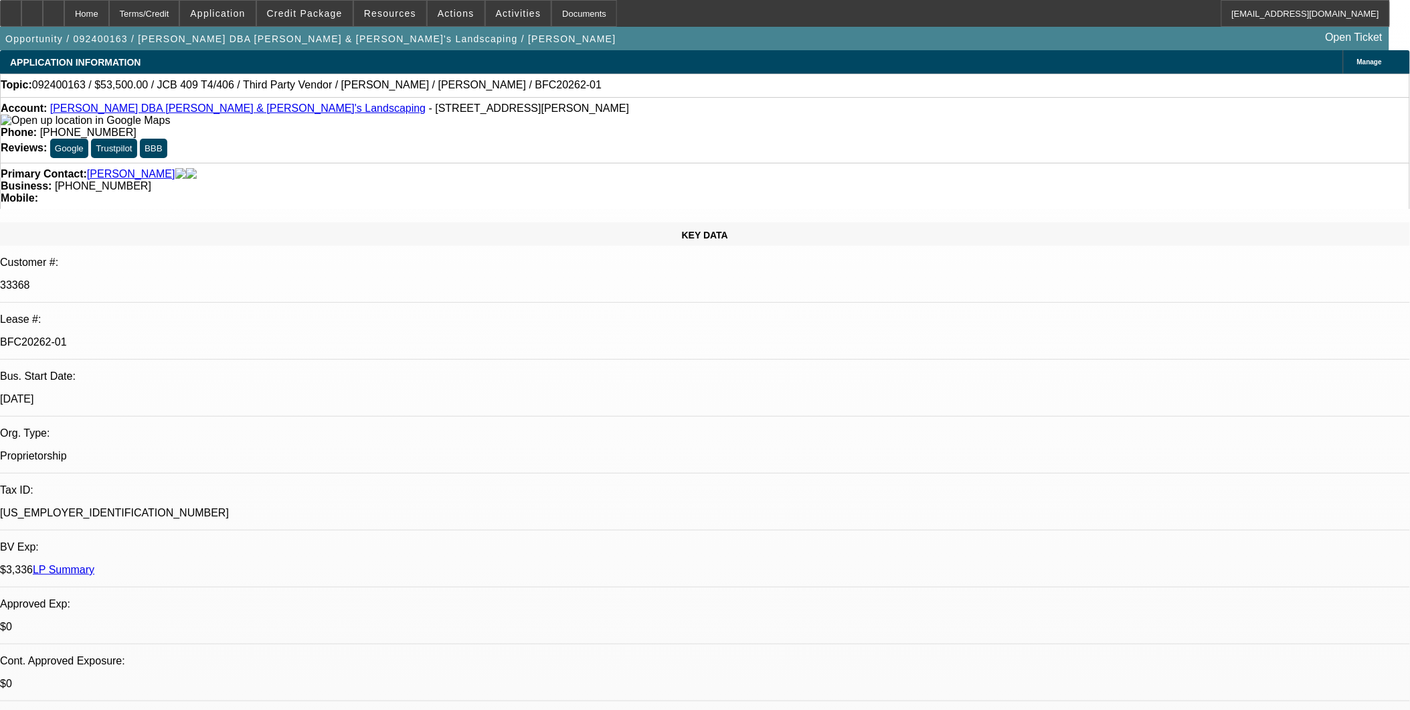
select select "1"
select select "4"
select select "1"
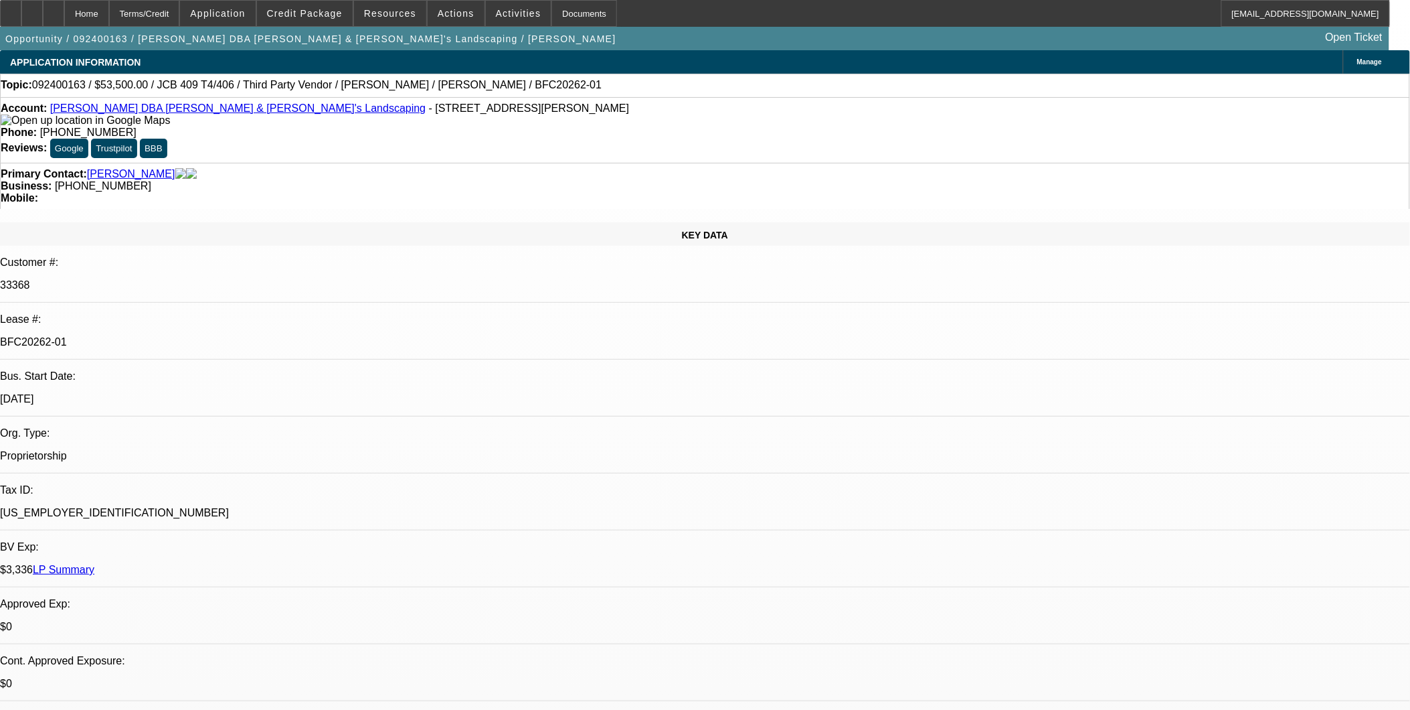
select select "4"
select select "1"
select select "4"
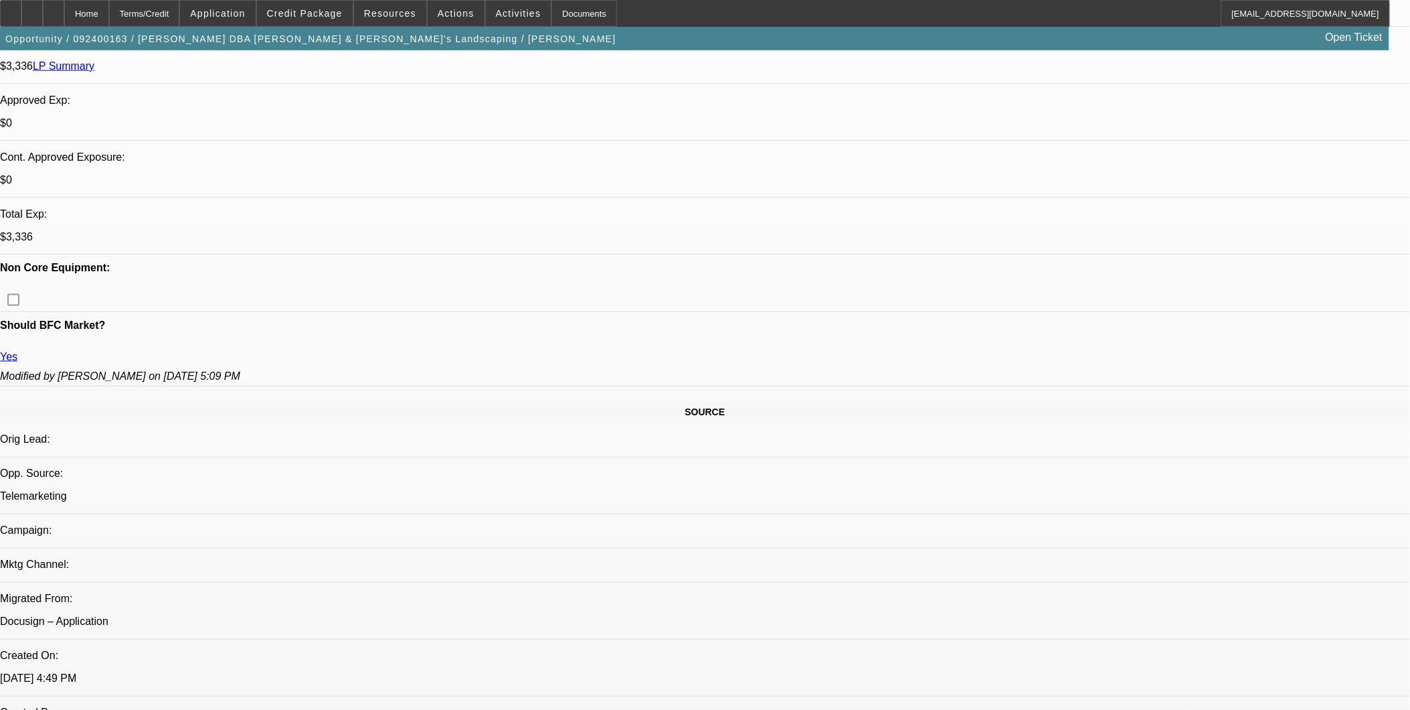
scroll to position [297, 0]
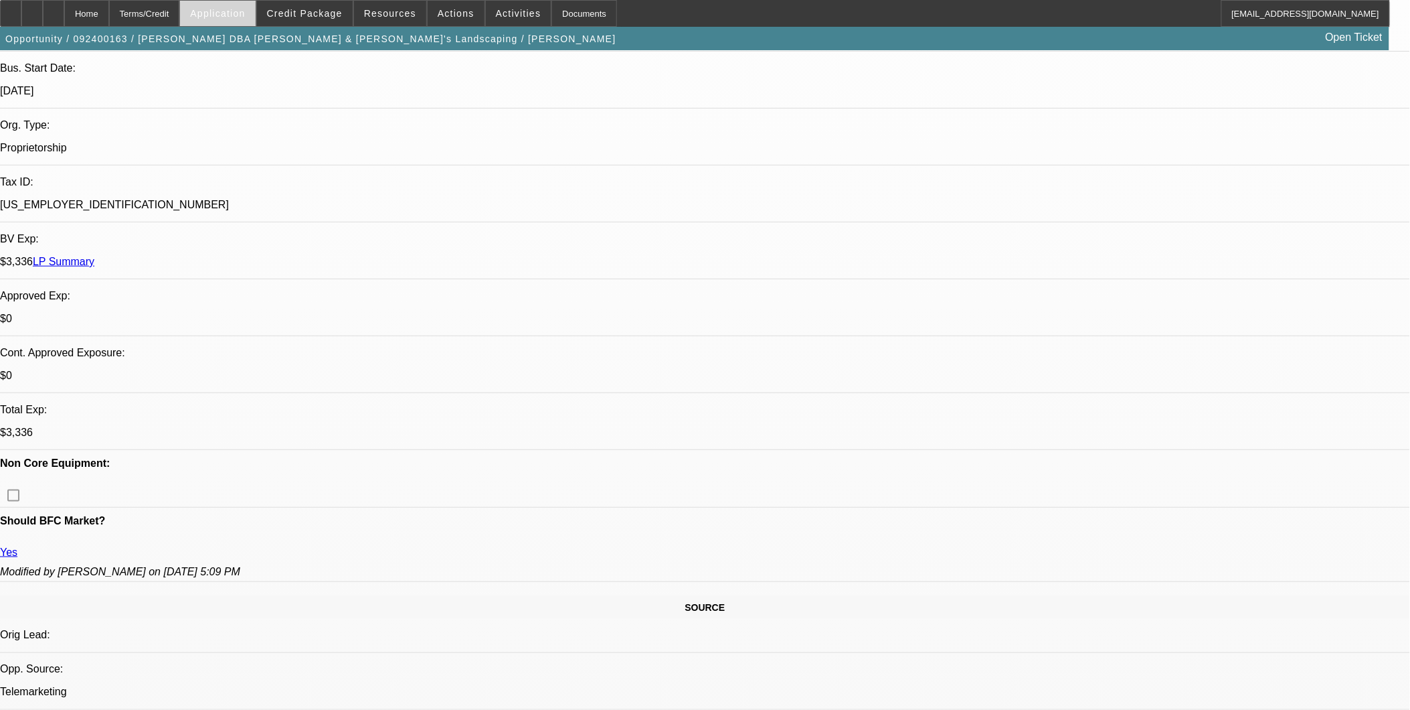
scroll to position [223, 0]
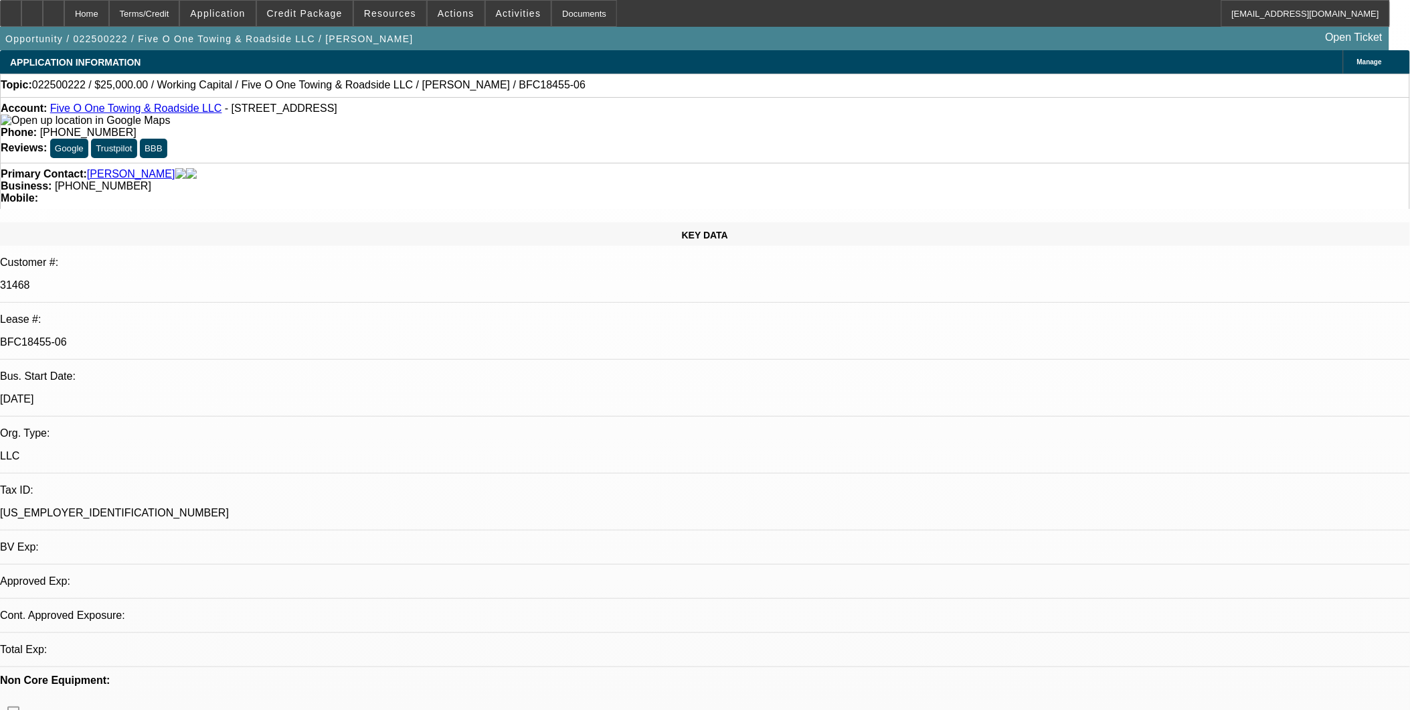
select select "0"
select select "1"
select select "2"
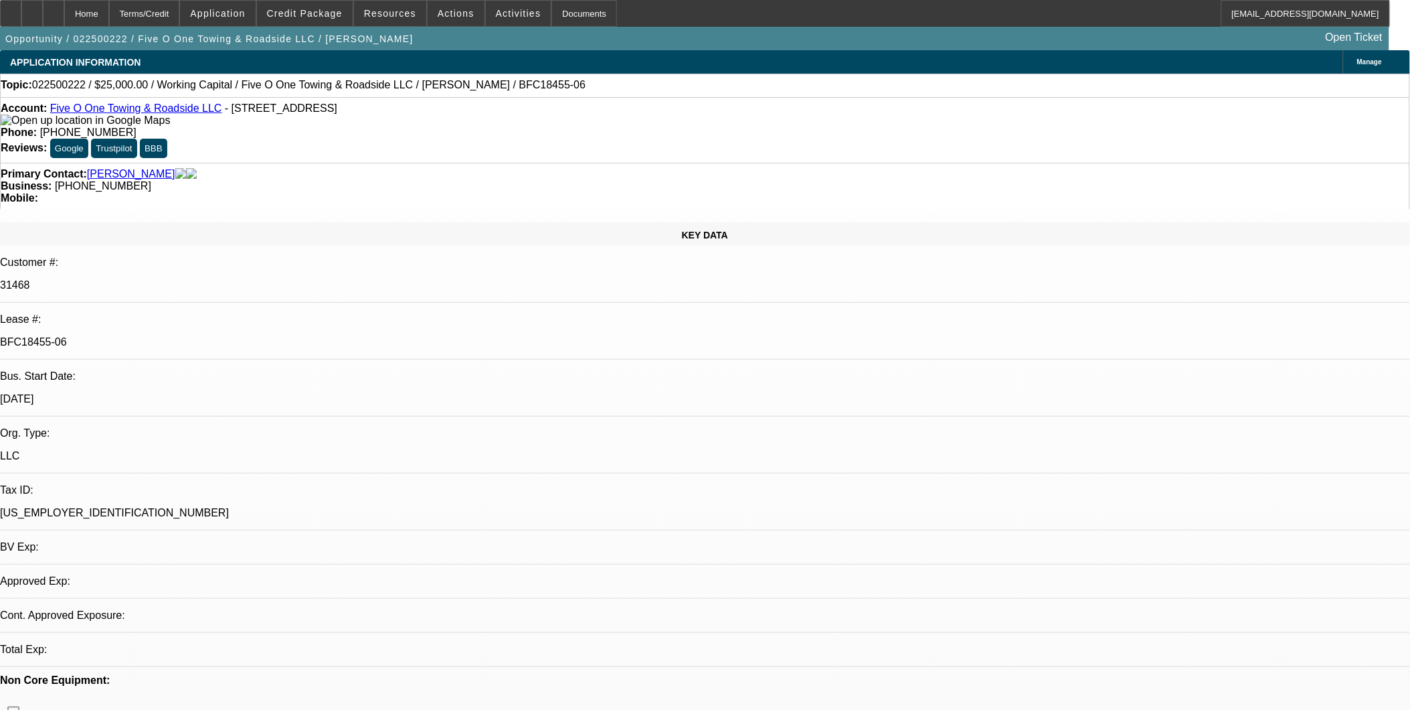
select select "6"
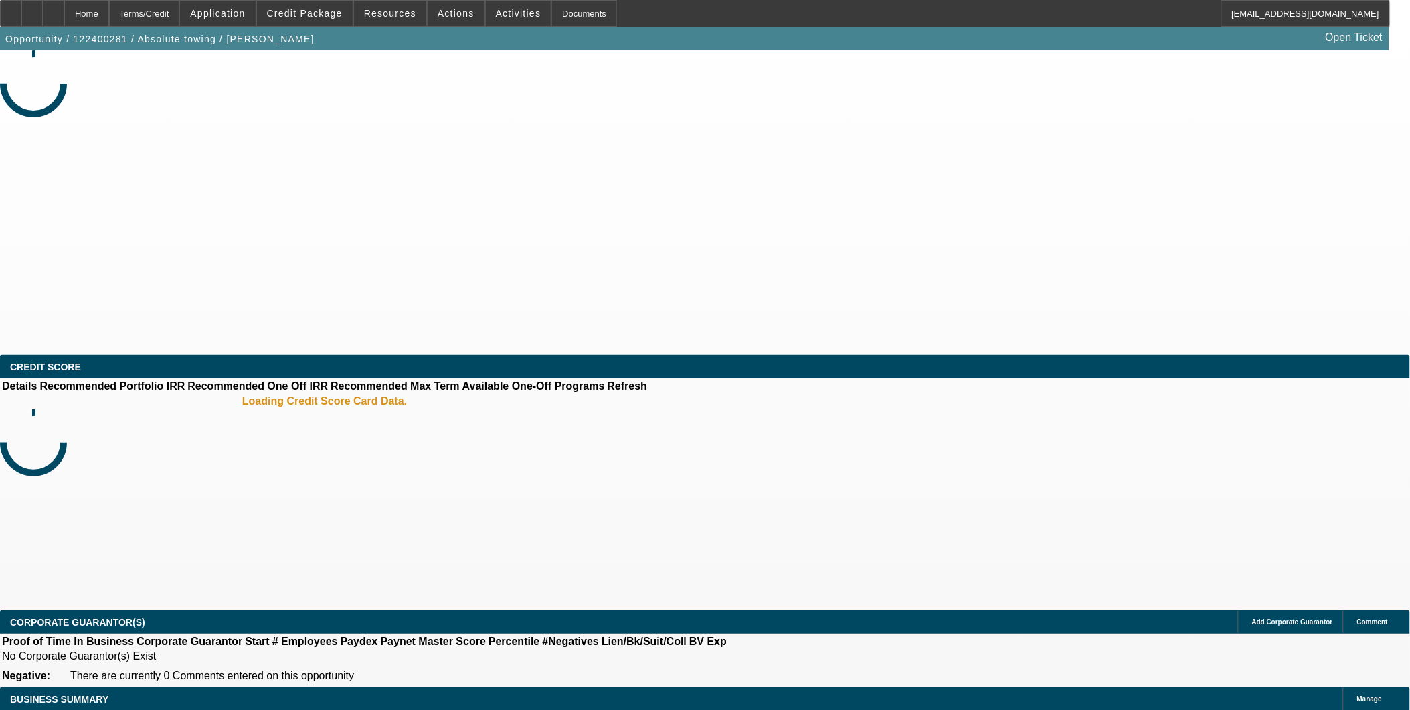
select select "0"
select select "2"
select select "0.1"
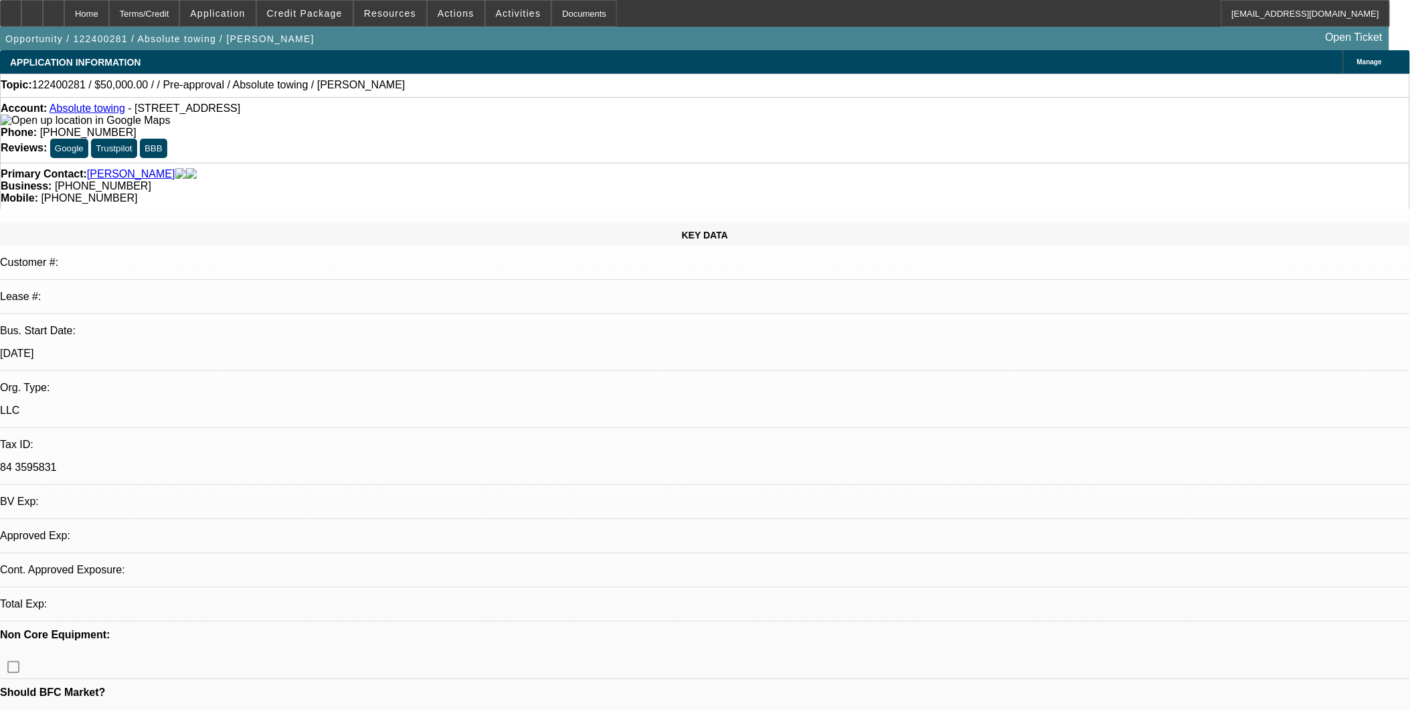
select select "1"
select select "2"
select select "4"
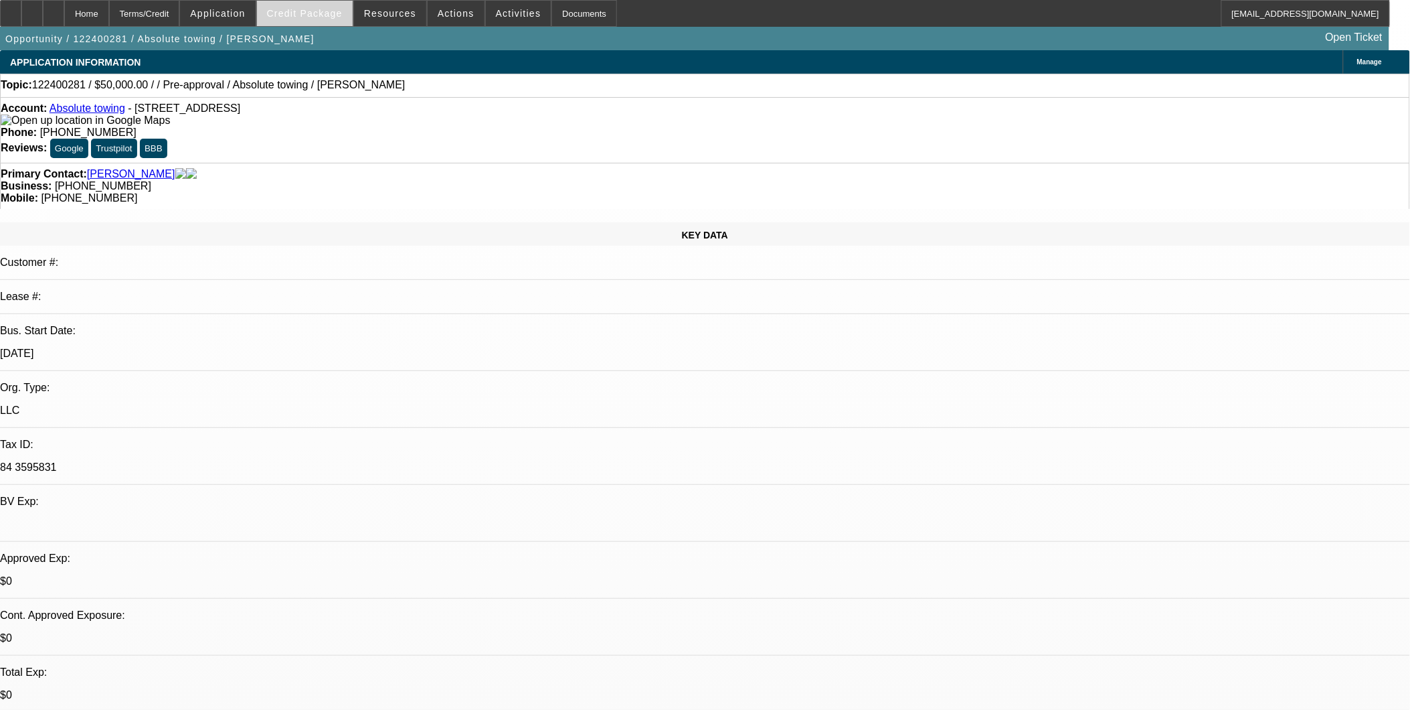
click at [333, 8] on span "Credit Package" at bounding box center [305, 13] width 76 height 11
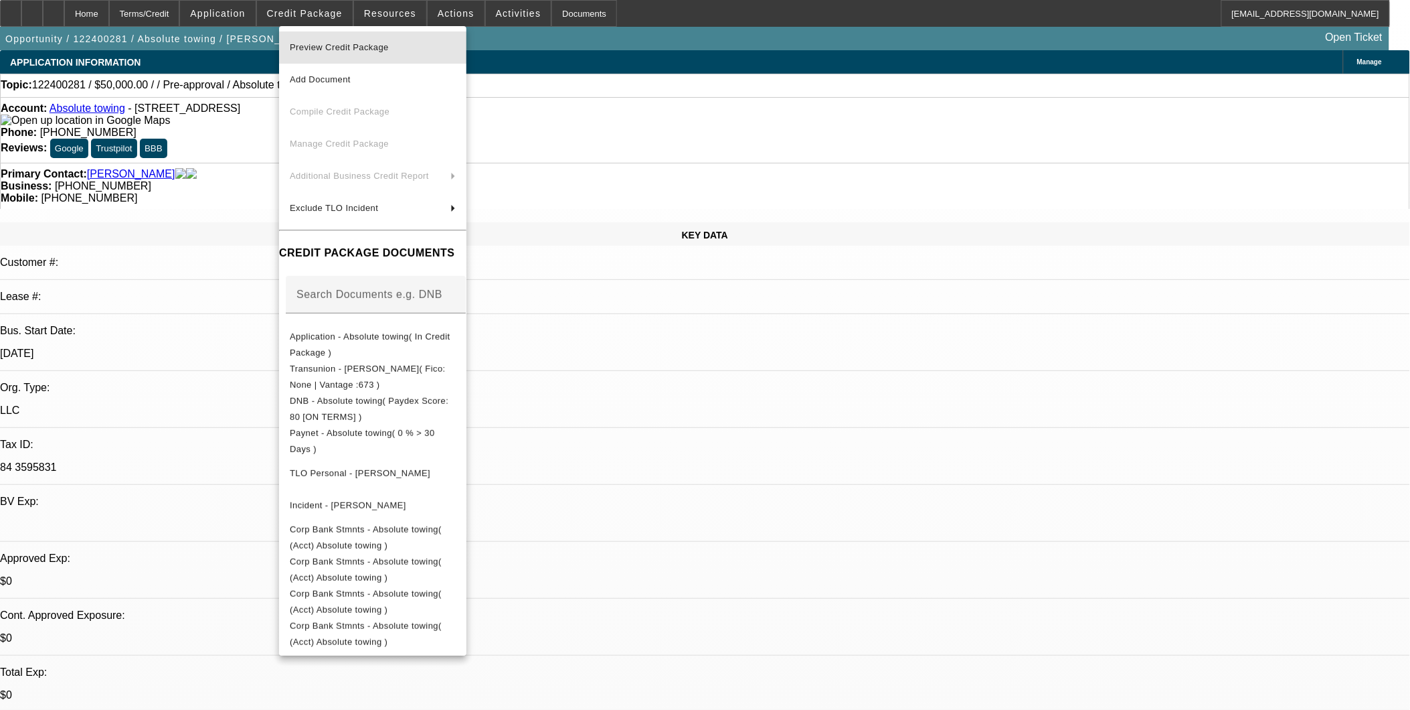
click at [327, 43] on span "Preview Credit Package" at bounding box center [339, 47] width 99 height 10
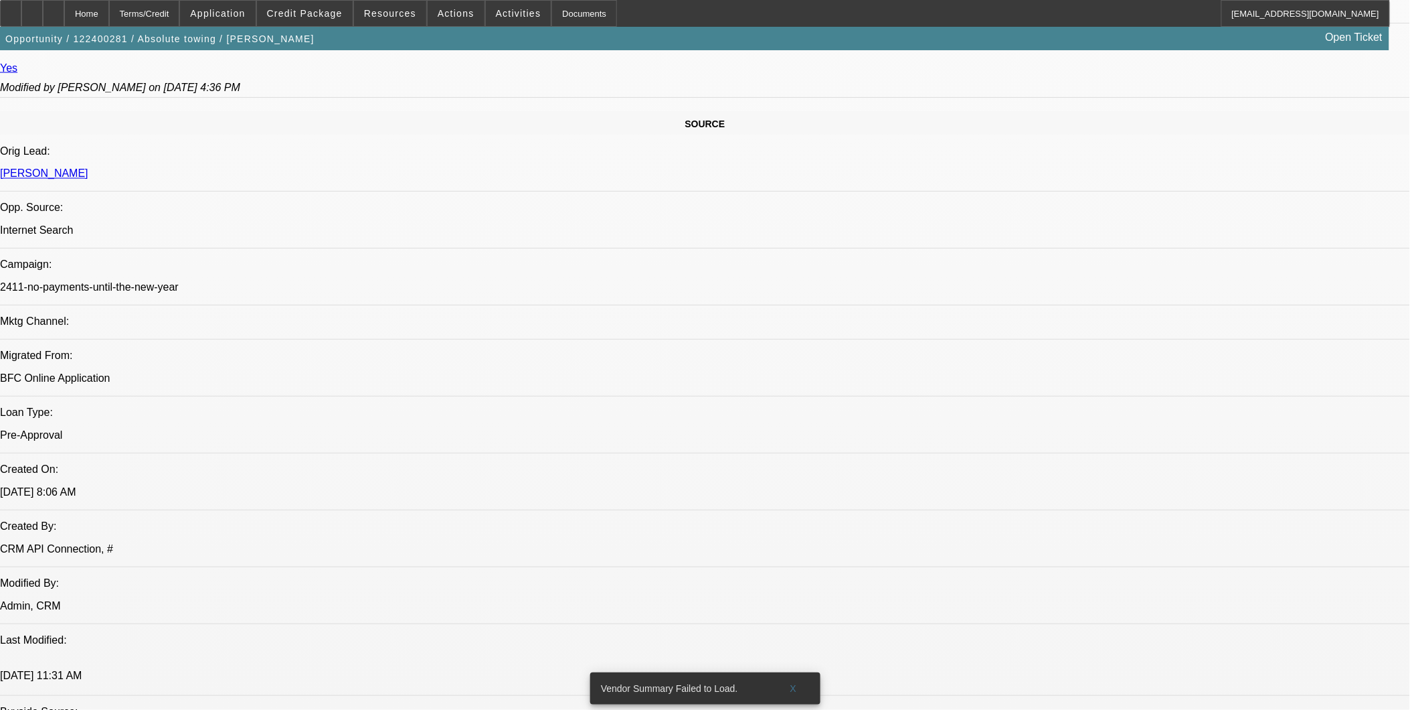
scroll to position [669, 0]
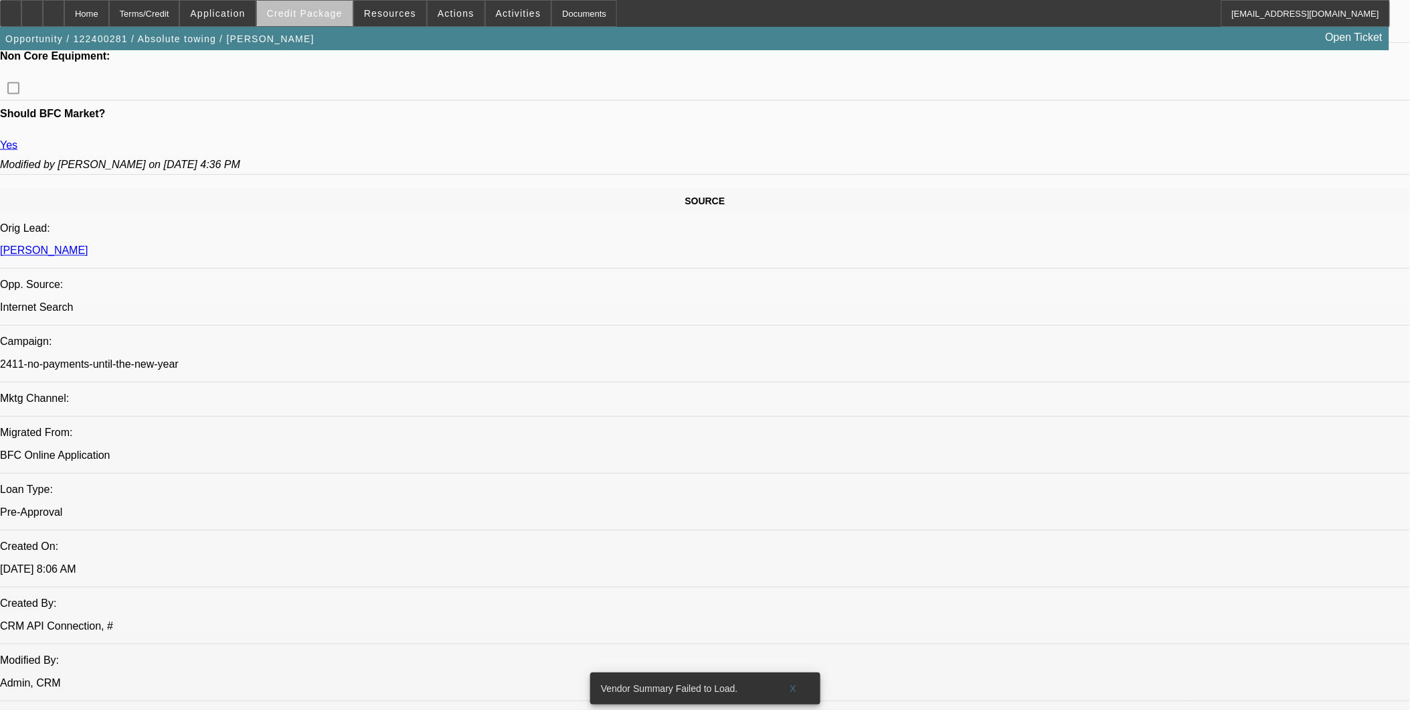
click at [342, 15] on span "Credit Package" at bounding box center [305, 13] width 76 height 11
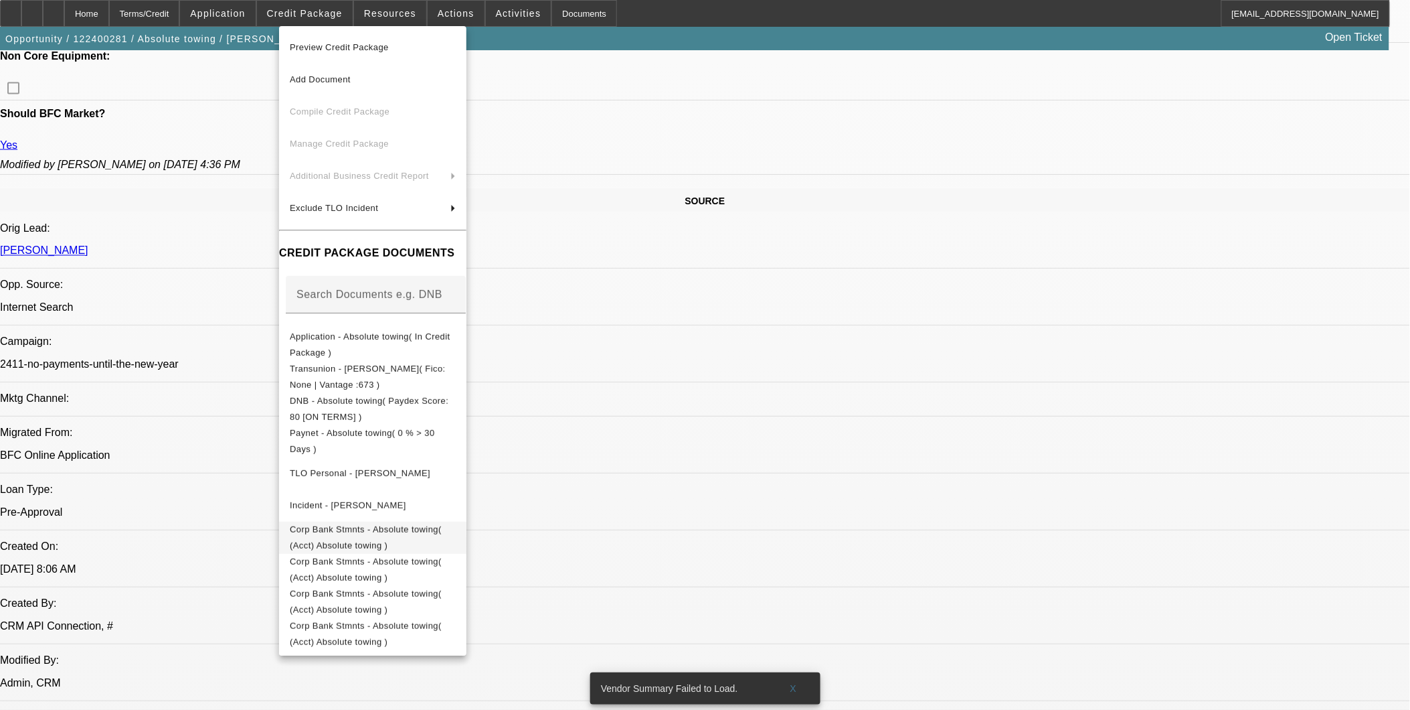
click at [442, 526] on span "Corp Bank Stmnts - Absolute towing( (Acct) Absolute towing )" at bounding box center [366, 536] width 152 height 26
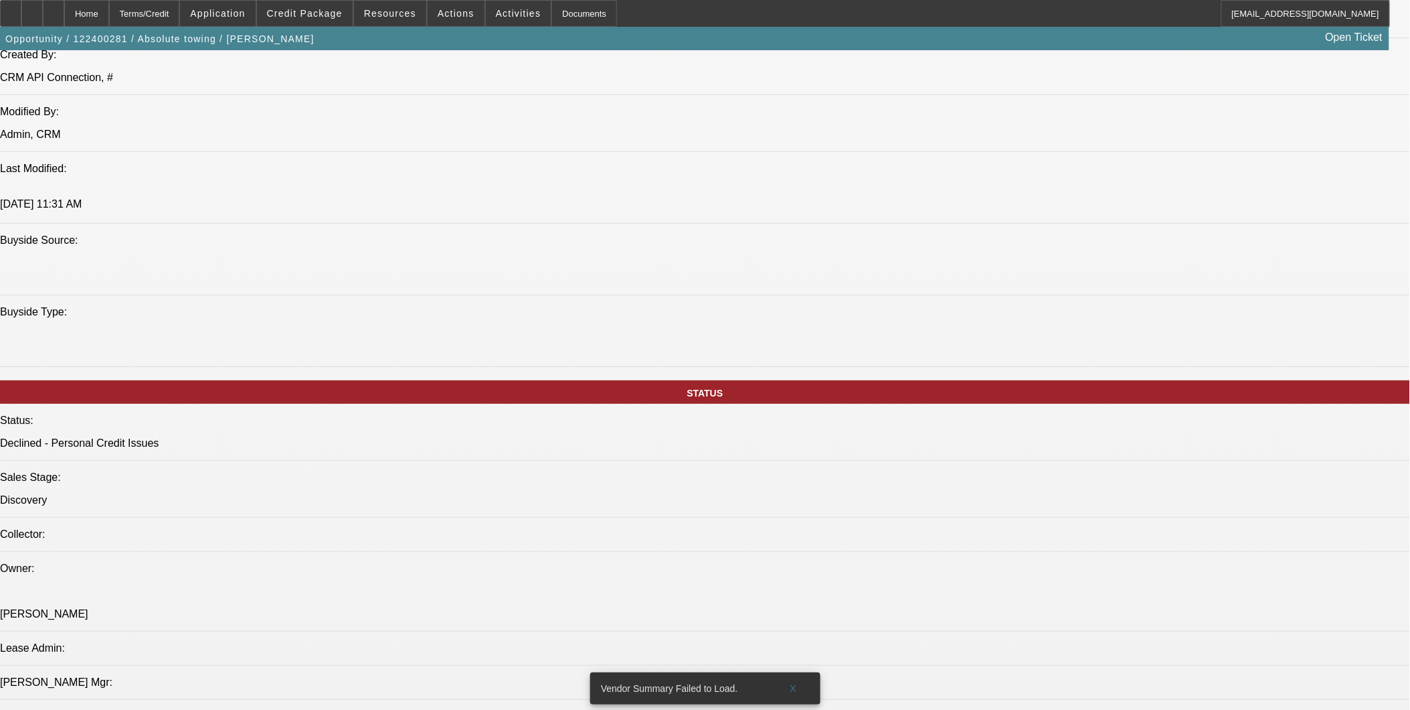
scroll to position [1487, 0]
